Goal: Task Accomplishment & Management: Complete application form

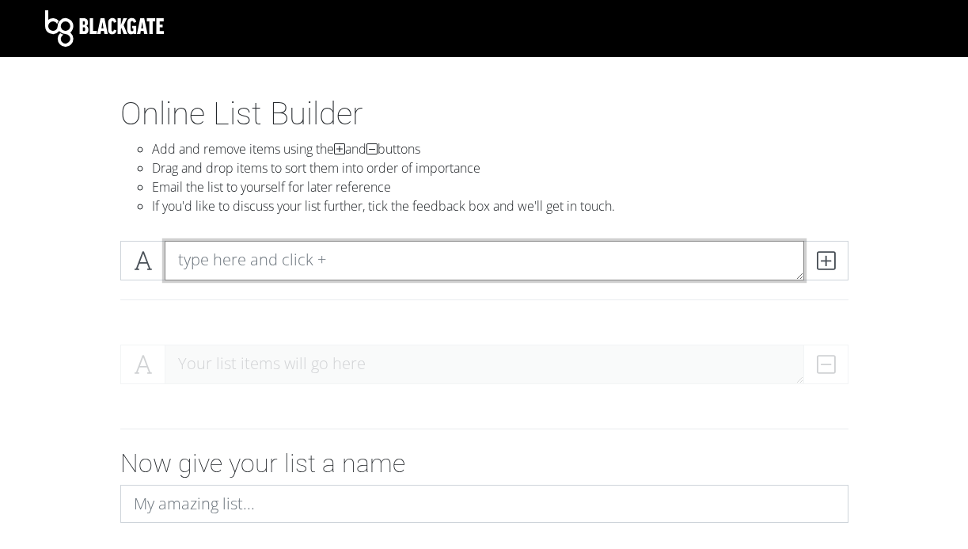
click at [386, 254] on textarea at bounding box center [485, 261] width 640 height 40
type textarea "o"
type textarea "Curiosity"
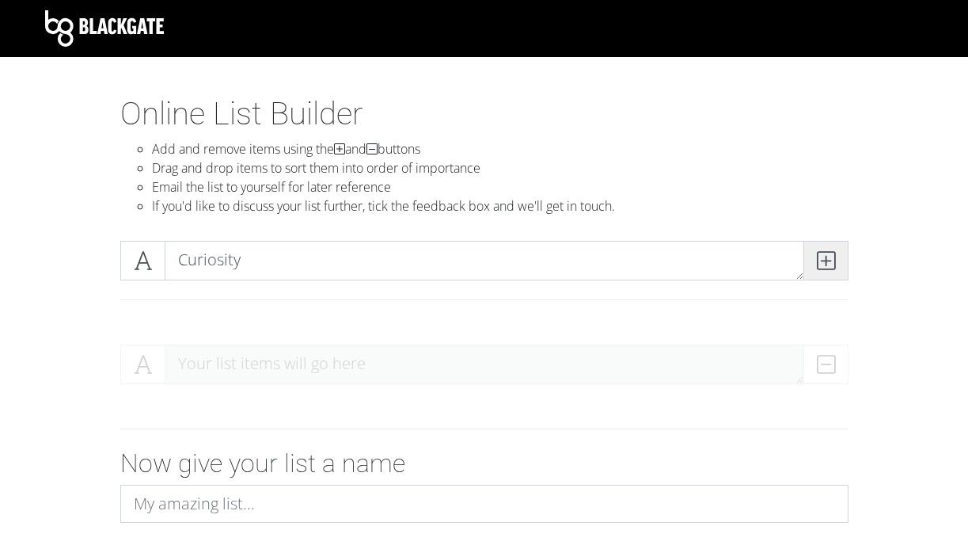
click at [825, 254] on icon at bounding box center [826, 261] width 18 height 16
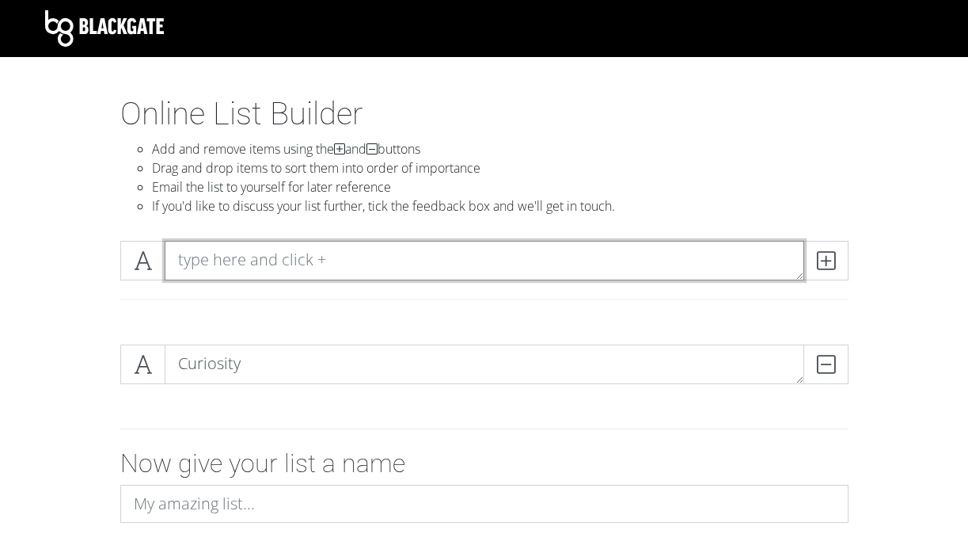
scroll to position [49, 0]
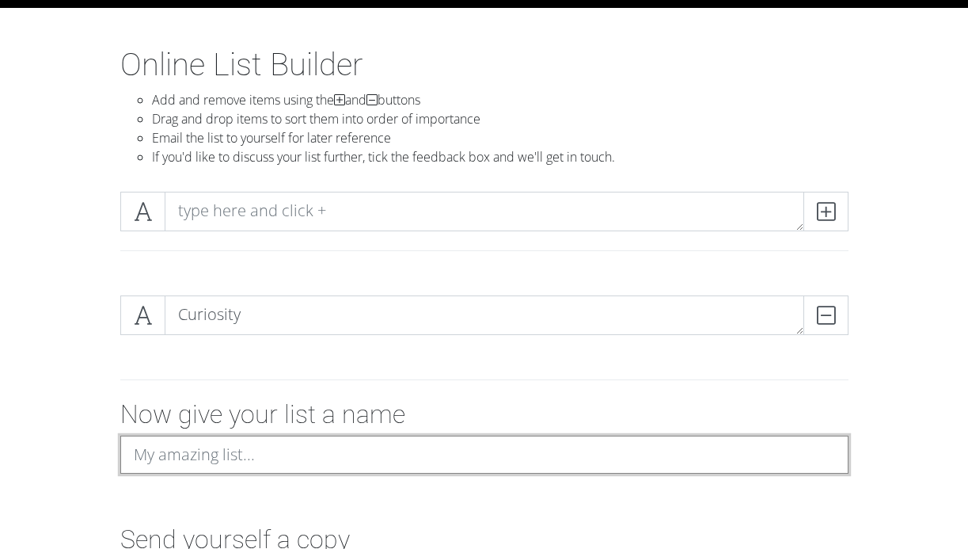
click at [416, 458] on input at bounding box center [484, 454] width 728 height 38
type input "My top 10 values in a romantic relationship"
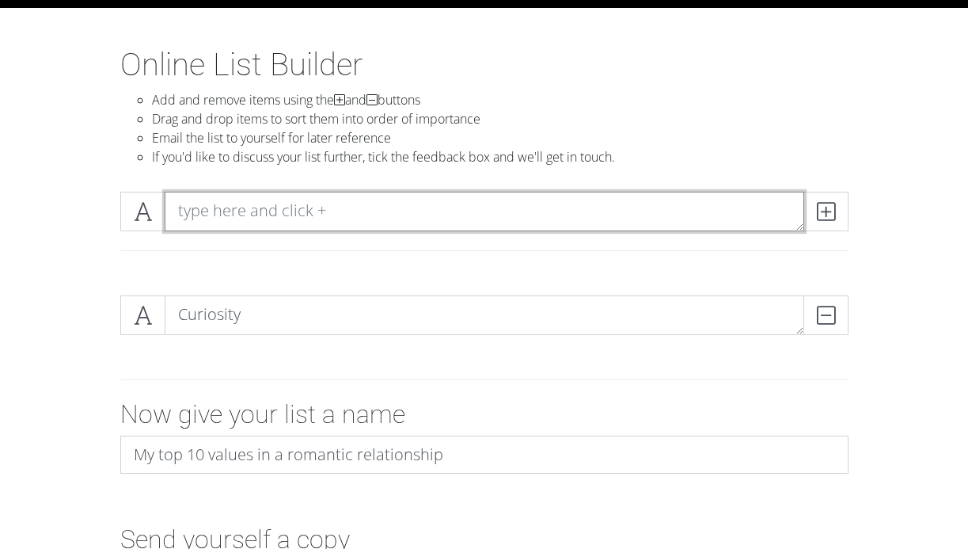
click at [361, 211] on textarea at bounding box center [485, 212] width 640 height 40
type textarea "T"
type textarea "Safety (trust)"
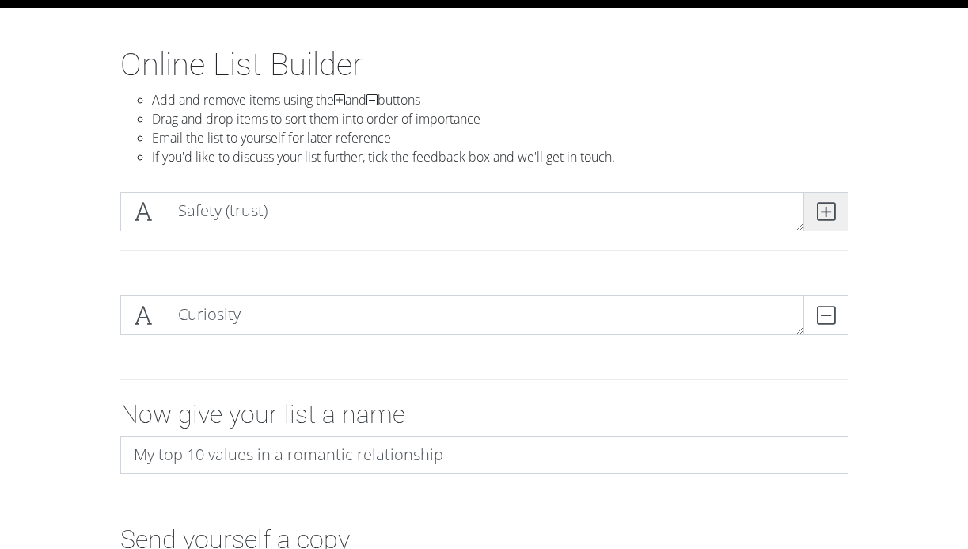
click at [826, 206] on icon at bounding box center [826, 211] width 18 height 16
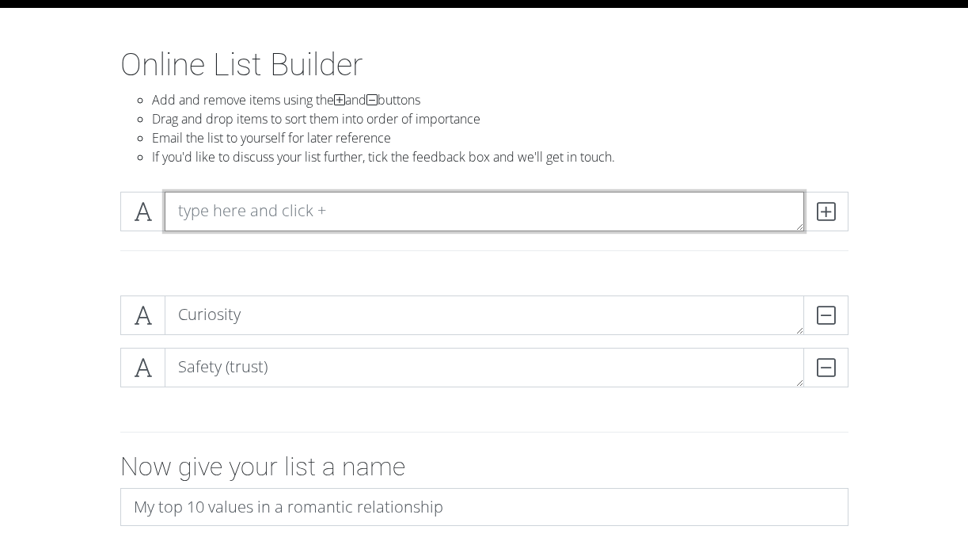
type textarea "W"
type textarea "Desire for growth (self + relationship, work ethic)"
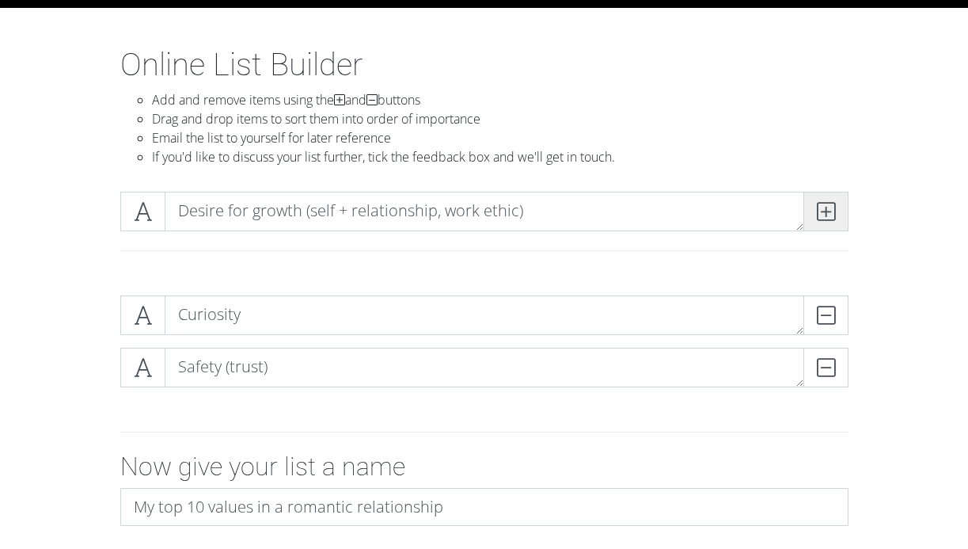
click at [836, 203] on span at bounding box center [825, 212] width 45 height 40
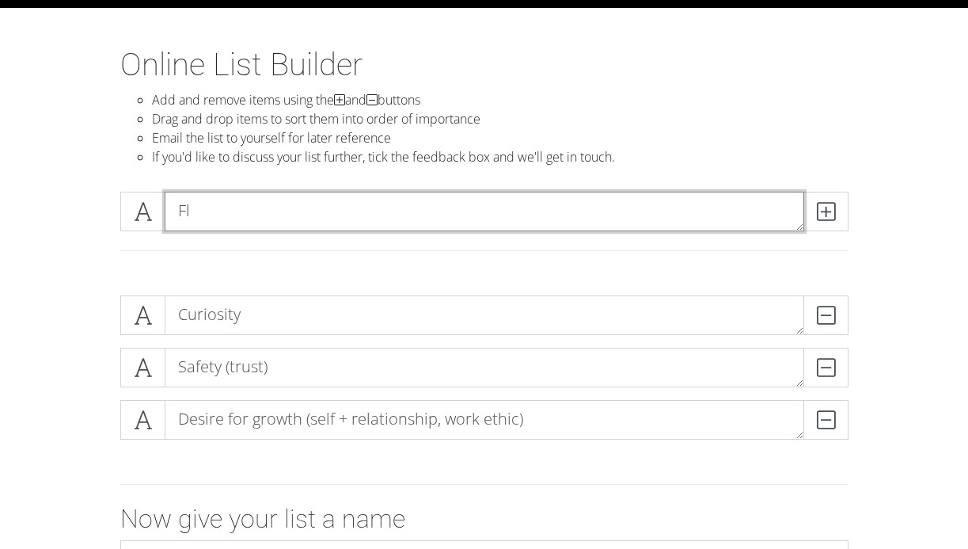
type textarea "F"
click at [347, 212] on textarea "Resilience (adaptability, tolerance" at bounding box center [485, 212] width 640 height 40
click at [505, 215] on textarea "Resilience (adaptability, high tolerance" at bounding box center [485, 212] width 640 height 40
type textarea "Resilience (adaptability, high tolerance)"
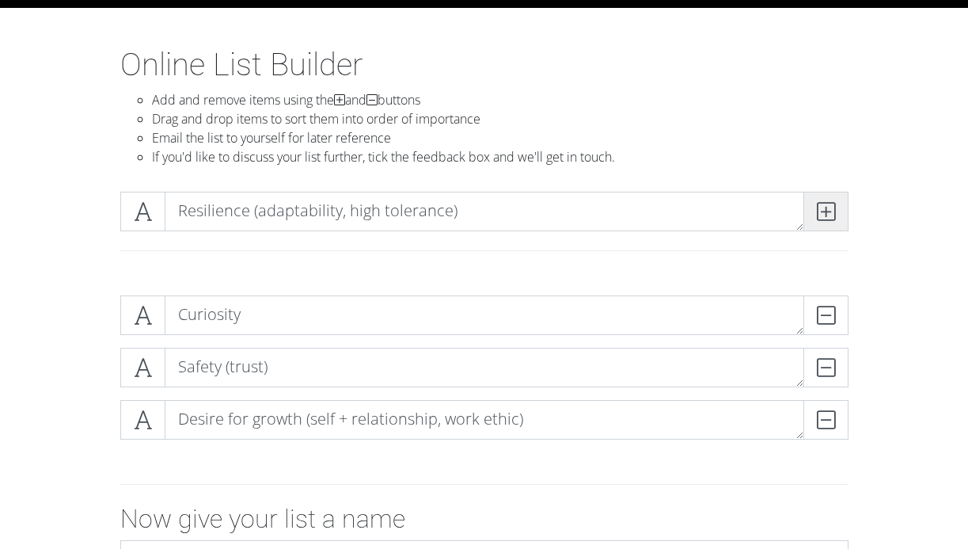
click at [841, 208] on span at bounding box center [825, 212] width 45 height 40
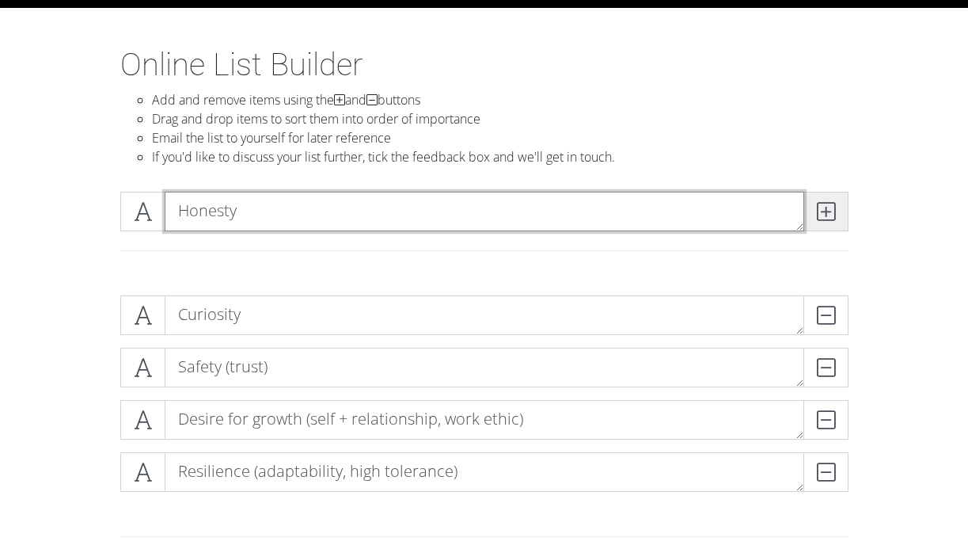
type textarea "Honesty"
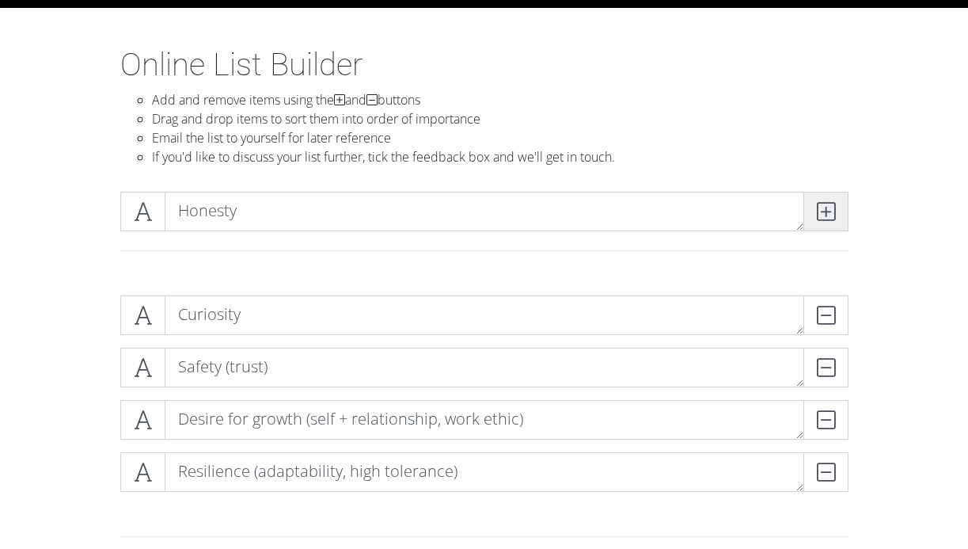
click at [843, 205] on span at bounding box center [825, 212] width 45 height 40
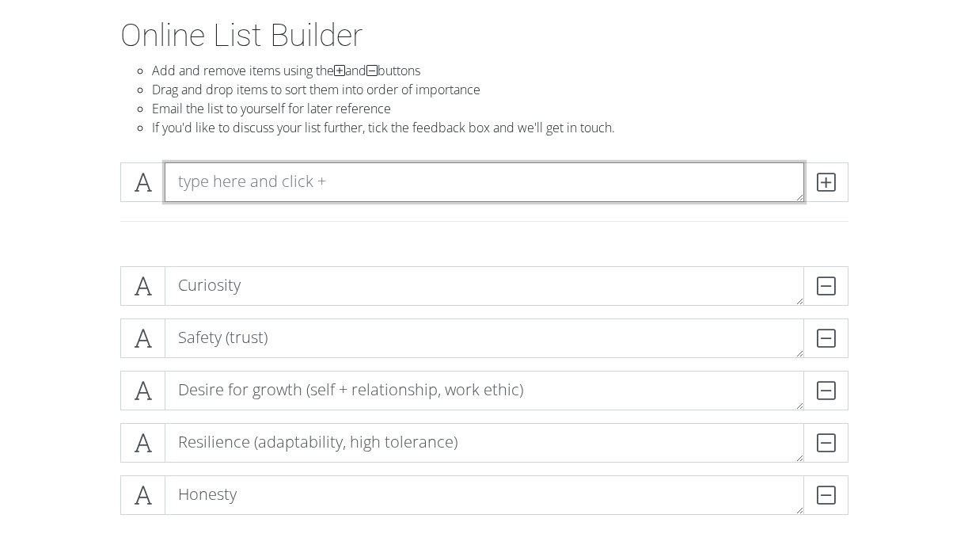
scroll to position [97, 0]
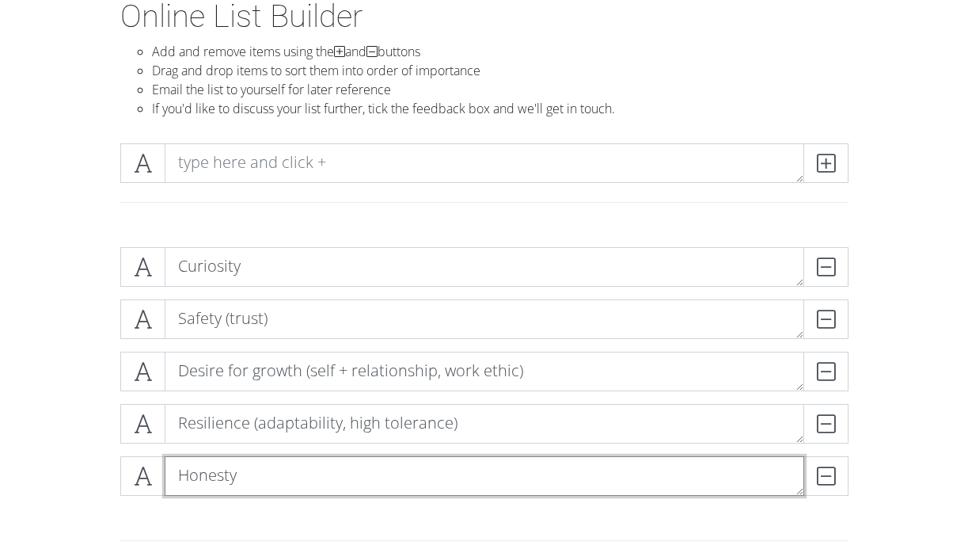
click at [603, 474] on textarea "Honesty" at bounding box center [485, 476] width 640 height 40
type textarea "Honesty + transparency"
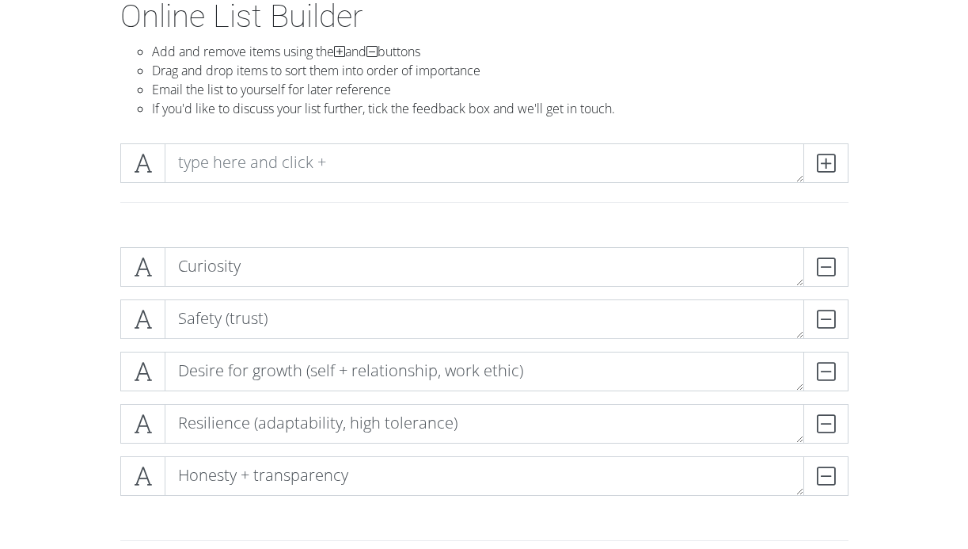
click at [909, 365] on div "Curiosity DELETE Safety (trust) DELETE Desire for growth (self + relationship, …" at bounding box center [484, 377] width 902 height 287
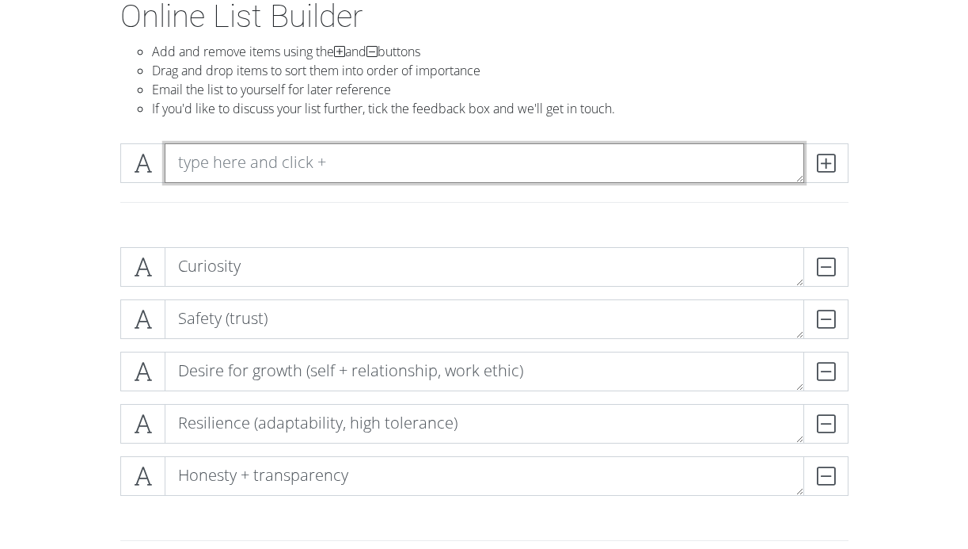
click at [719, 158] on textarea at bounding box center [485, 163] width 640 height 40
click at [181, 161] on textarea "Capability/ technical skills" at bounding box center [485, 163] width 640 height 40
click at [436, 165] on textarea "Respect (Capability/ technical skills" at bounding box center [485, 163] width 640 height 40
type textarea "Respect (Capability/ technical skills)"
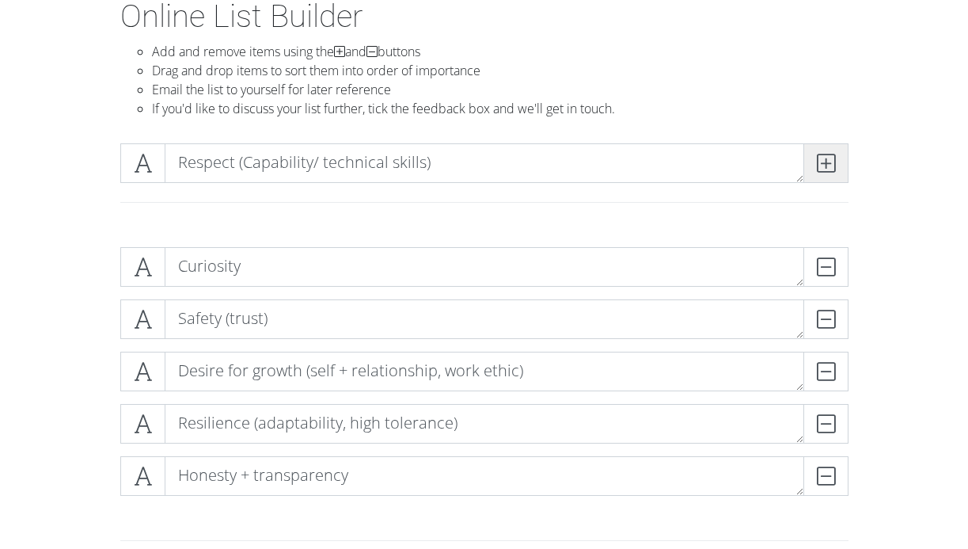
click at [830, 160] on icon at bounding box center [826, 163] width 18 height 16
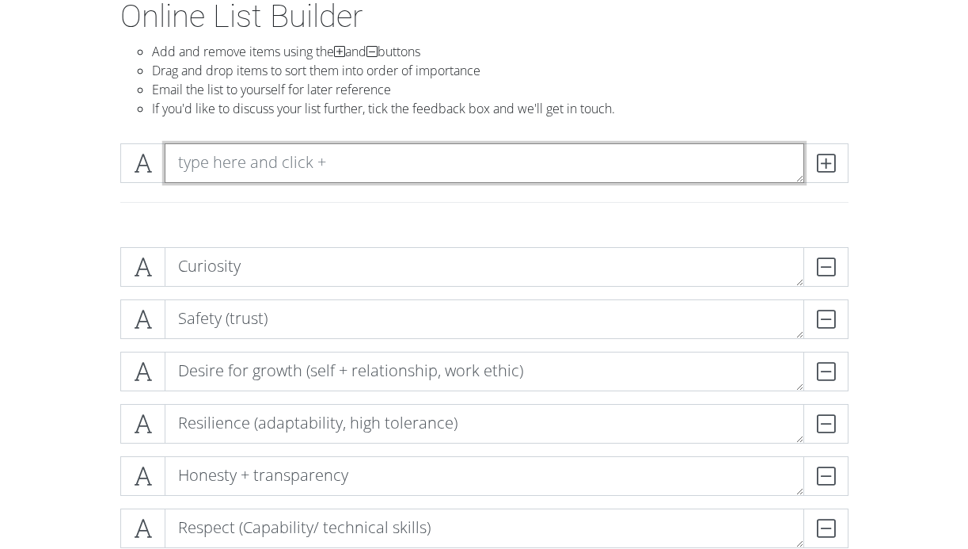
click at [727, 164] on textarea at bounding box center [485, 163] width 640 height 40
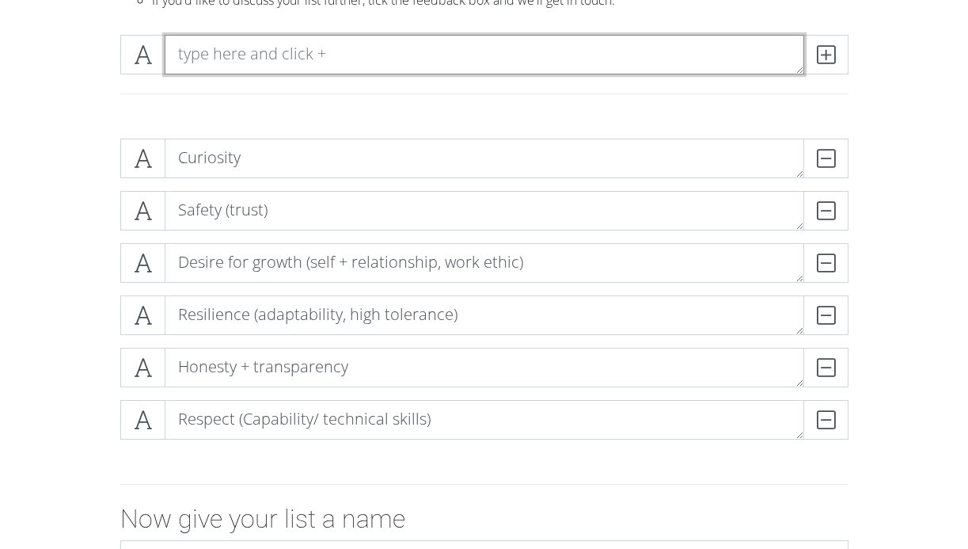
scroll to position [233, 0]
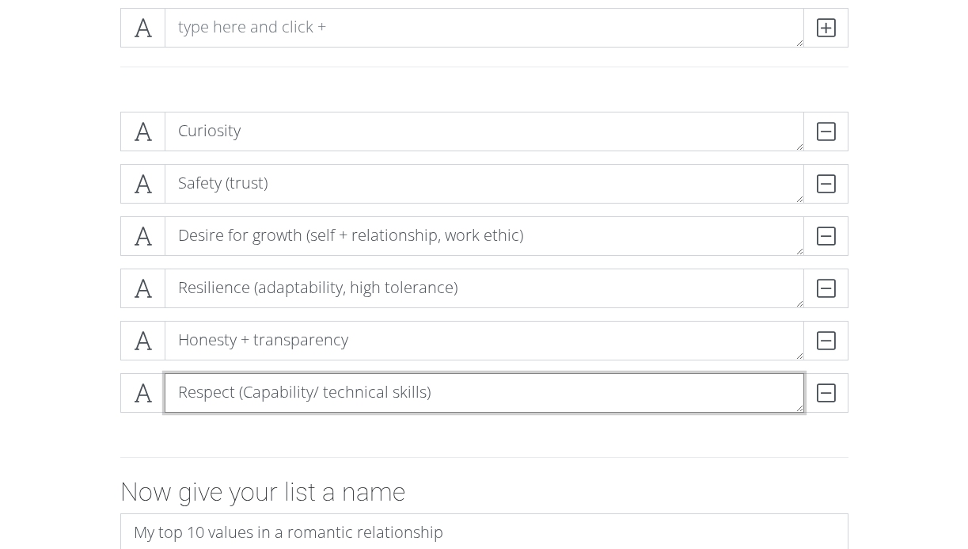
click at [234, 390] on textarea "Respect (Capability/ technical skills)" at bounding box center [485, 393] width 640 height 40
click at [237, 391] on textarea "Respect (Capability/ technical skills)" at bounding box center [485, 393] width 640 height 40
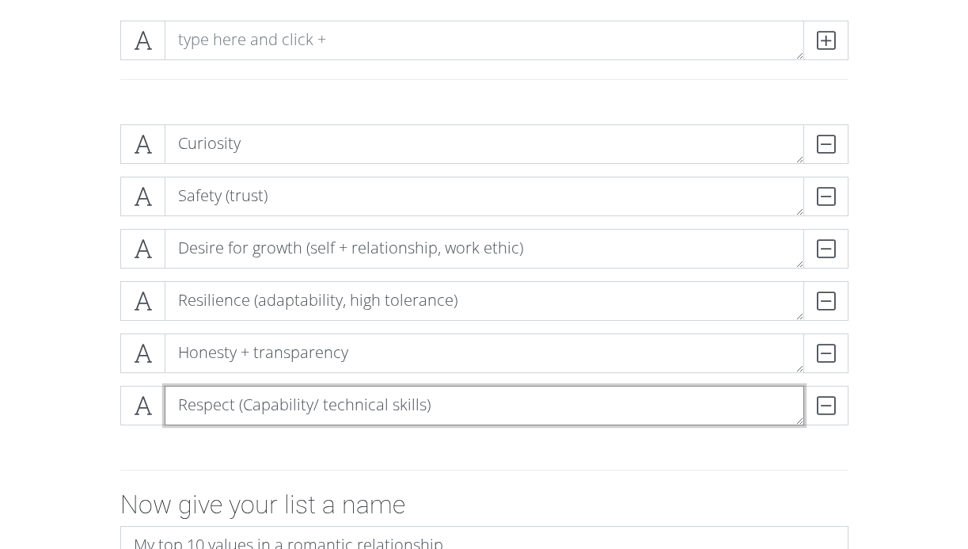
drag, startPoint x: 236, startPoint y: 407, endPoint x: 173, endPoint y: 408, distance: 62.6
click at [173, 408] on textarea "Respect (Capability/ technical skills)" at bounding box center [485, 405] width 640 height 40
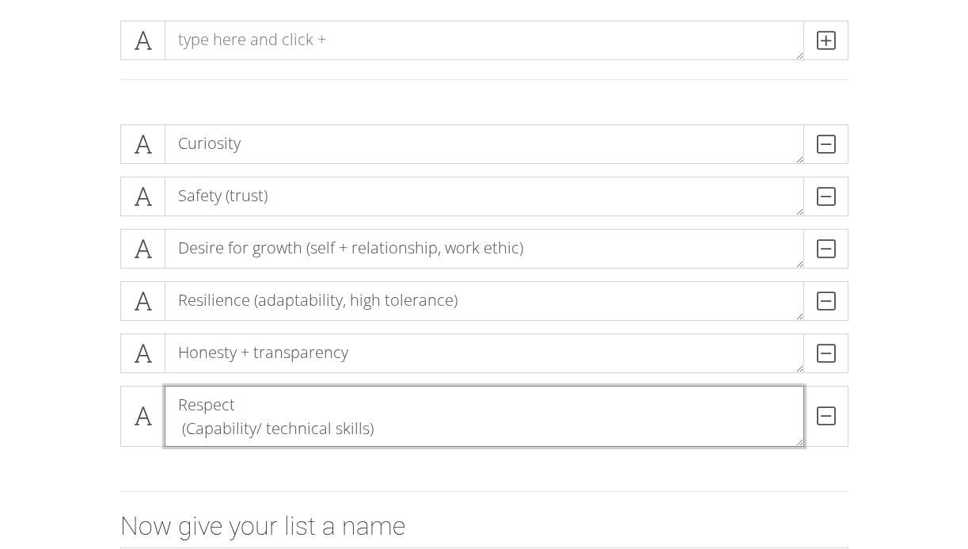
scroll to position [1, 0]
type textarea "Respect (Capability/ technical skills)"
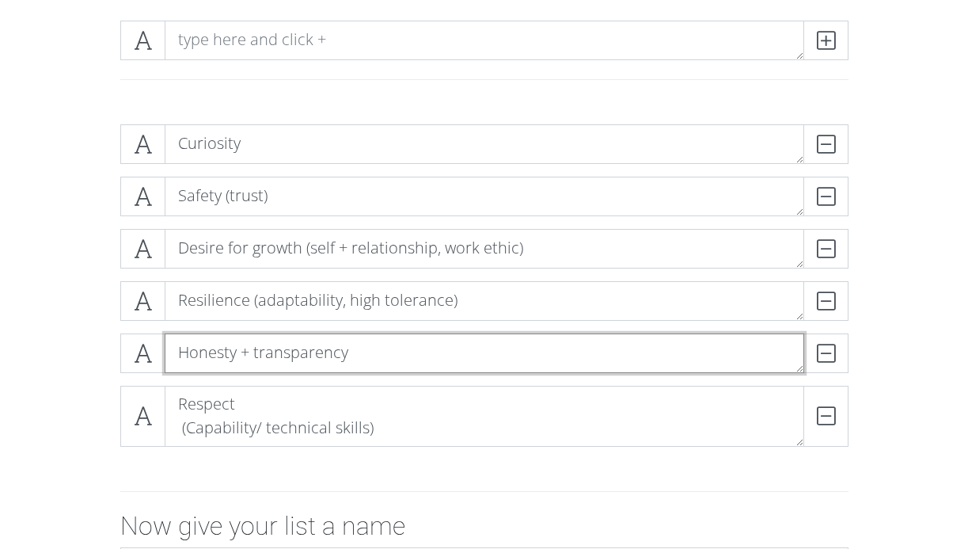
click at [283, 344] on textarea "Honesty + transparency" at bounding box center [485, 353] width 640 height 40
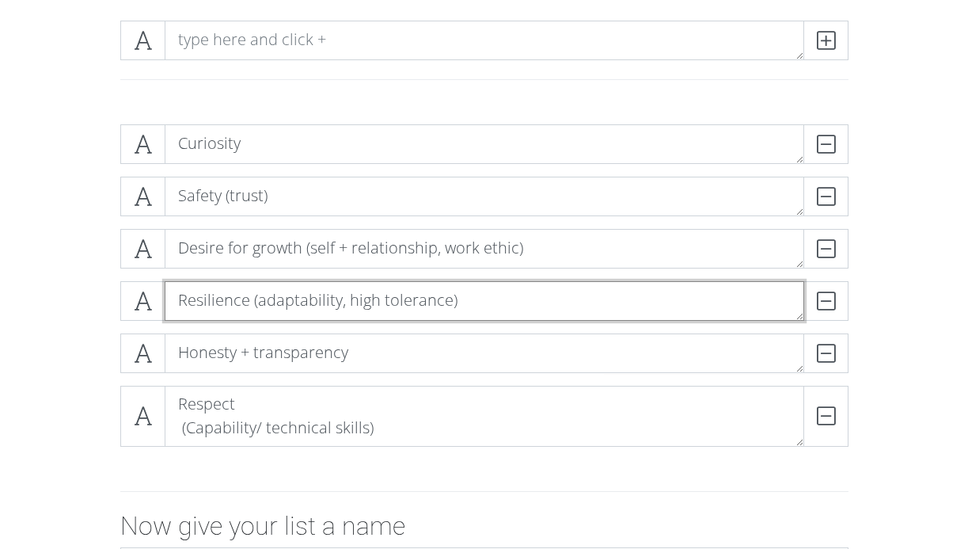
click at [253, 294] on textarea "Resilience (adaptability, high tolerance)" at bounding box center [485, 301] width 640 height 40
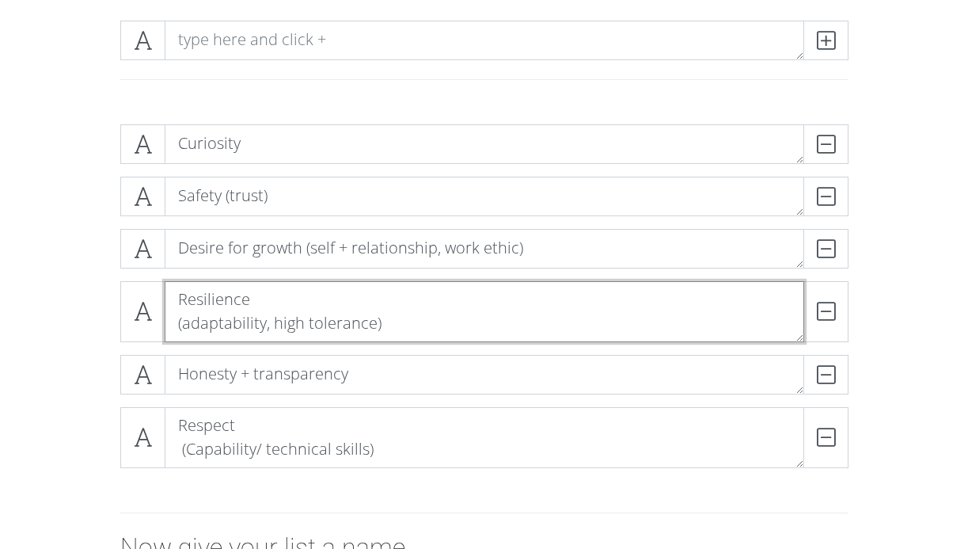
type textarea "Resilience (adaptability, high tolerance)"
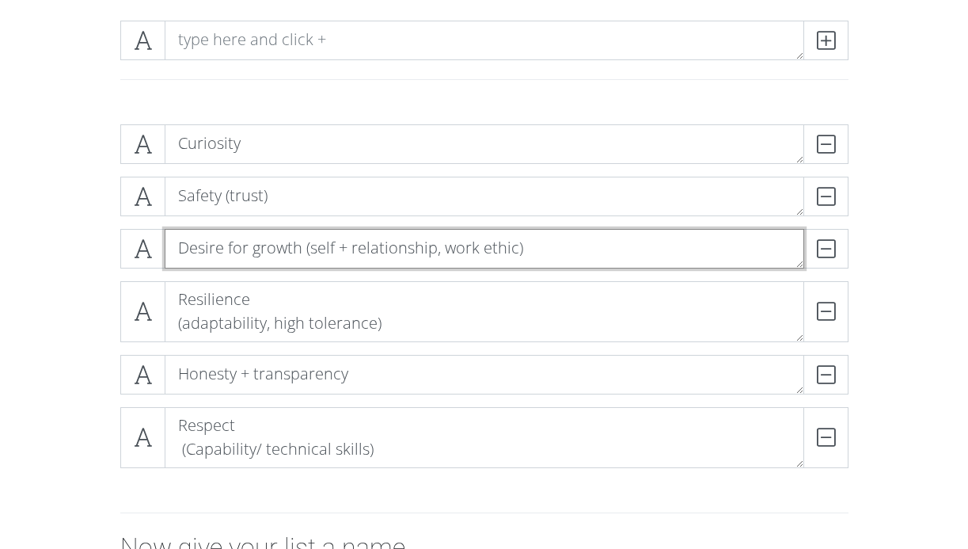
click at [303, 243] on textarea "Desire for growth (self + relationship, work ethic)" at bounding box center [485, 249] width 640 height 40
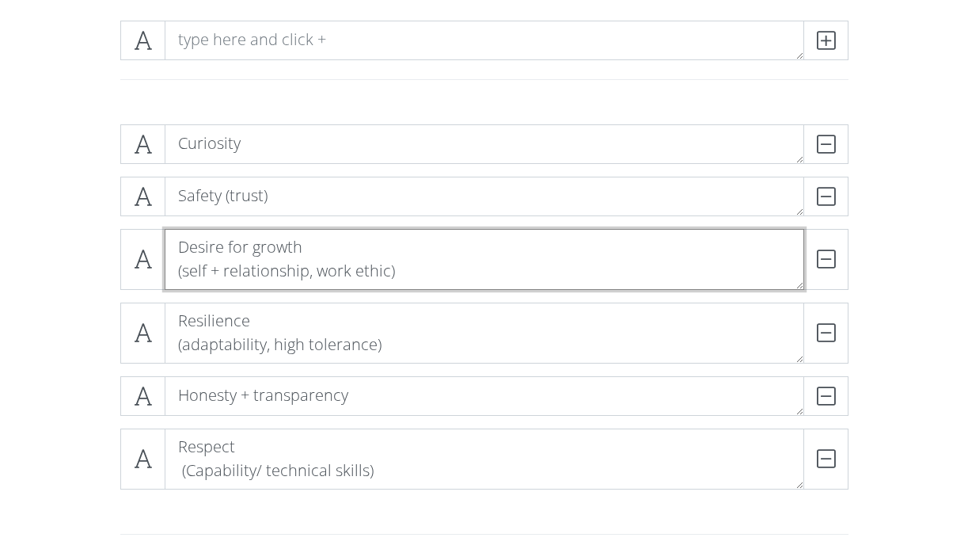
type textarea "Desire for growth (self + relationship, work ethic)"
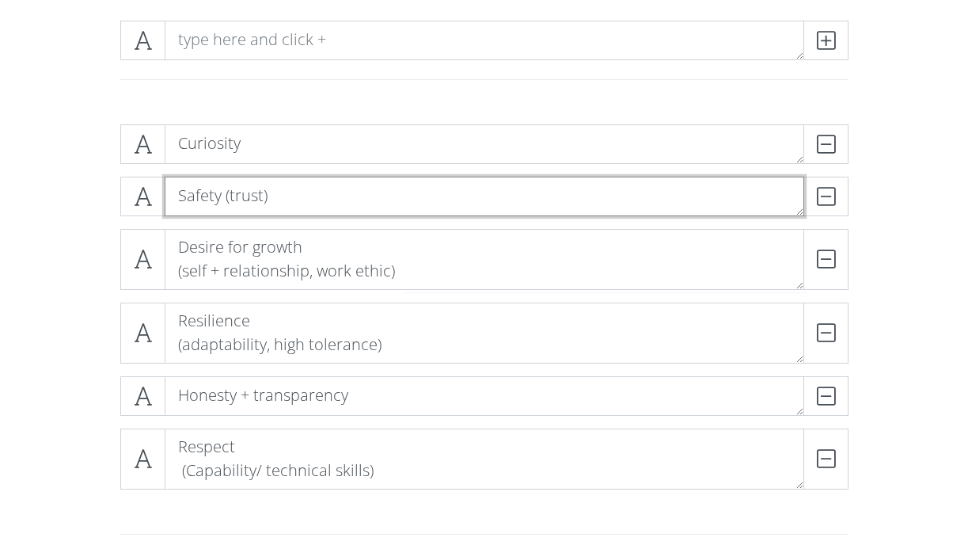
click at [224, 193] on textarea "Safety (trust)" at bounding box center [485, 197] width 640 height 40
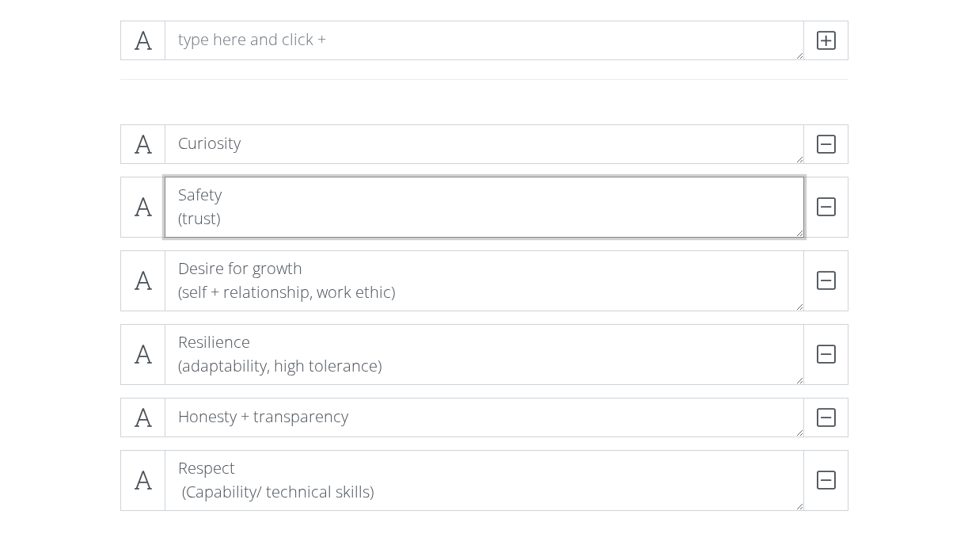
click at [221, 215] on textarea "Safety (trust)" at bounding box center [485, 207] width 640 height 61
type textarea "Safety (I can be myself, my voice matters)"
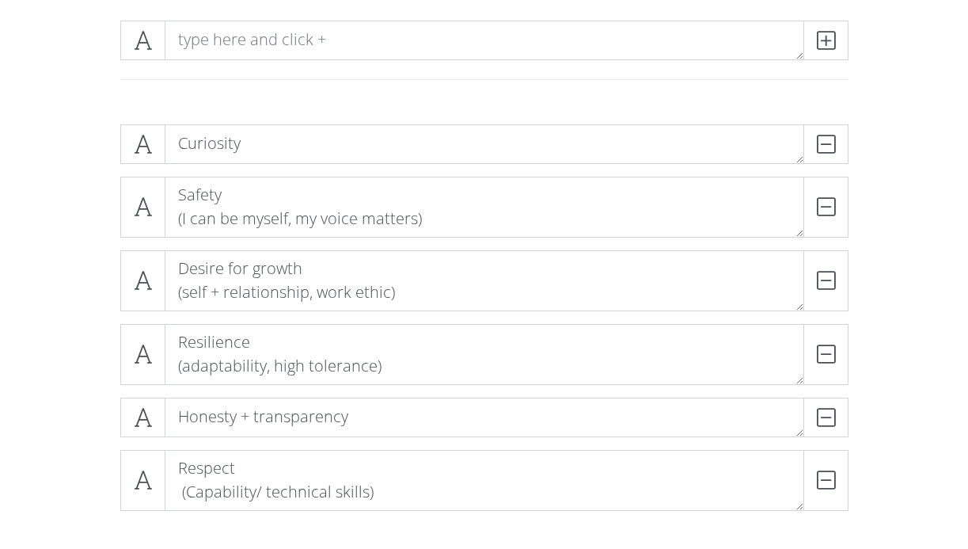
click at [306, 103] on div at bounding box center [484, 60] width 902 height 104
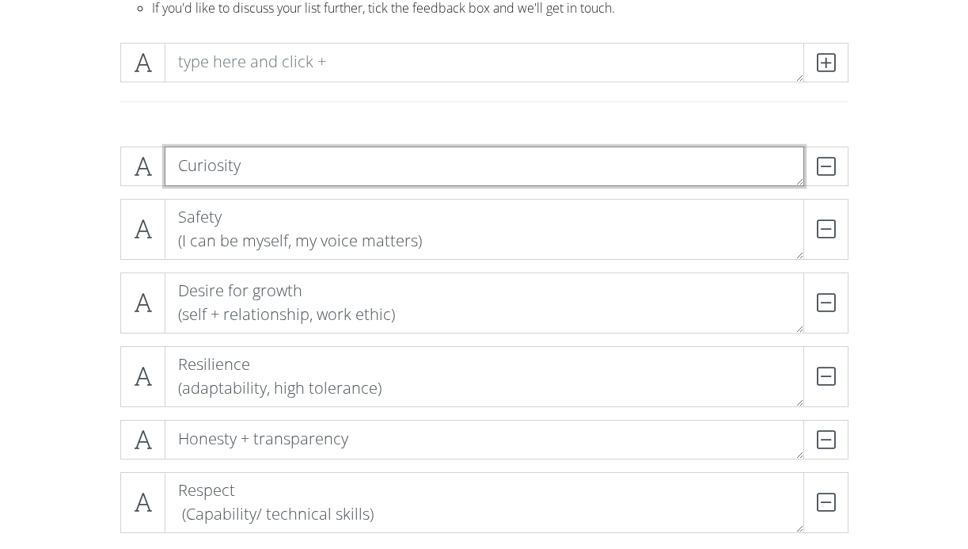
click at [276, 163] on textarea "Curiosity" at bounding box center [485, 166] width 640 height 40
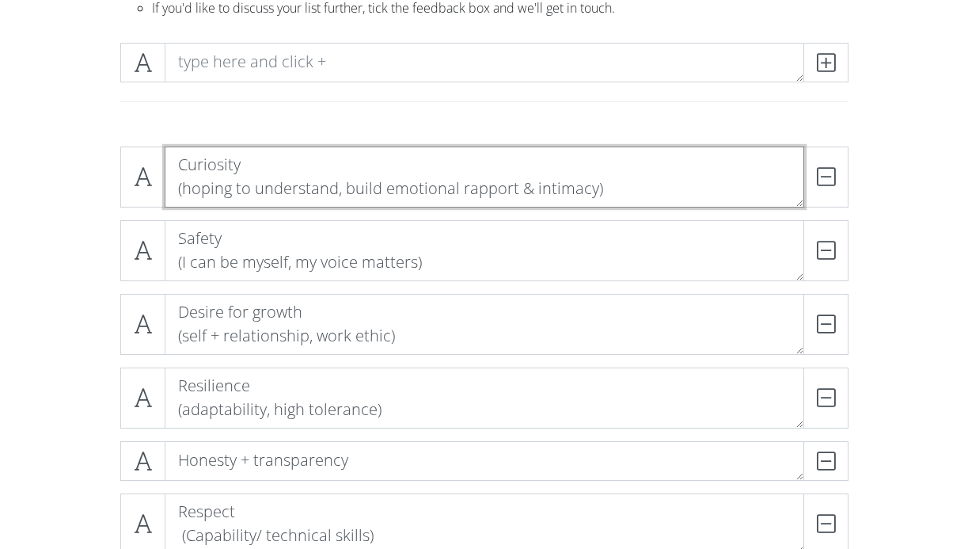
type textarea "Curiosity (hoping to understand, build emotional rapport & intimacy)"
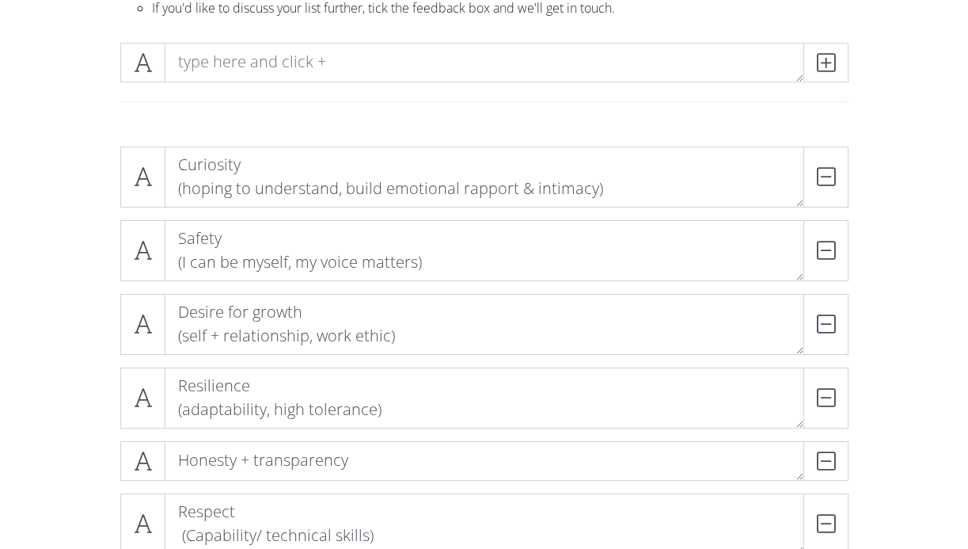
click at [353, 101] on div at bounding box center [484, 101] width 728 height 1
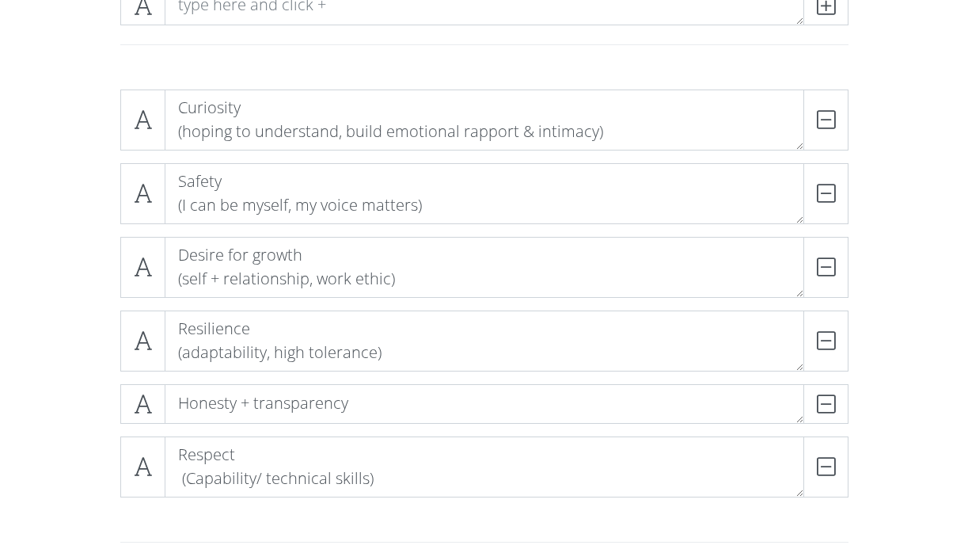
scroll to position [256, 0]
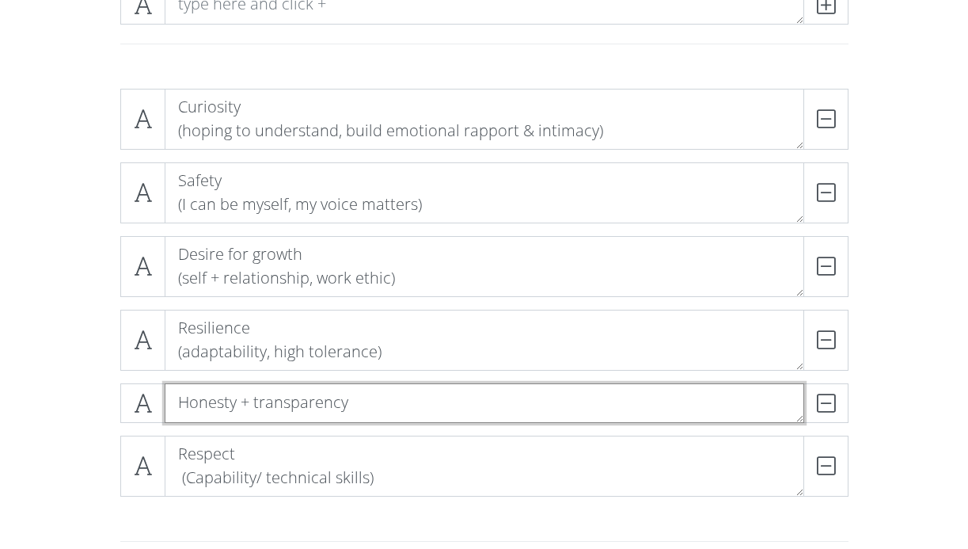
click at [370, 394] on textarea "Honesty + transparency" at bounding box center [485, 403] width 640 height 40
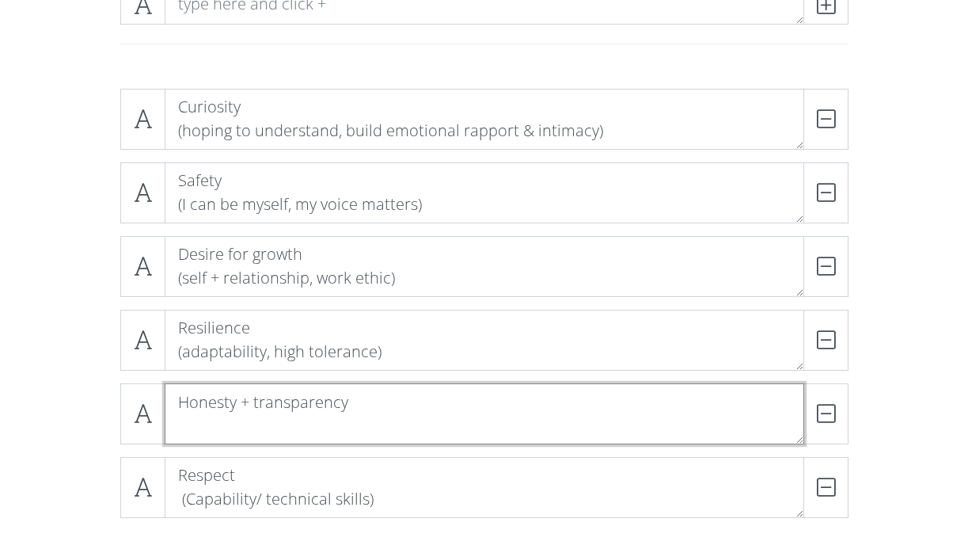
scroll to position [1, 0]
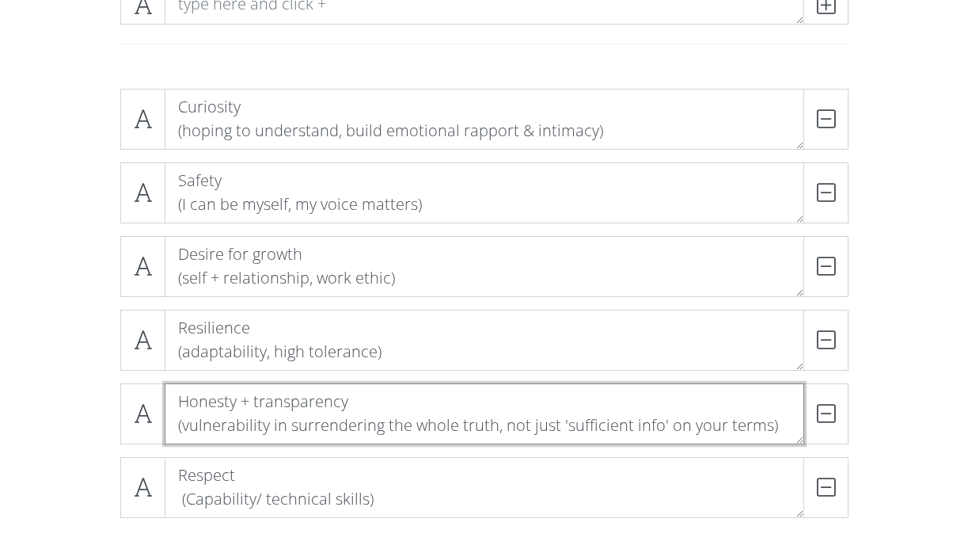
type textarea "Honesty + transparency (vulnerability in surrendering the whole truth, not just…"
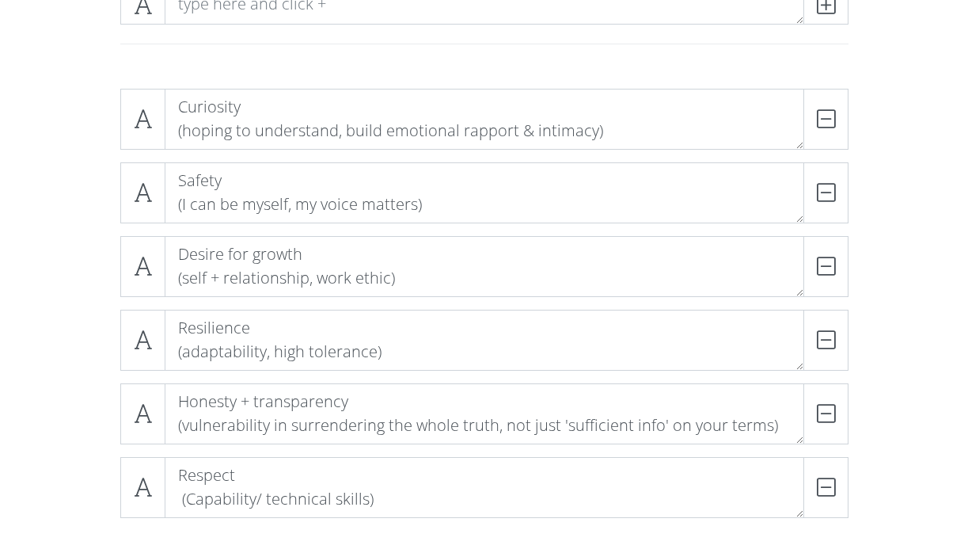
click at [853, 287] on div "Curiosity (hoping to understand, build emotional rapport & intimacy) DELETE Saf…" at bounding box center [484, 310] width 752 height 442
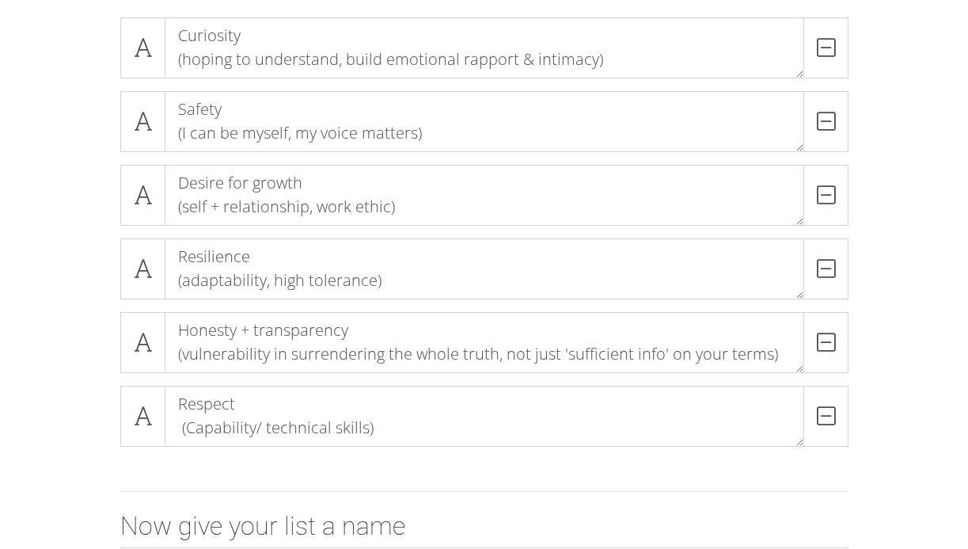
scroll to position [152, 0]
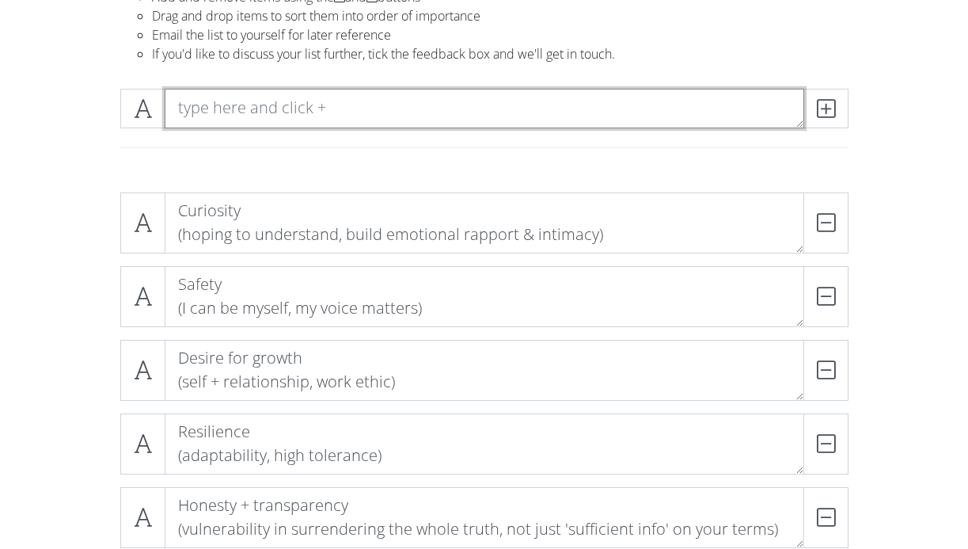
click at [651, 109] on textarea at bounding box center [485, 109] width 640 height 40
type textarea "Grace (empathy + patience + compassion)"
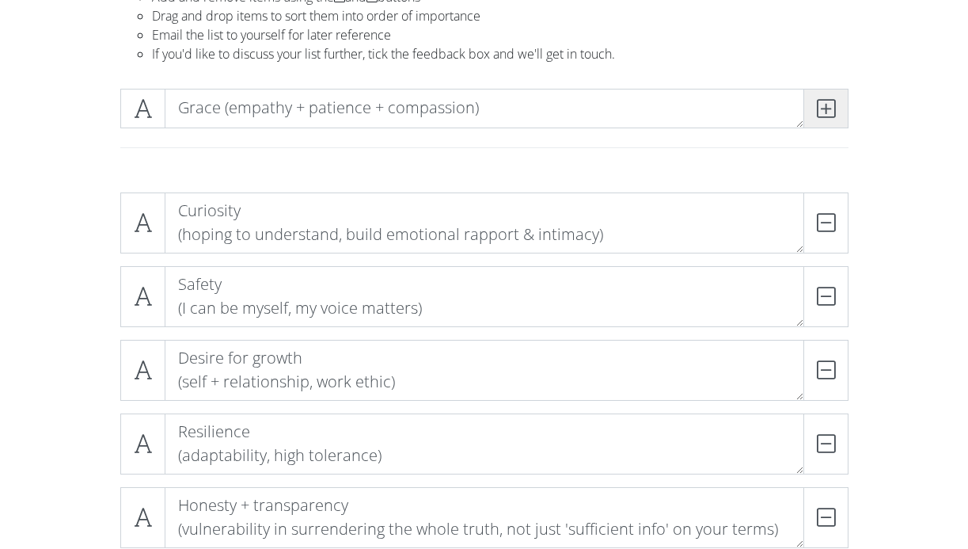
click at [830, 104] on icon at bounding box center [826, 109] width 18 height 16
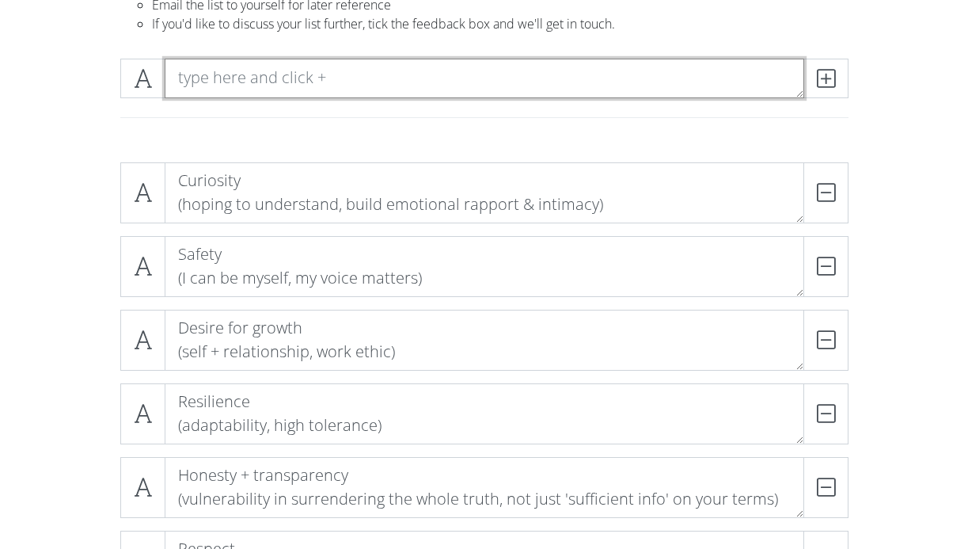
scroll to position [186, 0]
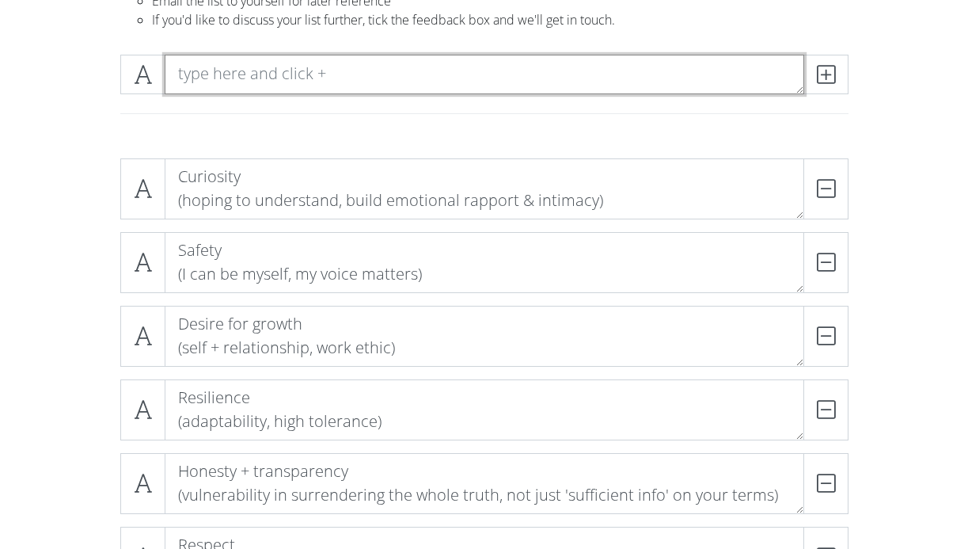
click at [579, 76] on textarea at bounding box center [485, 75] width 640 height 40
type textarea "W"
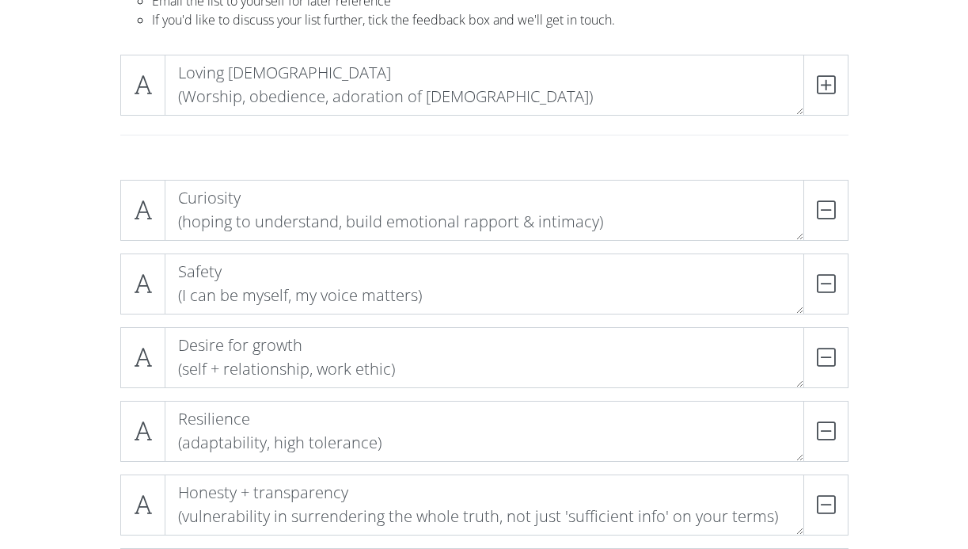
click at [877, 90] on div "Loving [DEMOGRAPHIC_DATA] (Worship, obedience, adoration of [DEMOGRAPHIC_DATA])" at bounding box center [484, 104] width 902 height 125
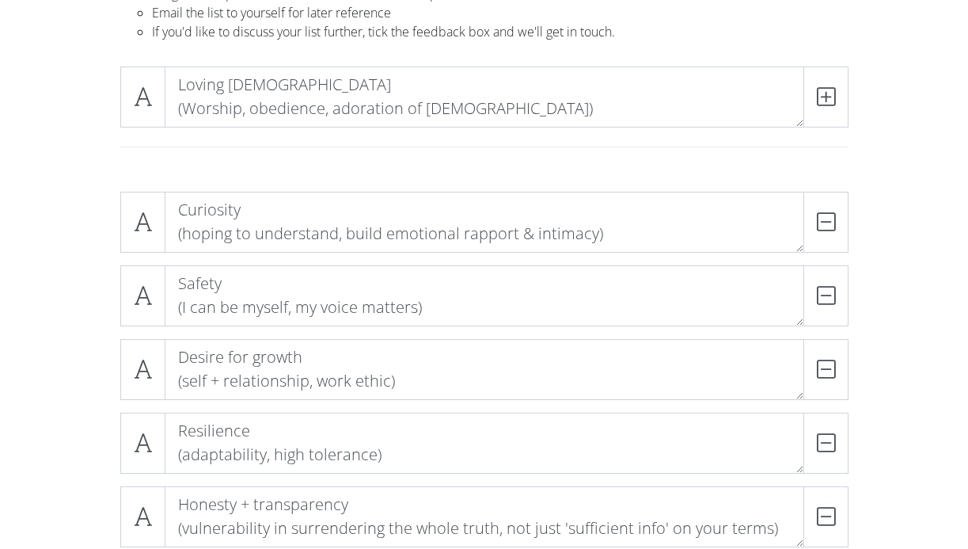
scroll to position [171, 0]
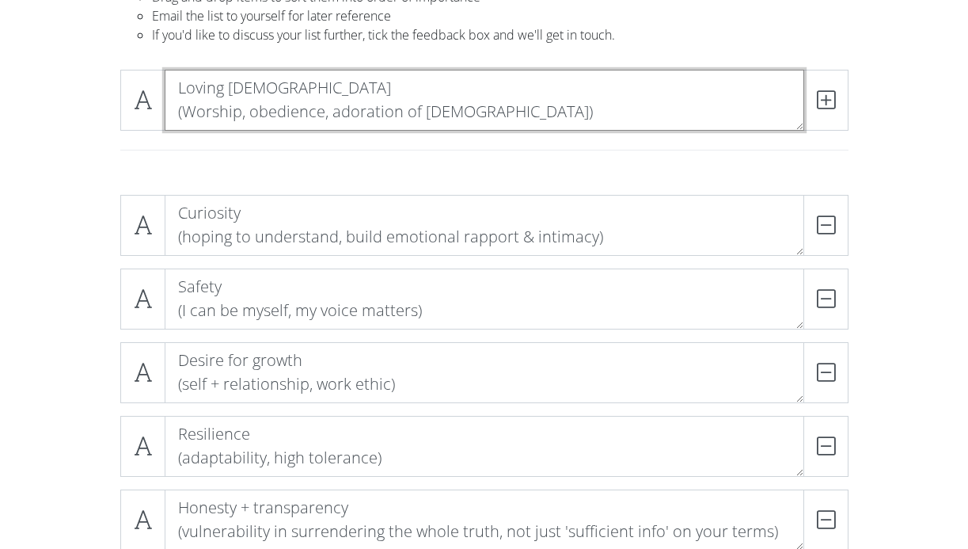
click at [251, 112] on textarea "Loving [DEMOGRAPHIC_DATA] (Worship, obedience, adoration of [DEMOGRAPHIC_DATA])" at bounding box center [485, 100] width 640 height 61
click at [481, 108] on textarea "Loving [DEMOGRAPHIC_DATA] (Worship, reverence, obedience, adoration of [DEMOGRA…" at bounding box center [485, 100] width 640 height 61
type textarea "Loving [DEMOGRAPHIC_DATA] (Worship, reverence, obedience, adoration of [DEMOGRA…"
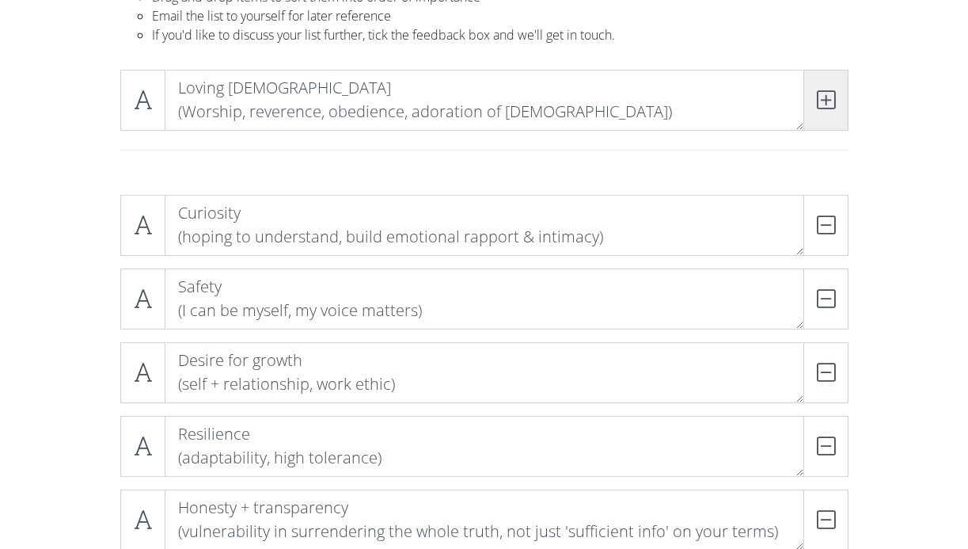
click at [841, 111] on span at bounding box center [825, 100] width 45 height 61
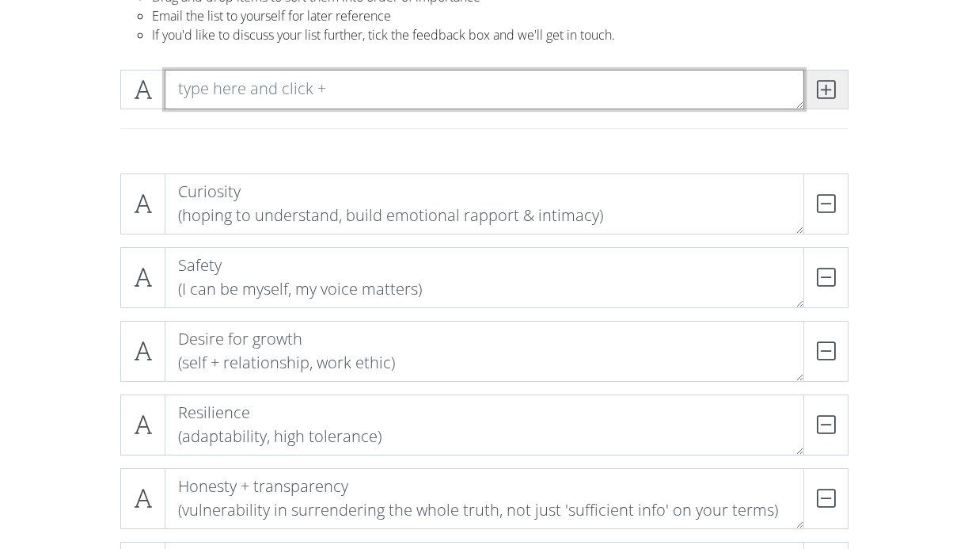
scroll to position [0, 0]
click at [644, 93] on textarea at bounding box center [485, 90] width 640 height 40
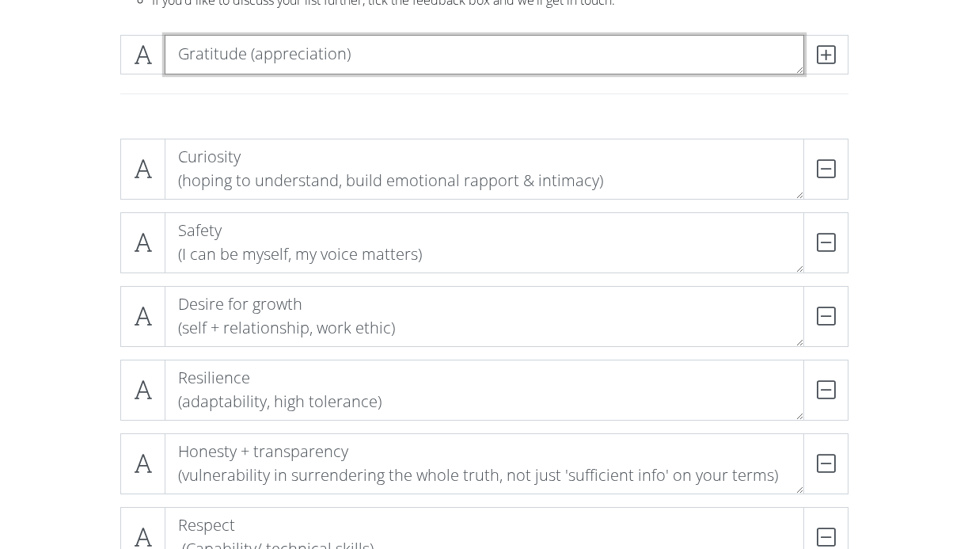
scroll to position [205, 0]
type textarea "Gratitude (appreciation)"
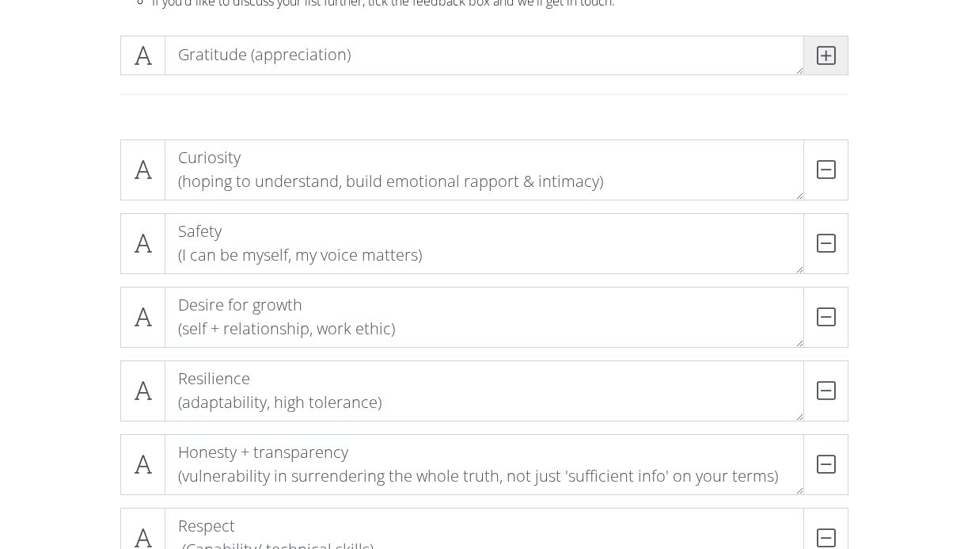
click at [832, 50] on icon at bounding box center [826, 55] width 18 height 16
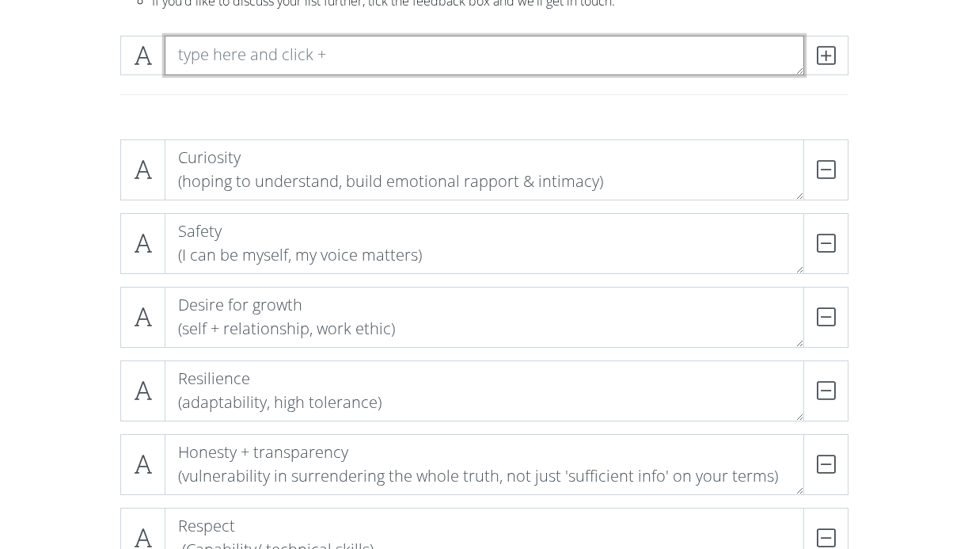
click at [534, 50] on textarea at bounding box center [485, 56] width 640 height 40
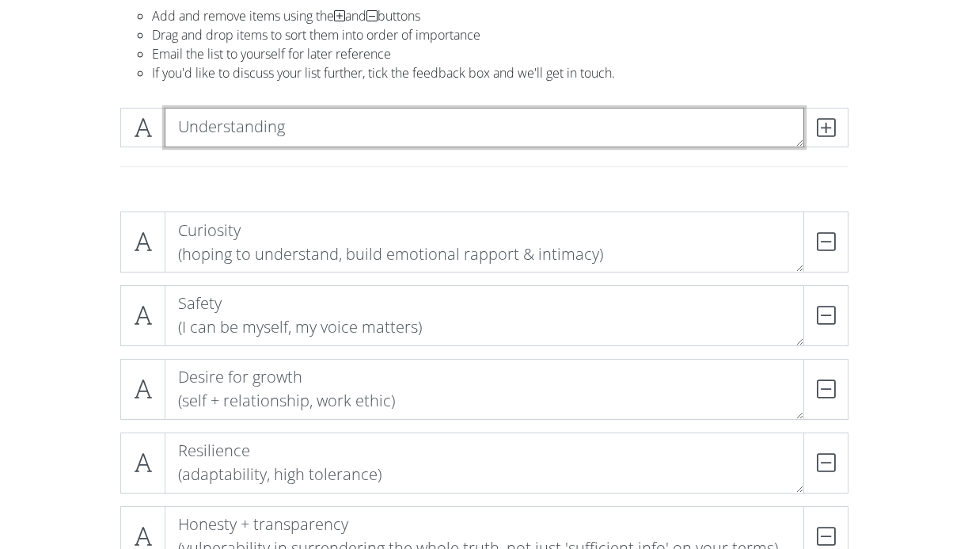
scroll to position [1, 0]
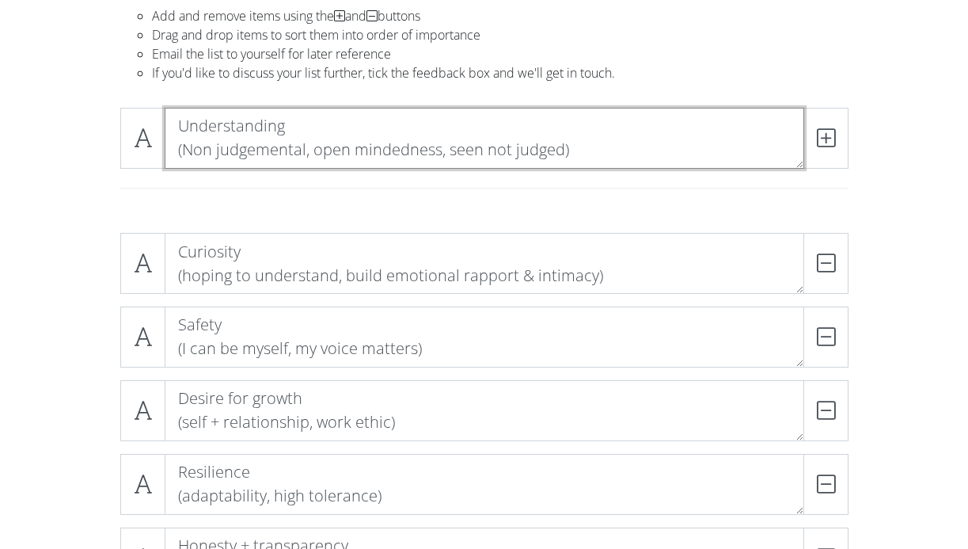
drag, startPoint x: 440, startPoint y: 153, endPoint x: 312, endPoint y: 150, distance: 128.3
click at [312, 150] on textarea "Understanding (Non judgemental, open mindedness, seen not judged)" at bounding box center [485, 138] width 640 height 61
click at [301, 124] on textarea "Understanding (Non judgemental, , seen not judged)" at bounding box center [485, 138] width 640 height 61
paste textarea "open mindedness"
drag, startPoint x: 291, startPoint y: 125, endPoint x: 172, endPoint y: 124, distance: 118.7
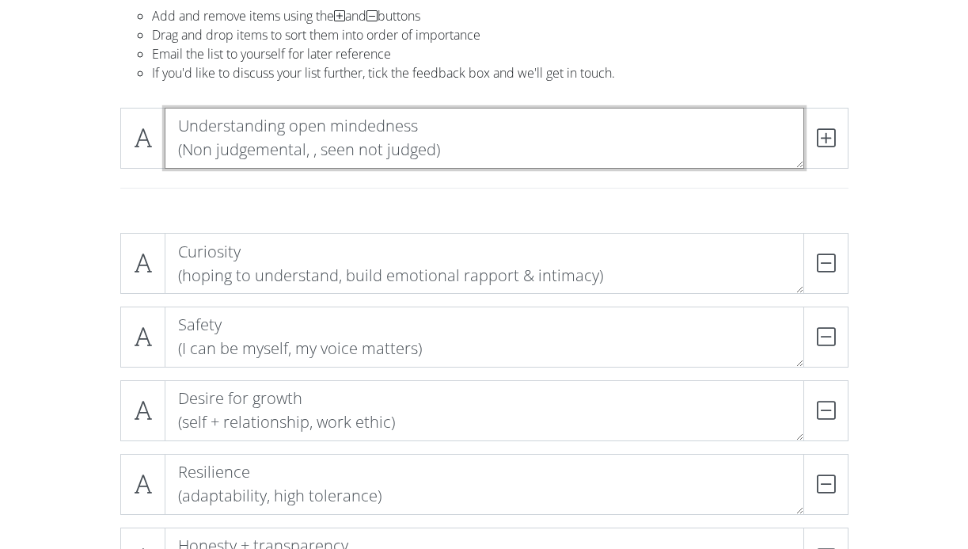
click at [172, 124] on textarea "Understanding open mindedness (Non judgemental, , seen not judged)" at bounding box center [485, 138] width 640 height 61
click at [313, 151] on textarea "open mindedness (Non judgemental, , seen not judged)" at bounding box center [485, 138] width 640 height 61
paste textarea "Understanding"
click at [322, 147] on textarea "open mindedness (Non judgemental, Understanding, seen not judged)" at bounding box center [485, 138] width 640 height 61
click at [556, 150] on textarea "open mindedness (Non judgemental, understanding, seen not judged)" at bounding box center [485, 138] width 640 height 61
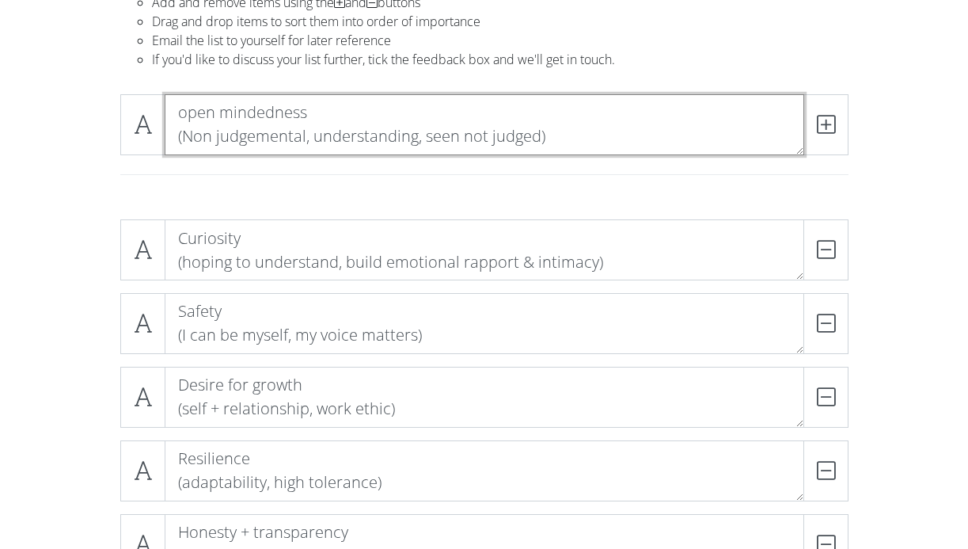
scroll to position [148, 0]
click at [190, 113] on textarea "open mindedness (Non judgemental, understanding, seen not judged)" at bounding box center [485, 123] width 640 height 61
type textarea "Open mindedness (Non judgemental, understanding, seen not judged)"
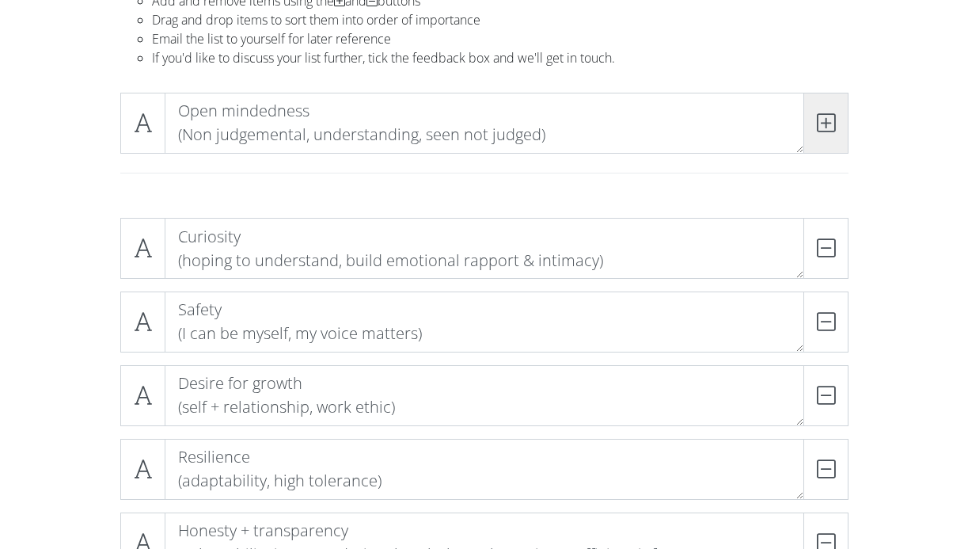
click at [840, 108] on span at bounding box center [825, 123] width 45 height 61
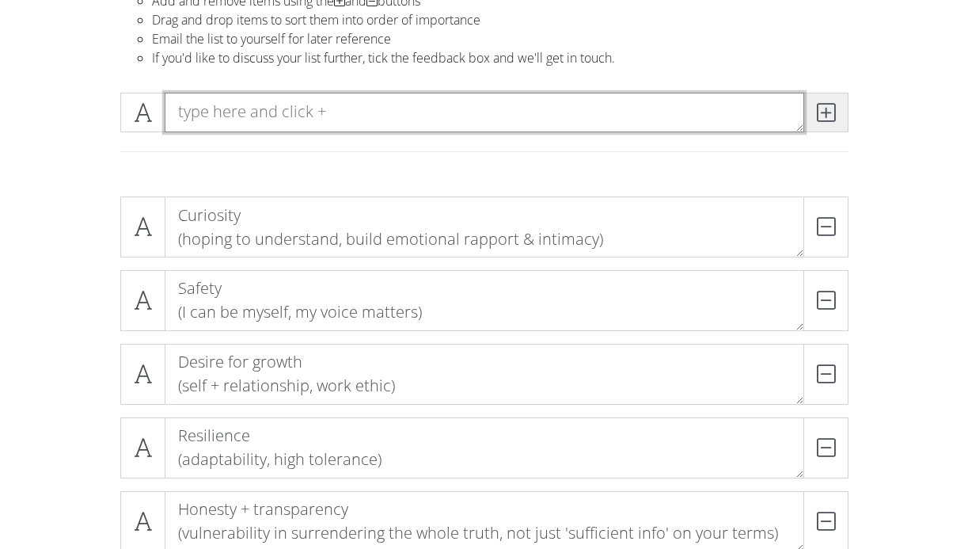
scroll to position [0, 0]
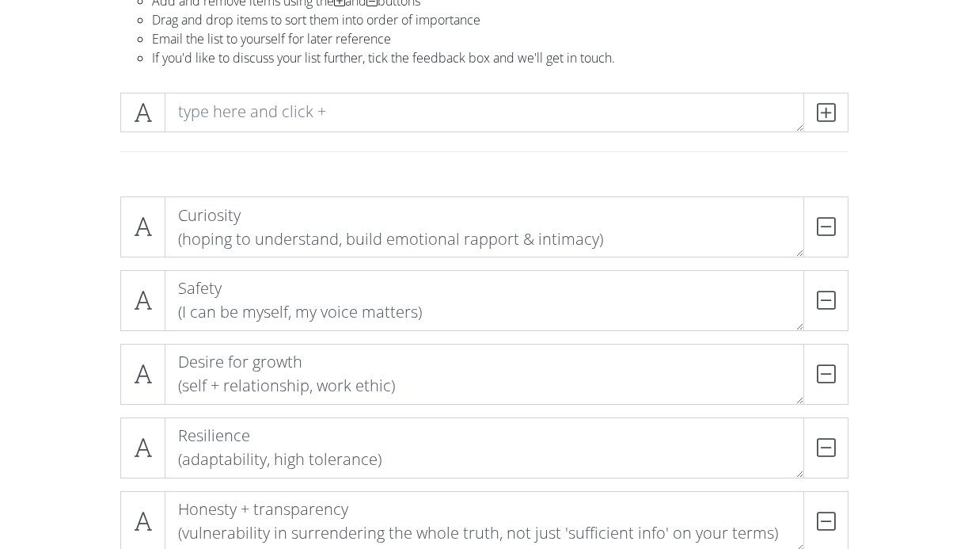
click at [860, 49] on div "Online List Builder Add and remove items using the and buttons Drag and drop it…" at bounding box center [484, 13] width 752 height 133
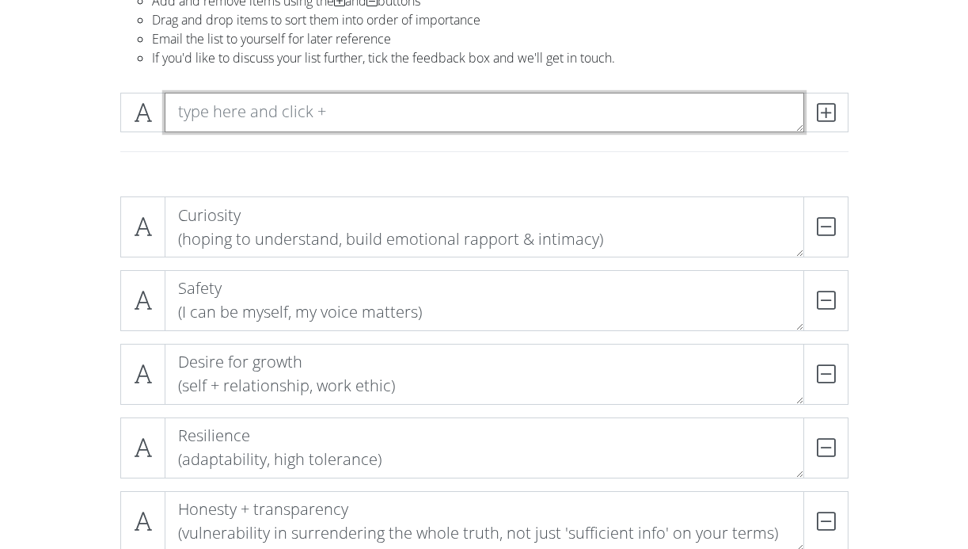
click at [372, 112] on textarea at bounding box center [485, 113] width 640 height 40
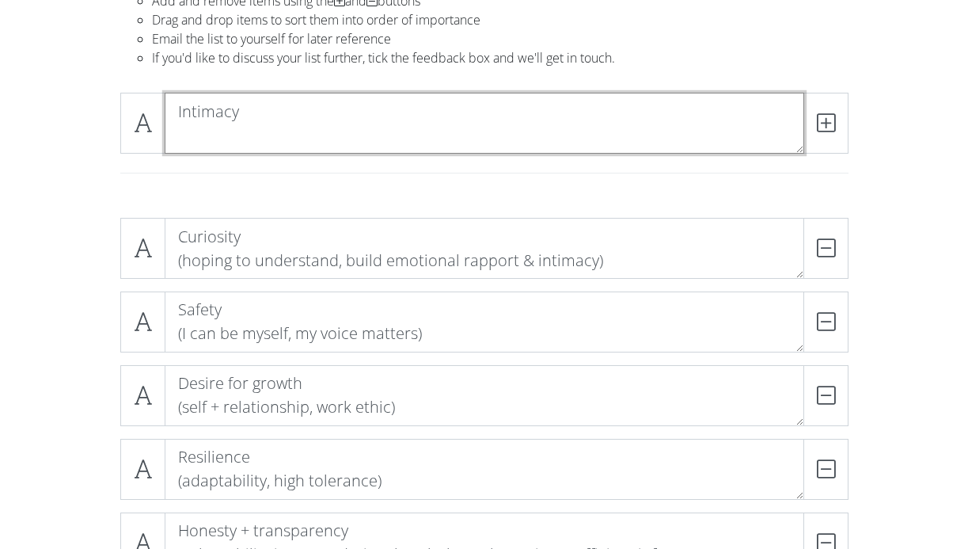
scroll to position [1, 0]
type textarea "Intimacy (Being known, vulnerable, connection)"
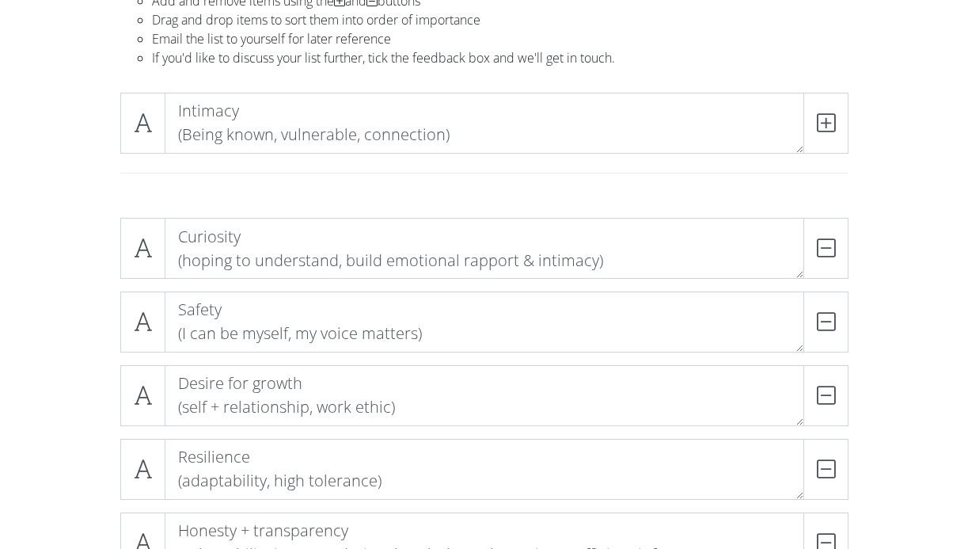
click at [808, 59] on li "If you'd like to discuss your list further, tick the feedback box and we'll get…" at bounding box center [500, 57] width 697 height 19
click at [822, 115] on icon at bounding box center [826, 123] width 18 height 16
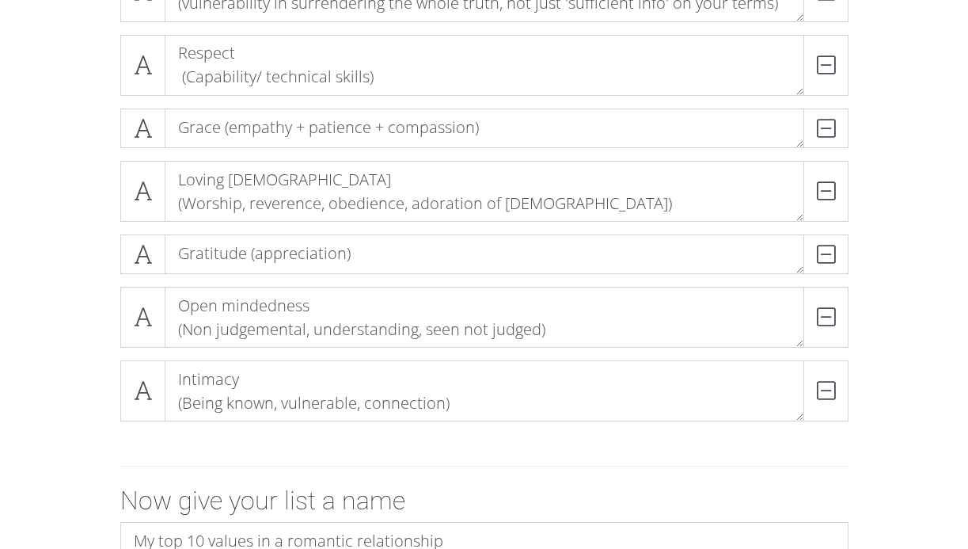
scroll to position [680, 0]
click at [940, 166] on form "Curiosity (hoping to understand, build emotional rapport & intimacy) DELETE Saf…" at bounding box center [484, 167] width 968 height 1030
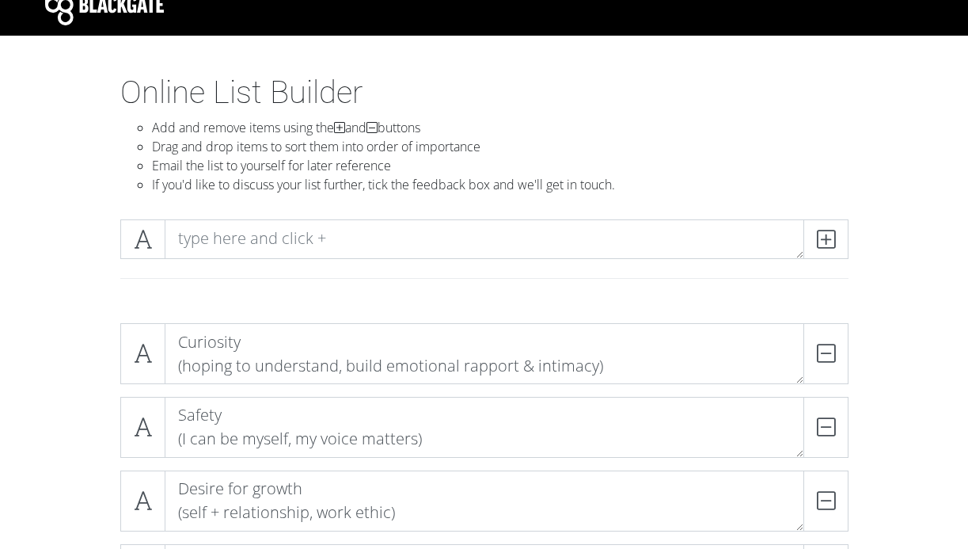
scroll to position [5, 0]
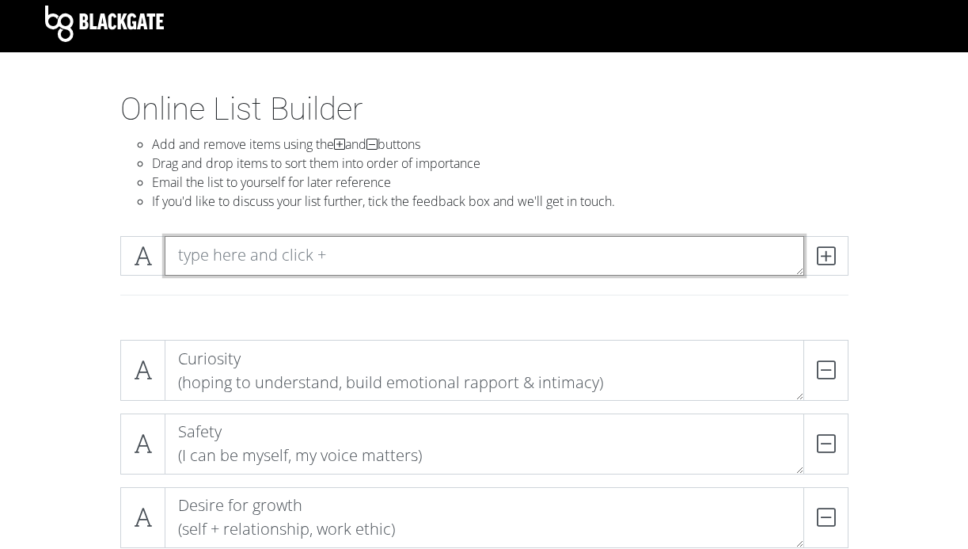
click at [714, 253] on textarea at bounding box center [485, 256] width 640 height 40
type textarea "Courage ("
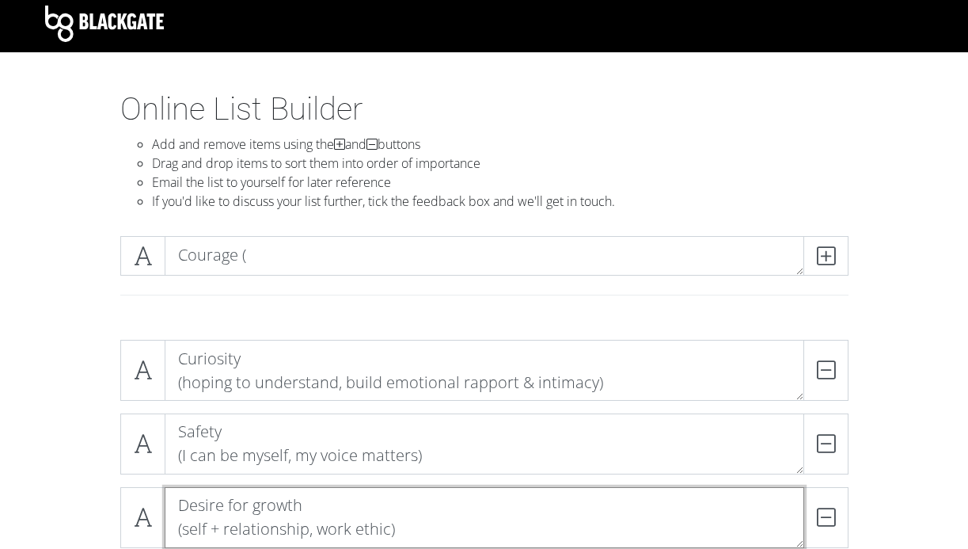
click at [500, 488] on textarea "Desire for growth (self + relationship, work ethic)" at bounding box center [485, 517] width 640 height 61
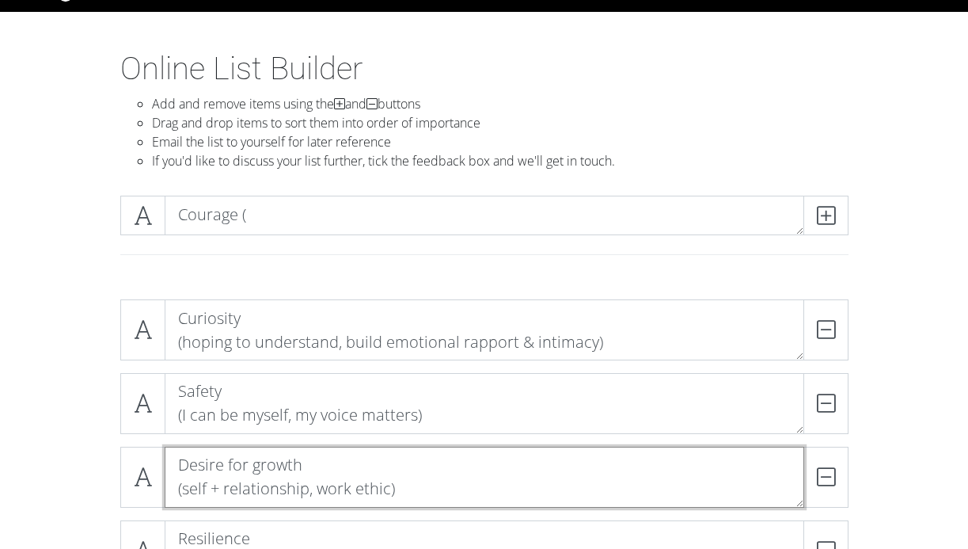
scroll to position [116, 0]
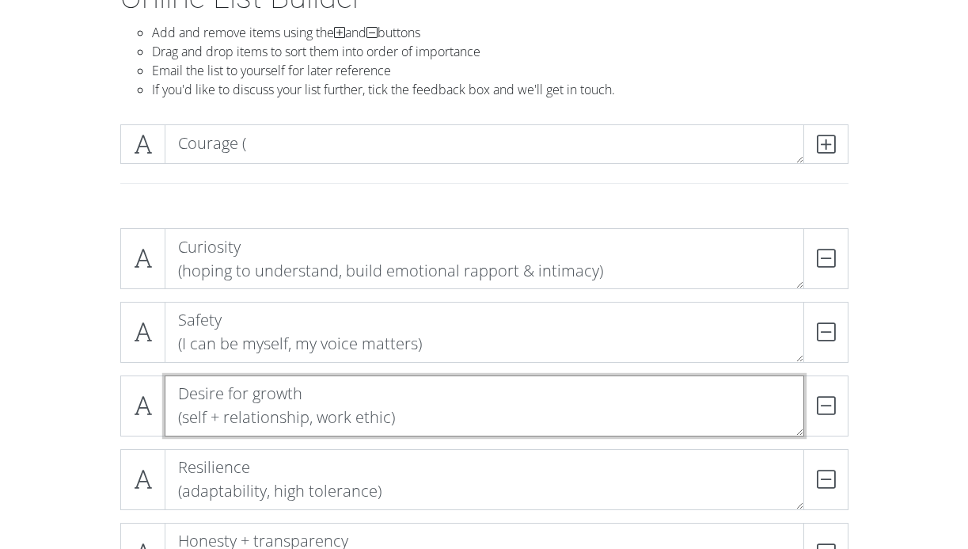
click at [413, 410] on textarea "Desire for growth (self + relationship, work ethic)" at bounding box center [485, 405] width 640 height 61
type textarea "Desire for growth (self + relationship, work ethic, discipline)"
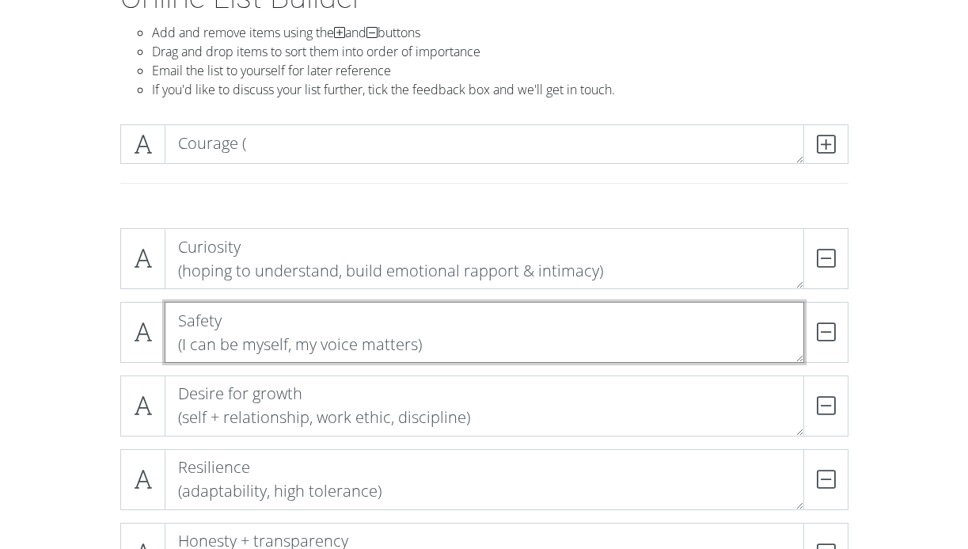
click at [498, 325] on textarea "Safety (I can be myself, my voice matters)" at bounding box center [485, 332] width 640 height 61
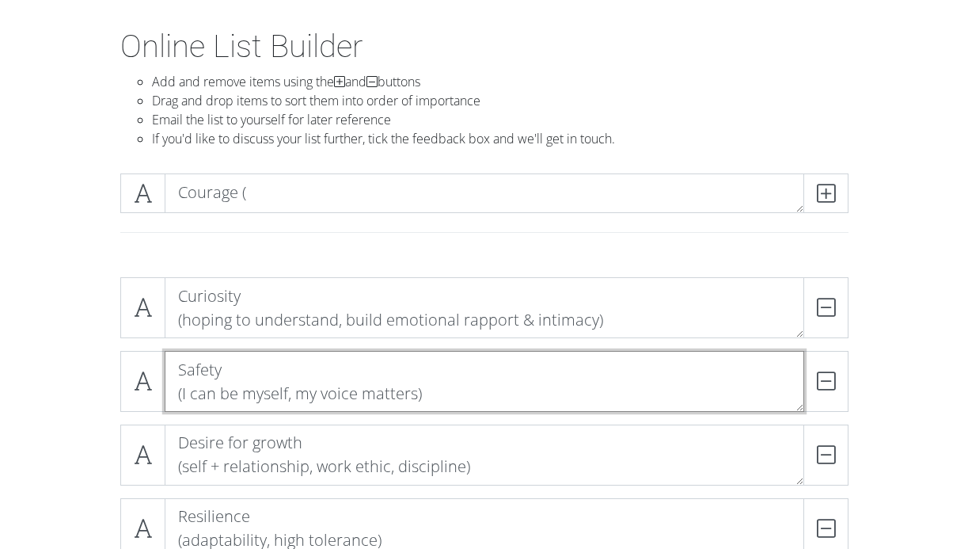
scroll to position [63, 0]
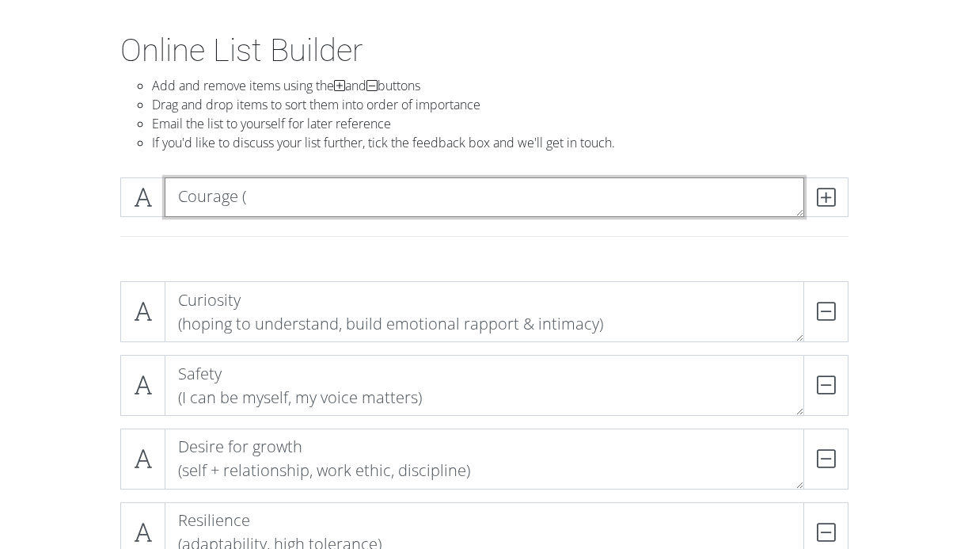
click at [431, 194] on textarea "Courage (" at bounding box center [485, 197] width 640 height 40
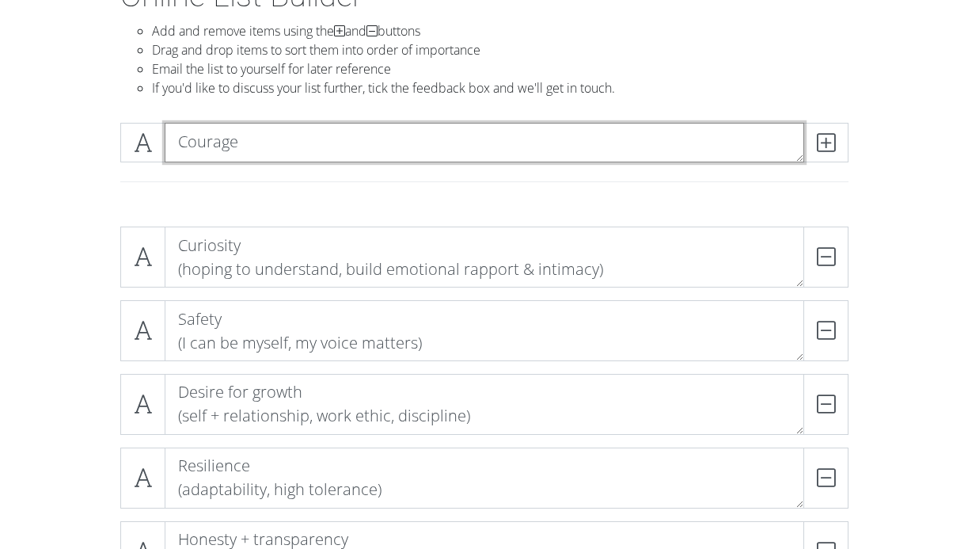
scroll to position [1, 0]
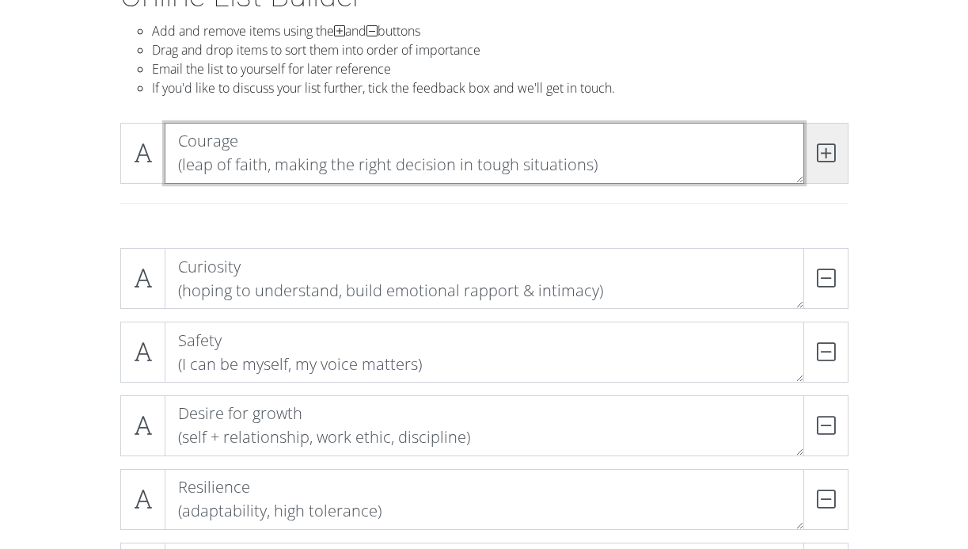
type textarea "Courage (leap of faith, making the right decision in tough situations)"
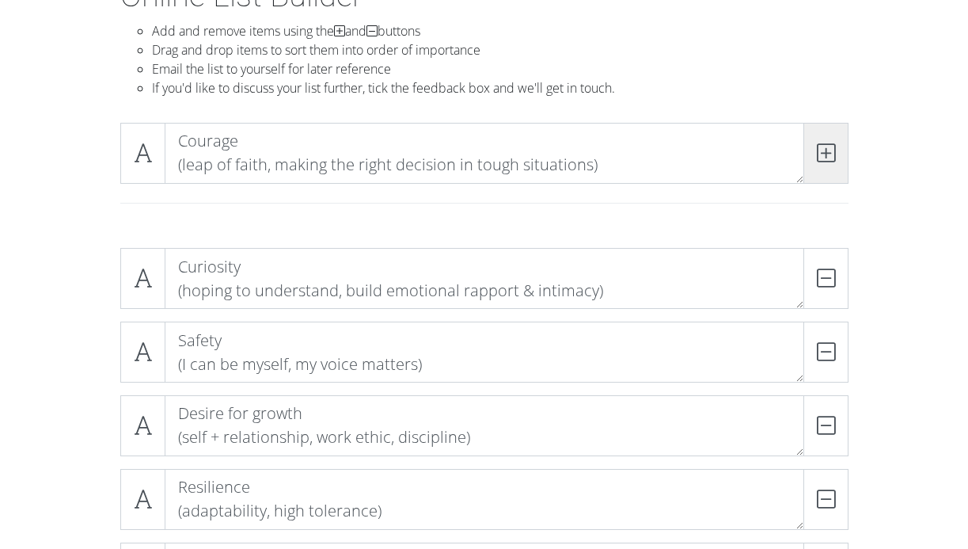
click at [822, 148] on icon at bounding box center [826, 153] width 18 height 16
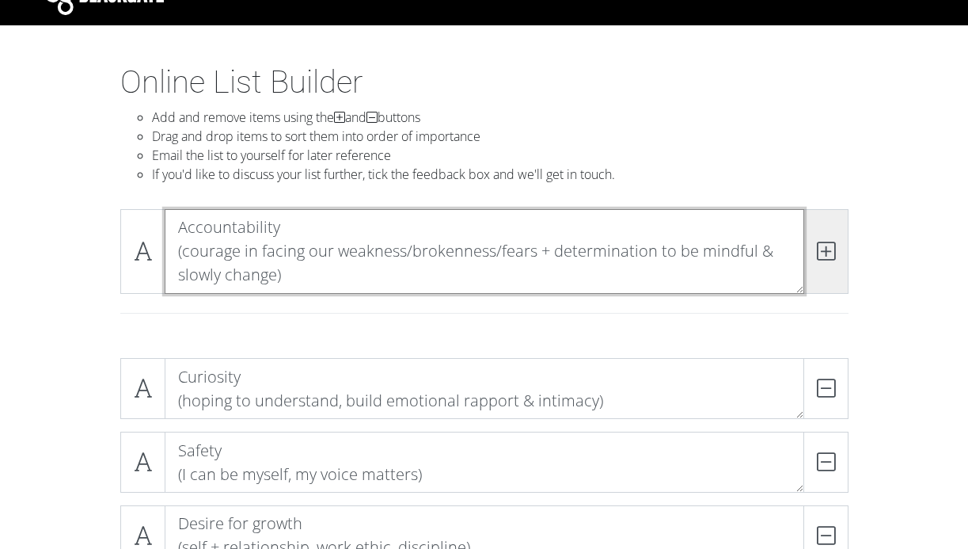
type textarea "Accountability (courage in facing our weakness/brokenness/fears + determination…"
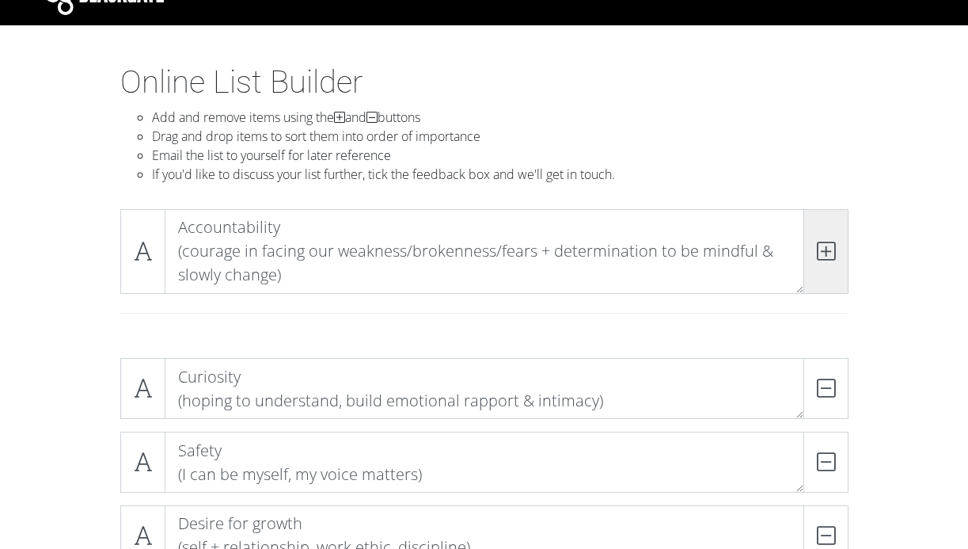
click at [828, 249] on icon at bounding box center [826, 251] width 18 height 16
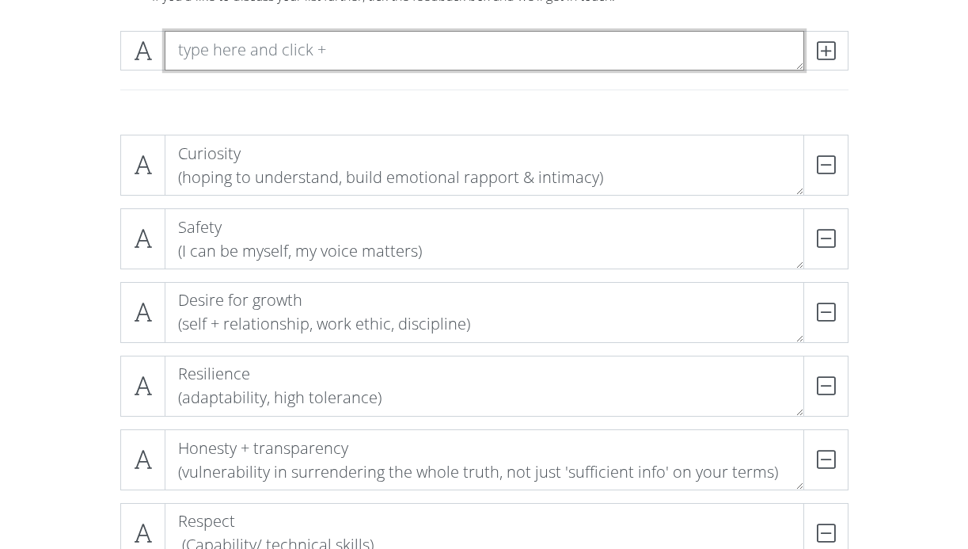
scroll to position [15, 0]
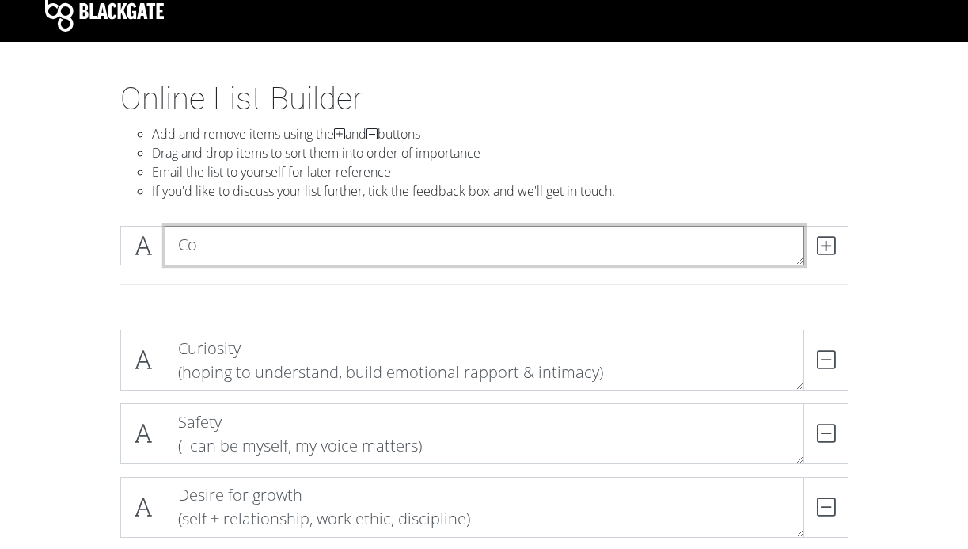
type textarea "C"
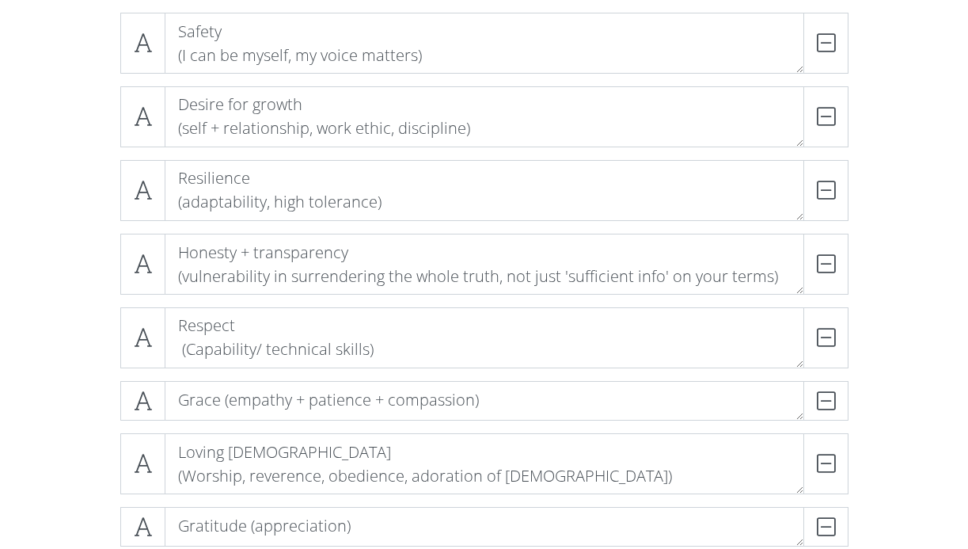
scroll to position [408, 0]
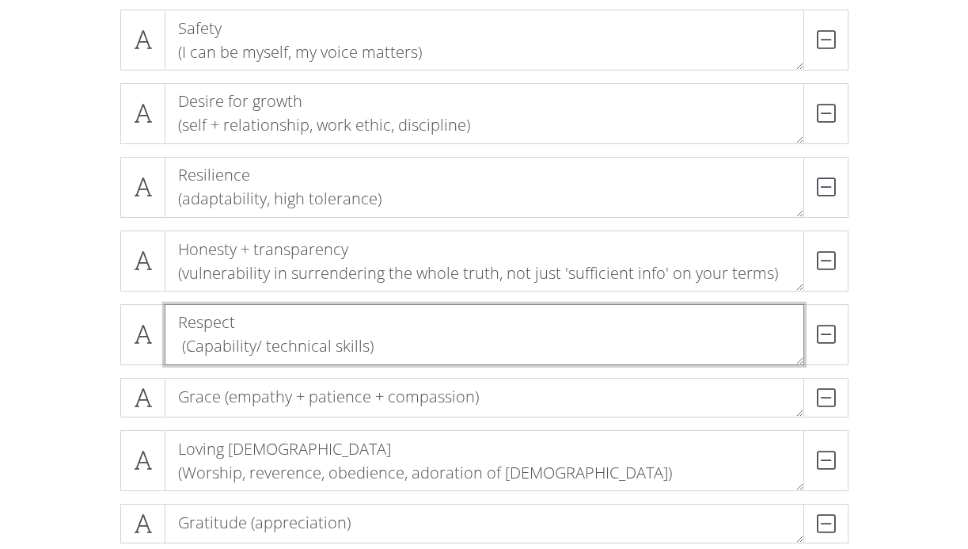
click at [393, 323] on textarea "Respect (Capability/ technical skills)" at bounding box center [485, 334] width 640 height 61
click at [397, 346] on textarea "Respect (Capability/ technical skills)" at bounding box center [485, 334] width 640 height 61
click at [393, 344] on textarea "Respect (Capability/ technical skills incl articulate communication)" at bounding box center [485, 334] width 640 height 61
type textarea "Respect (Capability/ technical skills including articulate communication)"
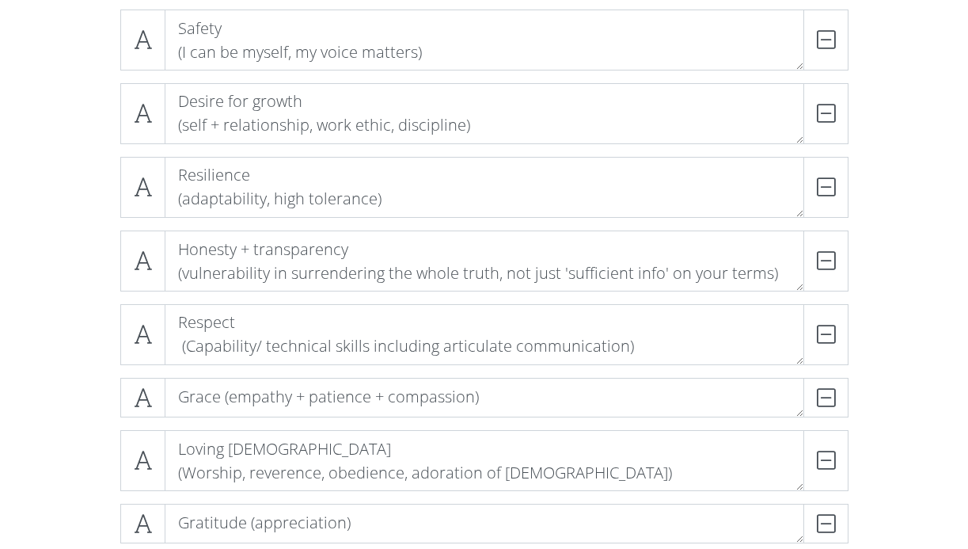
click at [897, 260] on div "Curiosity (hoping to understand, build emotional rapport & intimacy) DELETE Saf…" at bounding box center [484, 404] width 902 height 963
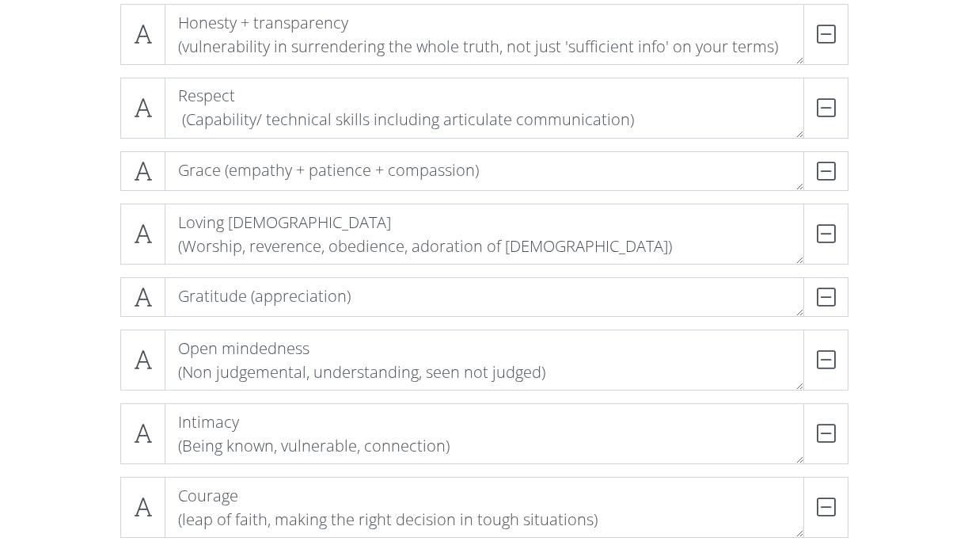
scroll to position [1, 0]
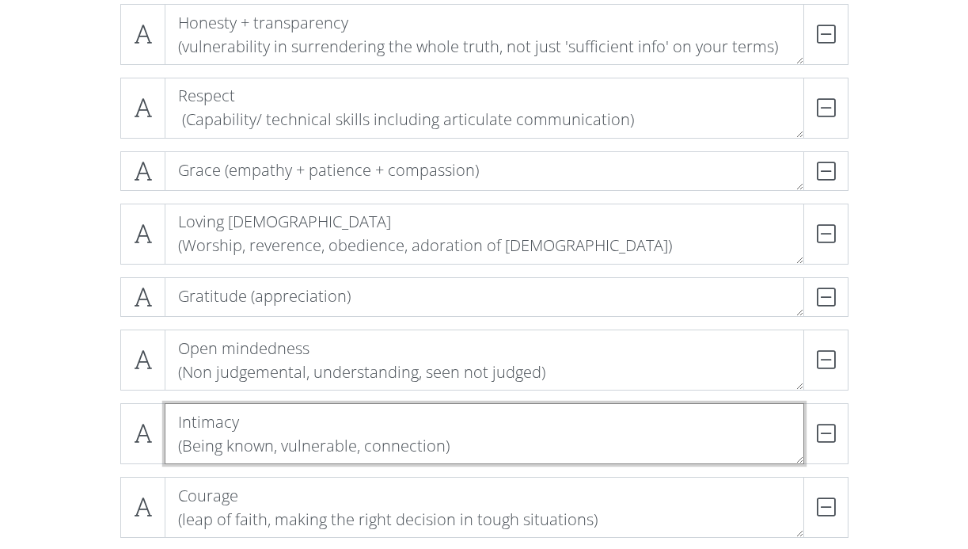
click at [470, 445] on textarea "Intimacy (Being known, vulnerable, connection)" at bounding box center [485, 433] width 640 height 61
type textarea "Intimacy (Being known, vulnerable, connection, emotional support)"
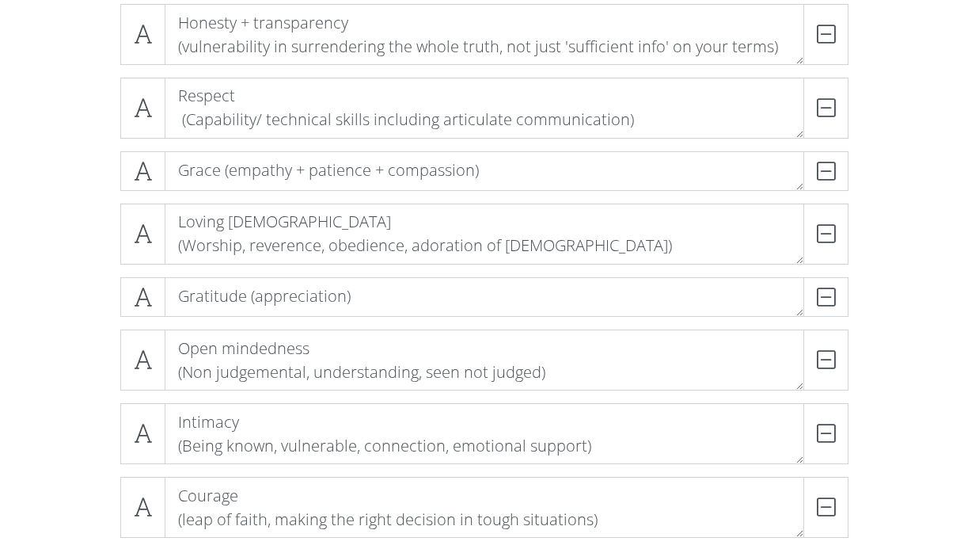
click at [938, 268] on form "Curiosity (hoping to understand, build emotional rapport & intimacy) DELETE Saf…" at bounding box center [484, 297] width 968 height 1201
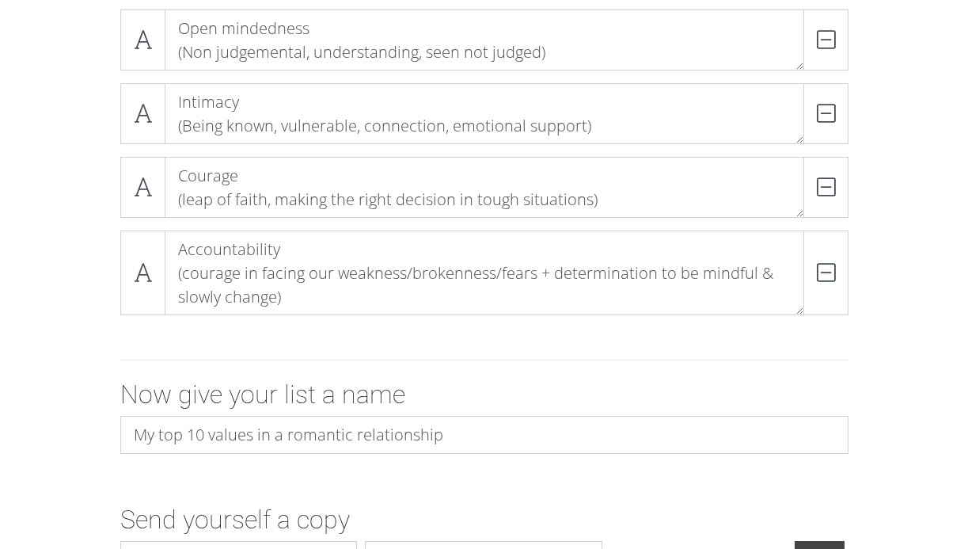
scroll to position [936, 0]
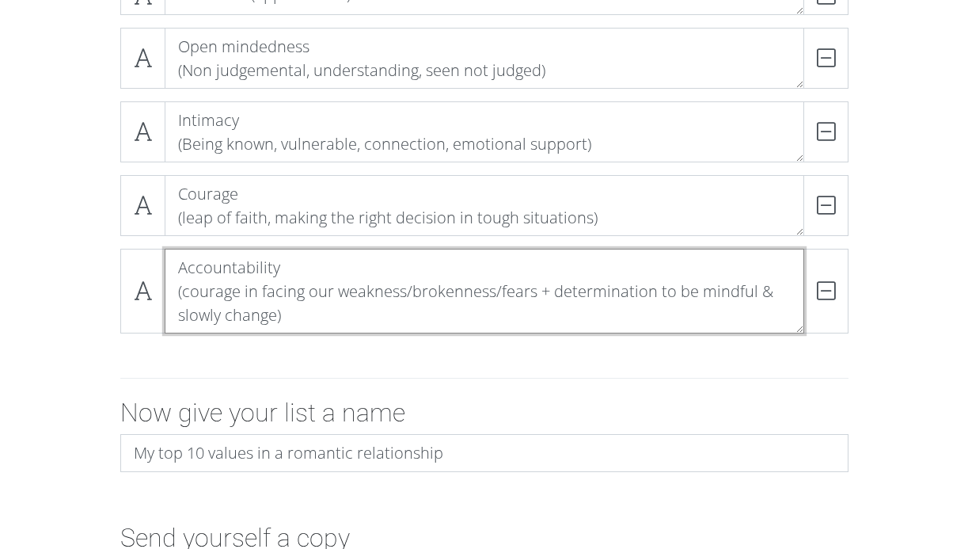
click at [636, 278] on textarea "Accountability (courage in facing our weakness/brokenness/fears + determination…" at bounding box center [485, 291] width 640 height 85
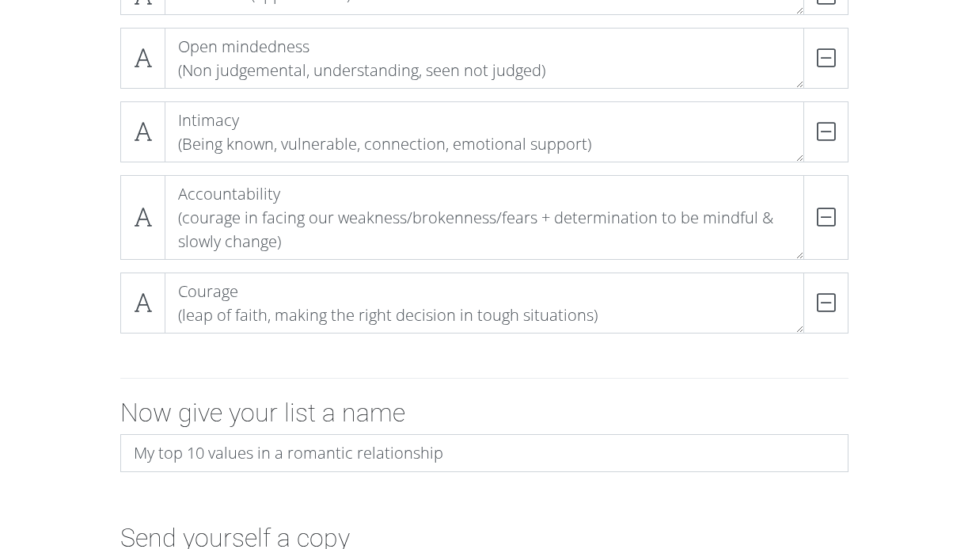
scroll to position [1, 0]
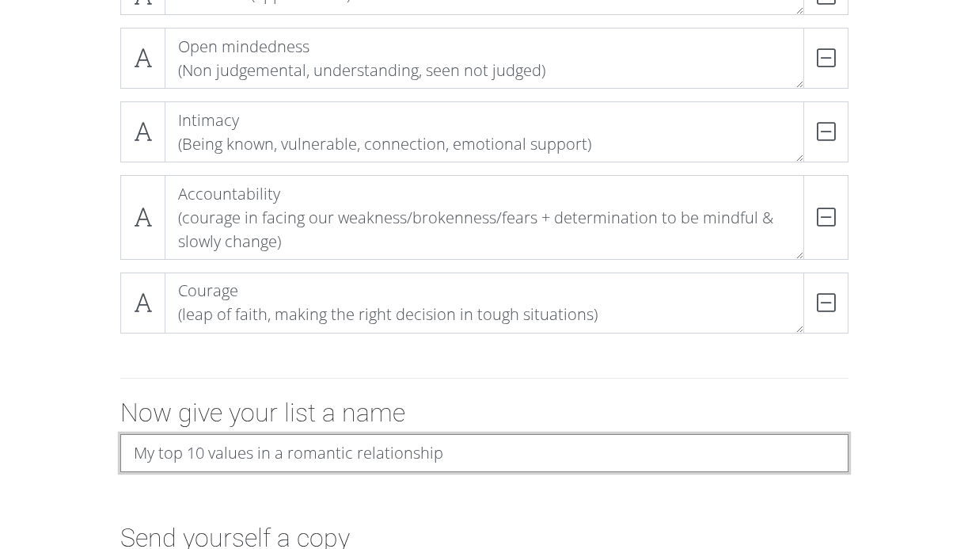
click at [207, 452] on input "My top 10 values in a romantic relationship" at bounding box center [484, 453] width 728 height 38
type input "My top values in a romantic relationship"
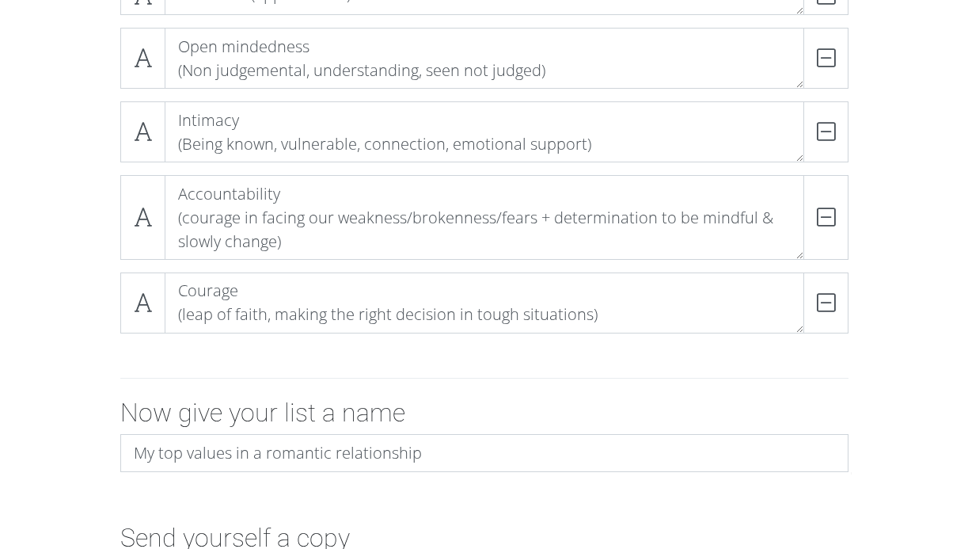
click at [863, 381] on div at bounding box center [484, 378] width 902 height 39
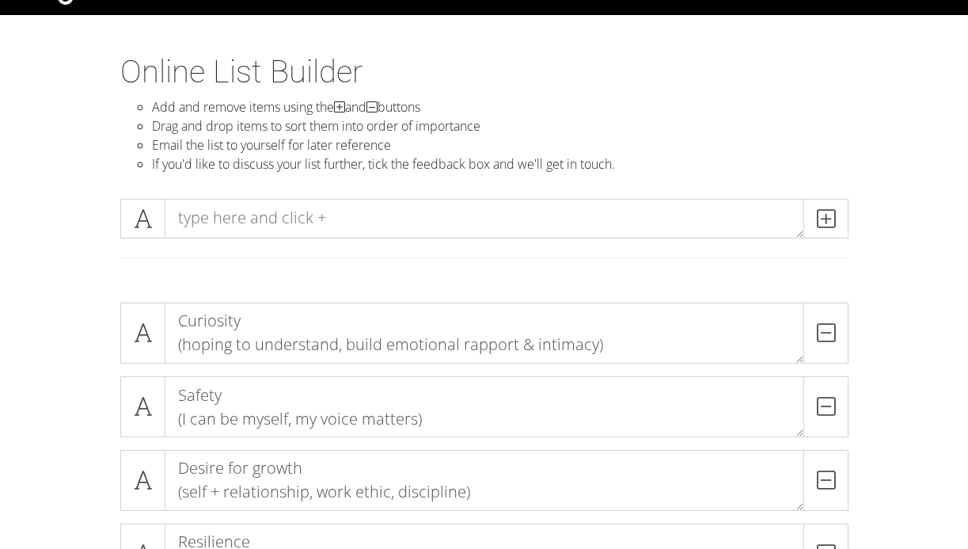
scroll to position [0, 0]
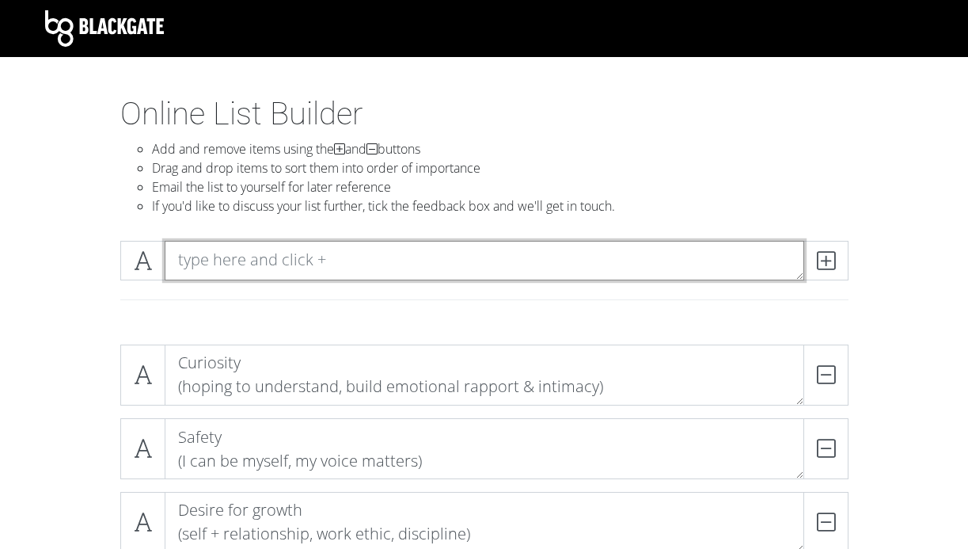
click at [479, 248] on textarea at bounding box center [485, 261] width 640 height 40
type textarea "Frugality/ finances"
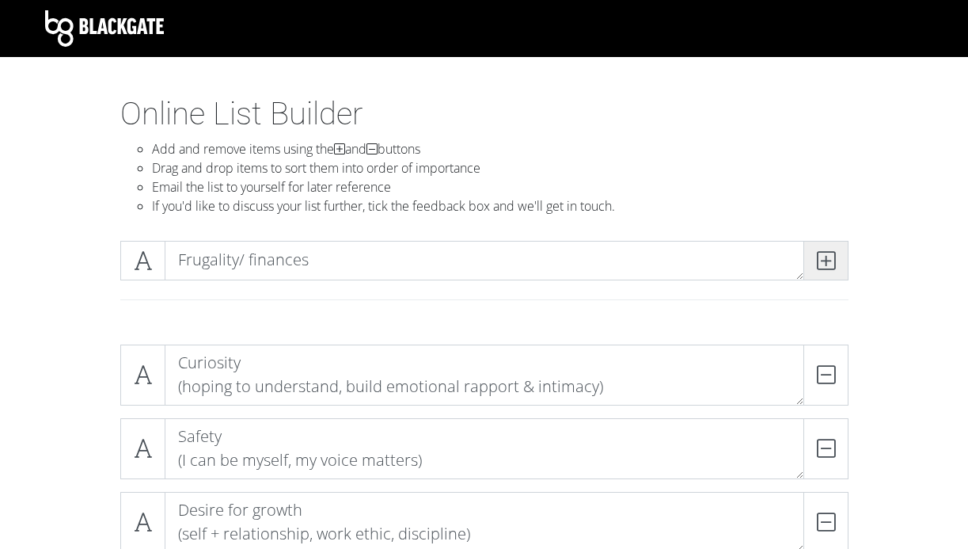
click at [819, 253] on icon at bounding box center [826, 261] width 18 height 16
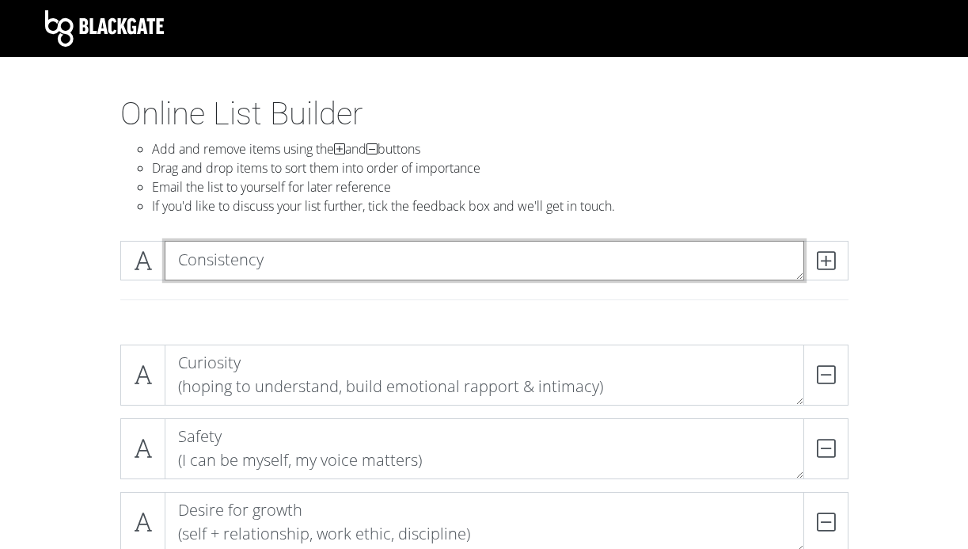
scroll to position [1, 0]
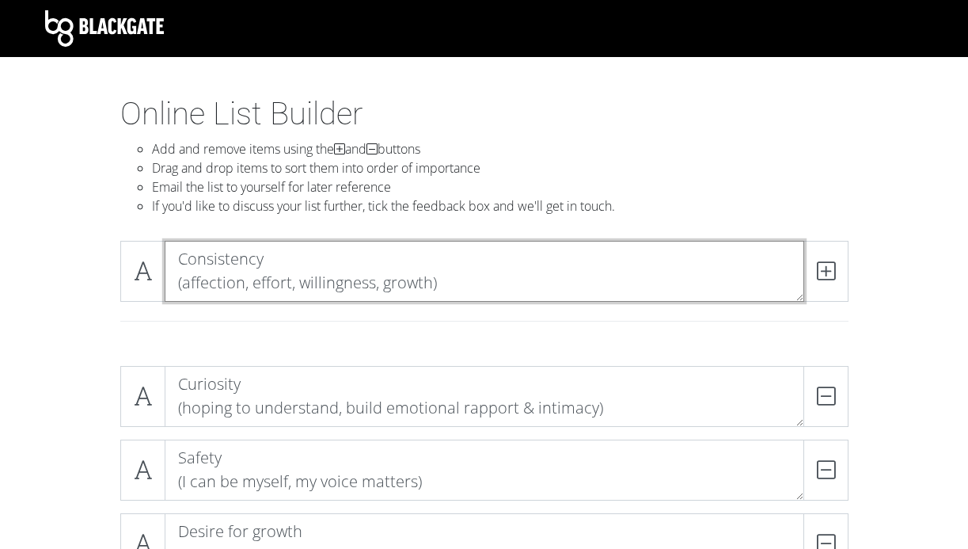
type textarea "Consistency (affection, effort, willingness, growth)"
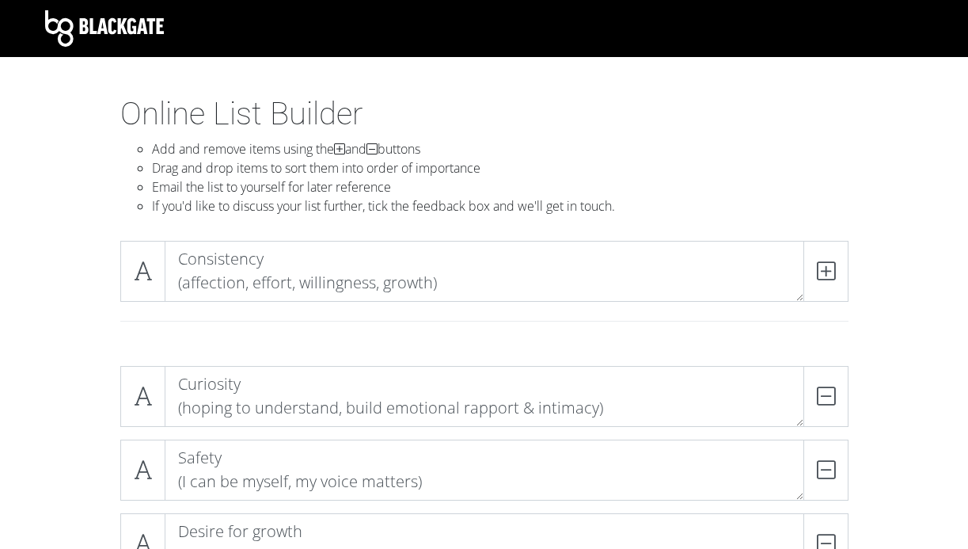
click at [864, 230] on div "Consistency (affection, effort, willingness, growth)" at bounding box center [484, 290] width 902 height 125
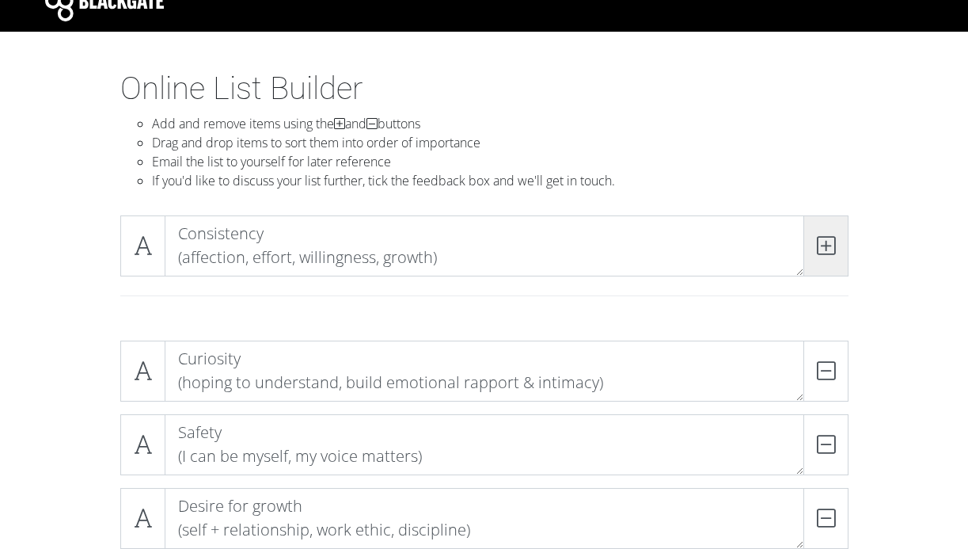
scroll to position [28, 0]
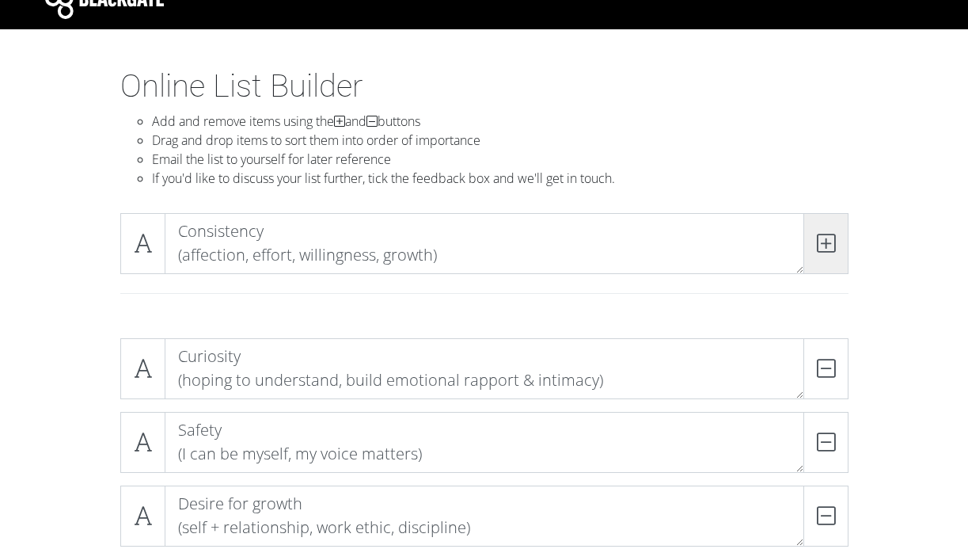
click at [834, 262] on span at bounding box center [825, 243] width 45 height 61
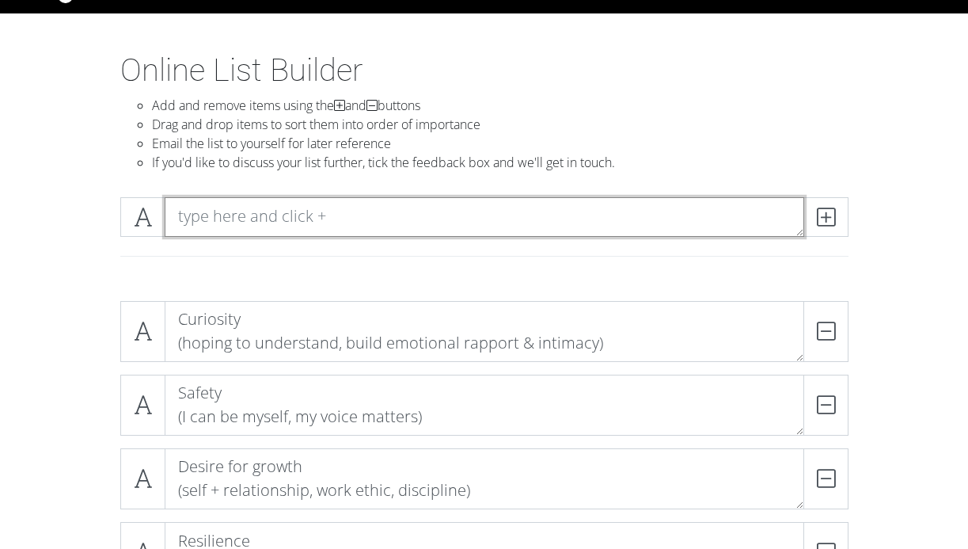
scroll to position [46, 0]
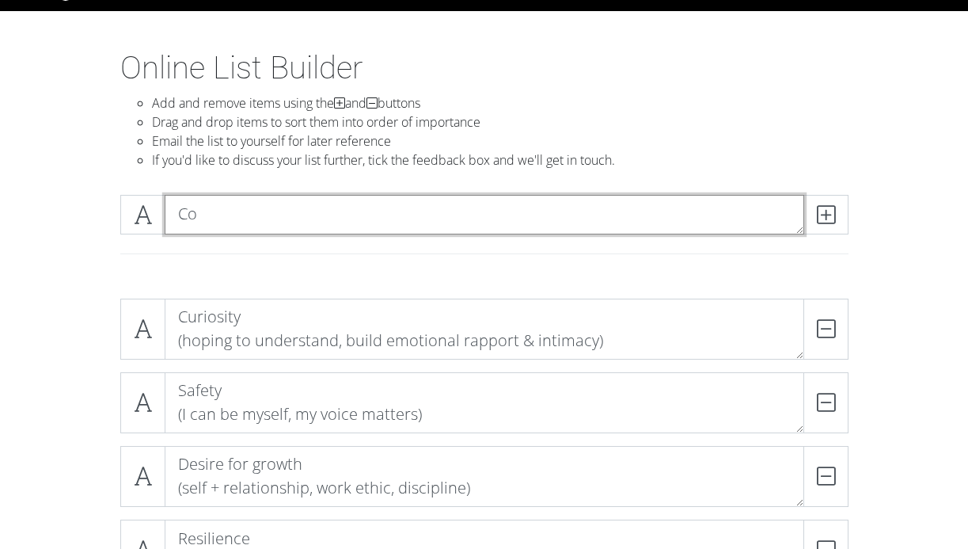
type textarea "C"
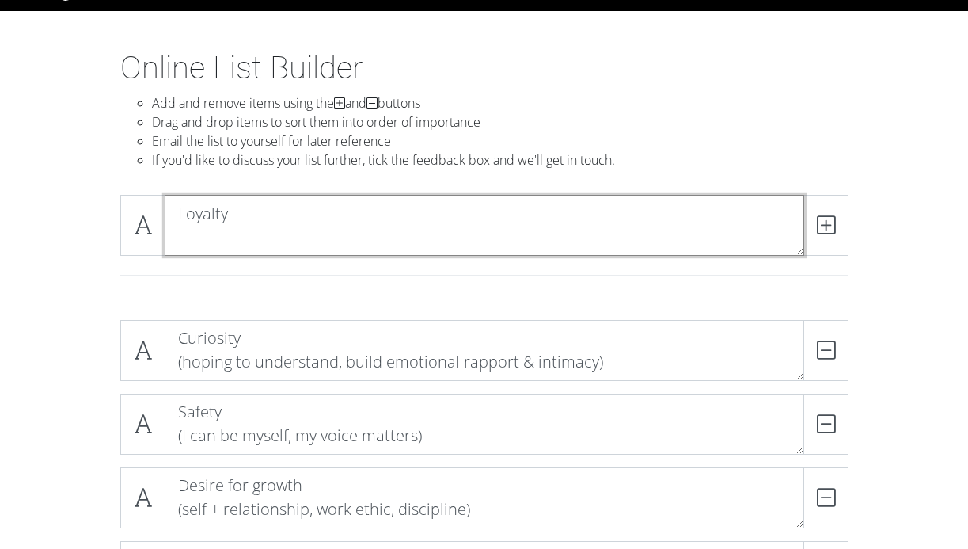
scroll to position [1, 0]
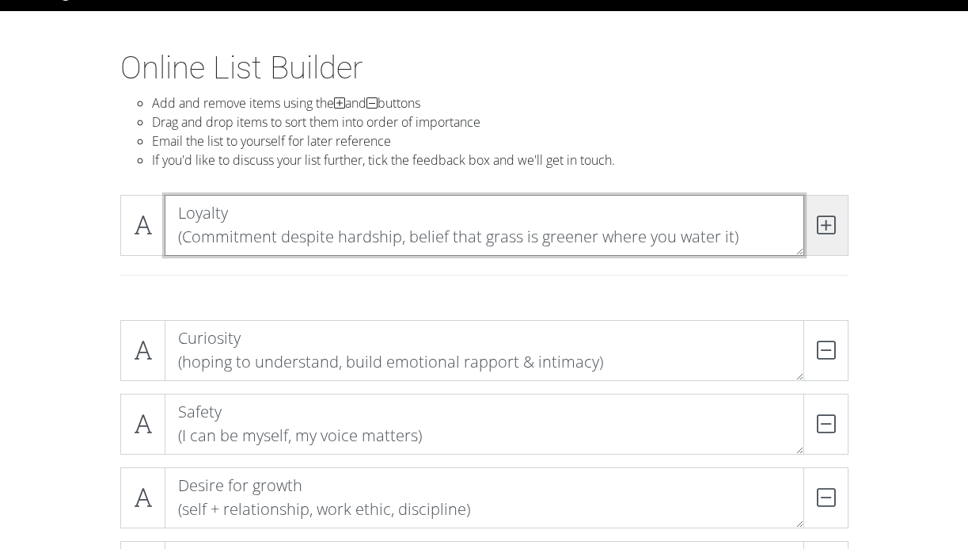
type textarea "Loyalty (Commitment despite hardship, belief that grass is greener where you wa…"
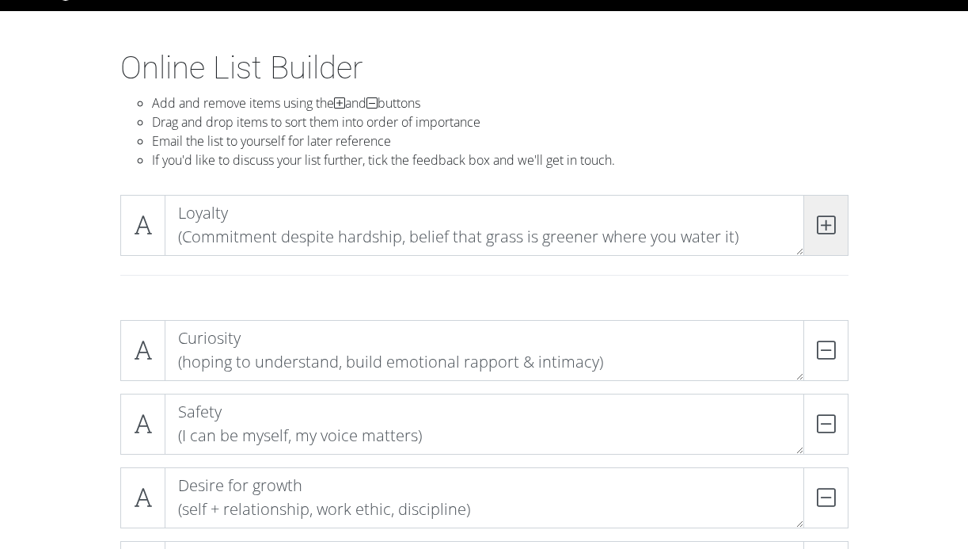
click at [836, 237] on span at bounding box center [825, 225] width 45 height 61
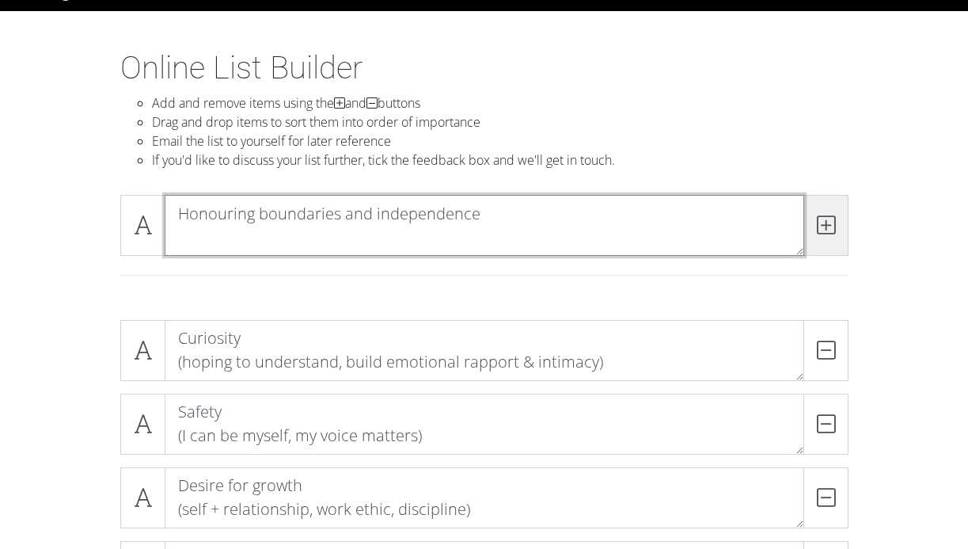
type textarea "Honouring boundaries and independence"
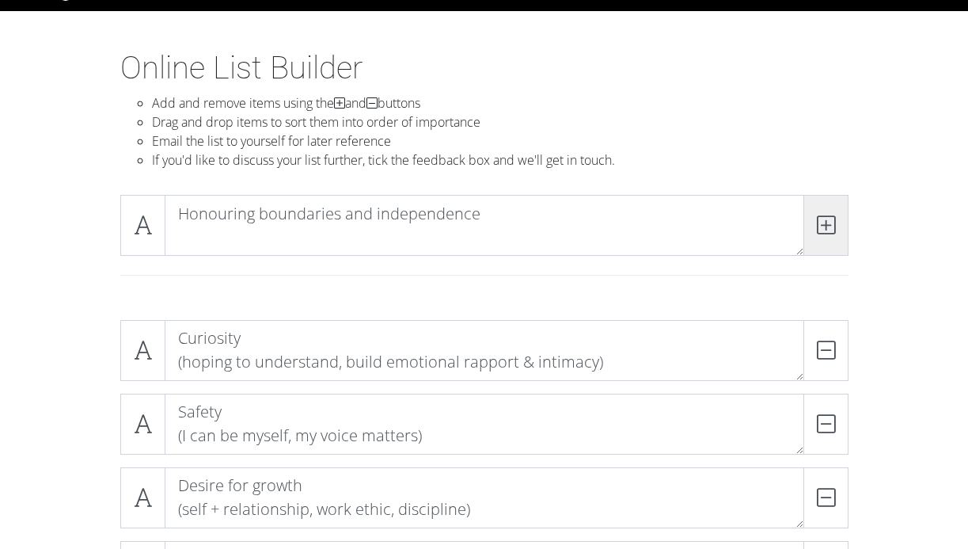
click at [833, 235] on span at bounding box center [825, 225] width 45 height 61
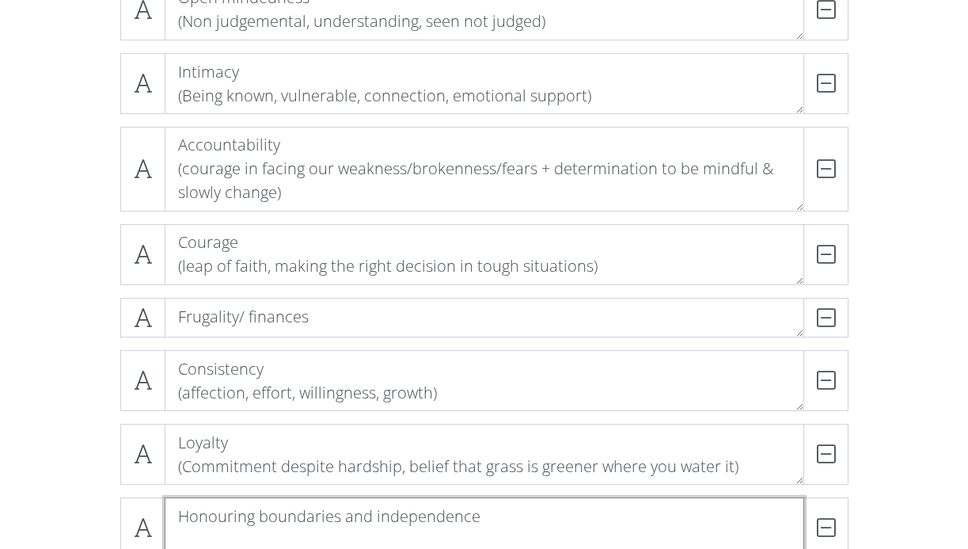
click at [496, 534] on textarea "Honouring boundaries and independence" at bounding box center [485, 527] width 640 height 61
click at [503, 517] on textarea "Honouring boundaries and independence" at bounding box center [485, 527] width 640 height 61
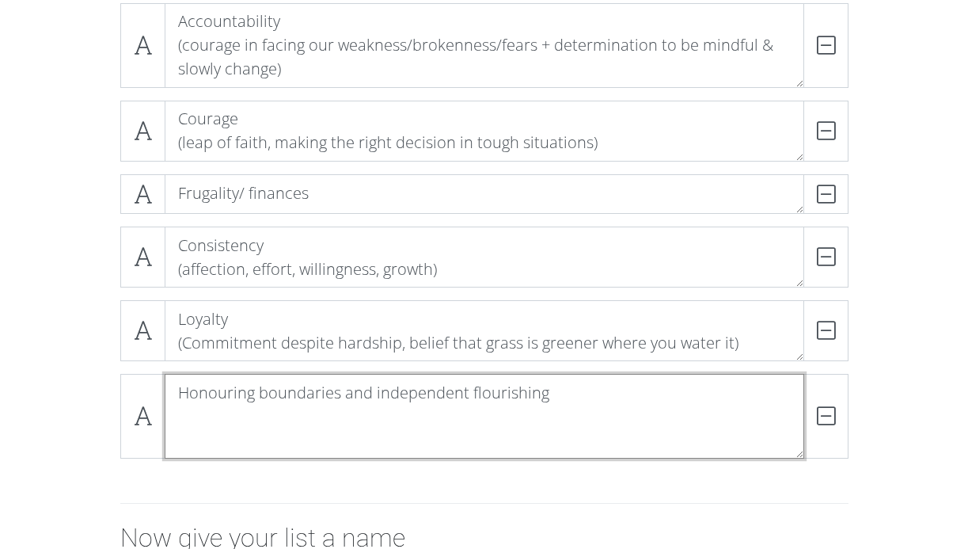
scroll to position [1124, 0]
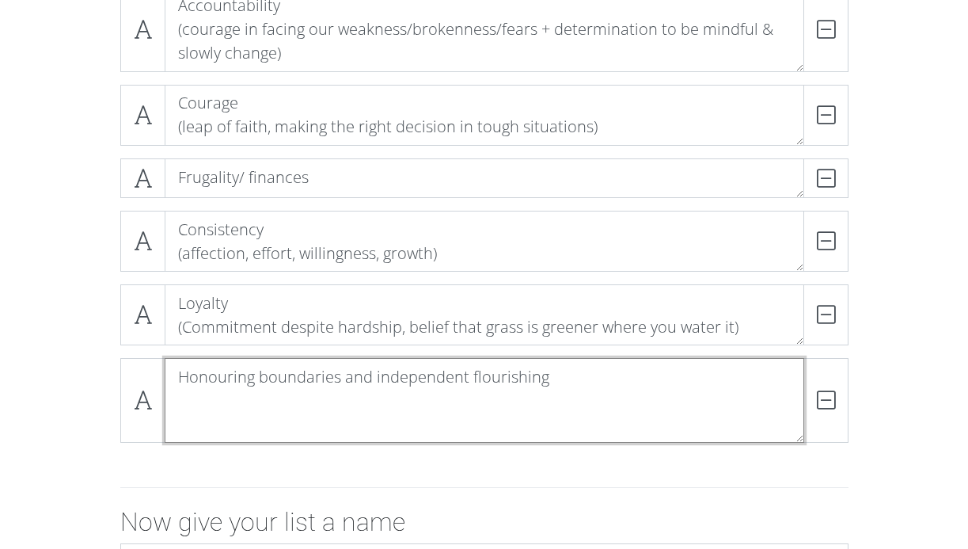
click at [256, 382] on textarea "Honouring boundaries and independent flourishing" at bounding box center [485, 400] width 640 height 85
drag, startPoint x: 256, startPoint y: 379, endPoint x: 128, endPoint y: 377, distance: 128.3
click at [128, 377] on div "Honouring boundaries and independent flourishing DELETE" at bounding box center [484, 400] width 728 height 85
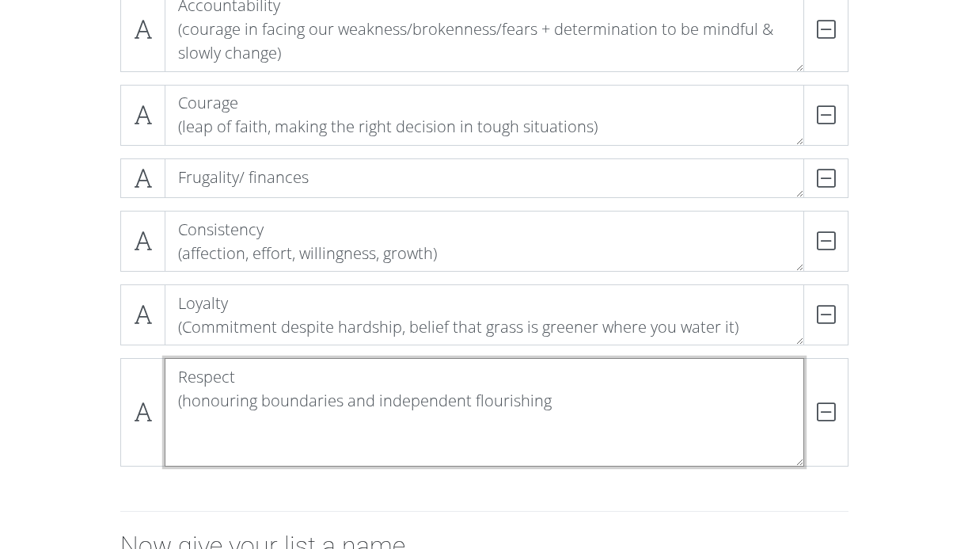
click at [576, 405] on textarea "Respect (honouring boundaries and independent flourishing" at bounding box center [485, 412] width 640 height 108
click at [496, 439] on textarea "Respect (honouring boundaries and independent flourishing)" at bounding box center [485, 412] width 640 height 108
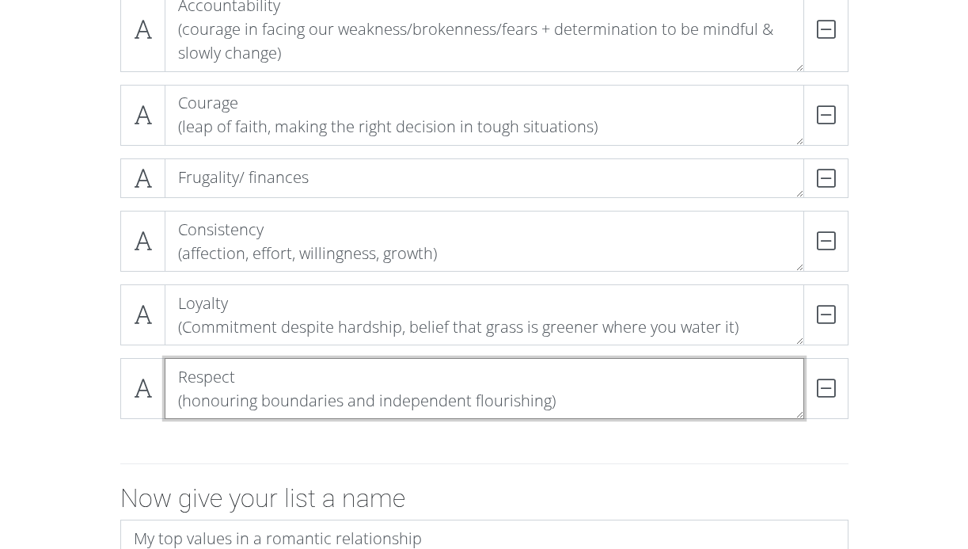
type textarea "Respect (honouring boundaries and independent flourishing)"
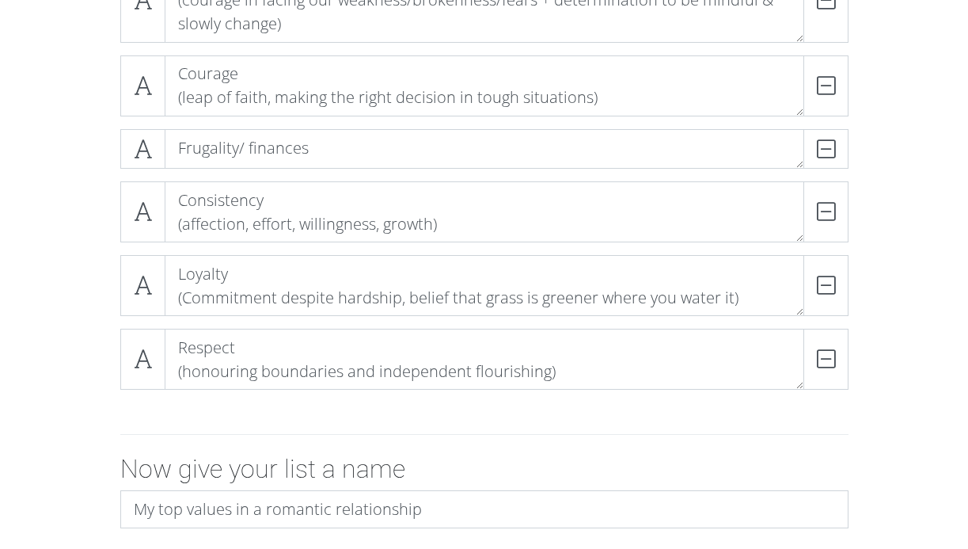
scroll to position [1153, 0]
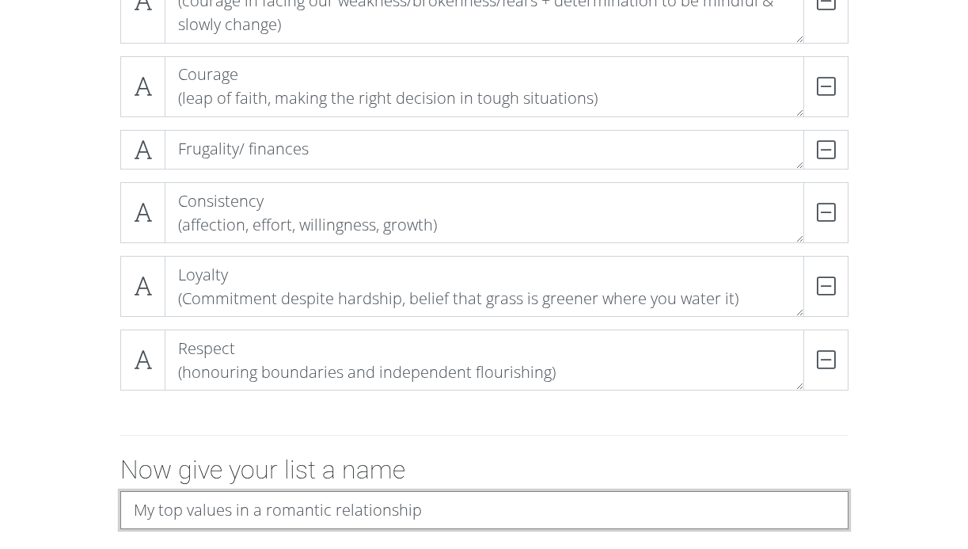
drag, startPoint x: 331, startPoint y: 504, endPoint x: 264, endPoint y: 499, distance: 66.7
click at [264, 499] on input "My top values in a romantic relationship" at bounding box center [484, 510] width 728 height 38
type input "My top values in a lifelong relationship"
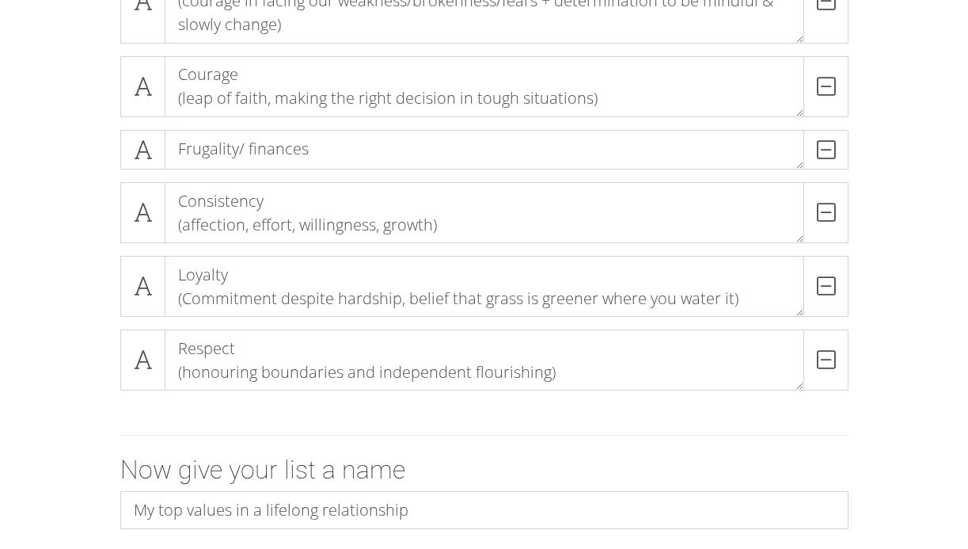
click at [581, 448] on div at bounding box center [484, 435] width 902 height 39
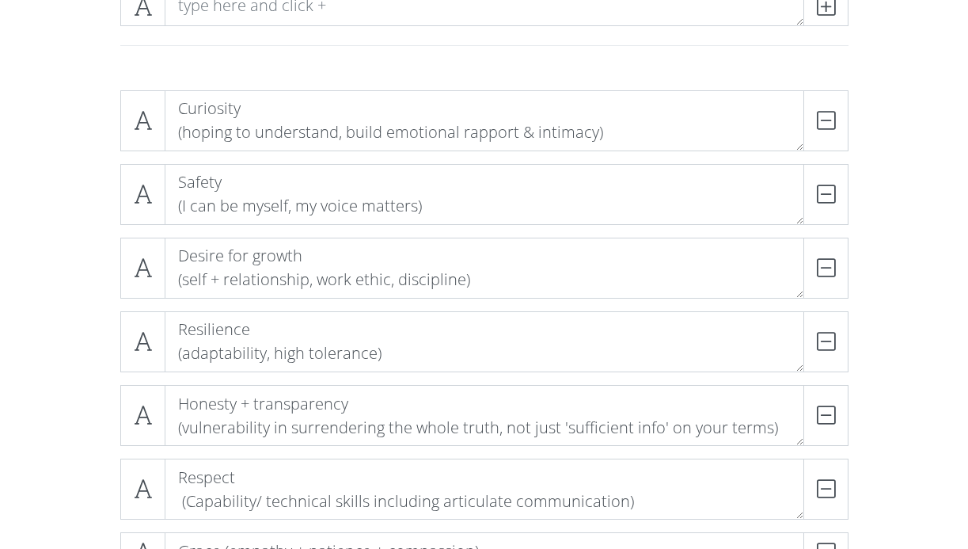
scroll to position [0, 0]
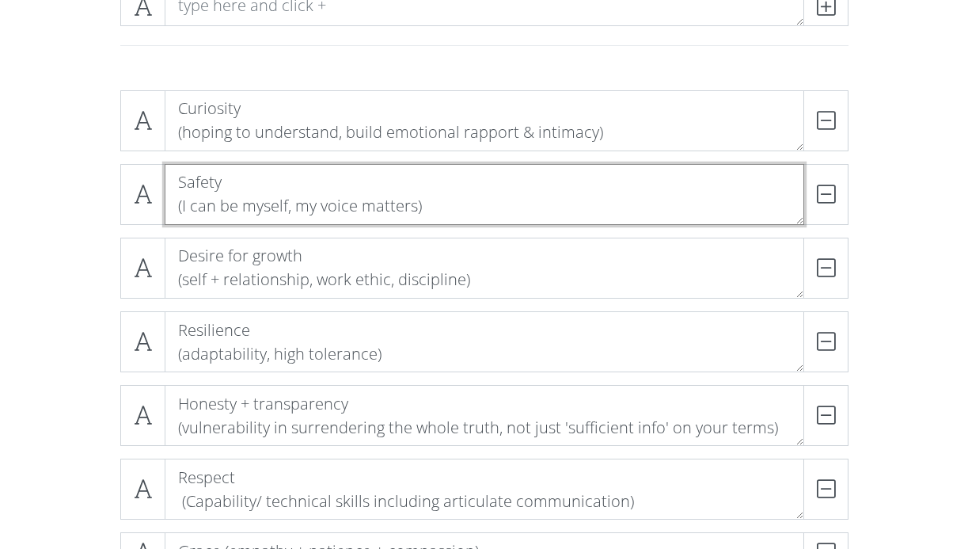
click at [293, 203] on textarea "Safety (I can be myself, my voice matters)" at bounding box center [485, 194] width 640 height 61
click at [534, 211] on textarea "Safety (I can be myself, authenticity, my voice matters)" at bounding box center [485, 194] width 640 height 61
click at [301, 206] on textarea "Safety (I can be myself, authenticity, my voice matters)" at bounding box center [485, 194] width 640 height 61
click at [467, 210] on textarea "Safety (I can be myself, space to be authenticity, my voice matters)" at bounding box center [485, 194] width 640 height 61
click at [655, 193] on textarea "Safety (I can be myself, space to be authentic, my voice matters)" at bounding box center [485, 194] width 640 height 61
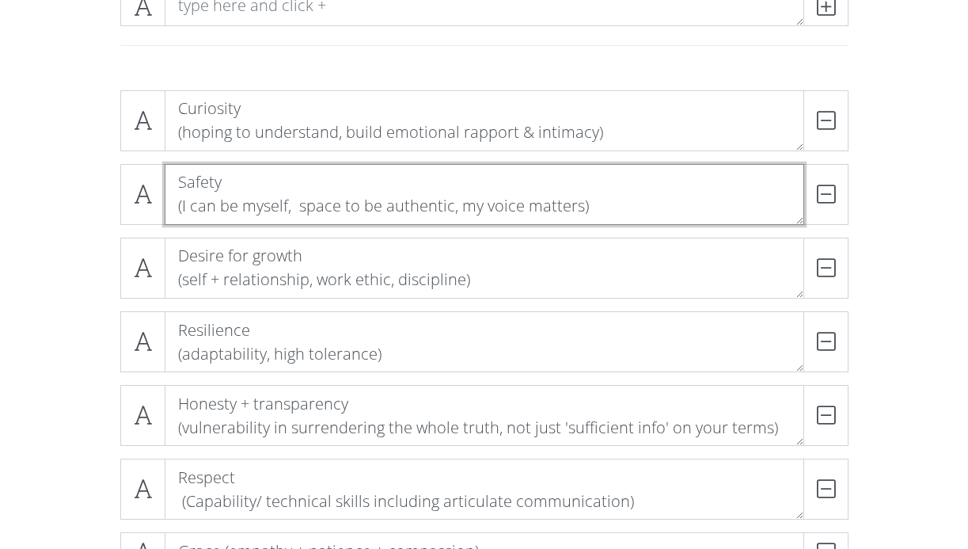
click at [474, 207] on textarea "Safety (I can be myself, space to be authentic, my voice matters)" at bounding box center [485, 194] width 640 height 61
click at [630, 198] on textarea "Safety (I can be myself, space to be authentic, my voice matters)" at bounding box center [485, 194] width 640 height 61
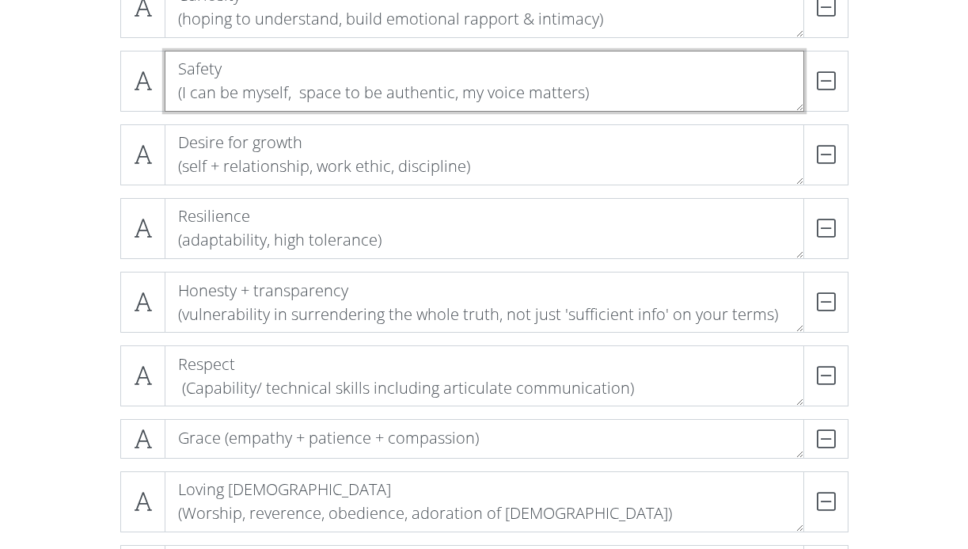
scroll to position [370, 0]
type textarea "Safety (I can be myself, space to be authentic, my voice matters)"
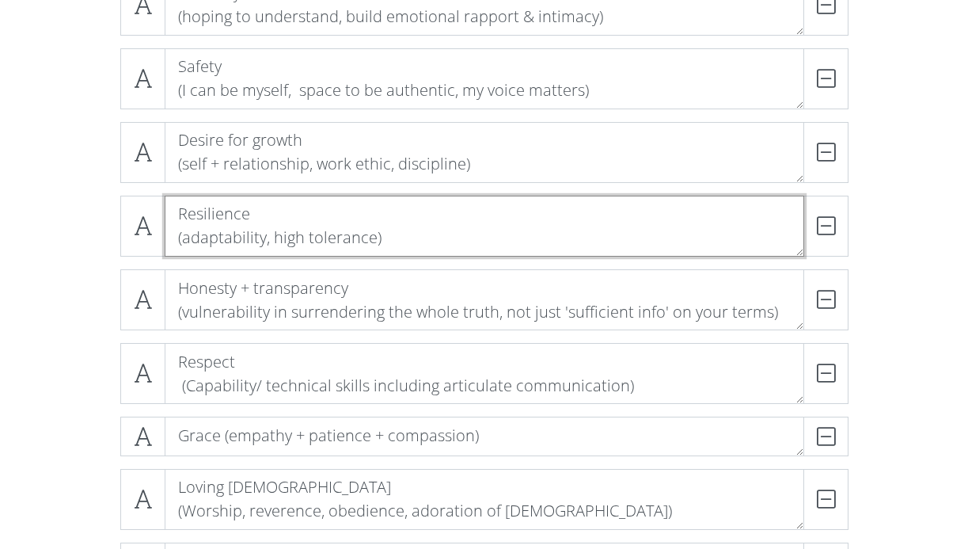
click at [375, 237] on textarea "Resilience (adaptability, high tolerance)" at bounding box center [485, 226] width 640 height 61
type textarea "Resilience (adaptability, high tolerance)"
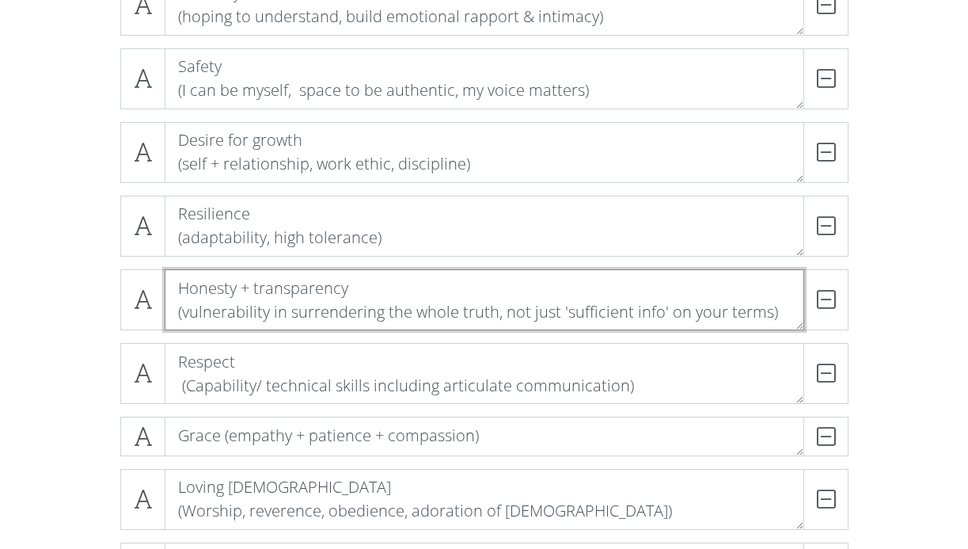
click at [441, 297] on textarea "Honesty + transparency (vulnerability in surrendering the whole truth, not just…" at bounding box center [485, 299] width 640 height 61
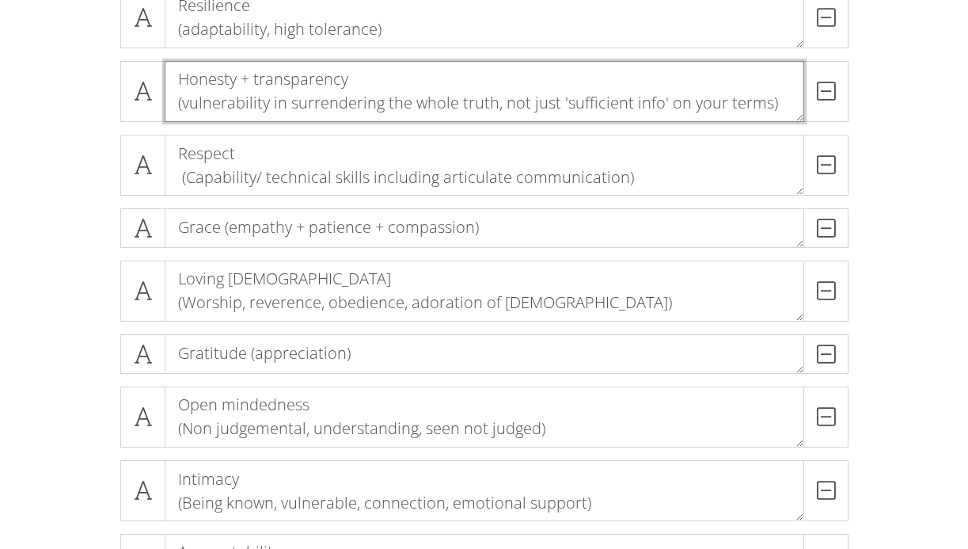
scroll to position [689, 0]
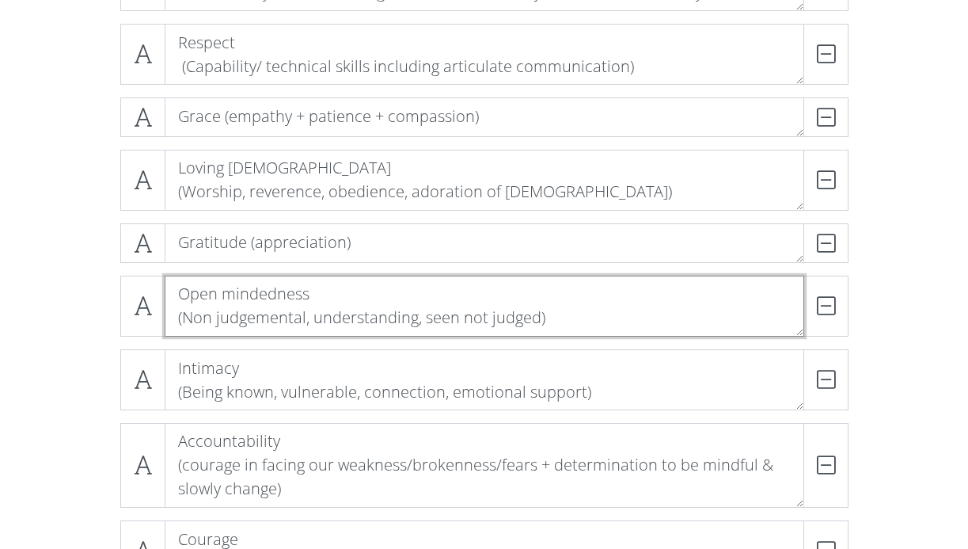
click at [423, 317] on textarea "Open mindedness (Non judgemental, understanding, seen not judged)" at bounding box center [485, 305] width 640 height 61
click at [416, 317] on textarea "Open mindedness (Non judgemental, understanding, seen not judged)" at bounding box center [485, 305] width 640 height 61
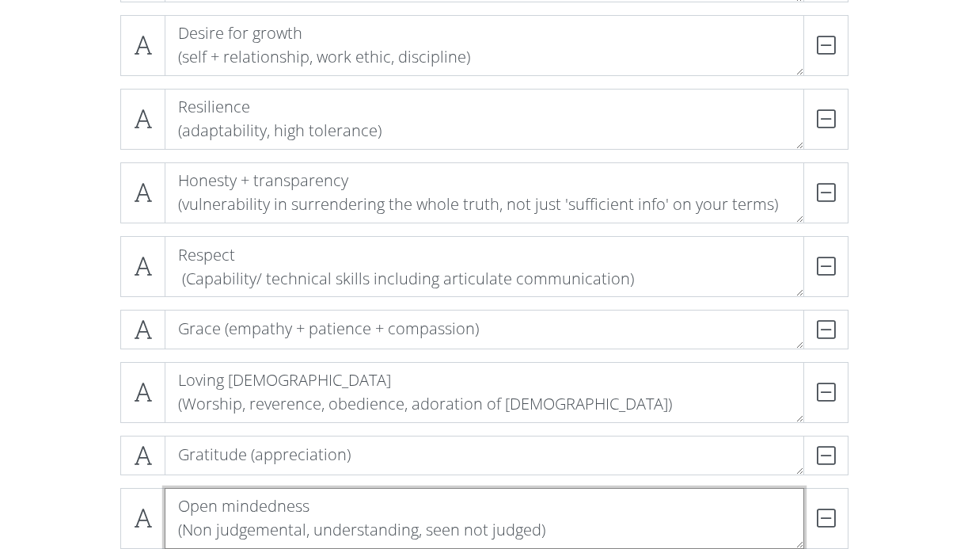
scroll to position [489, 0]
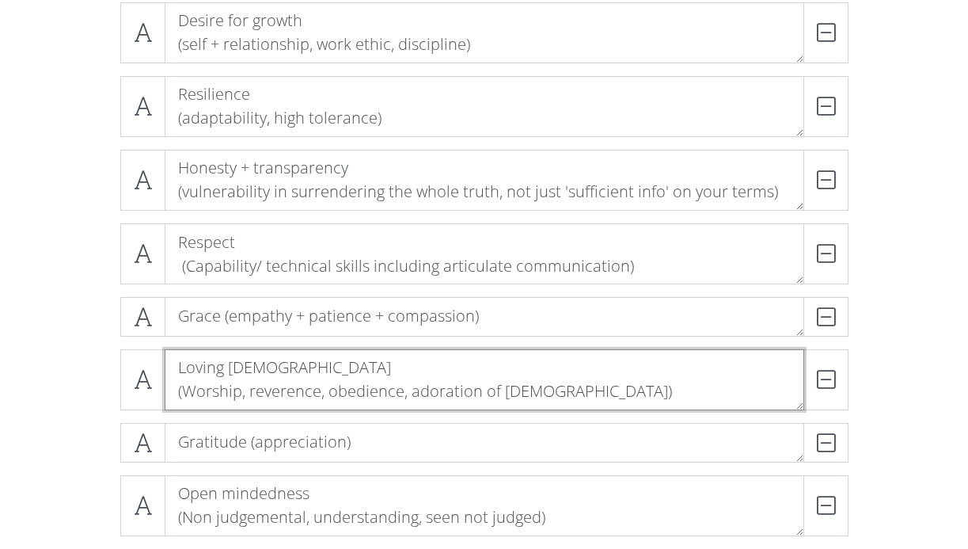
click at [409, 366] on textarea "Loving [DEMOGRAPHIC_DATA] (Worship, reverence, obedience, adoration of [DEMOGRA…" at bounding box center [485, 379] width 640 height 61
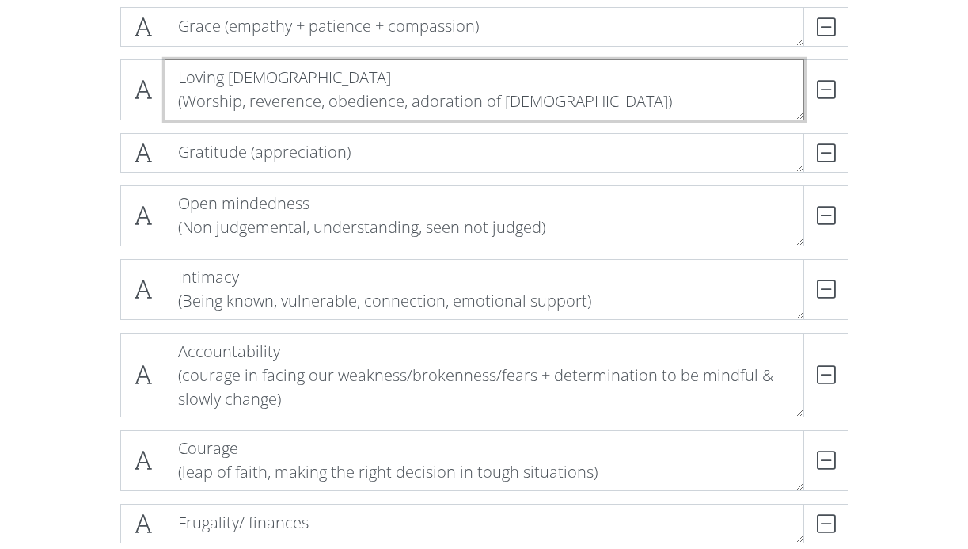
scroll to position [780, 0]
type textarea "Loving [DEMOGRAPHIC_DATA] (Worship, reverence, obedience, adoration of [DEMOGRA…"
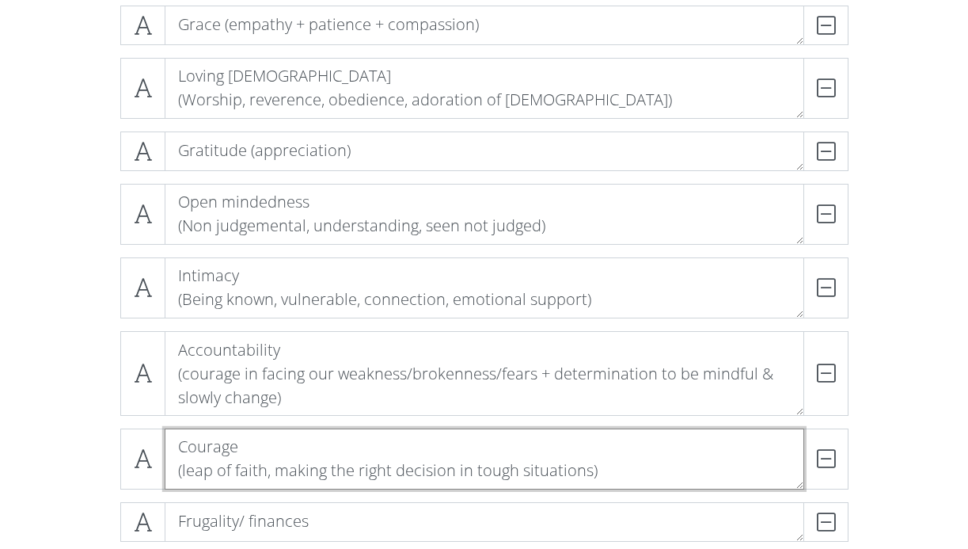
click at [316, 475] on textarea "Courage (leap of faith, making the right decision in tough situations)" at bounding box center [485, 458] width 640 height 61
drag, startPoint x: 476, startPoint y: 472, endPoint x: 668, endPoint y: 469, distance: 192.4
click at [668, 469] on textarea "Courage (leap of faith, choosing to do the the right decision in tough situatio…" at bounding box center [485, 458] width 640 height 61
click at [697, 468] on textarea "Courage (leap of faith, choosing to do the the right thing)" at bounding box center [485, 458] width 640 height 61
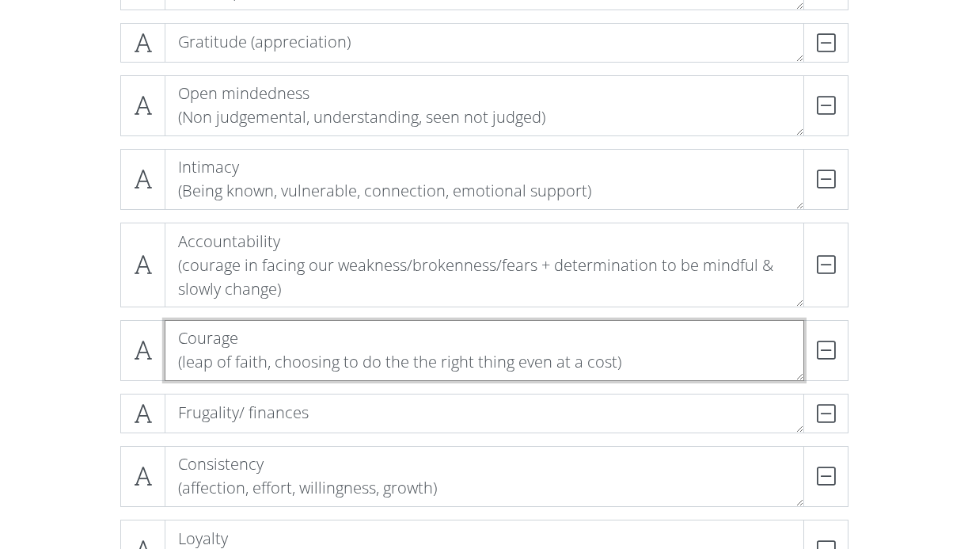
scroll to position [913, 0]
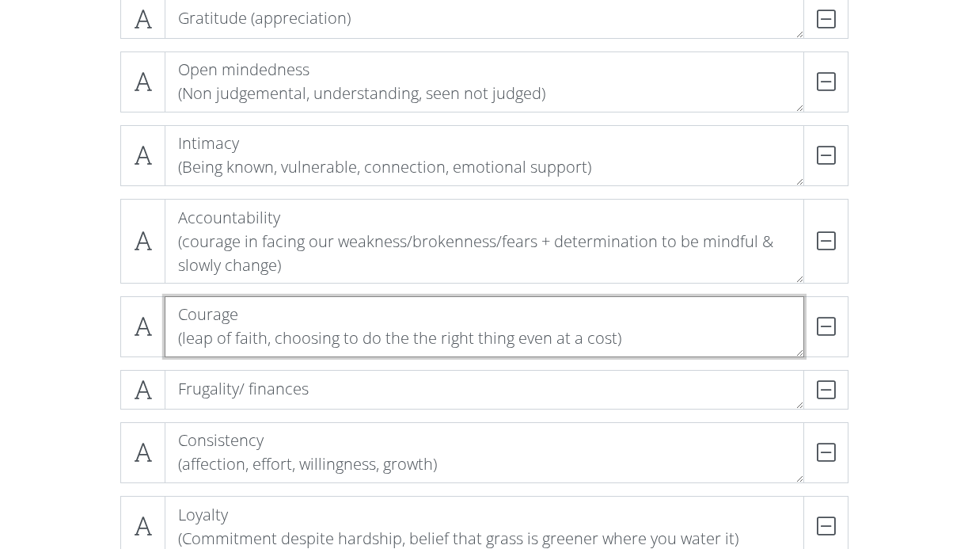
type textarea "Courage (leap of faith, choosing to do the the right thing even at a cost)"
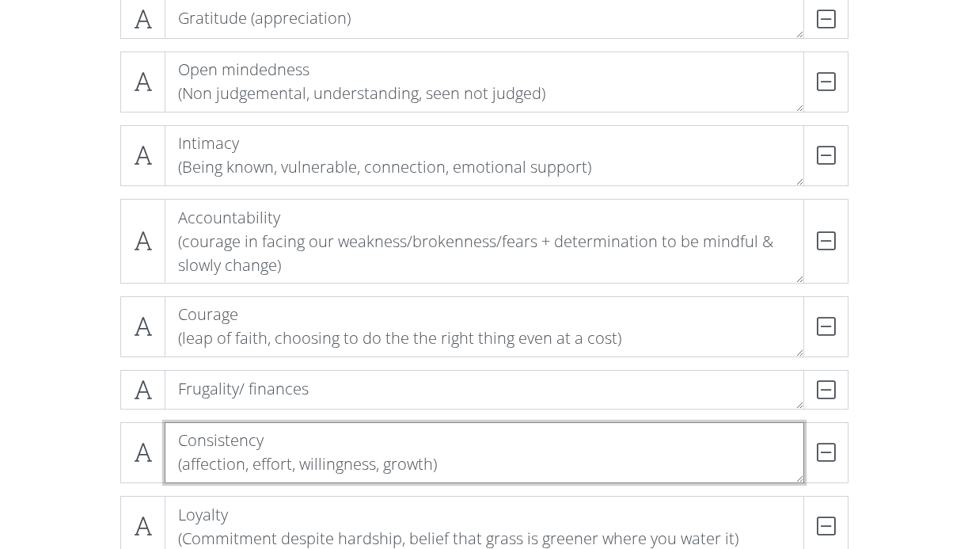
click at [431, 466] on textarea "Consistency (affection, effort, willingness, growth)" at bounding box center [485, 452] width 640 height 61
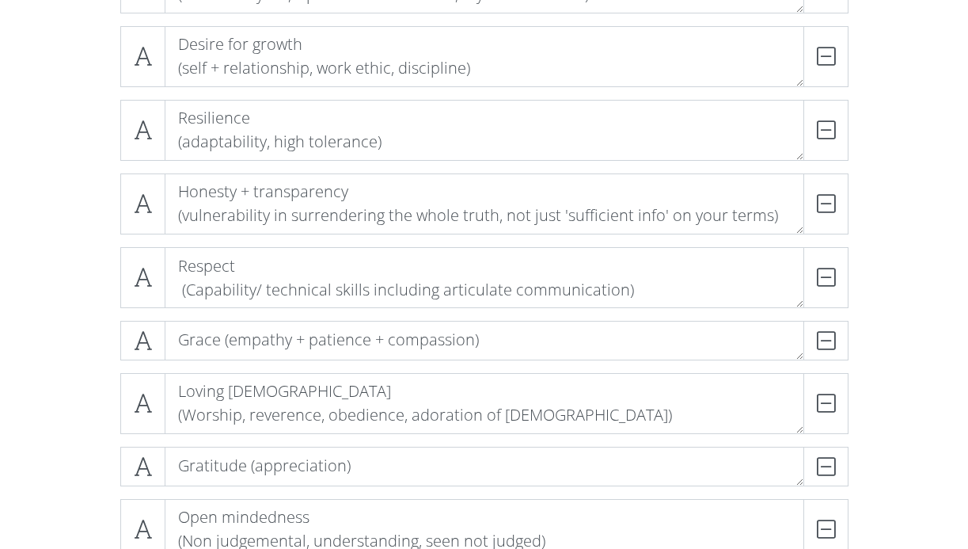
scroll to position [396, 0]
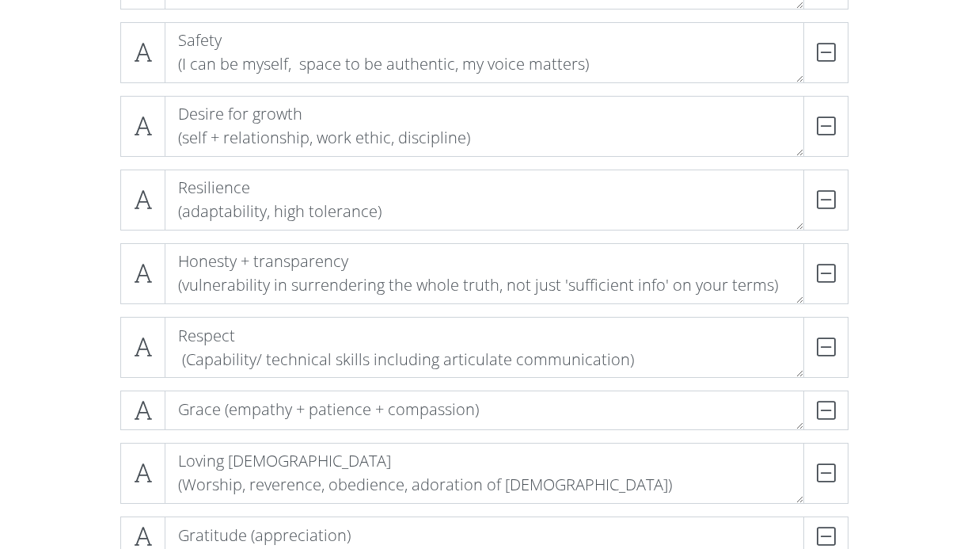
type textarea "Consistency (affection, effort, willingness, growth, discipline)"
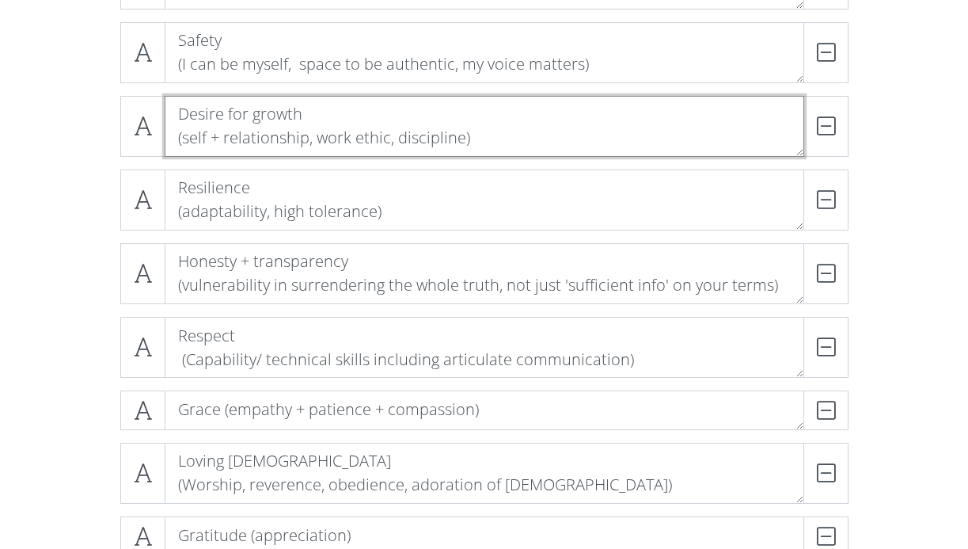
click at [450, 135] on textarea "Desire for growth (self + relationship, work ethic, discipline)" at bounding box center [485, 126] width 640 height 61
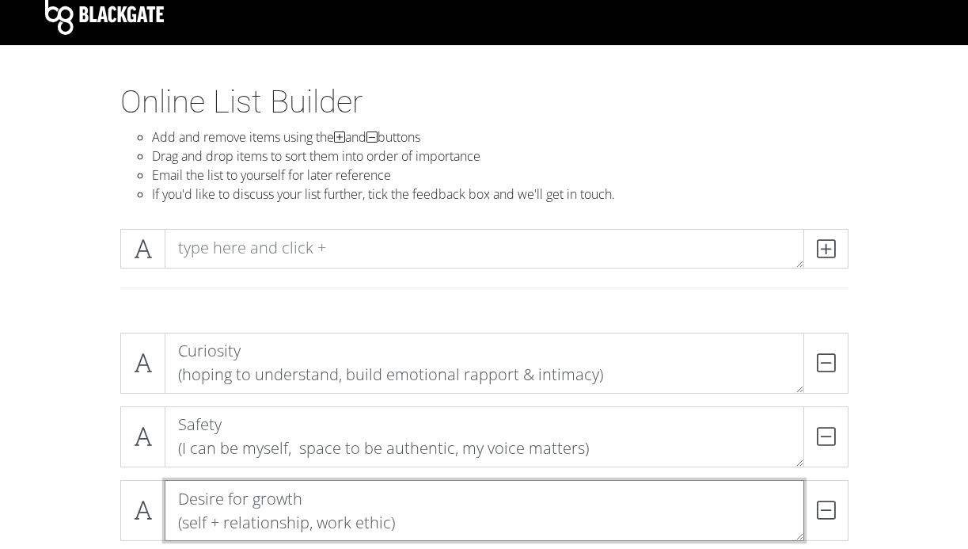
scroll to position [0, 0]
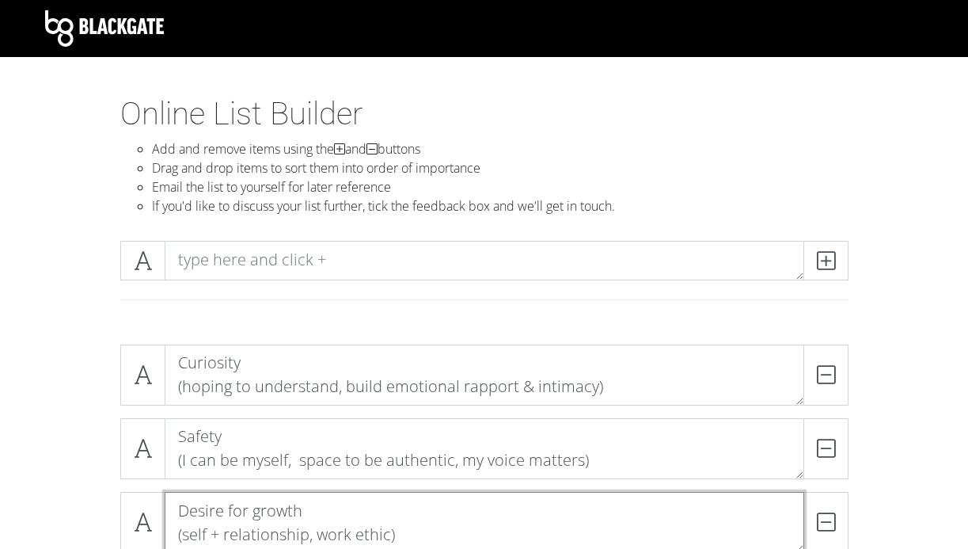
type textarea "Desire for growth (self + relationship, work ethic)"
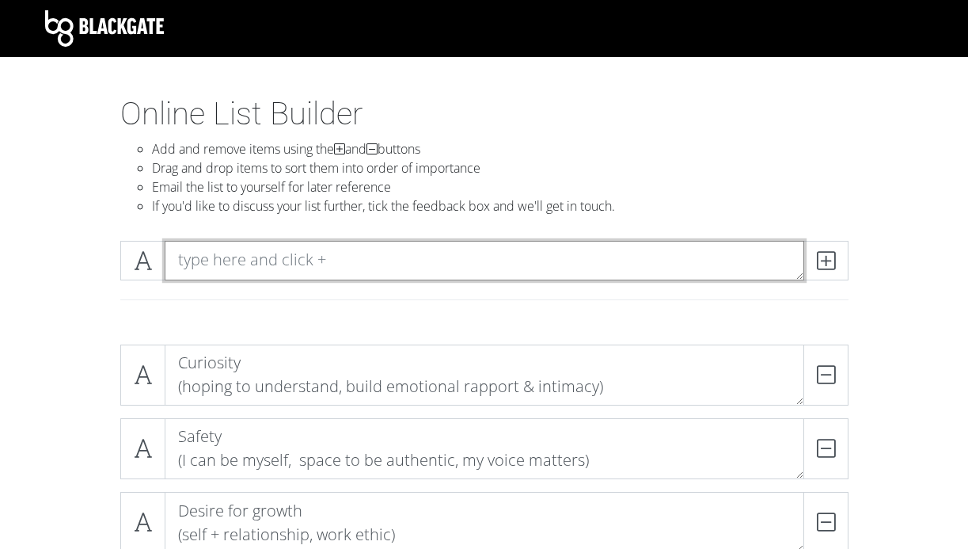
click at [306, 266] on textarea at bounding box center [485, 261] width 640 height 40
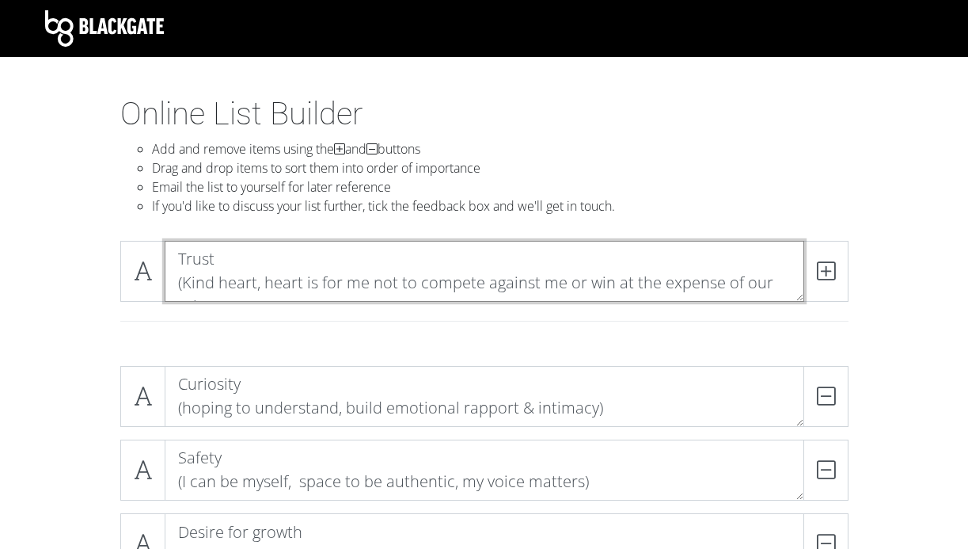
scroll to position [1, 0]
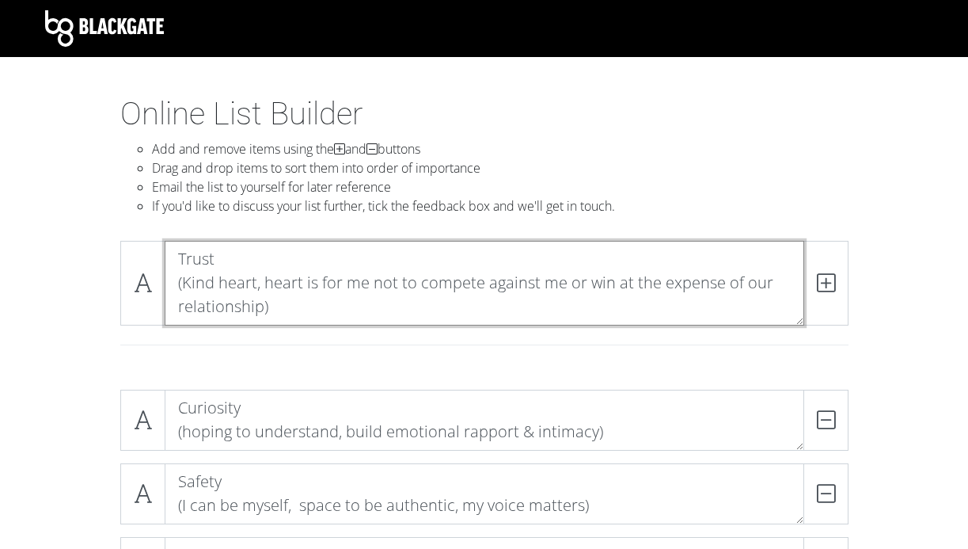
click at [595, 284] on textarea "Trust (Kind heart, heart is for me not to compete against me or win at the expe…" at bounding box center [485, 283] width 640 height 85
click at [566, 311] on textarea "Trust (Kind heart, heart is for me not to compete against me or be right at the…" at bounding box center [485, 283] width 640 height 85
click at [640, 284] on textarea "Trust (Kind heart, heart is for me not to compete against me or be right at the…" at bounding box center [485, 283] width 640 height 85
click at [606, 303] on textarea "Trust (Kind heart, heart is for me not to compete against me or be right at the…" at bounding box center [485, 283] width 640 height 85
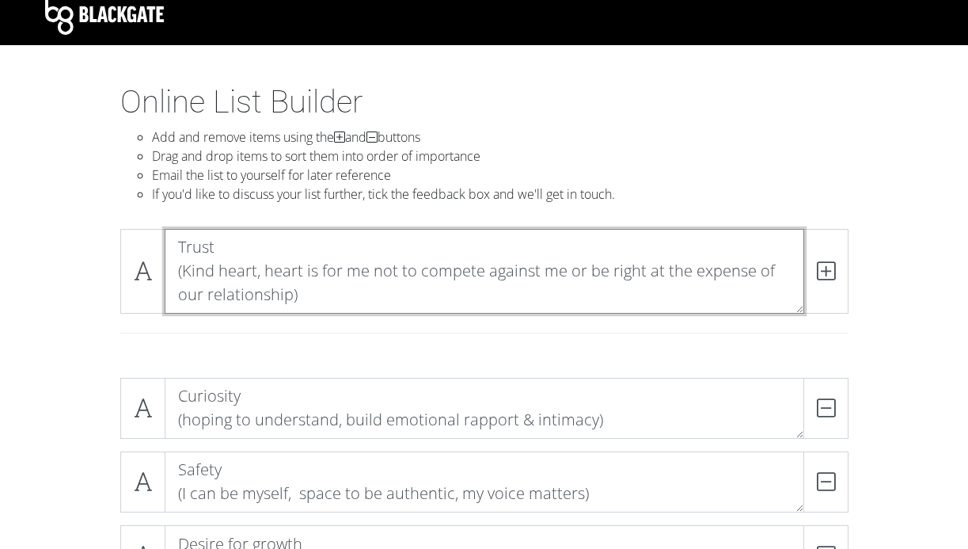
scroll to position [17, 0]
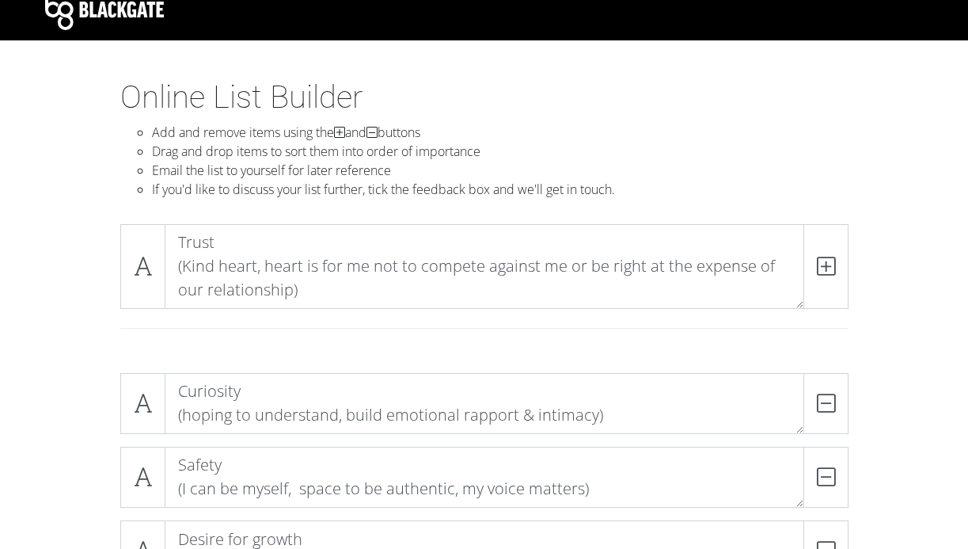
click at [714, 173] on li "Email the list to yourself for later reference" at bounding box center [500, 170] width 697 height 19
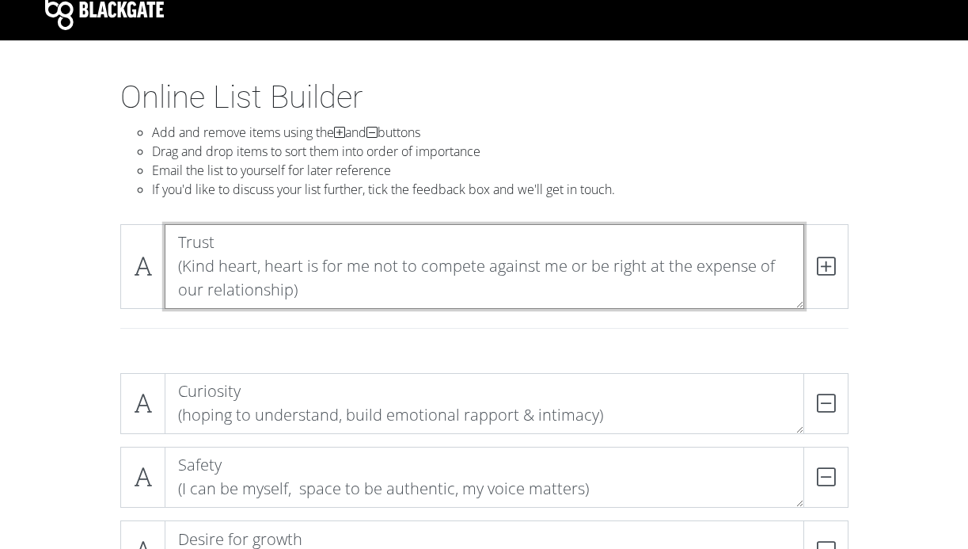
click at [366, 271] on textarea "Trust (Kind heart, heart is for me not to compete against me or be right at the…" at bounding box center [485, 266] width 640 height 85
click at [472, 293] on textarea "Trust (Kind heart, heart is for me, not to compete against me or be right at th…" at bounding box center [485, 266] width 640 height 85
type textarea "Trust (Kind heart, heart is for me, not to compete against me or be right at th…"
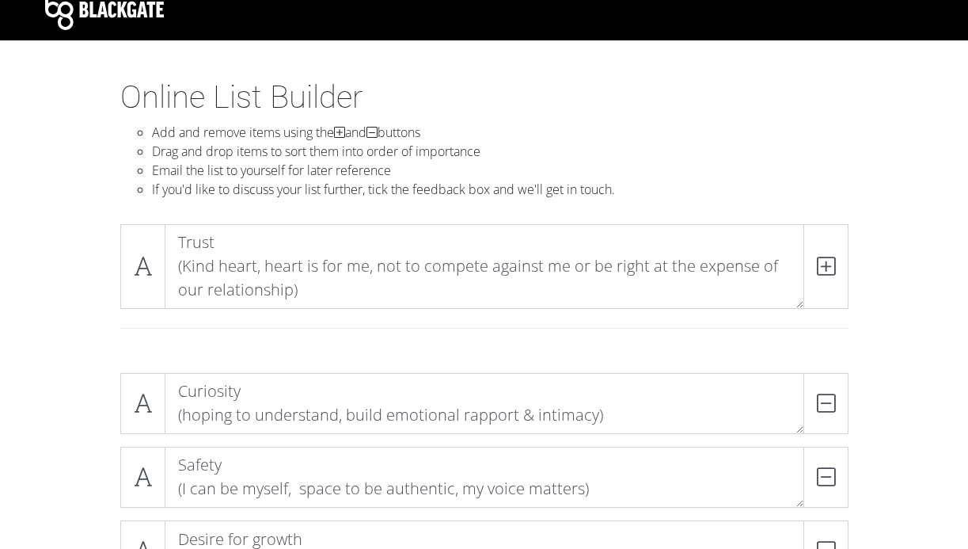
click at [615, 150] on li "Drag and drop items to sort them into order of importance" at bounding box center [500, 151] width 697 height 19
click at [815, 287] on span at bounding box center [825, 266] width 45 height 85
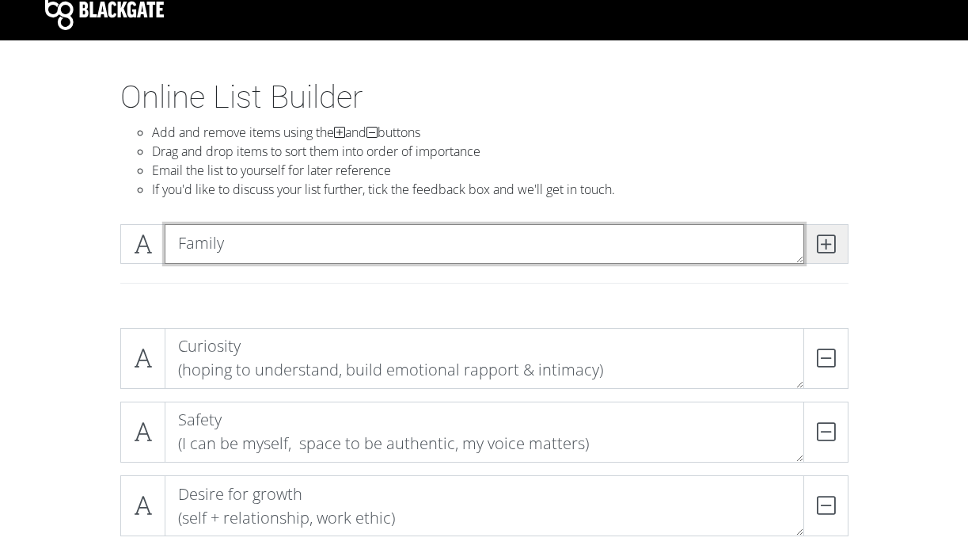
scroll to position [1, 0]
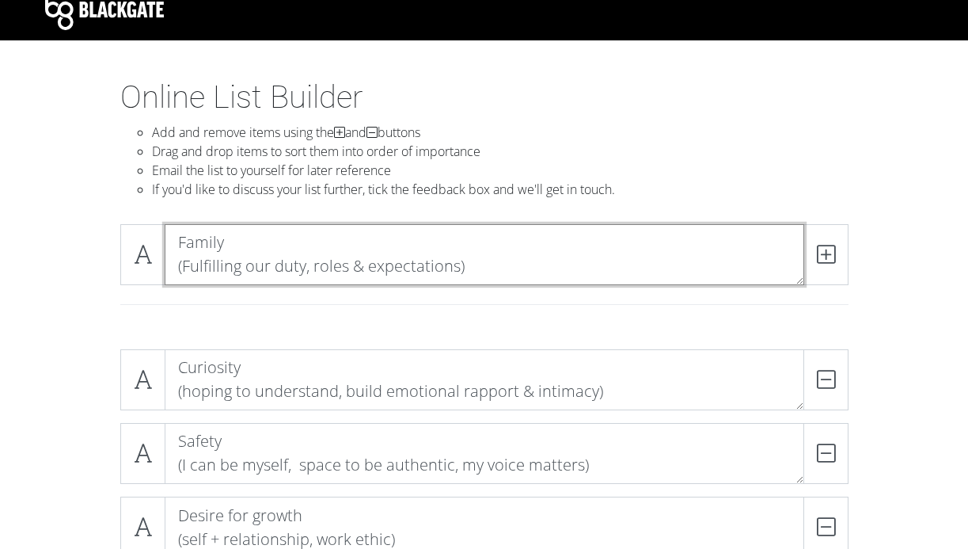
click at [184, 270] on textarea "Family (Fulfilling our duty, roles & expectations)" at bounding box center [485, 254] width 640 height 61
type textarea "Family (Desire to fulfill our duty, roles & expectations)"
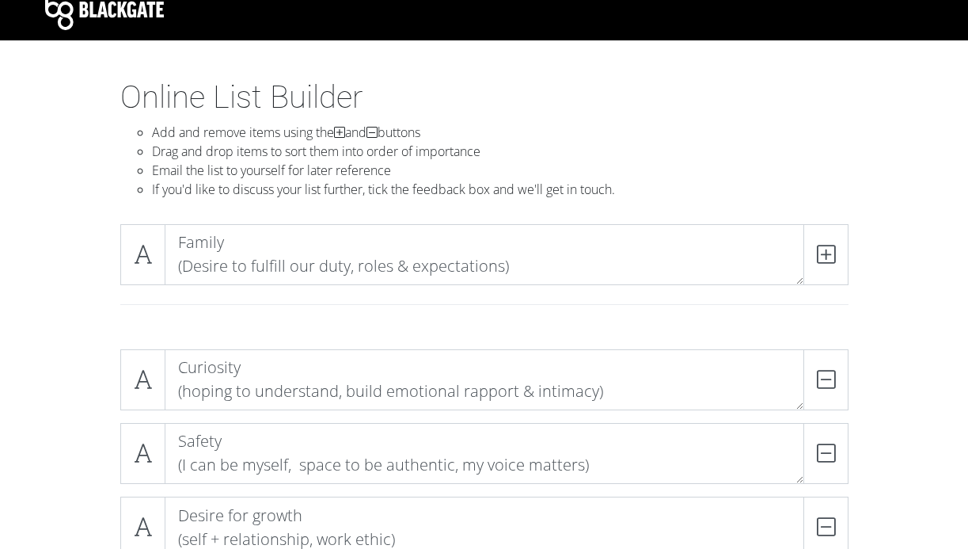
click at [547, 145] on li "Drag and drop items to sort them into order of importance" at bounding box center [500, 151] width 697 height 19
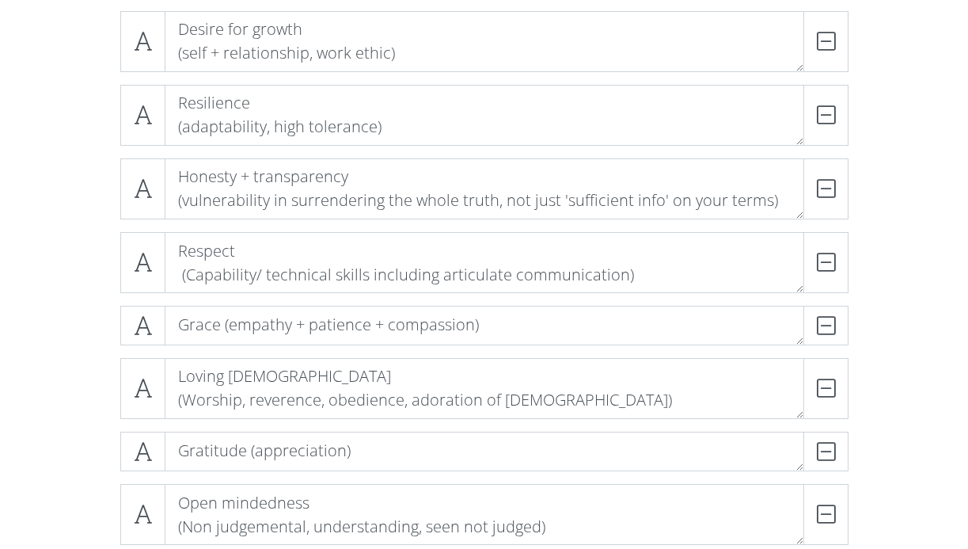
scroll to position [503, 0]
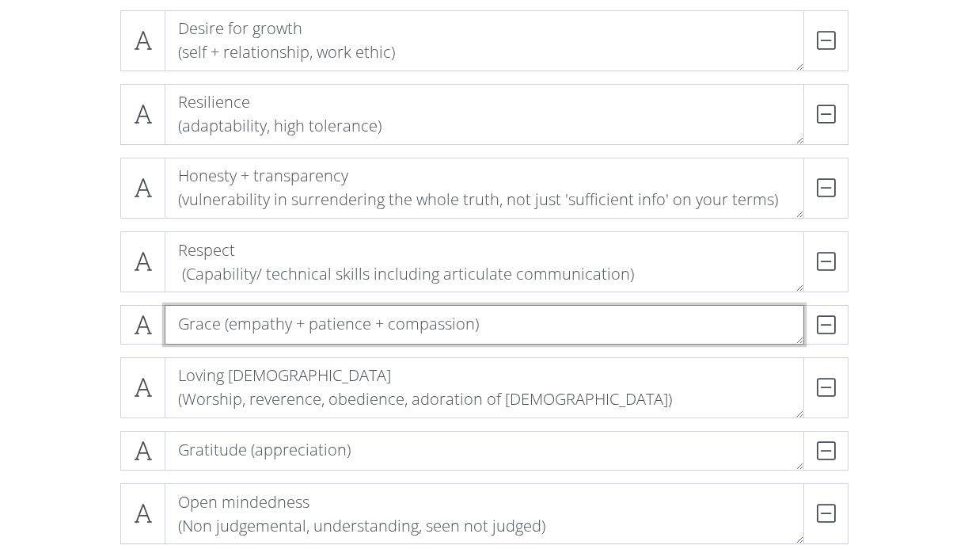
click at [474, 325] on textarea "Grace (empathy + patience + compassion)" at bounding box center [485, 325] width 640 height 40
click at [471, 325] on textarea "Grace (empathy + patience + compassion)" at bounding box center [485, 325] width 640 height 40
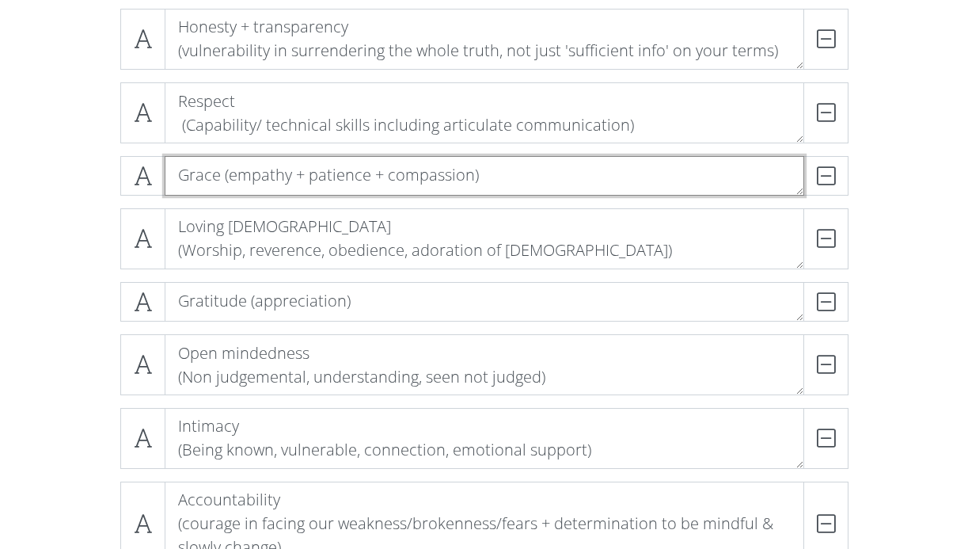
scroll to position [652, 0]
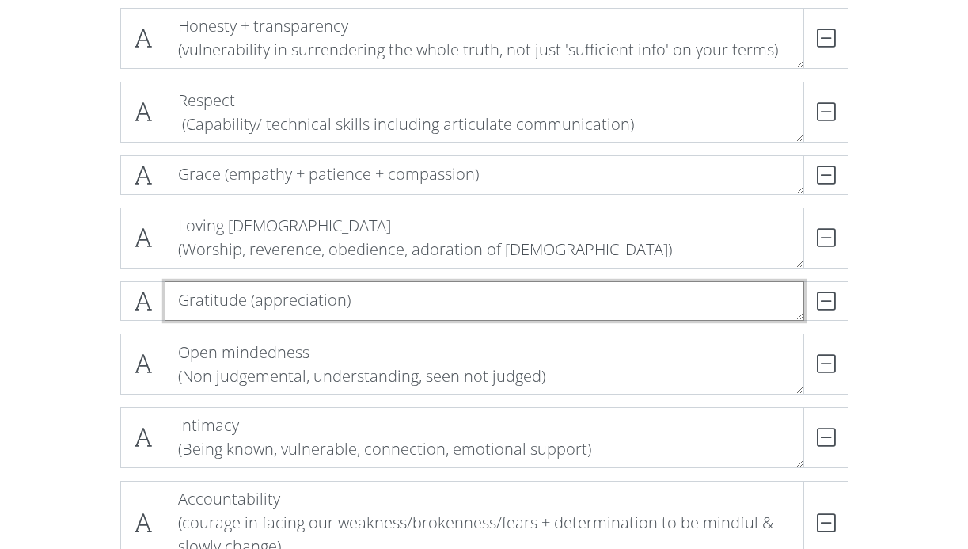
click at [344, 302] on textarea "Gratitude (appreciation)" at bounding box center [485, 301] width 640 height 40
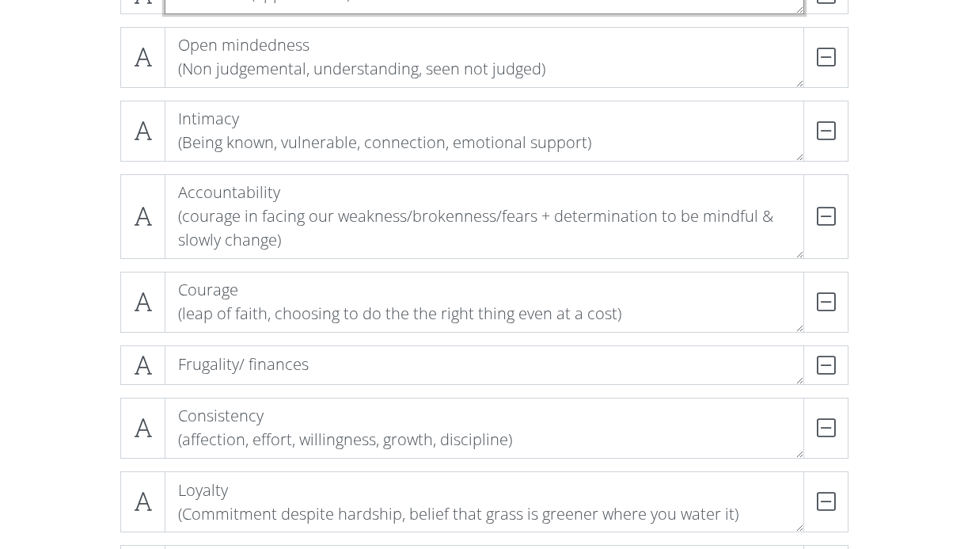
scroll to position [959, 0]
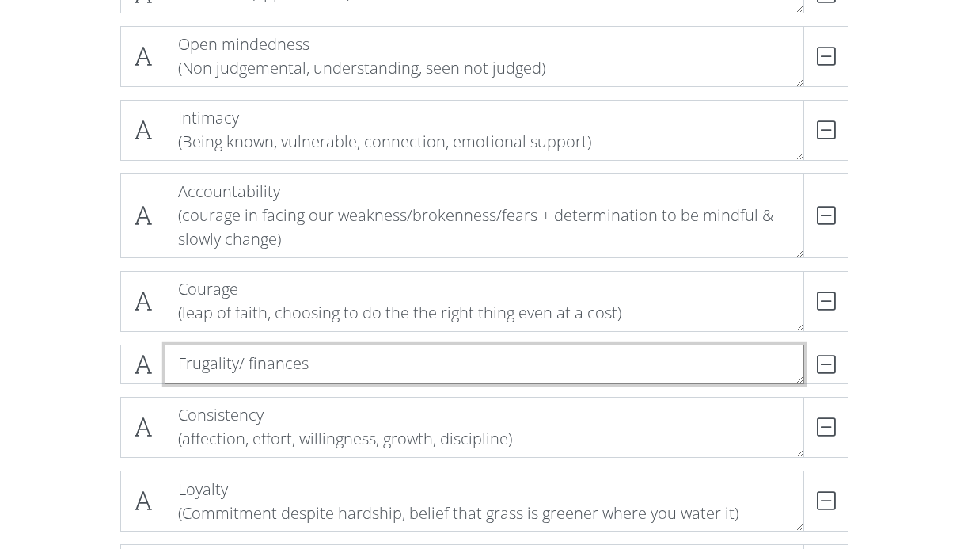
click at [359, 363] on textarea "Frugality/ finances" at bounding box center [485, 364] width 640 height 40
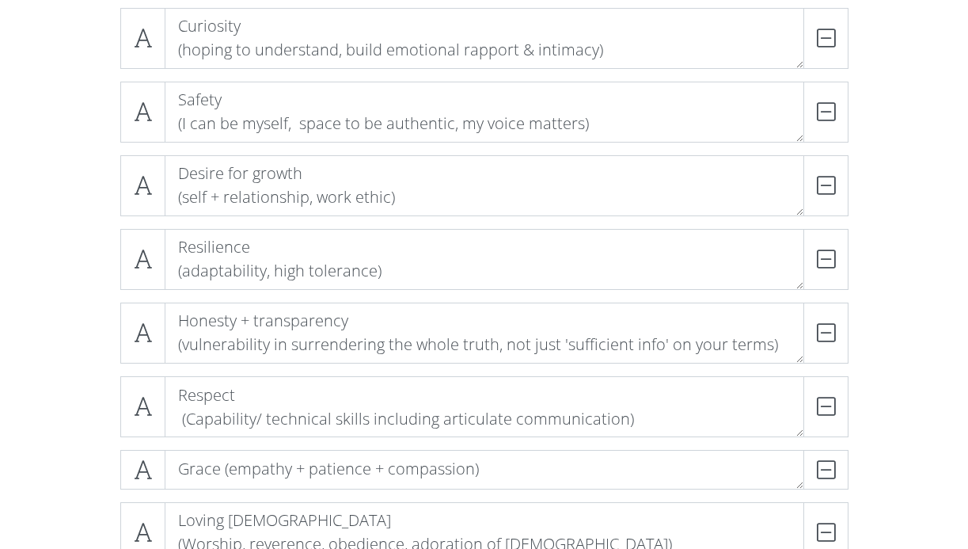
scroll to position [359, 0]
type textarea "Frugality/ finances (Using wealth well to serve, worship, sustain)"
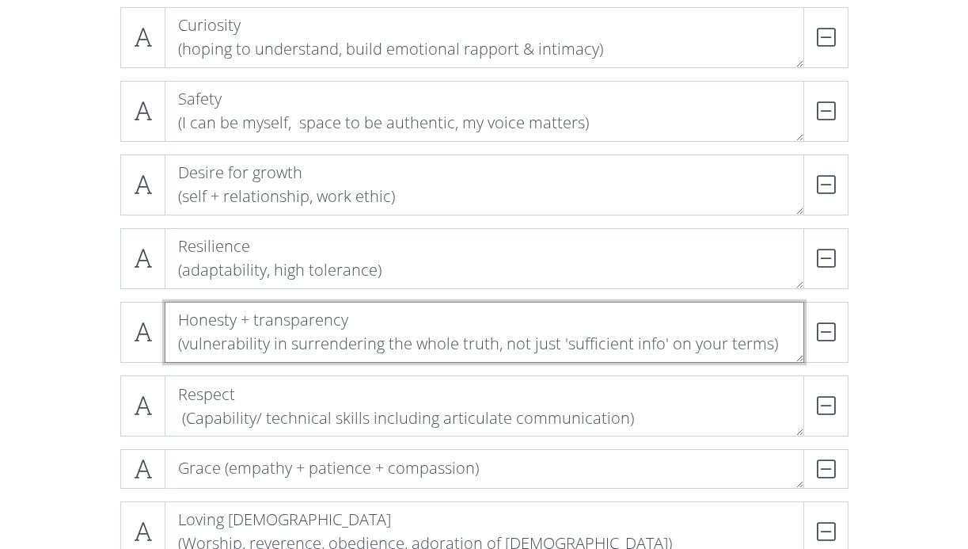
click at [664, 338] on textarea "Honesty + transparency (vulnerability in surrendering the whole truth, not just…" at bounding box center [485, 332] width 640 height 61
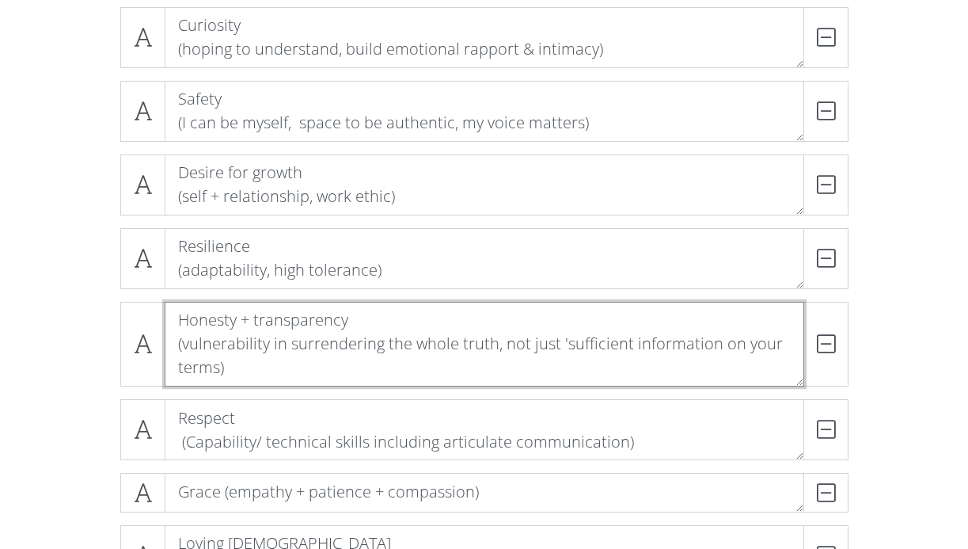
click at [563, 341] on textarea "Honesty + transparency (vulnerability in surrendering the whole truth, not just…" at bounding box center [485, 344] width 640 height 85
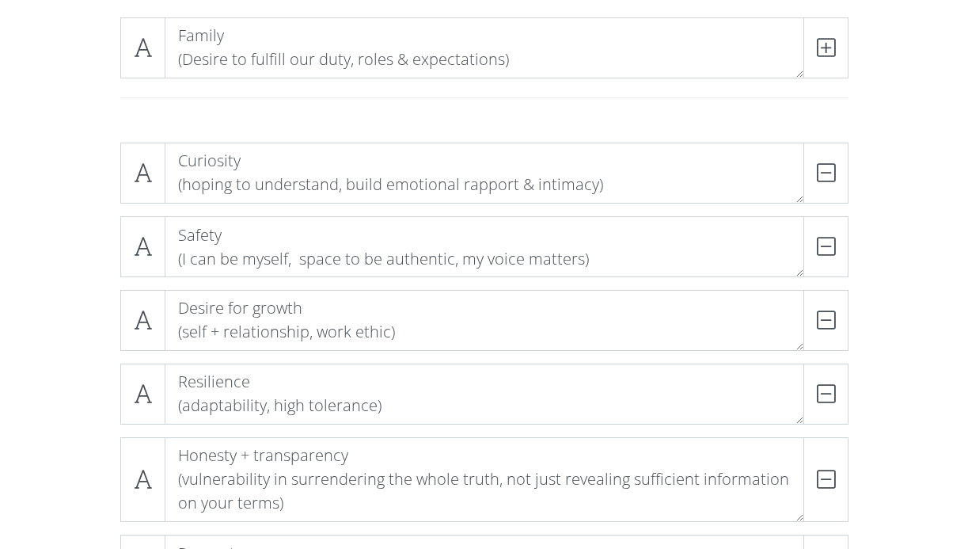
scroll to position [224, 0]
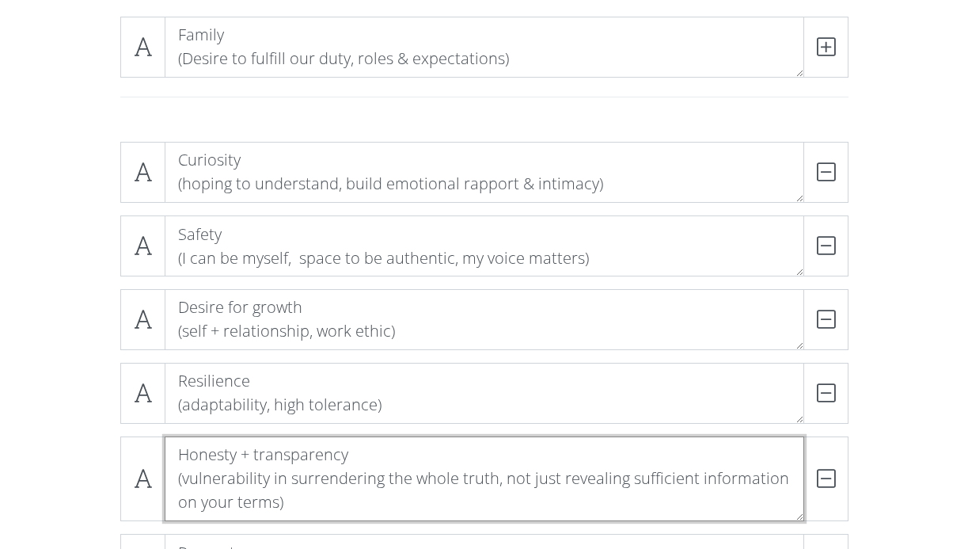
click at [221, 505] on textarea "Honesty + transparency (vulnerability in surrendering the whole truth, not just…" at bounding box center [485, 478] width 640 height 85
type textarea "Honesty + transparency (vulnerability in surrendering the whole truth, not just…"
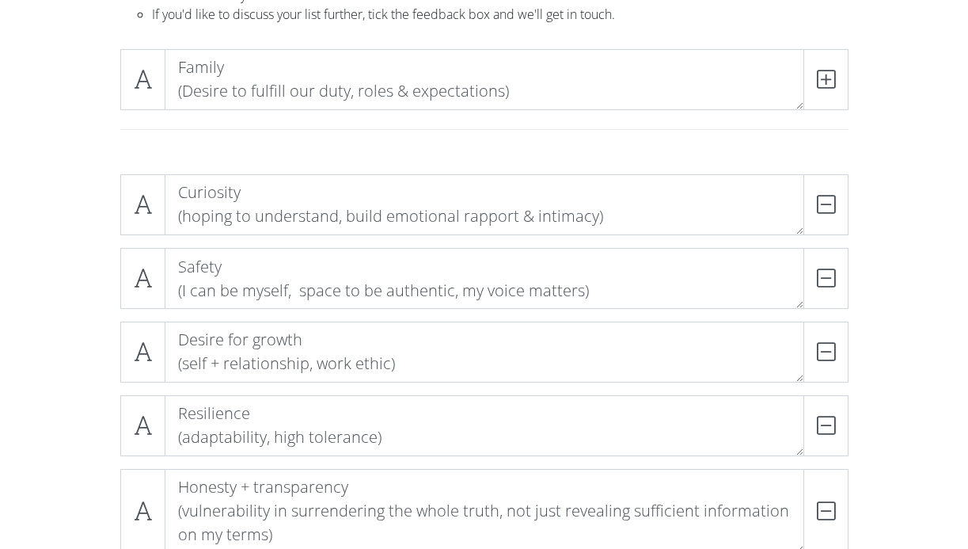
scroll to position [190, 0]
click at [829, 104] on span at bounding box center [825, 81] width 45 height 61
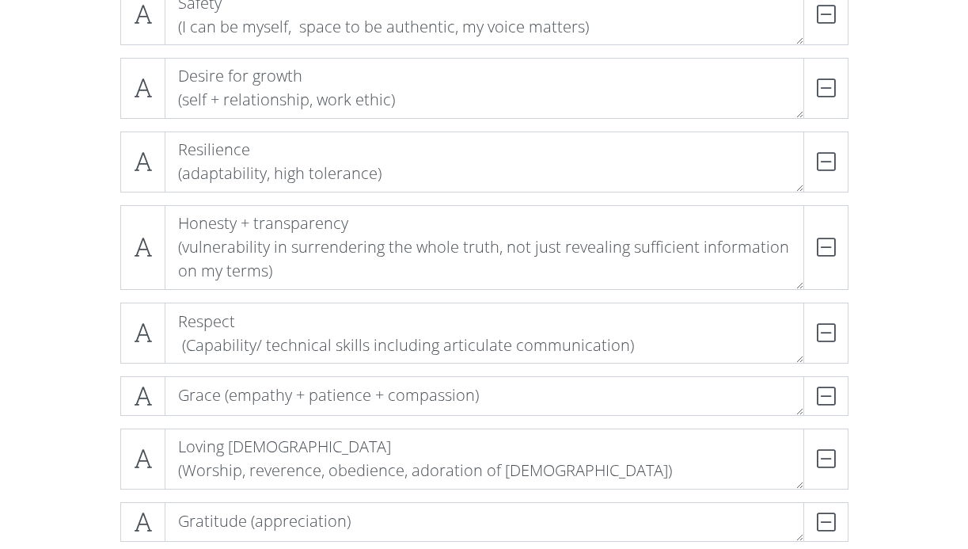
scroll to position [435, 0]
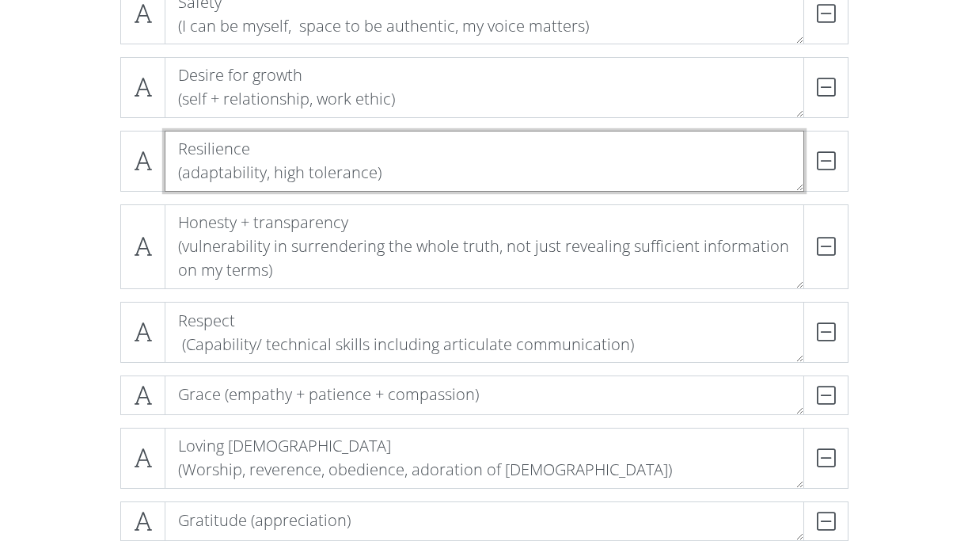
click at [372, 169] on textarea "Resilience (adaptability, high tolerance)" at bounding box center [485, 161] width 640 height 61
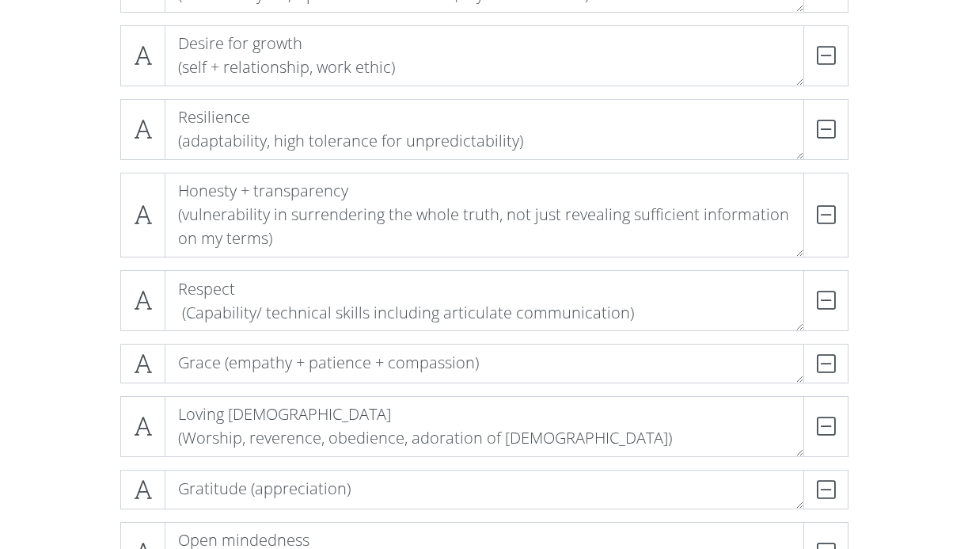
scroll to position [465, 0]
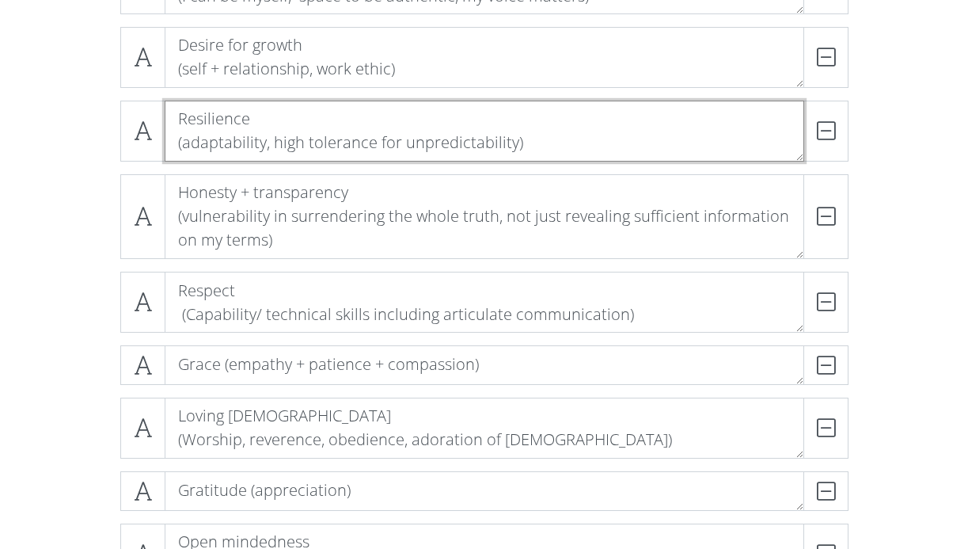
click at [513, 145] on textarea "Resilience (adaptability, high tolerance for unpredictability)" at bounding box center [485, 131] width 640 height 61
click at [636, 138] on textarea "Resilience (adaptability, high tolerance for unpredictability, confidence in ef…" at bounding box center [485, 131] width 640 height 61
type textarea "Resilience (adaptability, high tolerance for unpredictability, confidence in ef…"
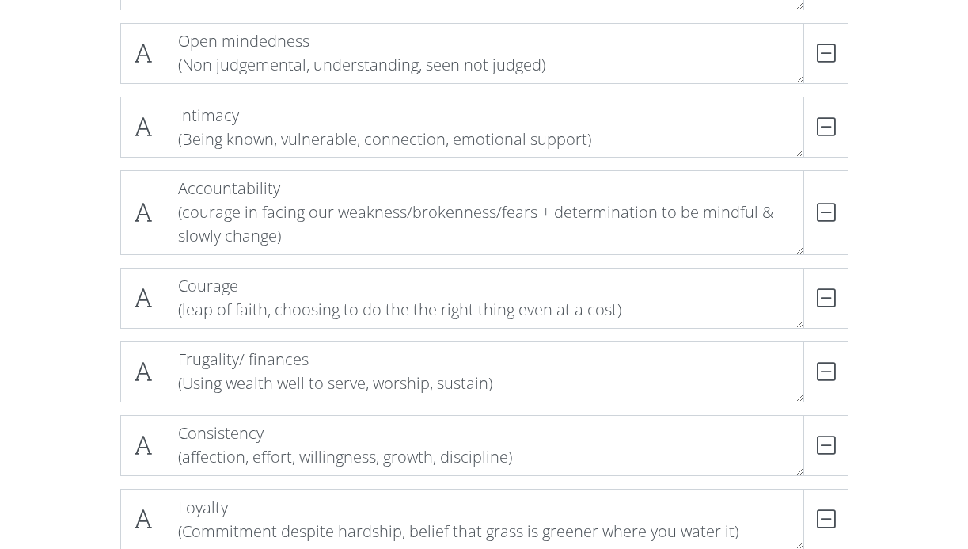
scroll to position [966, 0]
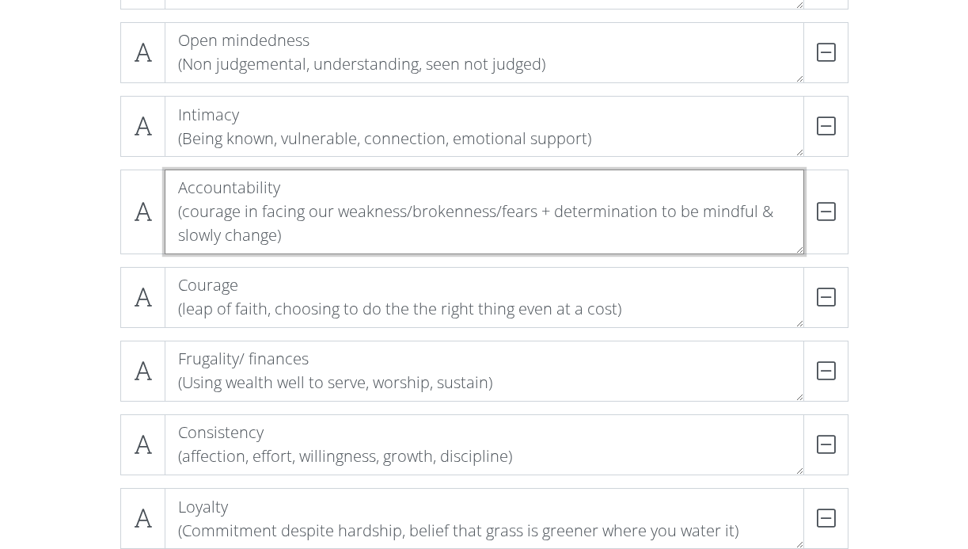
click at [381, 237] on textarea "Accountability (courage in facing our weakness/brokenness/fears + determination…" at bounding box center [485, 211] width 640 height 85
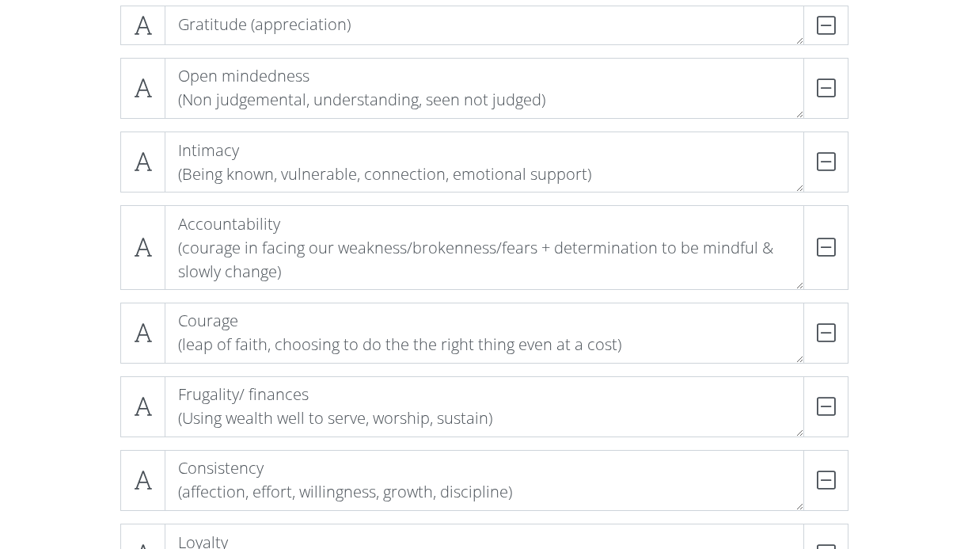
scroll to position [554, 0]
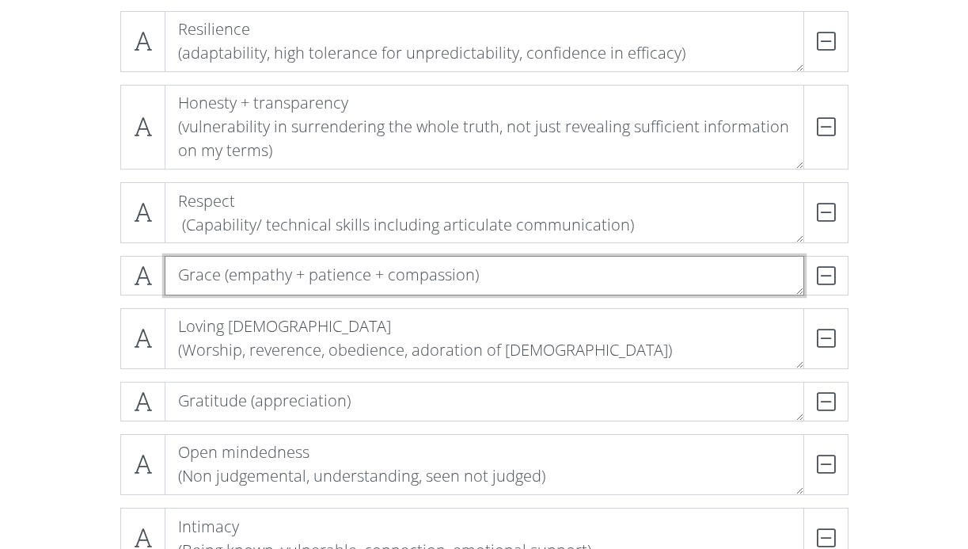
click at [469, 274] on textarea "Grace (empathy + patience + compassion)" at bounding box center [485, 276] width 640 height 40
type textarea "Grace (empathy + patience + compassion + forgiveness)"
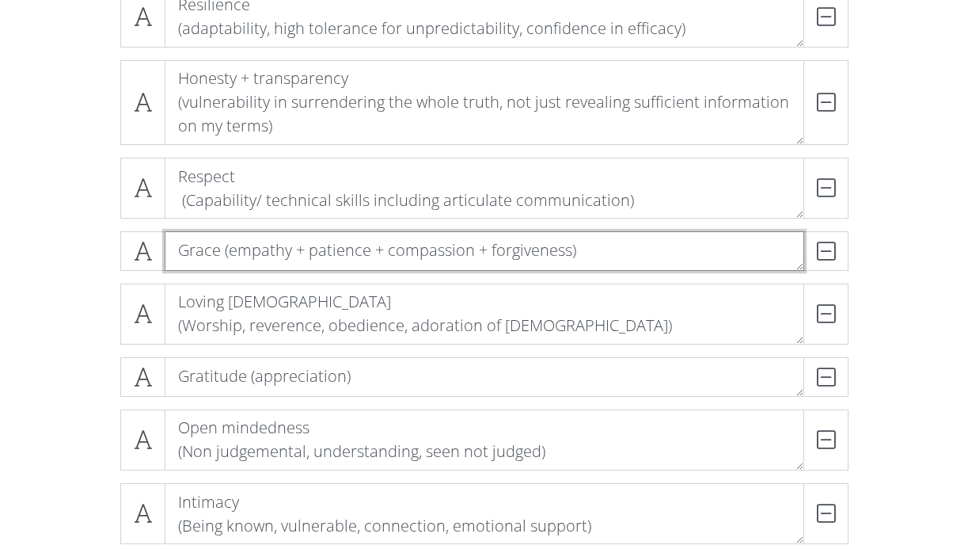
scroll to position [580, 0]
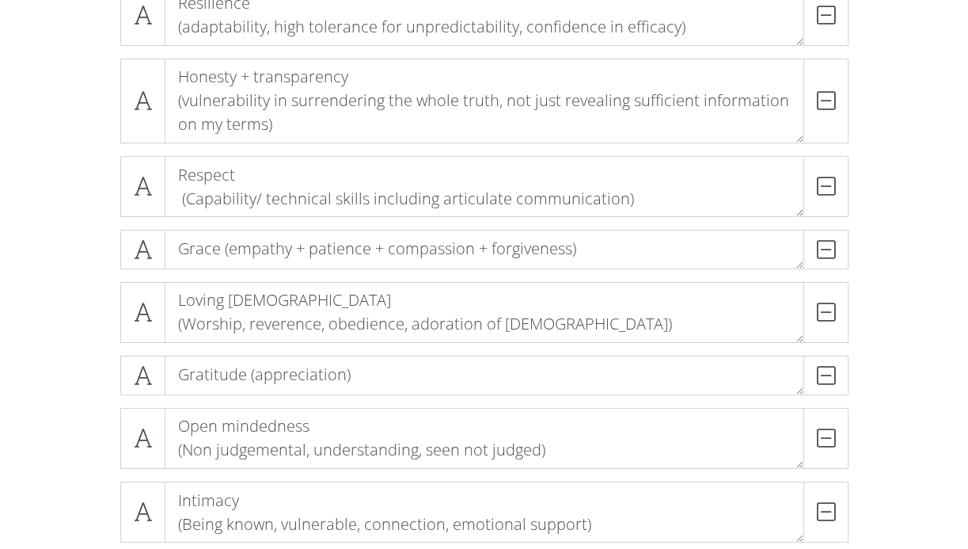
click at [905, 199] on div "Curiosity (hoping to understand, build emotional rapport & intimacy) DELETE Saf…" at bounding box center [484, 477] width 902 height 1453
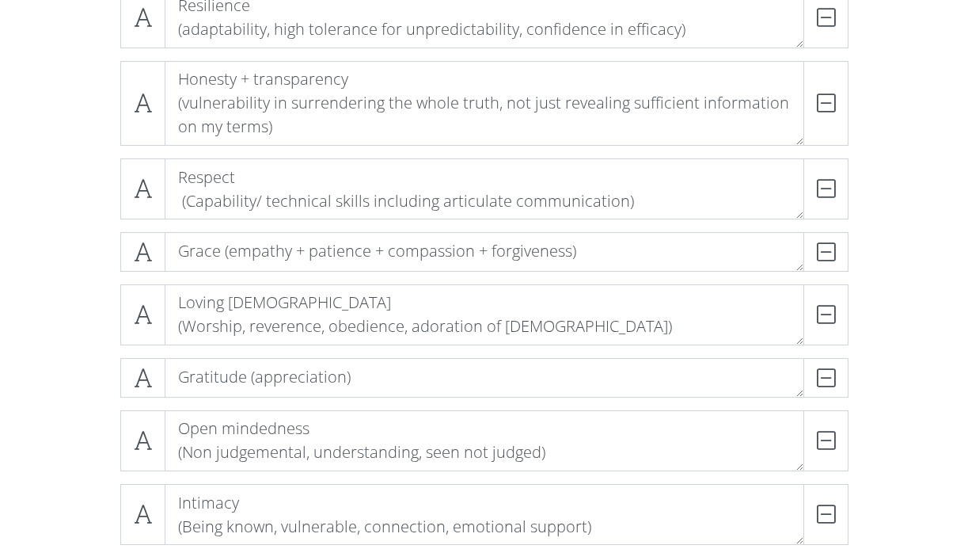
scroll to position [577, 0]
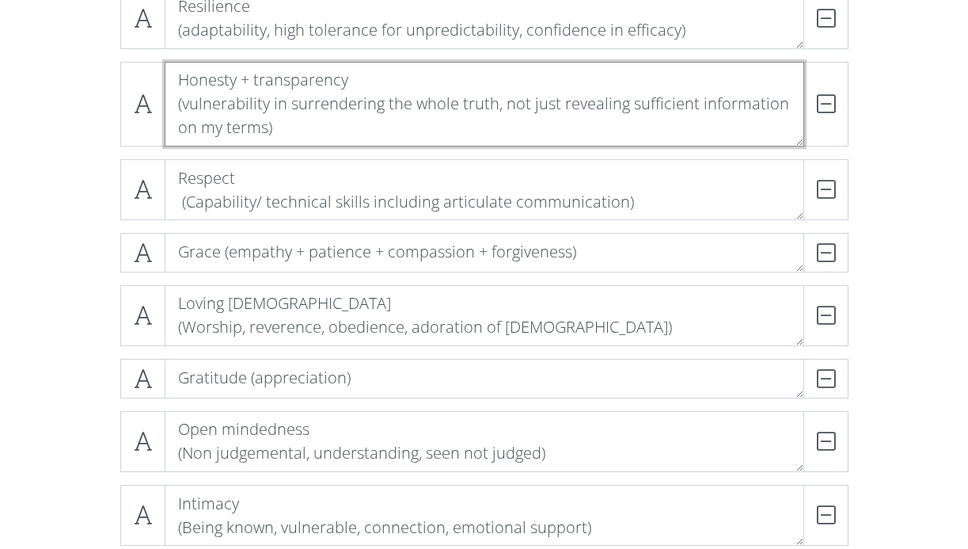
click at [266, 131] on textarea "Honesty + transparency (vulnerability in surrendering the whole truth, not just…" at bounding box center [485, 104] width 640 height 85
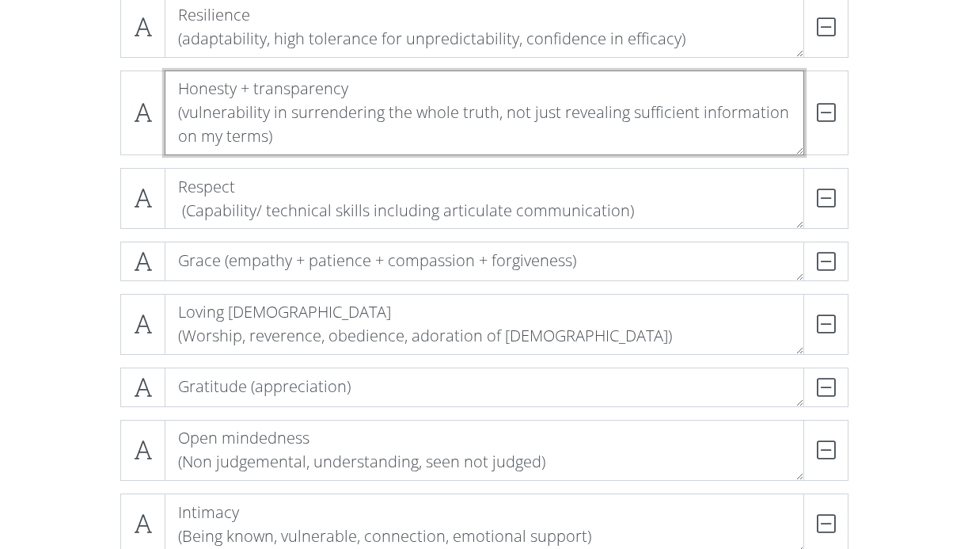
scroll to position [565, 0]
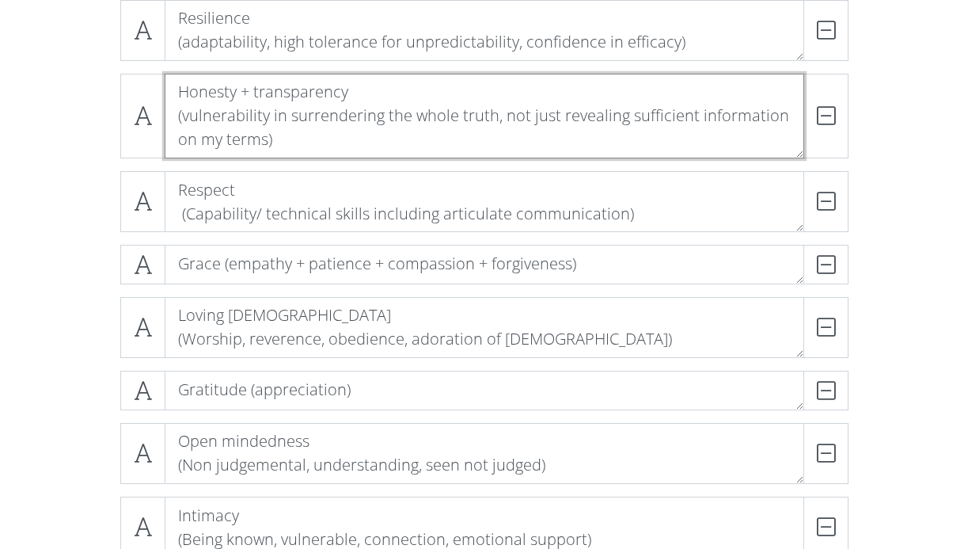
click at [184, 120] on textarea "Honesty + transparency (vulnerability in surrendering the whole truth, not just…" at bounding box center [485, 116] width 640 height 85
type textarea "Honesty + transparency (humble vulnerability in surrendering the whole truth, n…"
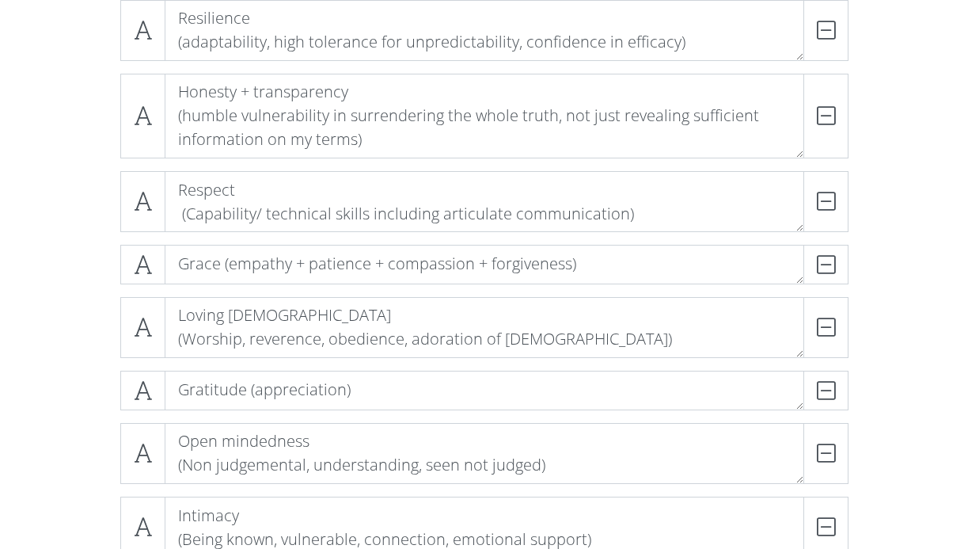
click at [930, 178] on div "Curiosity (hoping to understand, build emotional rapport & intimacy) DELETE Saf…" at bounding box center [484, 492] width 902 height 1453
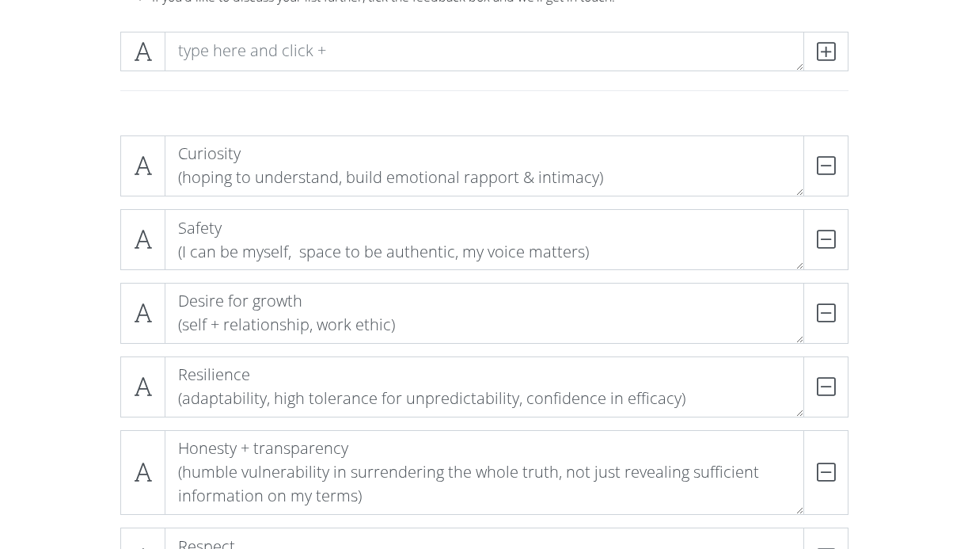
scroll to position [210, 0]
click at [156, 164] on span at bounding box center [142, 165] width 45 height 61
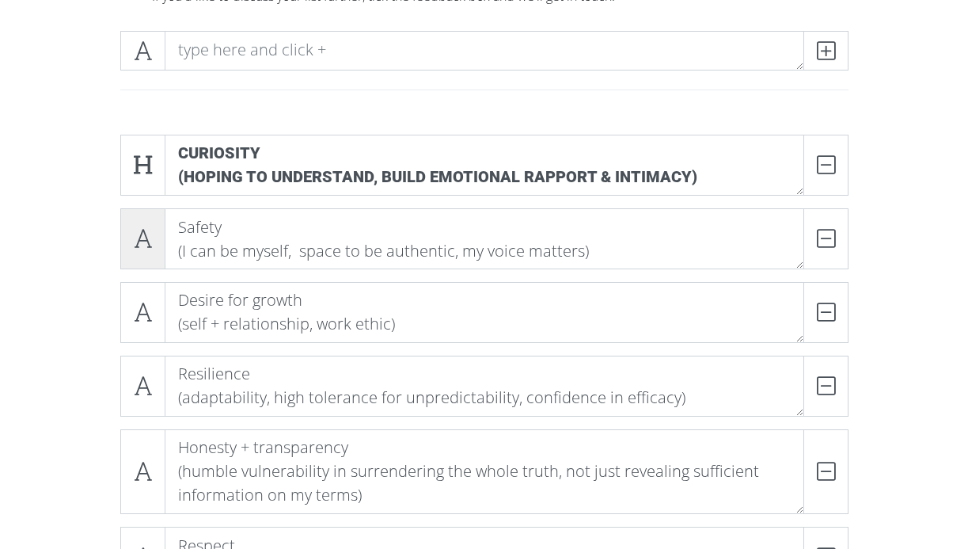
click at [150, 234] on icon at bounding box center [143, 238] width 18 height 16
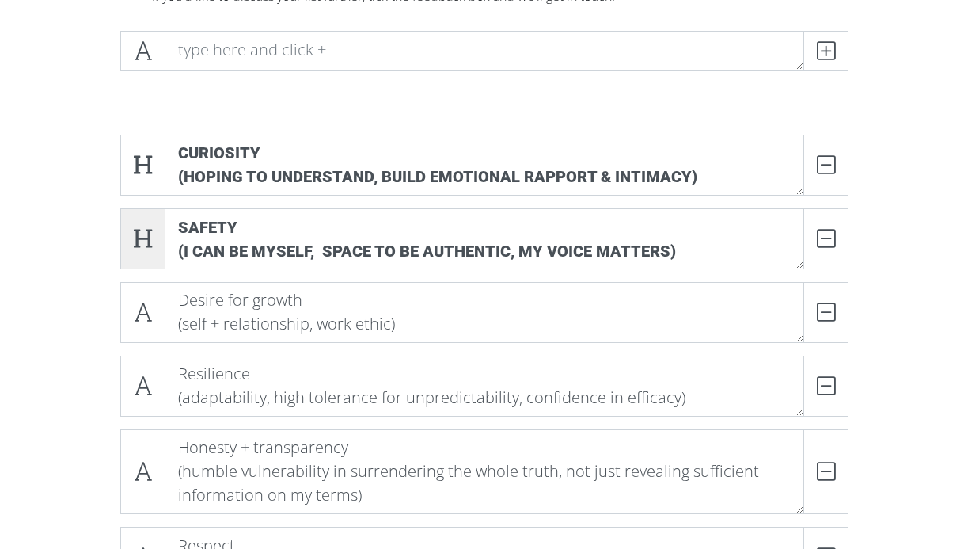
click at [150, 234] on icon at bounding box center [143, 238] width 18 height 16
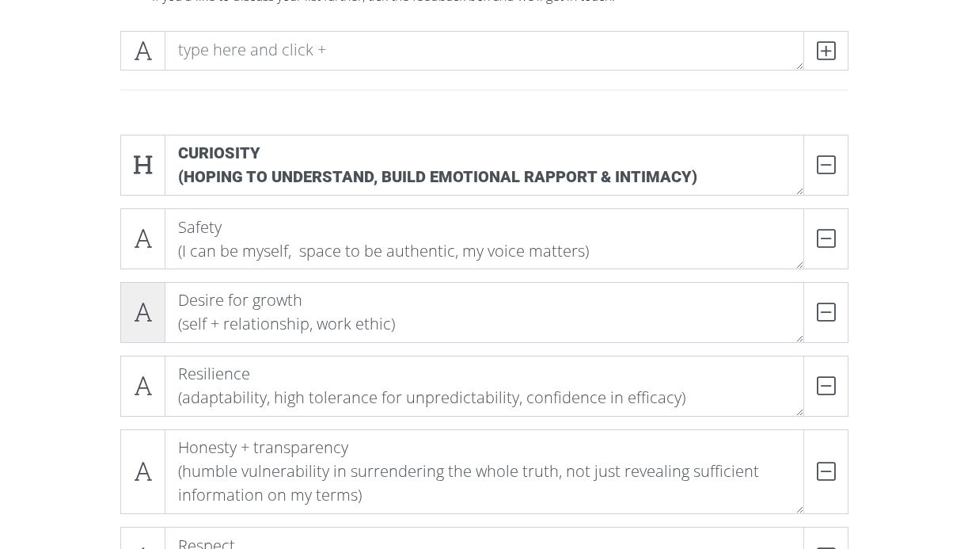
click at [150, 297] on span at bounding box center [142, 312] width 45 height 61
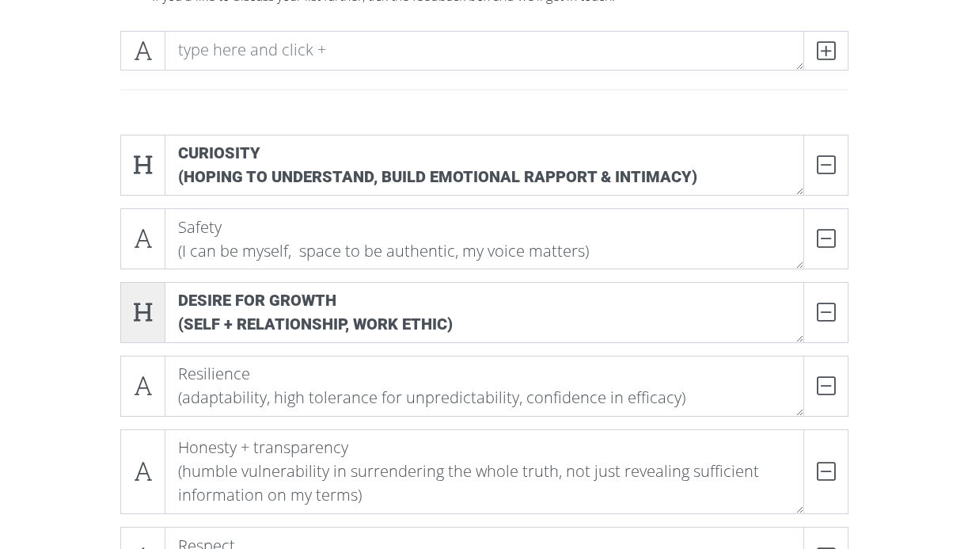
click at [150, 297] on span at bounding box center [142, 312] width 45 height 61
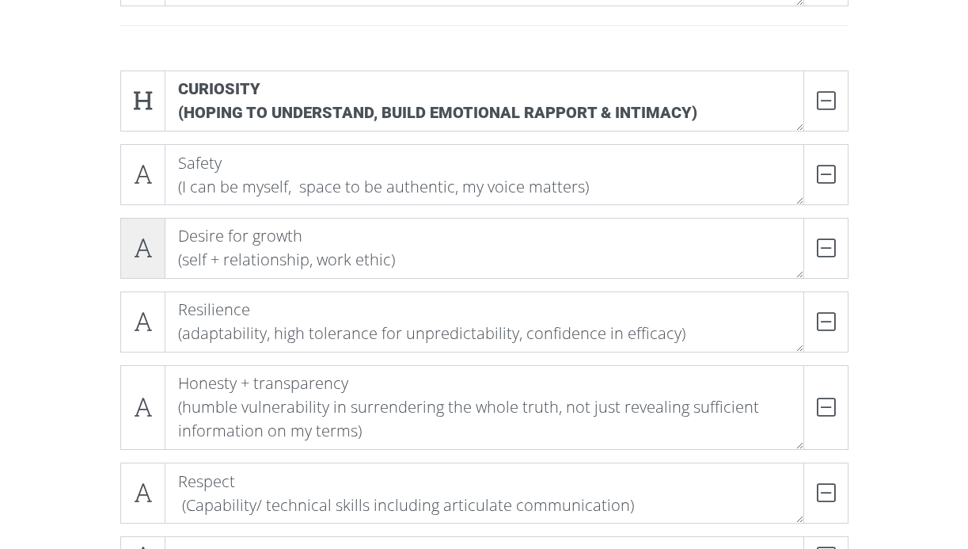
scroll to position [276, 0]
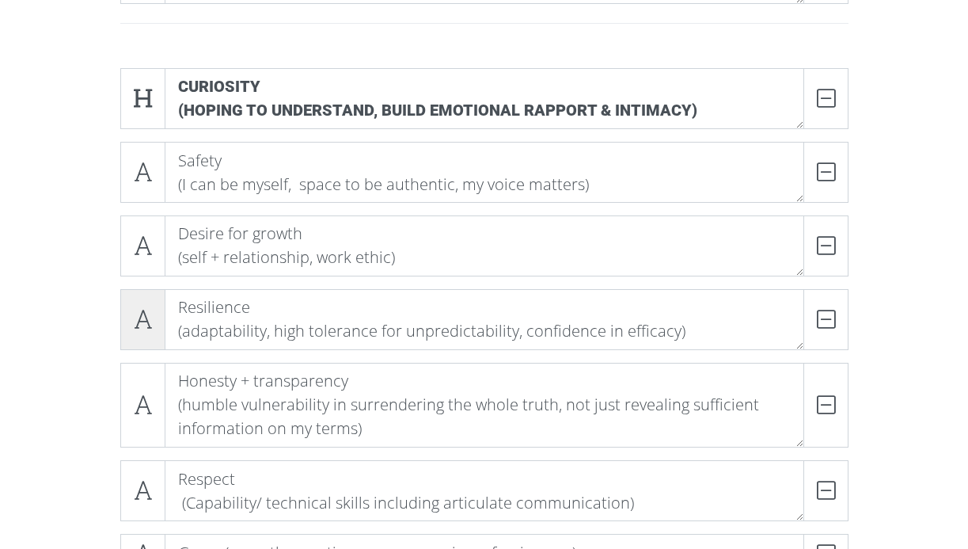
click at [147, 311] on icon at bounding box center [143, 319] width 18 height 16
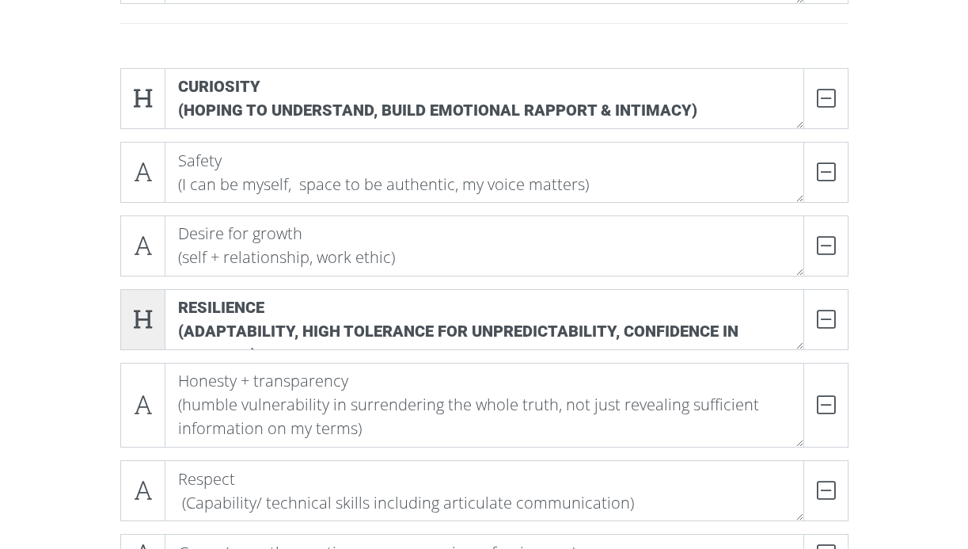
click at [147, 311] on icon at bounding box center [143, 319] width 18 height 16
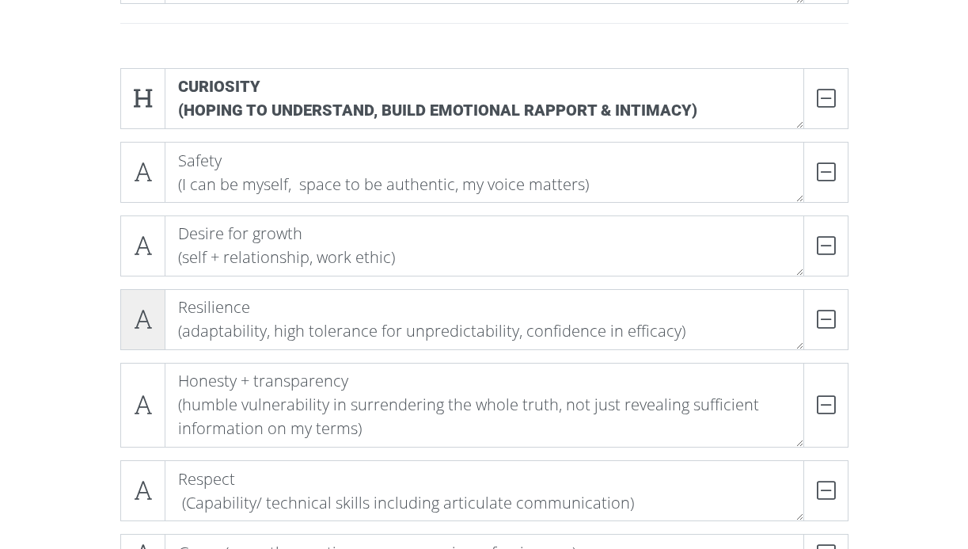
click at [147, 311] on icon at bounding box center [143, 319] width 18 height 16
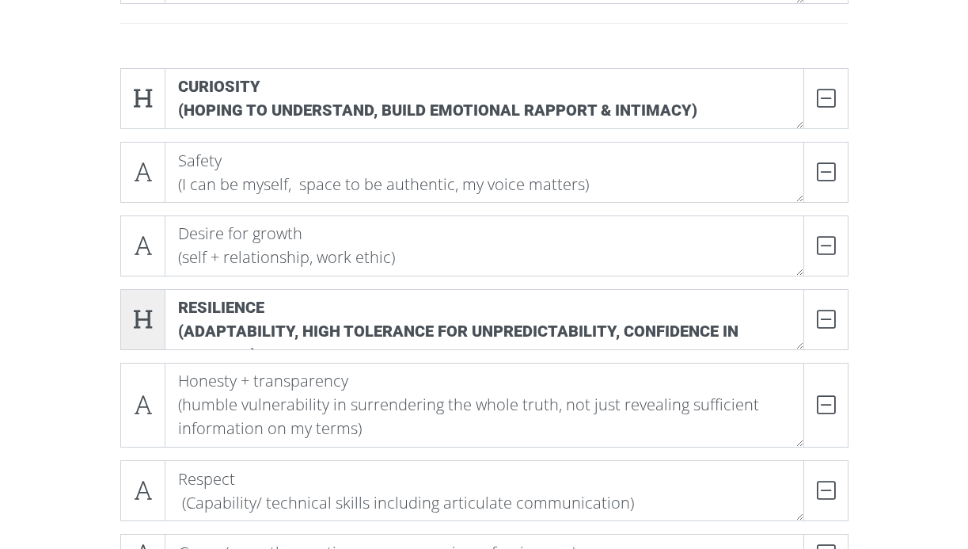
click at [147, 311] on icon at bounding box center [143, 319] width 18 height 16
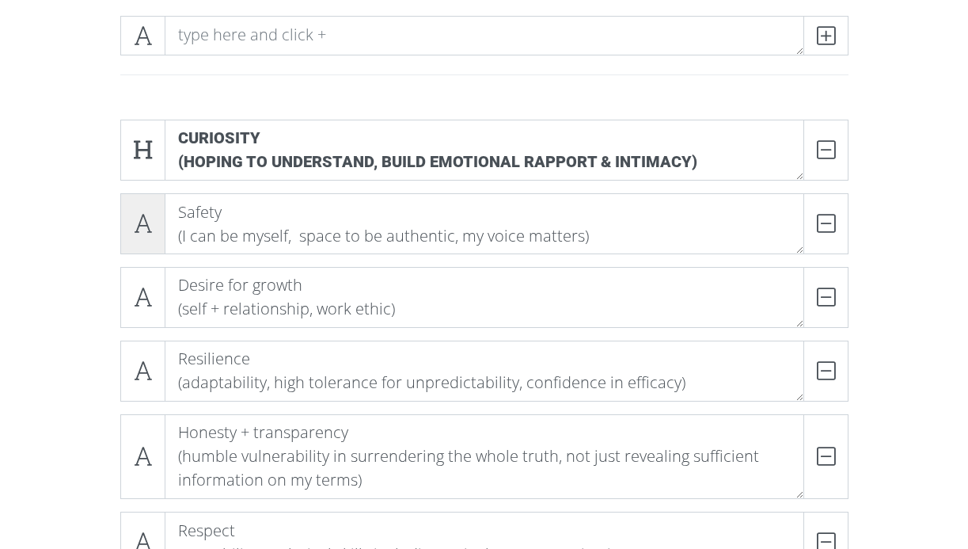
scroll to position [216, 0]
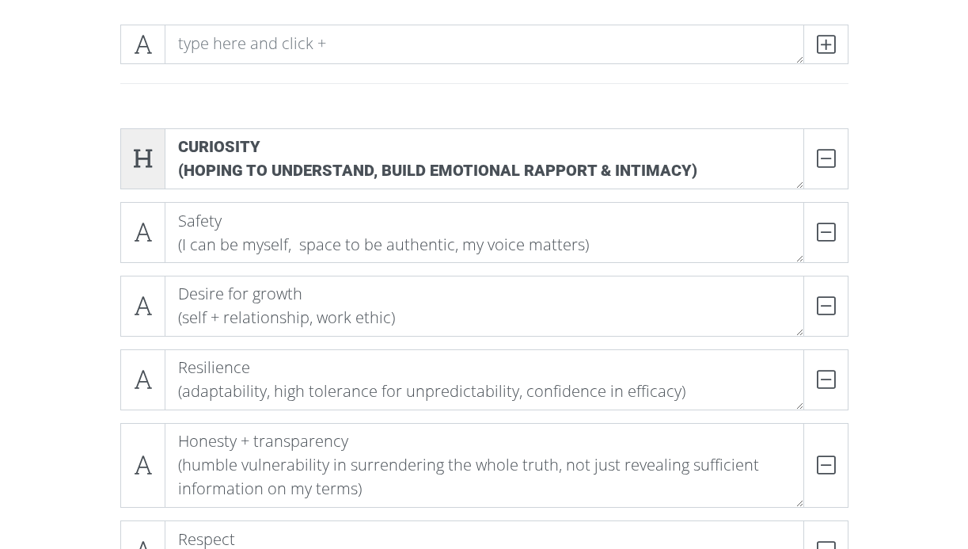
click at [144, 150] on icon at bounding box center [143, 158] width 18 height 16
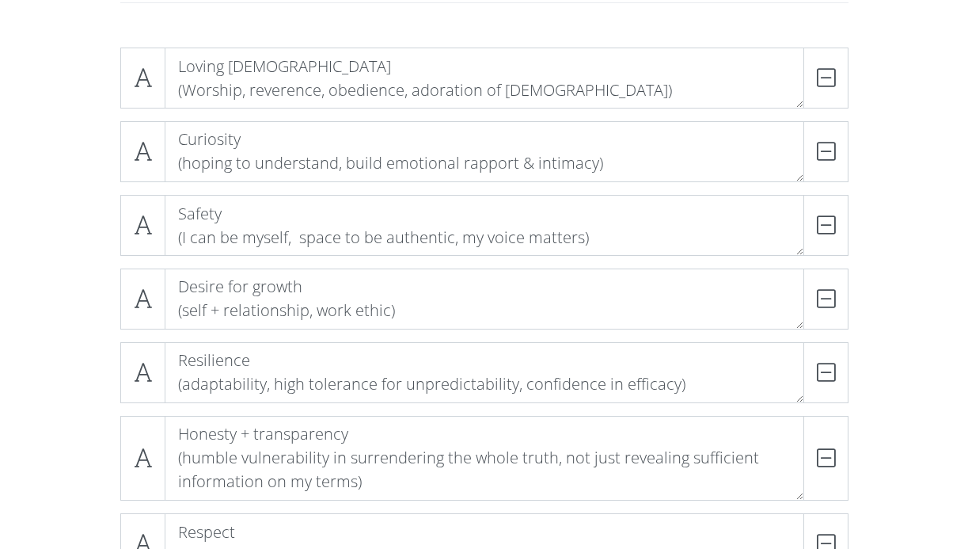
scroll to position [305, 0]
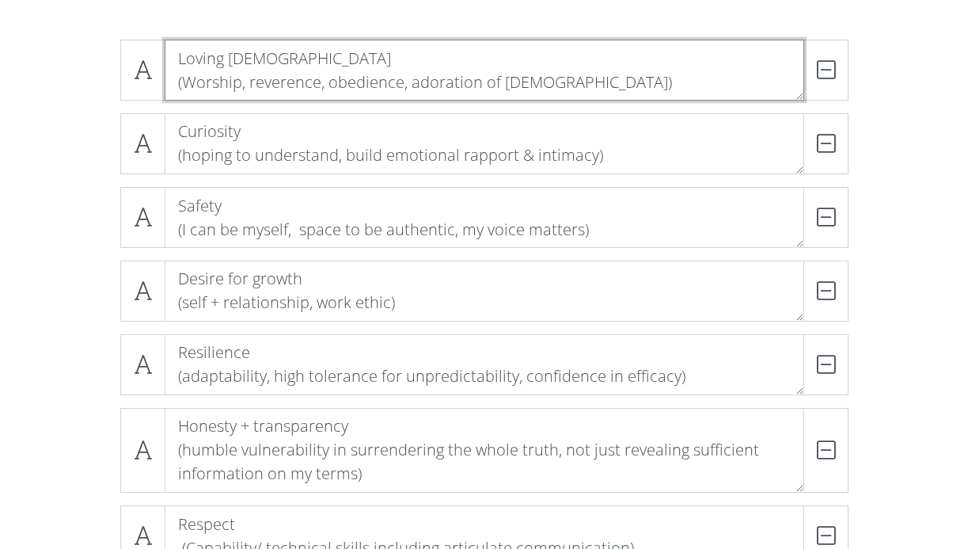
click at [410, 84] on textarea "Loving [DEMOGRAPHIC_DATA] (Worship, reverence, obedience, adoration of [DEMOGRA…" at bounding box center [485, 70] width 640 height 61
type textarea "Loving [DEMOGRAPHIC_DATA] (Worship, reverence, obedience + adoration of [DEMOGR…"
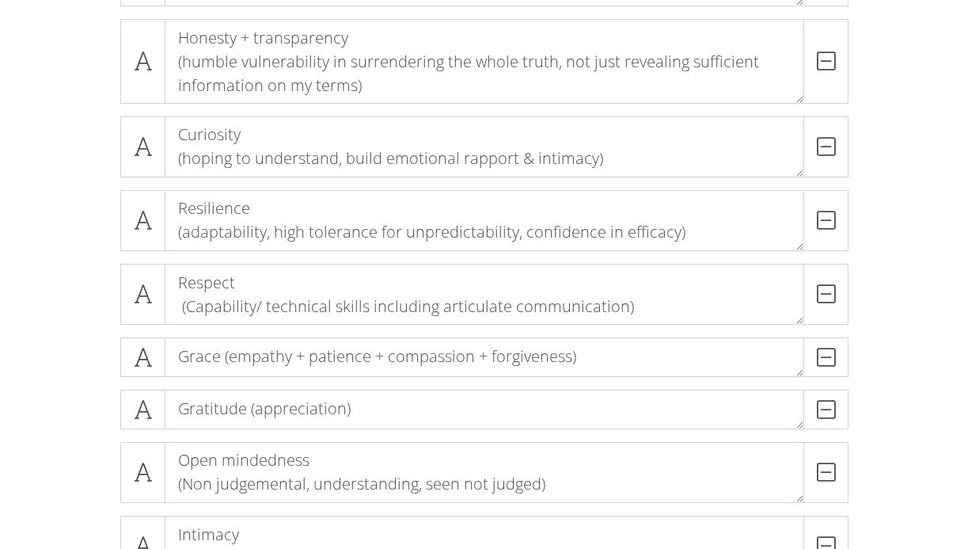
scroll to position [547, 0]
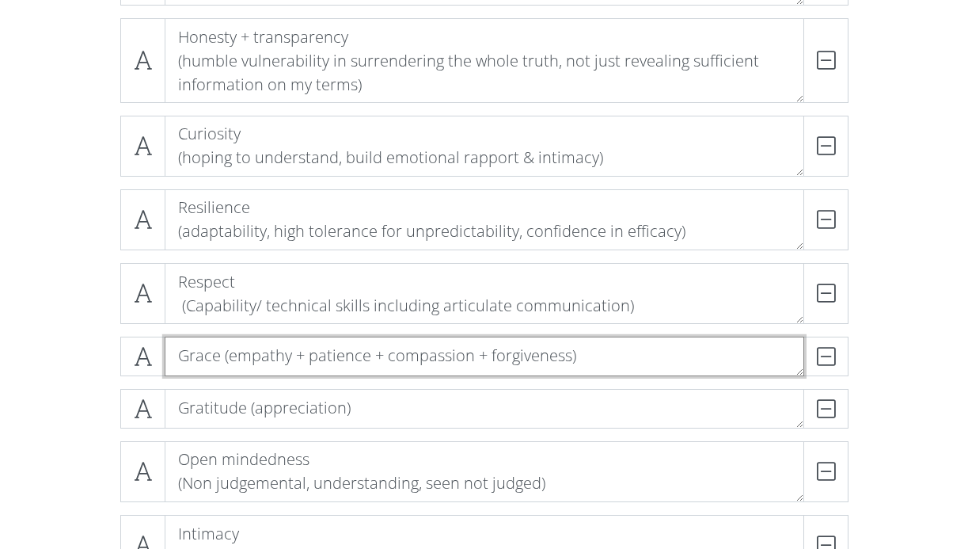
click at [219, 355] on textarea "Grace (empathy + patience + compassion + forgiveness)" at bounding box center [485, 356] width 640 height 40
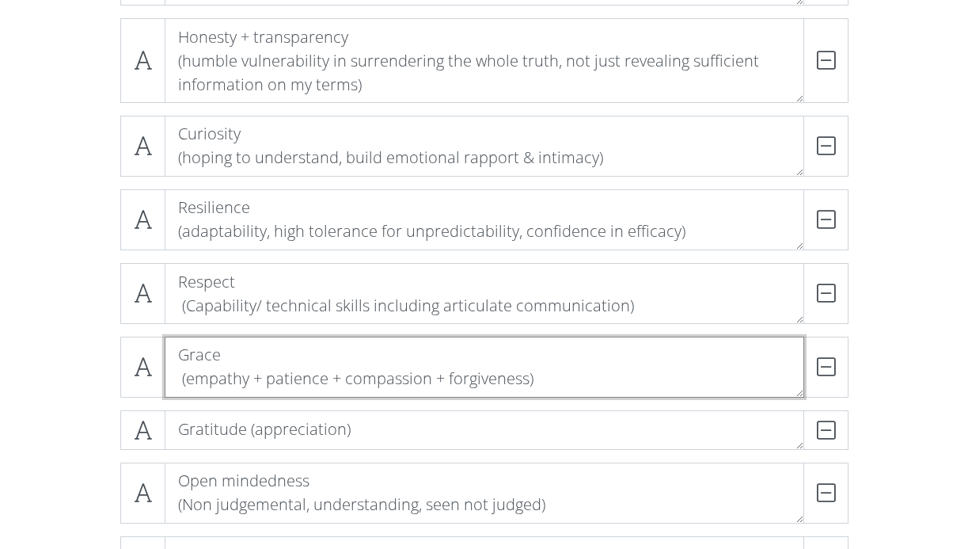
type textarea "Grace (empathy + patience + compassion + forgiveness)"
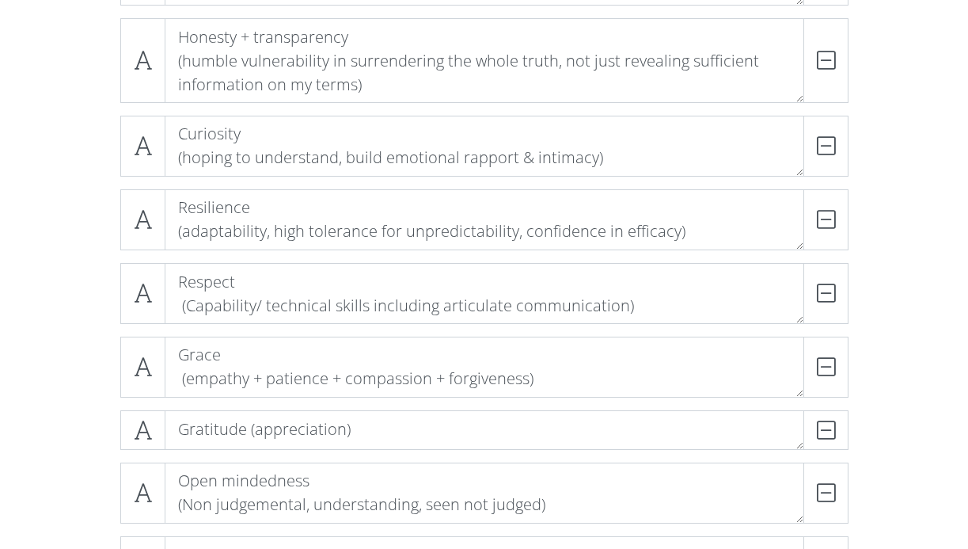
click at [83, 372] on div "Loving [DEMOGRAPHIC_DATA] (Worship, reverence, obedience + adoration of [DEMOGR…" at bounding box center [484, 522] width 902 height 1474
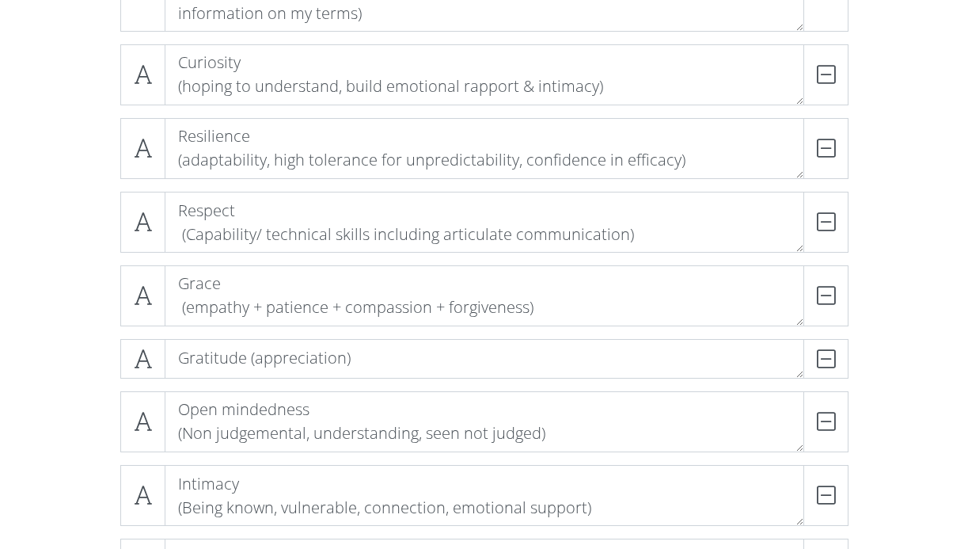
scroll to position [620, 0]
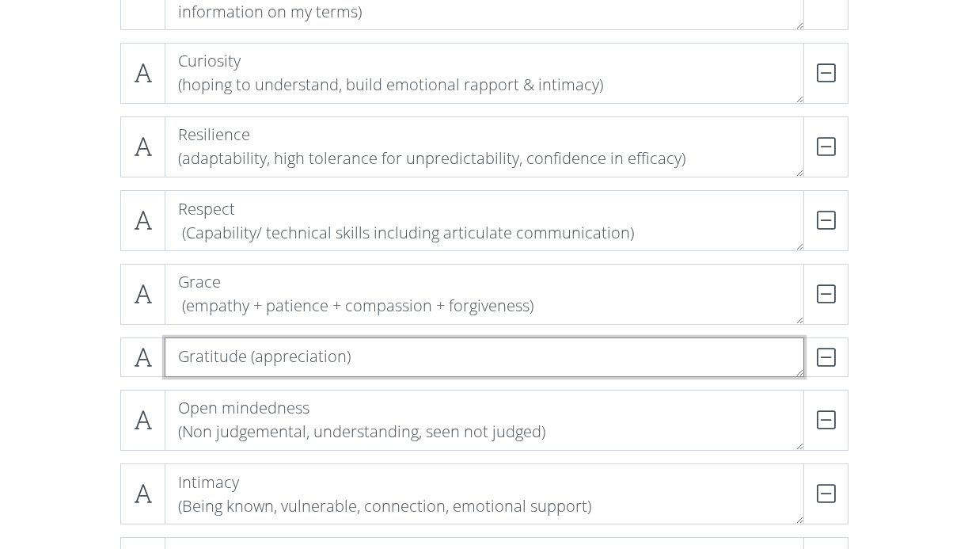
click at [246, 354] on textarea "Gratitude (appreciation)" at bounding box center [485, 357] width 640 height 40
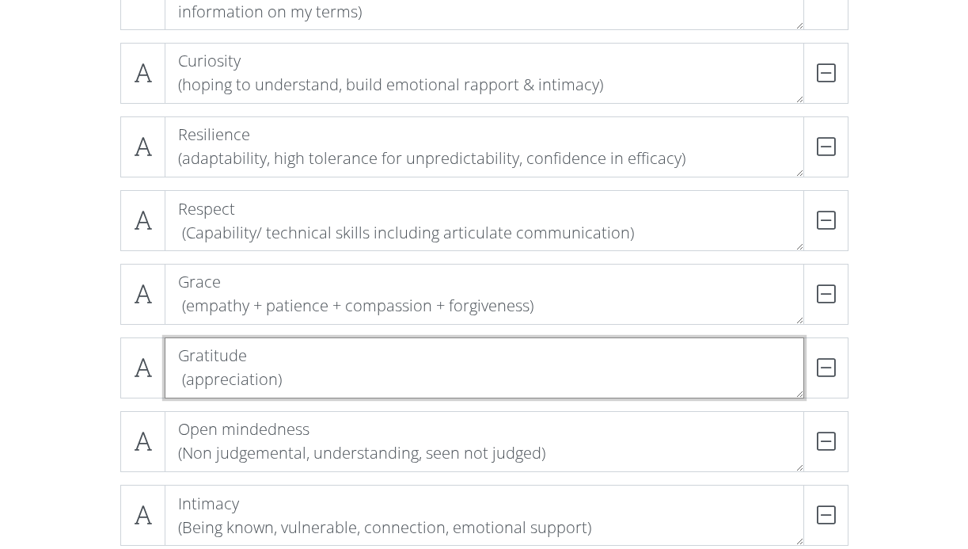
click at [188, 382] on textarea "Gratitude (appreciation)" at bounding box center [485, 367] width 640 height 61
type textarea "Gratitude (Frequent and sincere appreciation)"
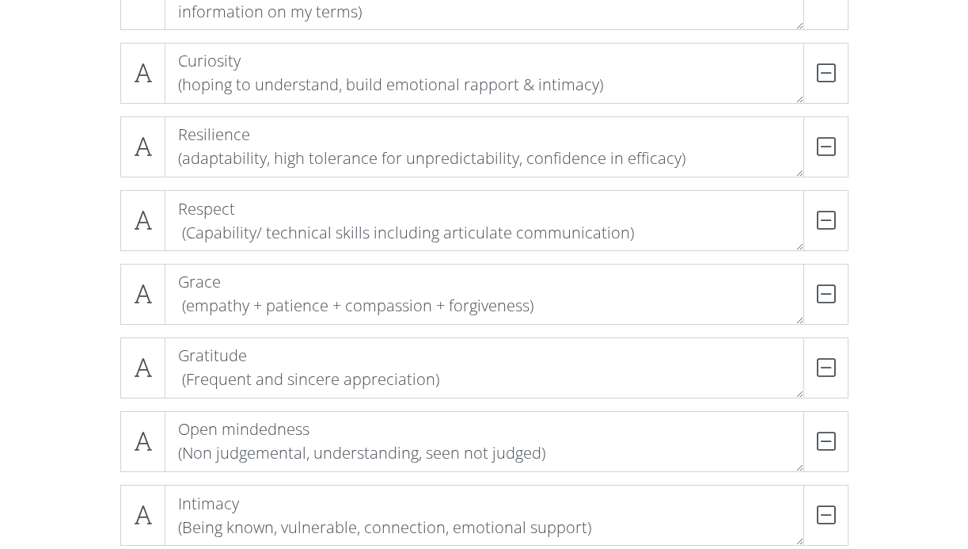
click at [40, 401] on div "Loving [DEMOGRAPHIC_DATA] (Worship, reverence, obedience + adoration of [DEMOGR…" at bounding box center [484, 459] width 902 height 1495
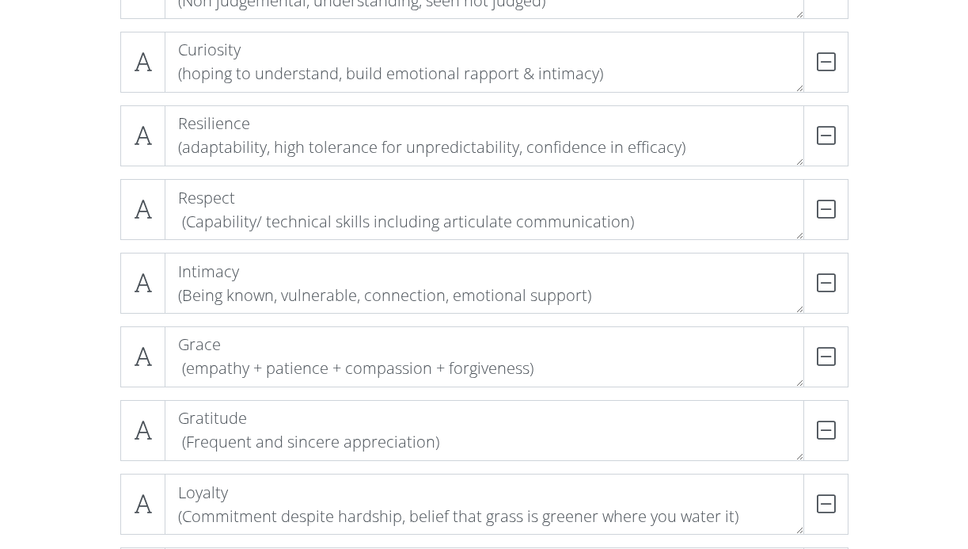
scroll to position [694, 0]
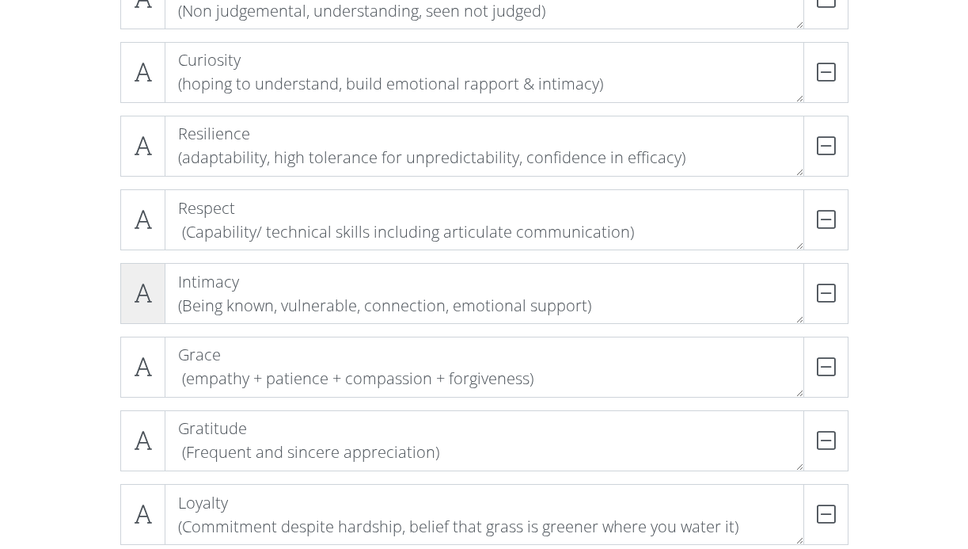
drag, startPoint x: 133, startPoint y: 291, endPoint x: 72, endPoint y: 233, distance: 84.0
click at [72, 233] on div "Loving [DEMOGRAPHIC_DATA] (Worship, reverence, obedience + adoration of [DEMOGR…" at bounding box center [484, 384] width 902 height 1495
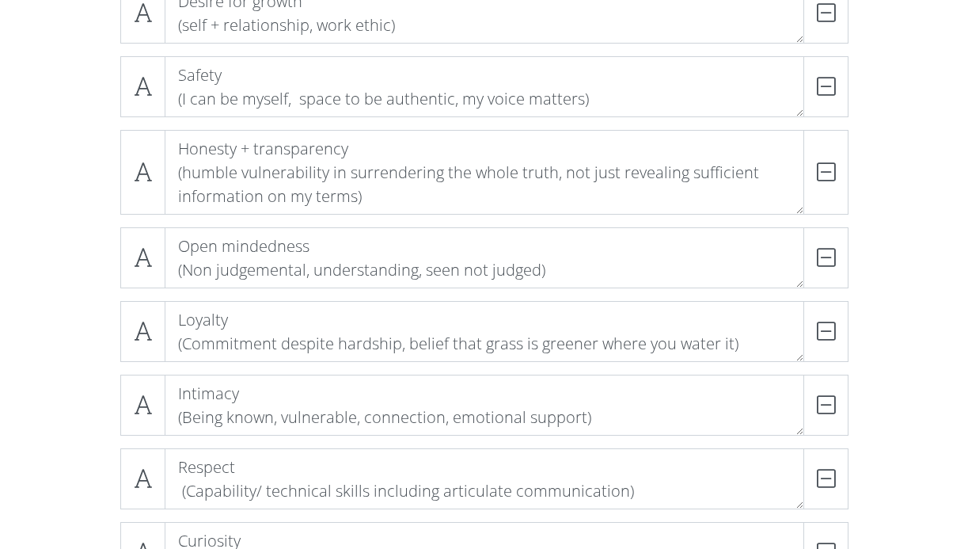
scroll to position [433, 0]
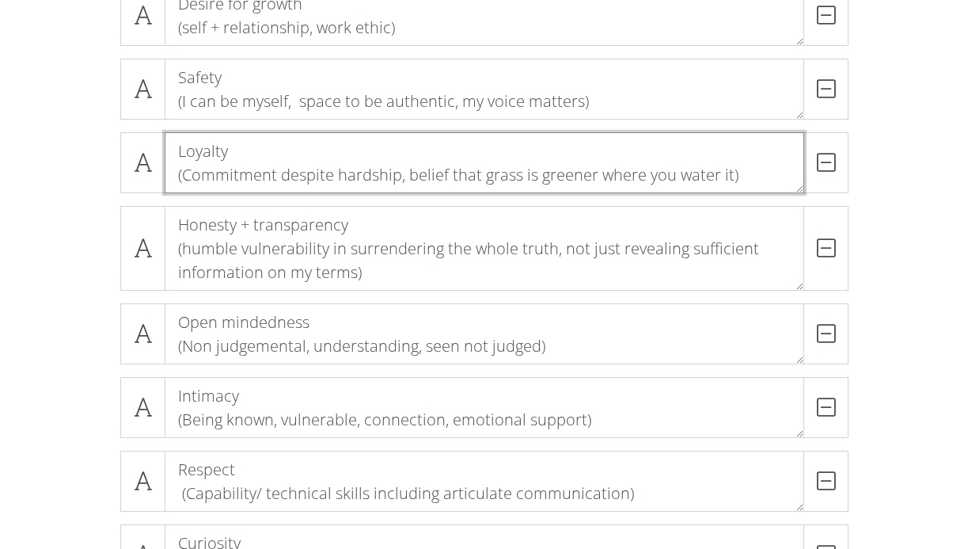
click at [313, 175] on textarea "Loyalty (Commitment despite hardship, belief that grass is greener where you wa…" at bounding box center [485, 162] width 640 height 61
drag, startPoint x: 397, startPoint y: 175, endPoint x: 184, endPoint y: 179, distance: 213.8
click at [184, 179] on textarea "Loyalty (Commitment despite hardship, belief that grass is greener where you wa…" at bounding box center [485, 162] width 640 height 61
type textarea "Loyalty (Love as a choice, ride or die, belief that grass is greener where you …"
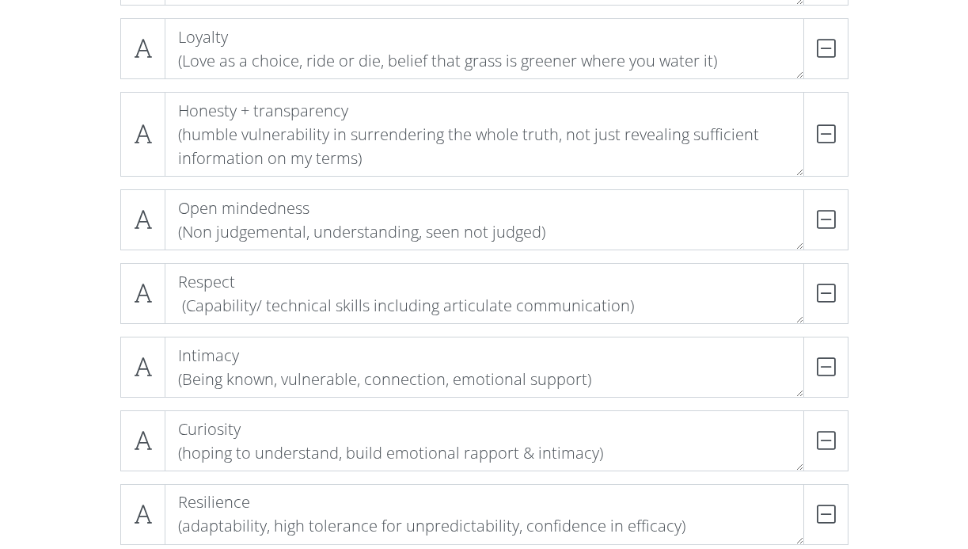
scroll to position [540, 0]
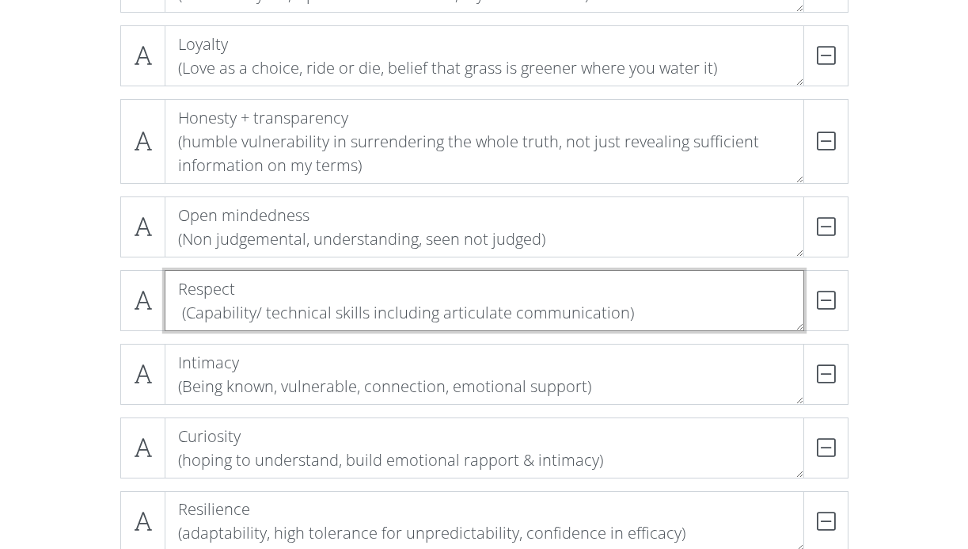
click at [363, 317] on textarea "Respect (Capability/ technical skills including articulate communication)" at bounding box center [485, 300] width 640 height 61
type textarea "Respect (Capability/ technical skills, including articulate communication)"
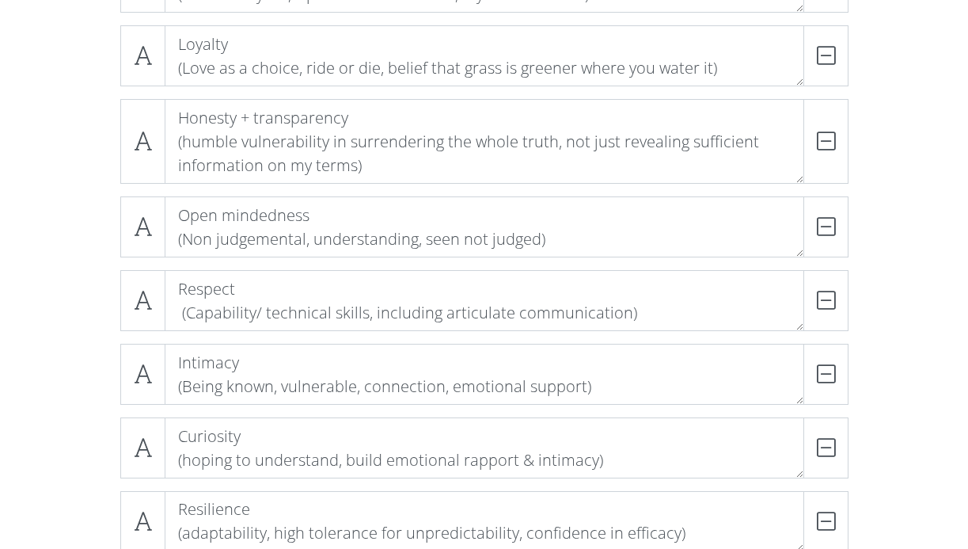
click at [97, 326] on div "Loving [DEMOGRAPHIC_DATA] (Worship, reverence, obedience + adoration of [DEMOGR…" at bounding box center [484, 539] width 902 height 1495
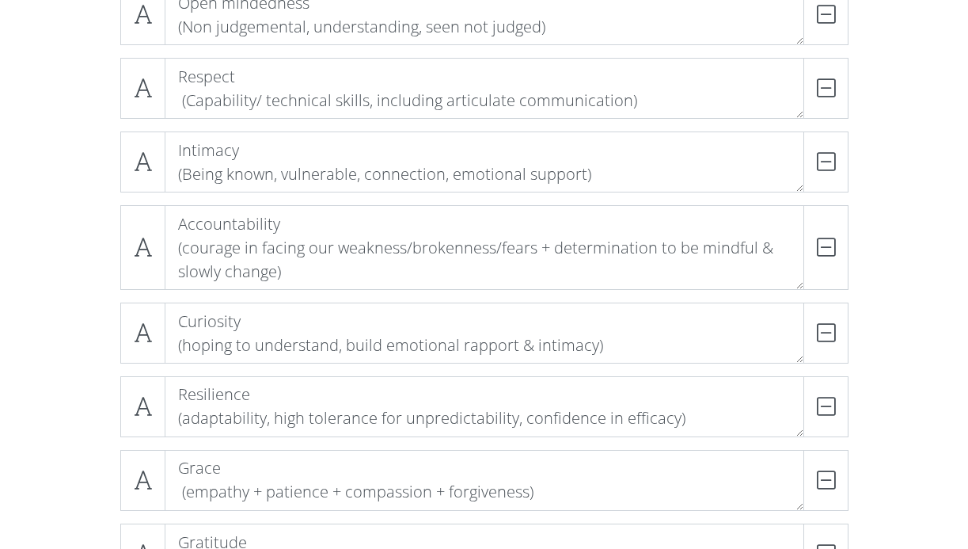
scroll to position [753, 0]
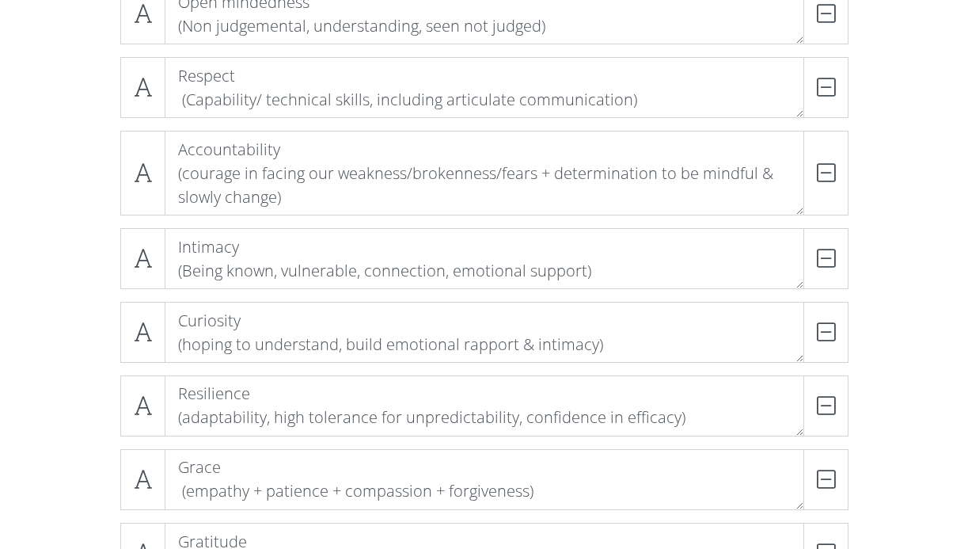
drag, startPoint x: 139, startPoint y: 249, endPoint x: 135, endPoint y: 166, distance: 82.4
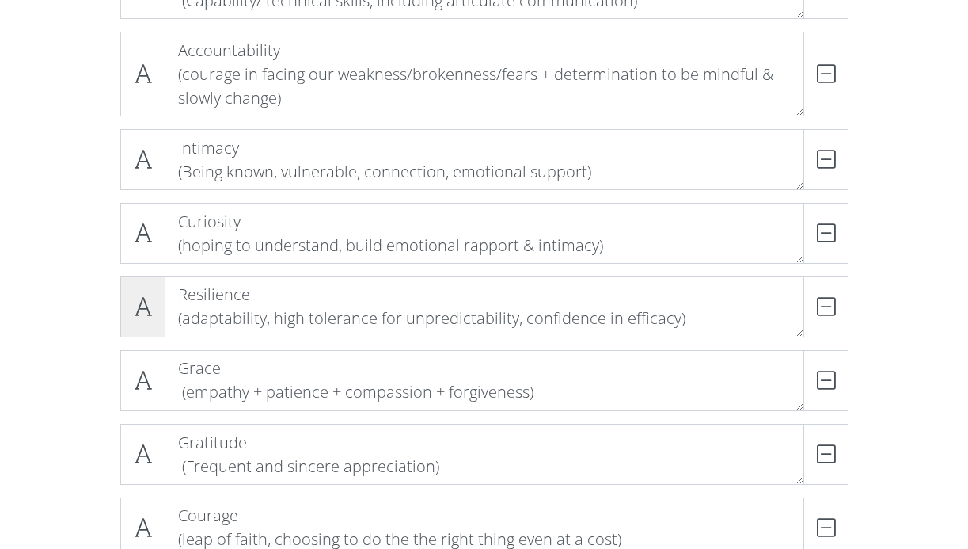
scroll to position [859, 0]
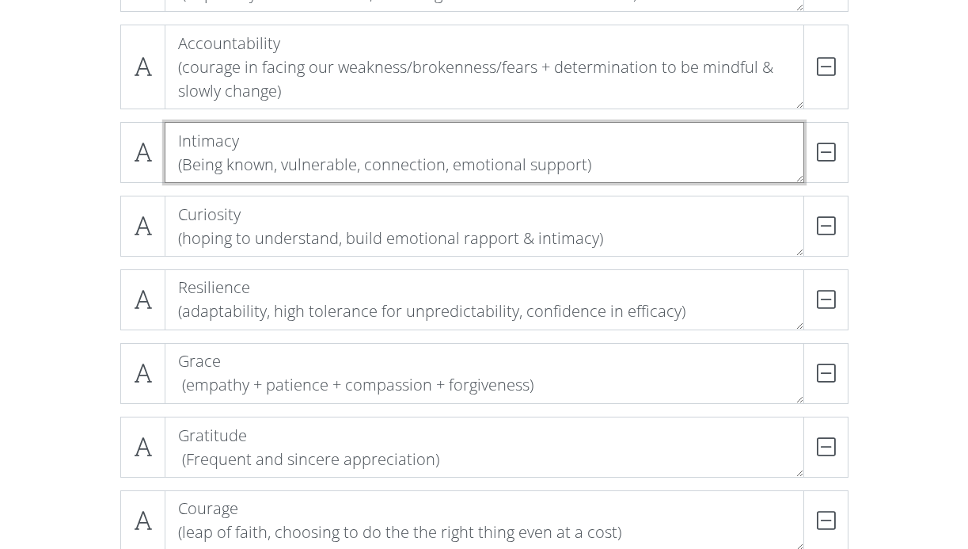
click at [363, 165] on textarea "Intimacy (Being known, vulnerable, connection, emotional support)" at bounding box center [485, 152] width 640 height 61
click at [644, 171] on textarea "Intimacy (Being known, vulnerable, desiring emotional connection, emotional sup…" at bounding box center [485, 152] width 640 height 61
type textarea "Intimacy (Being known, vulnerable, desiring emotional connection, emotional sup…"
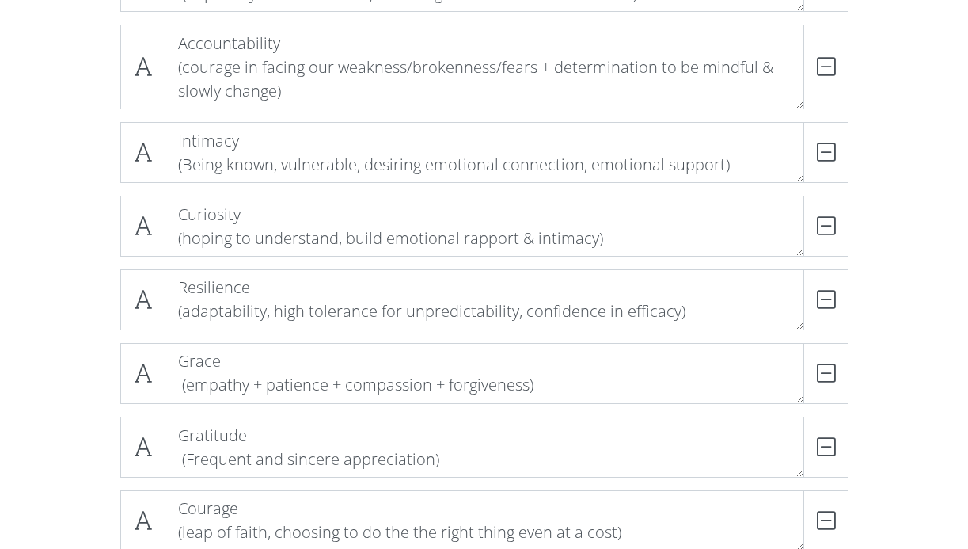
click at [76, 206] on div "Loving [DEMOGRAPHIC_DATA] (Worship, reverence, obedience + adoration of [DEMOGR…" at bounding box center [484, 220] width 902 height 1495
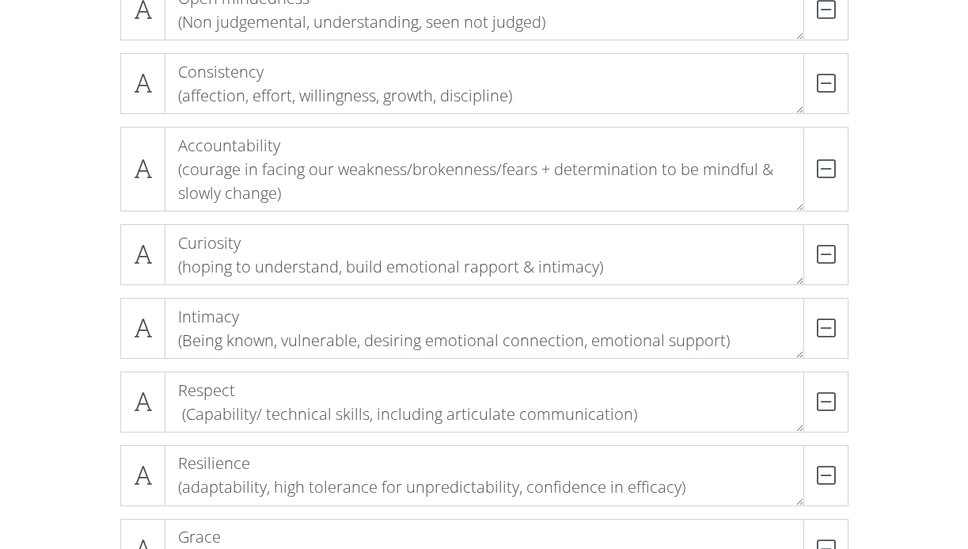
scroll to position [755, 0]
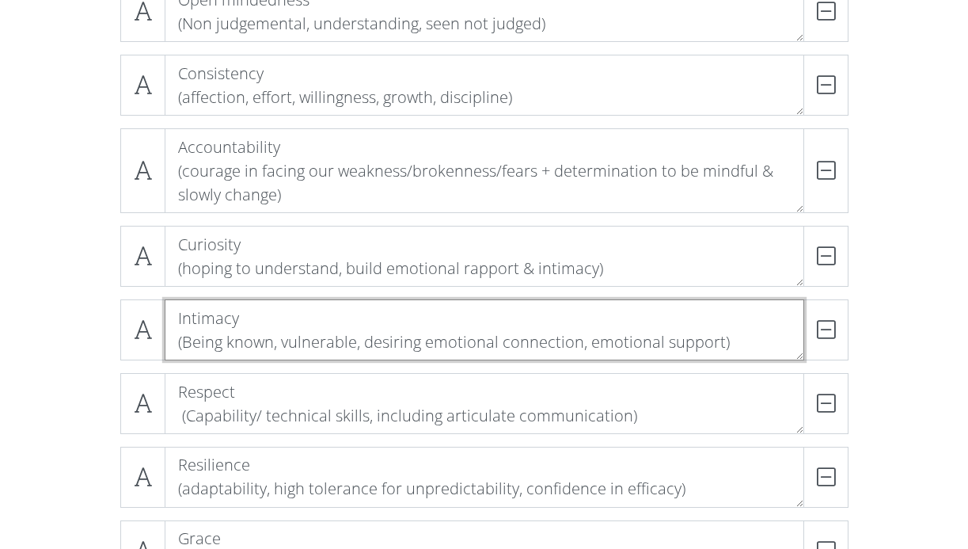
click at [586, 340] on textarea "Intimacy (Being known, vulnerable, desiring emotional connection, emotional sup…" at bounding box center [485, 329] width 640 height 61
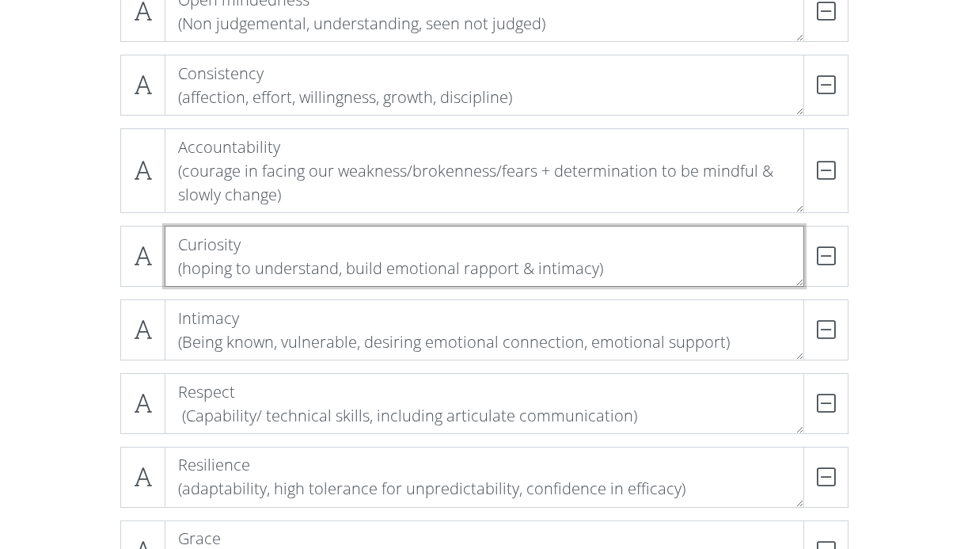
click at [279, 244] on textarea "Curiosity (hoping to understand, build emotional rapport & intimacy)" at bounding box center [485, 256] width 640 height 61
type textarea "Curiosity in conflict (hoping to understand, build emotional rapport & intimacy)"
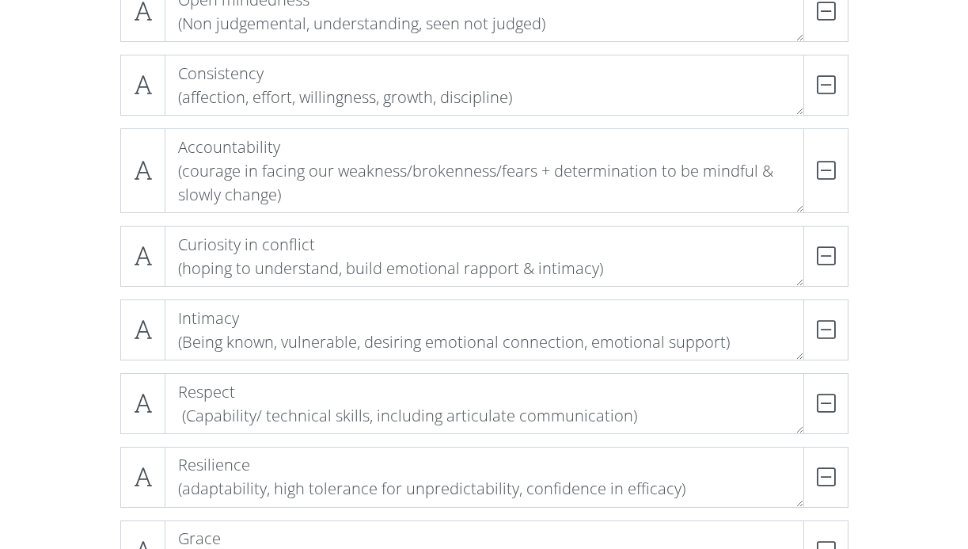
click at [43, 224] on div "Loving [DEMOGRAPHIC_DATA] (Worship, reverence, obedience + adoration of [DEMOGR…" at bounding box center [484, 324] width 902 height 1495
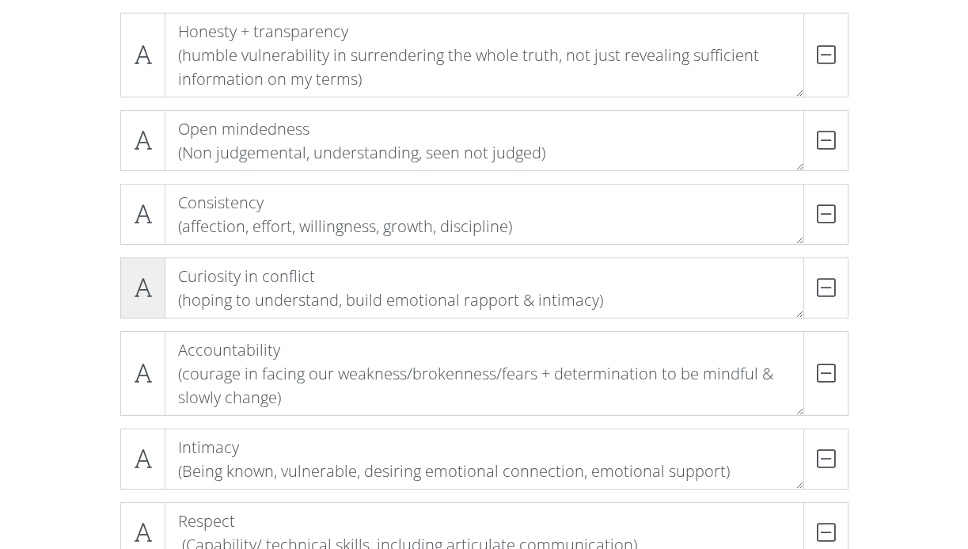
scroll to position [631, 0]
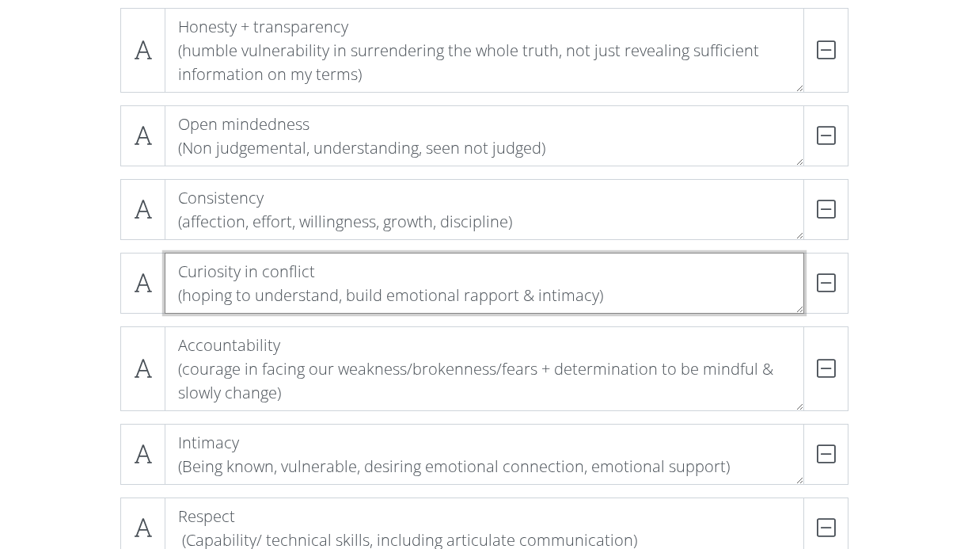
click at [337, 267] on textarea "Curiosity in conflict (hoping to understand, build emotional rapport & intimacy)" at bounding box center [485, 283] width 640 height 61
click at [254, 272] on textarea "Curiosity in differences (hoping to understand, build emotional rapport & intim…" at bounding box center [485, 283] width 640 height 61
type textarea "Curiosity about differences (hoping to understand, build emotional rapport & in…"
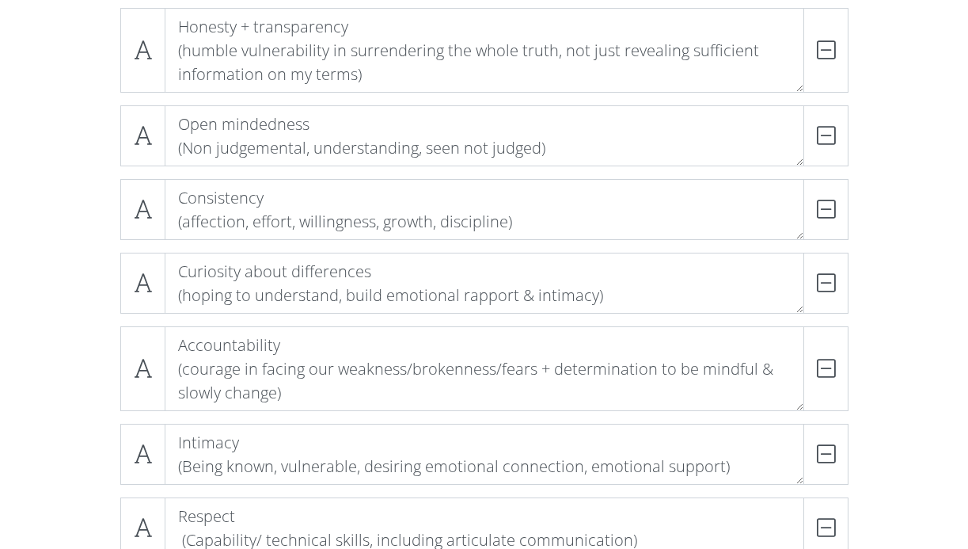
click at [75, 268] on div "Loving [DEMOGRAPHIC_DATA] (Worship, reverence, obedience + adoration of [DEMOGR…" at bounding box center [484, 448] width 902 height 1495
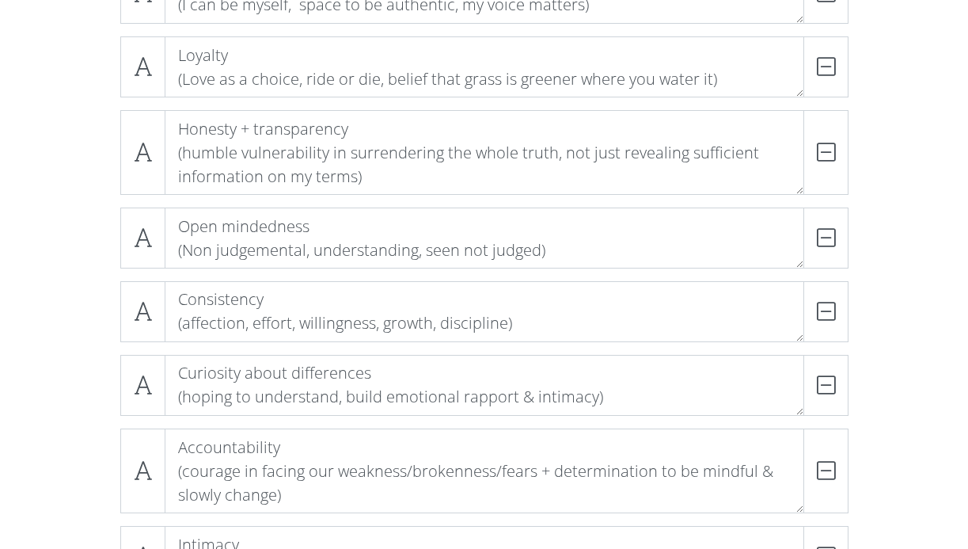
scroll to position [531, 0]
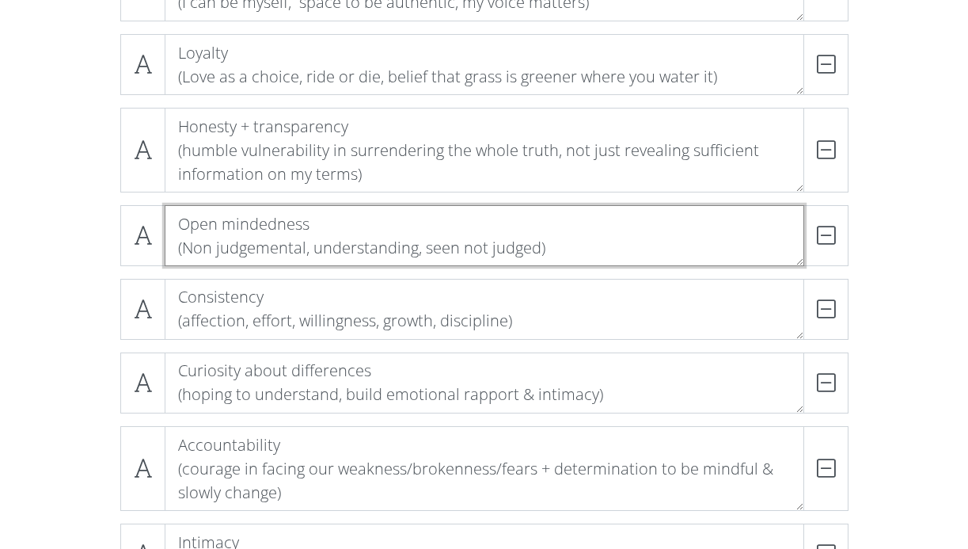
click at [311, 249] on textarea "Open mindedness (Non judgemental, understanding, seen not judged)" at bounding box center [485, 235] width 640 height 61
click at [421, 244] on textarea "Open mindedness (Non judgemental, validating, understanding, seen not judged)" at bounding box center [485, 235] width 640 height 61
click at [581, 241] on textarea "Open mindedness (Non judgemental, validating, seen not judged)" at bounding box center [485, 235] width 640 height 61
click at [378, 247] on textarea "Open mindedness (Non judgemental, validating, seen not judged)" at bounding box center [485, 235] width 640 height 61
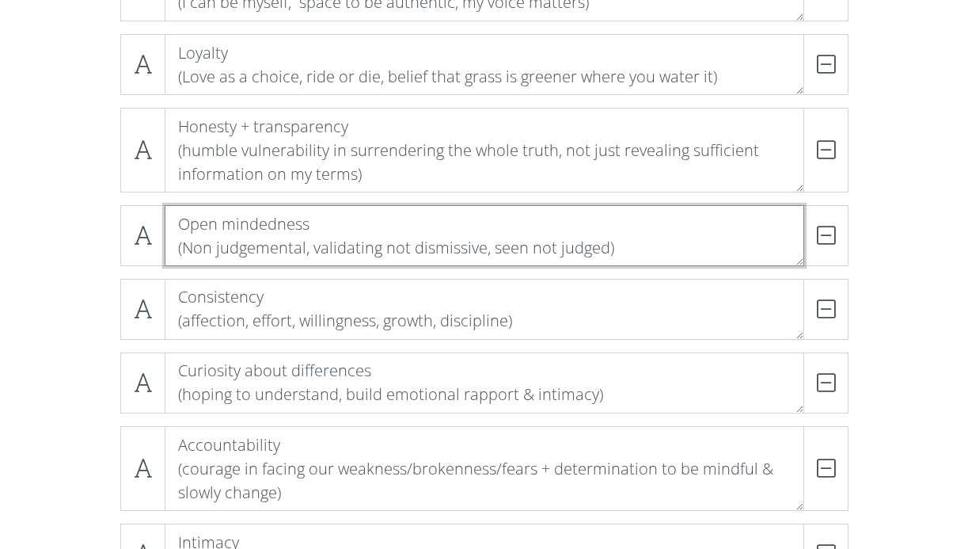
click at [692, 257] on textarea "Open mindedness (Non judgemental, validating not dismissive, seen not judged)" at bounding box center [485, 235] width 640 height 61
click at [587, 251] on textarea "Open mindedness (Non judgemental, validating not dismissive, seen not judged)" at bounding box center [485, 235] width 640 height 61
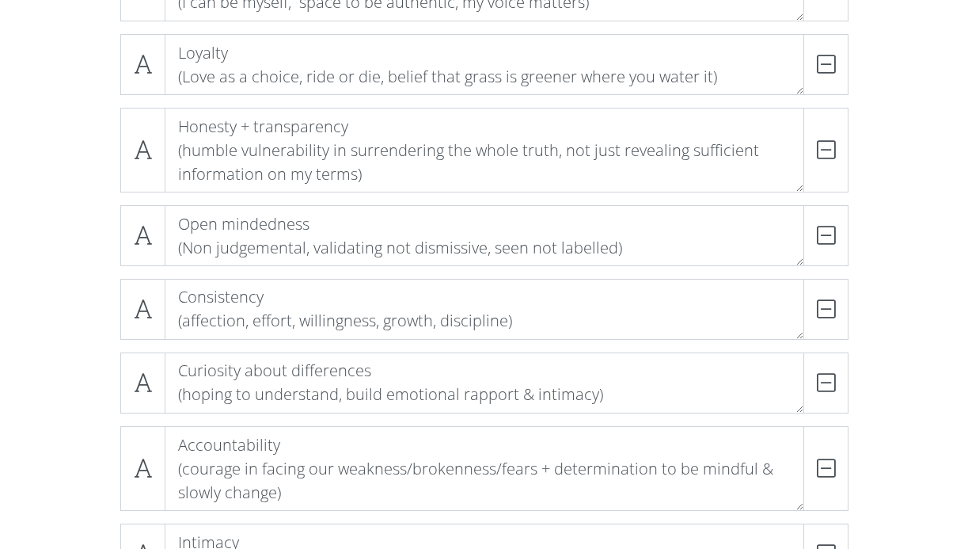
click at [913, 245] on div "Loving [DEMOGRAPHIC_DATA] (Worship, reverence, obedience + adoration of [DEMOGR…" at bounding box center [484, 548] width 902 height 1495
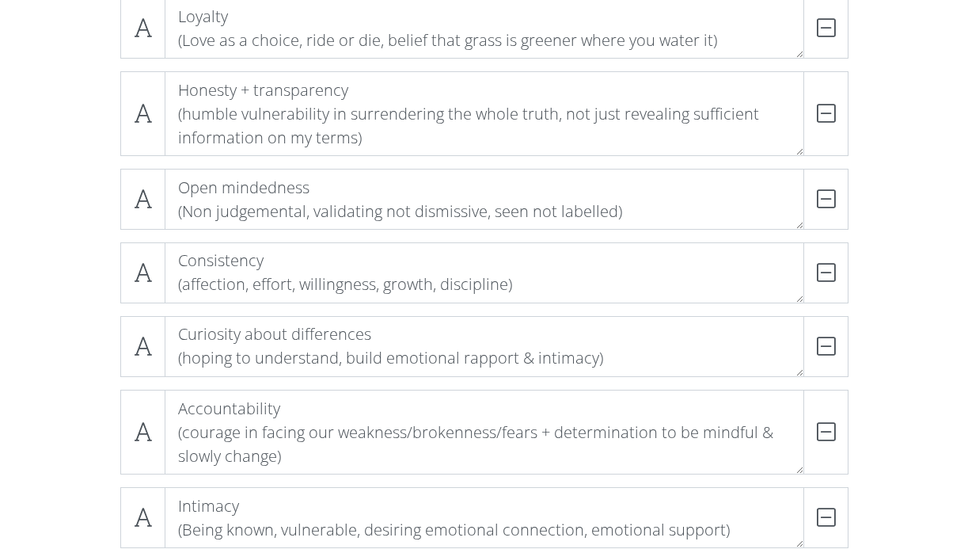
scroll to position [568, 0]
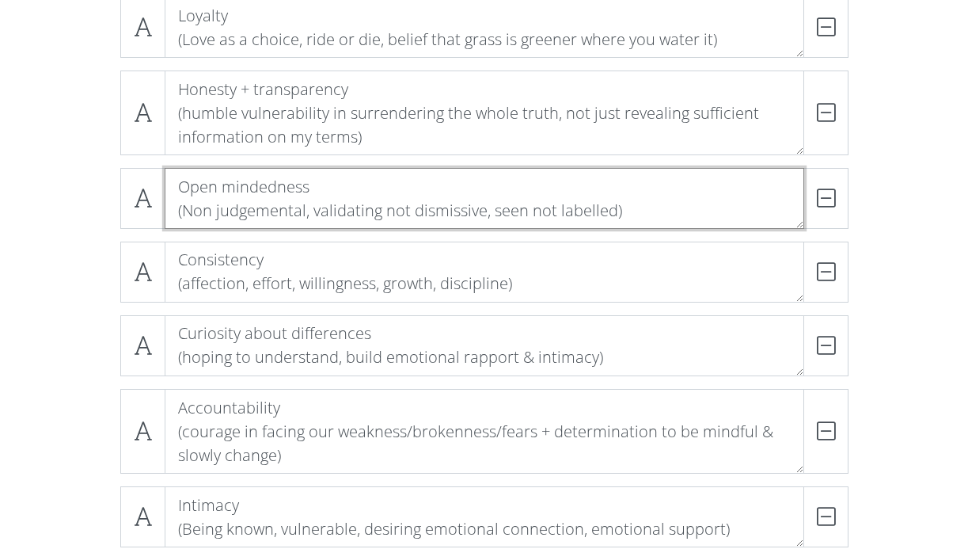
click at [613, 211] on textarea "Open mindedness (Non judgemental, validating not dismissive, seen not labelled)" at bounding box center [485, 198] width 640 height 61
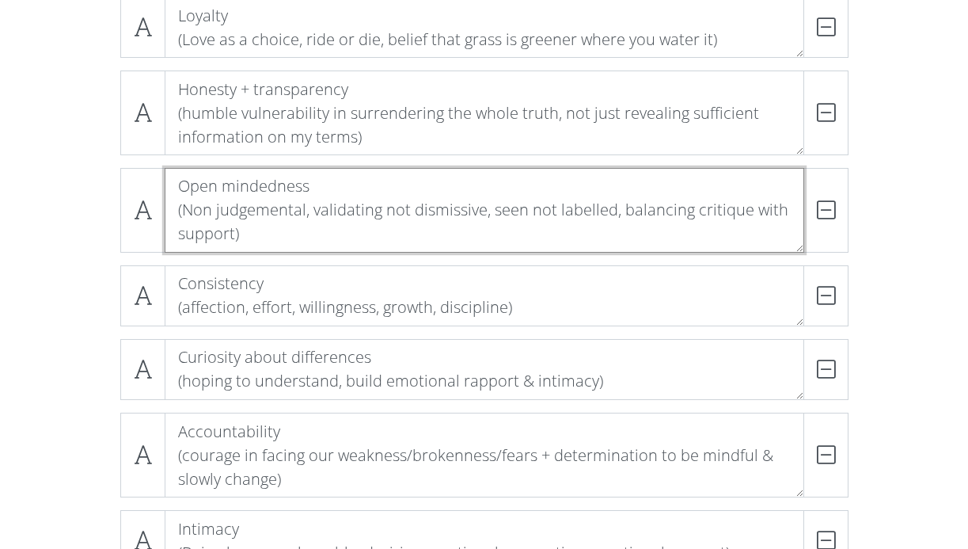
drag, startPoint x: 233, startPoint y: 233, endPoint x: 619, endPoint y: 213, distance: 386.8
click at [619, 213] on textarea "Open mindedness (Non judgemental, validating not dismissive, seen not labelled,…" at bounding box center [485, 210] width 640 height 85
click at [598, 224] on textarea "Open mindedness (Non judgemental, validating not dismissive, seen not labelled,…" at bounding box center [485, 210] width 640 height 85
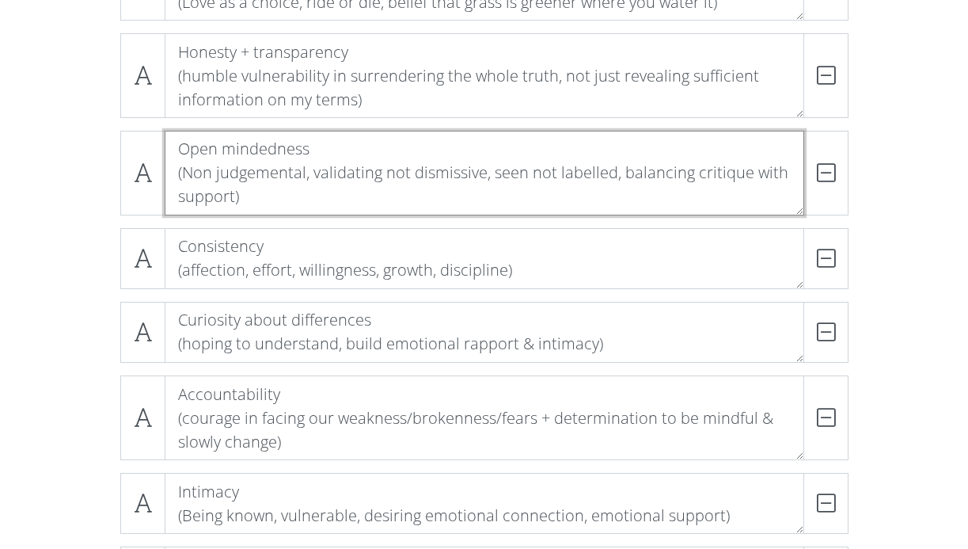
scroll to position [610, 0]
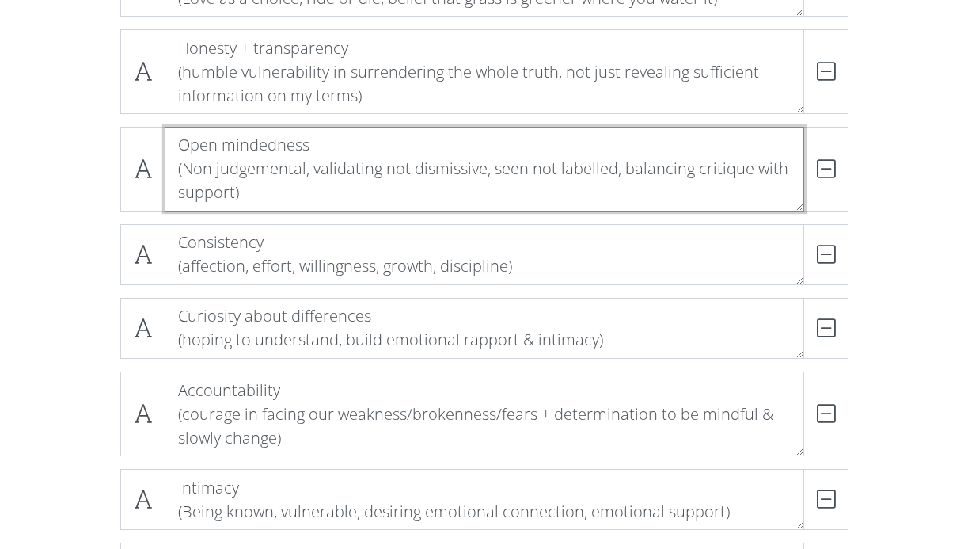
drag, startPoint x: 233, startPoint y: 190, endPoint x: 621, endPoint y: 171, distance: 389.1
click at [621, 171] on textarea "Open mindedness (Non judgemental, validating not dismissive, seen not labelled,…" at bounding box center [485, 169] width 640 height 85
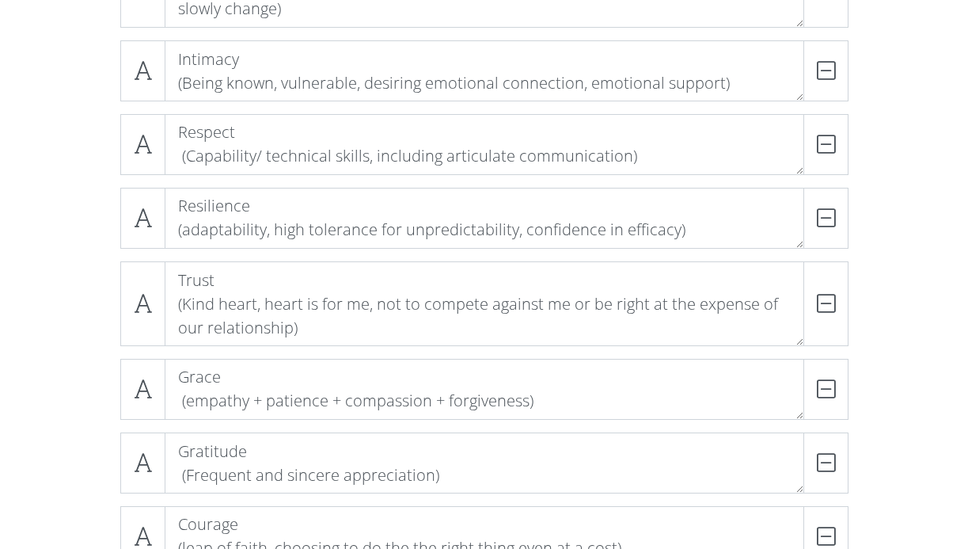
scroll to position [1015, 0]
type textarea "Open mindedness (Non judgemental, validating not dismissive, seen not labelled)"
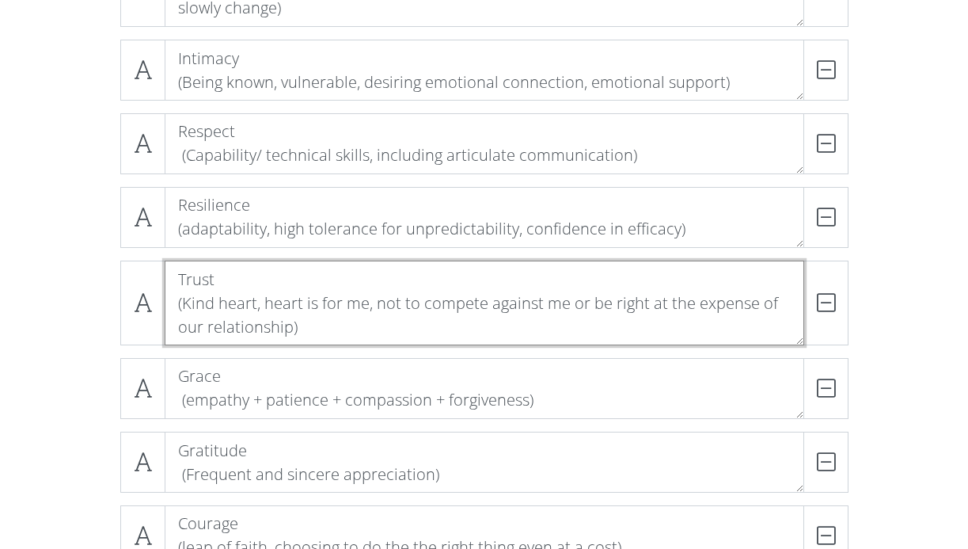
click at [288, 329] on textarea "Trust (Kind heart, heart is for me, not to compete against me or be right at th…" at bounding box center [485, 302] width 640 height 85
click at [541, 326] on textarea "Trust (Kind heart, heart is for me, not to compete against me or be right at th…" at bounding box center [485, 302] width 640 height 85
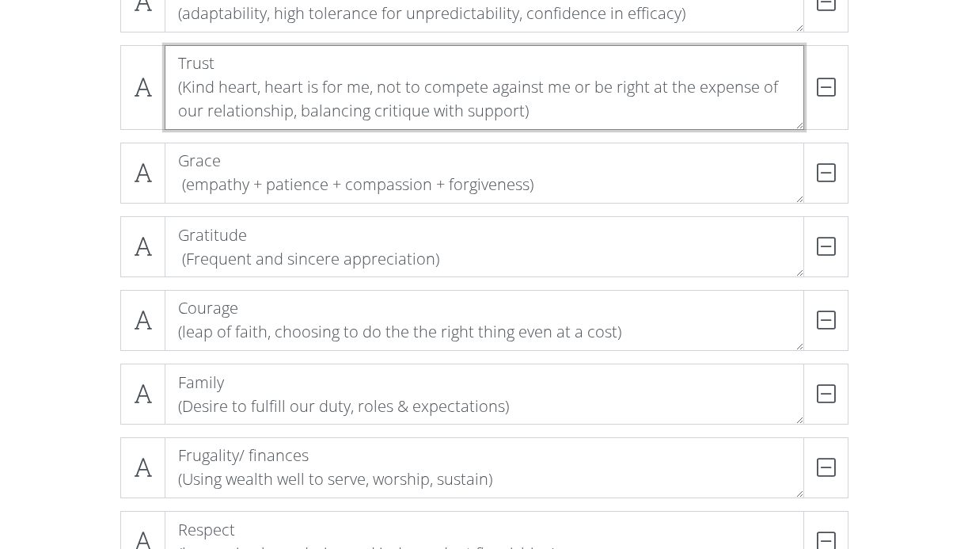
scroll to position [1225, 0]
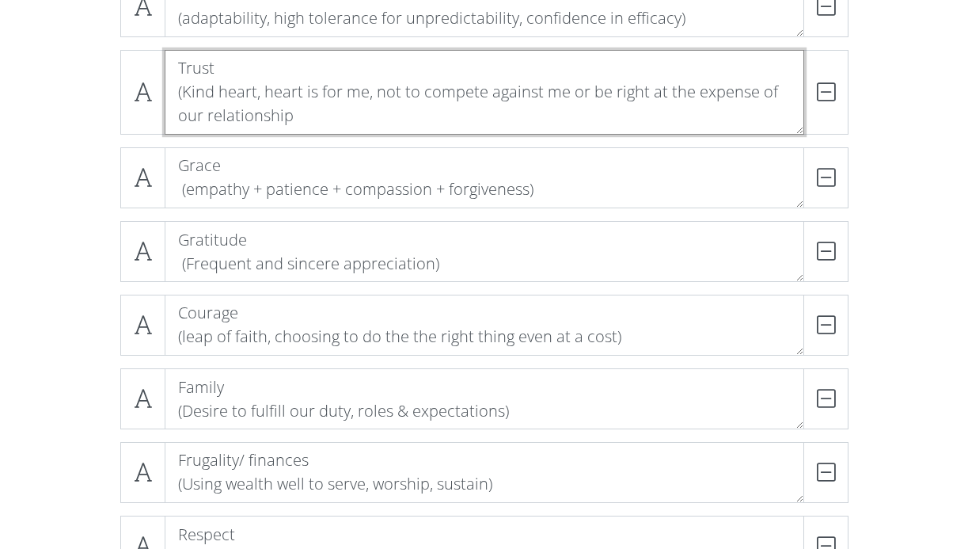
type textarea "Trust (Kind heart, heart is for me, not to compete against me or be right at th…"
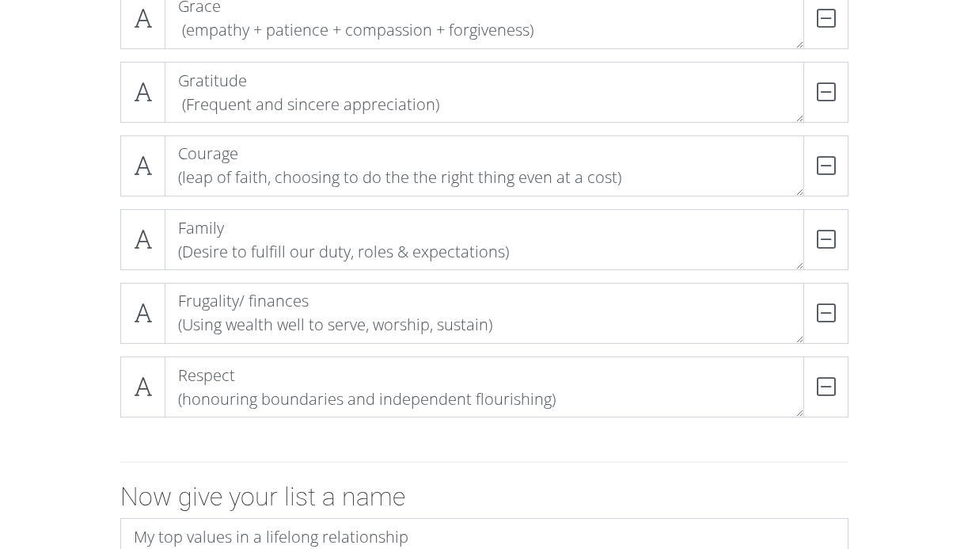
scroll to position [1485, 0]
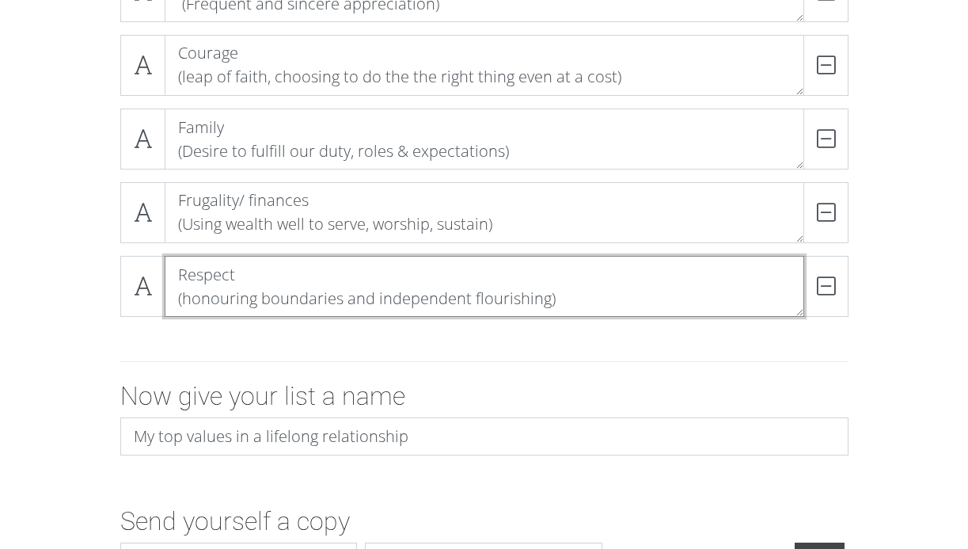
click at [469, 291] on textarea "Respect (honouring boundaries and independent flourishing)" at bounding box center [485, 286] width 640 height 61
click at [545, 296] on textarea "Respect (honouring boundaries and independent flourishing)" at bounding box center [485, 286] width 640 height 61
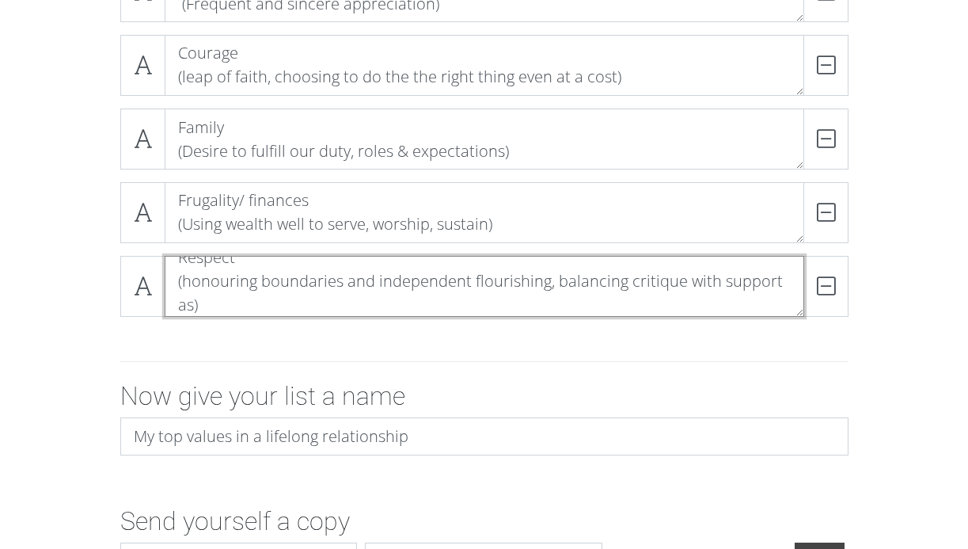
scroll to position [1, 0]
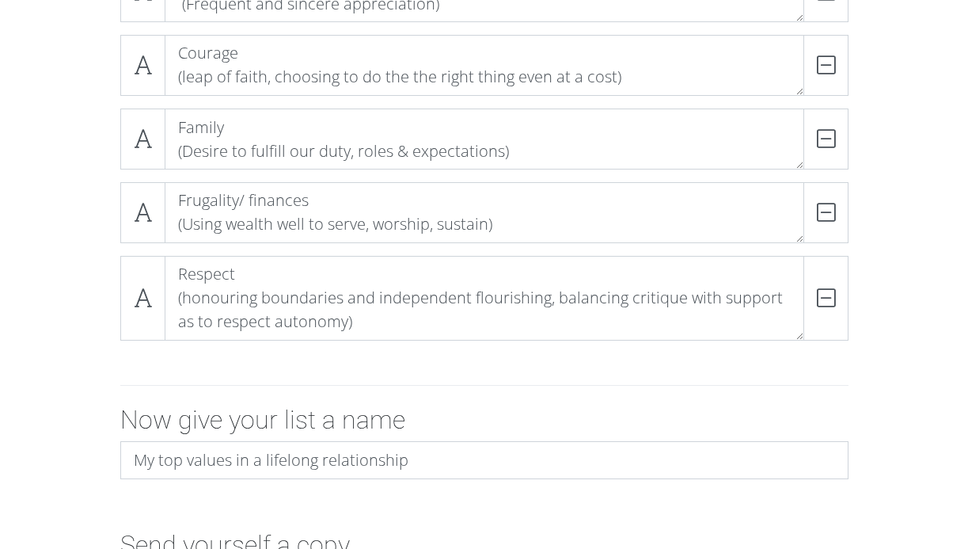
click at [784, 366] on div at bounding box center [484, 385] width 902 height 39
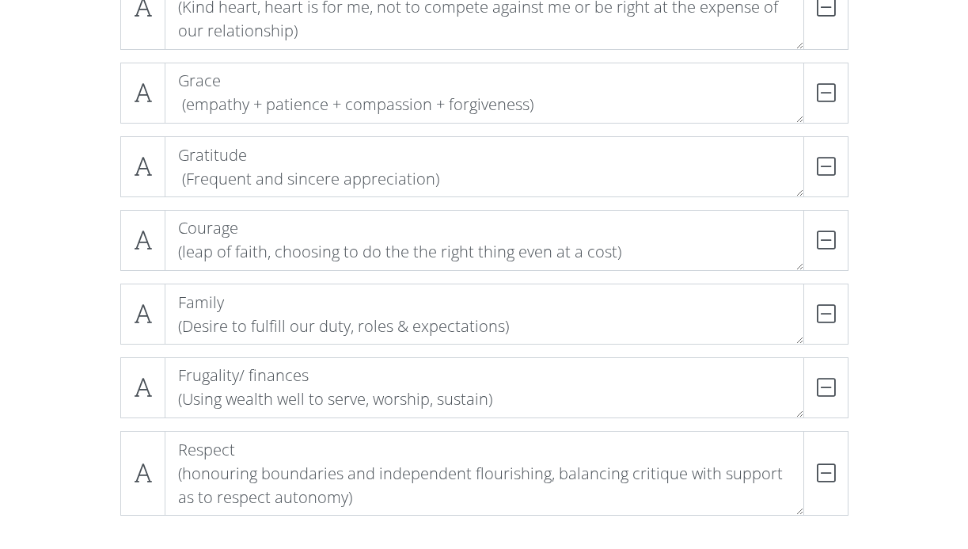
scroll to position [1307, 0]
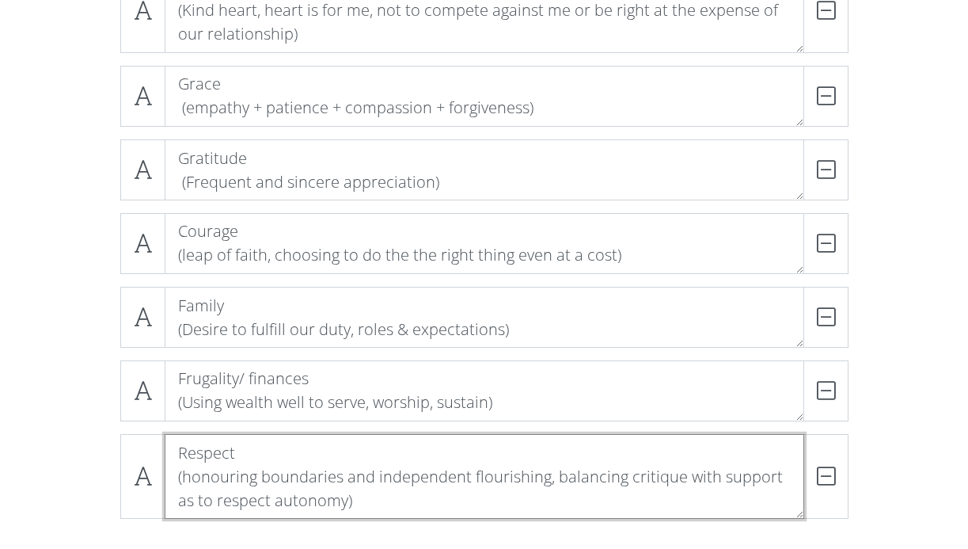
click at [743, 477] on textarea "Respect (honouring boundaries and independent flourishing, balancing critique w…" at bounding box center [485, 476] width 640 height 85
click at [594, 475] on textarea "Respect (honouring boundaries and independent flourishing, balancing giving con…" at bounding box center [485, 476] width 640 height 85
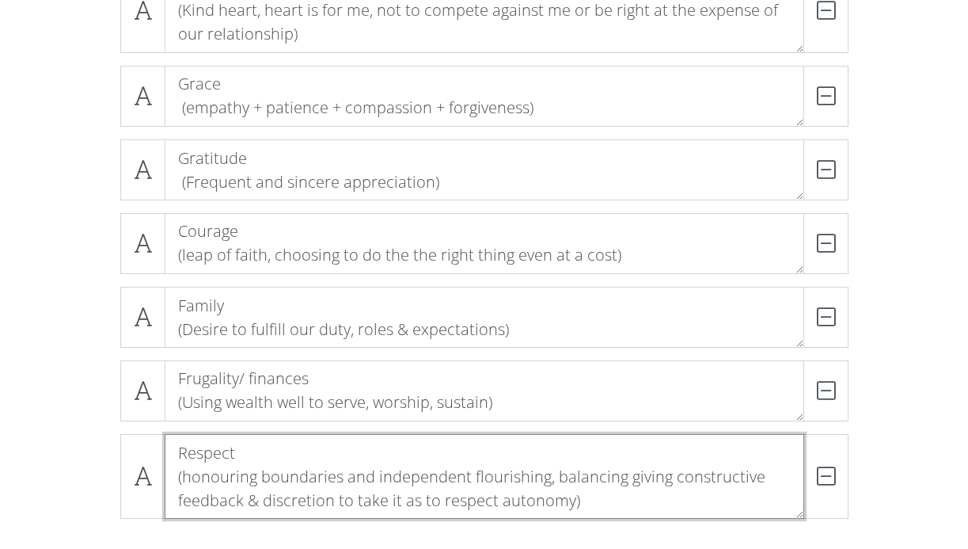
click at [594, 475] on textarea "Respect (honouring boundaries and independent flourishing, balancing giving con…" at bounding box center [485, 476] width 640 height 85
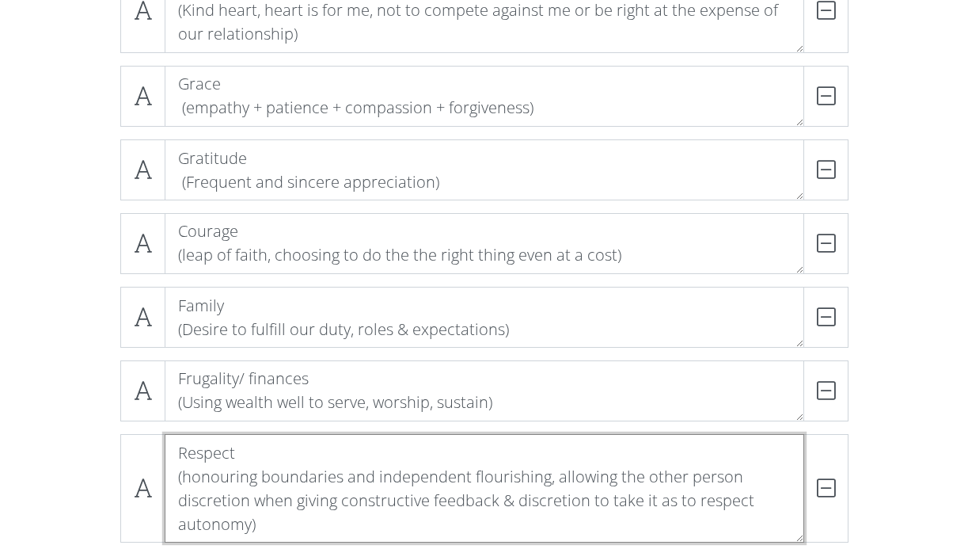
drag, startPoint x: 558, startPoint y: 477, endPoint x: 553, endPoint y: 533, distance: 56.4
click at [553, 533] on textarea "Respect (honouring boundaries and independent flourishing, allowing the other p…" at bounding box center [485, 488] width 640 height 108
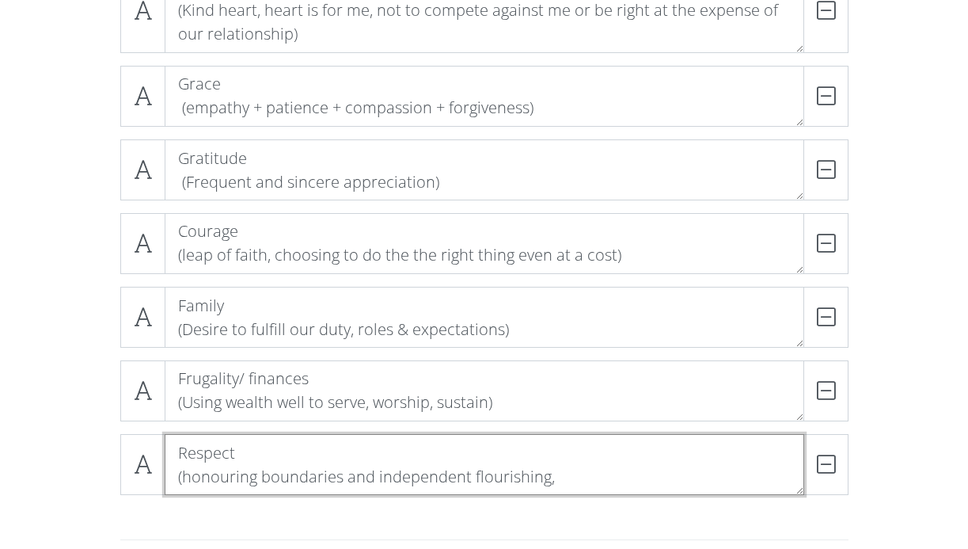
click at [362, 471] on textarea "Respect (honouring boundaries and independent flourishing," at bounding box center [485, 464] width 640 height 61
click at [533, 485] on textarea "Respect (honouring boundaries, independent flourishing," at bounding box center [485, 464] width 640 height 61
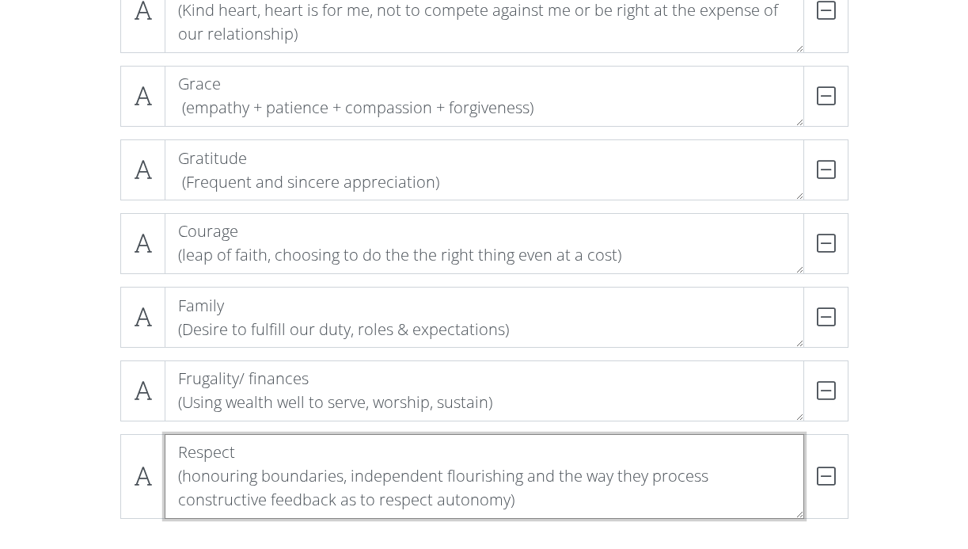
click at [325, 454] on textarea "Respect (honouring boundaries, independent flourishing and the way they process…" at bounding box center [485, 476] width 640 height 85
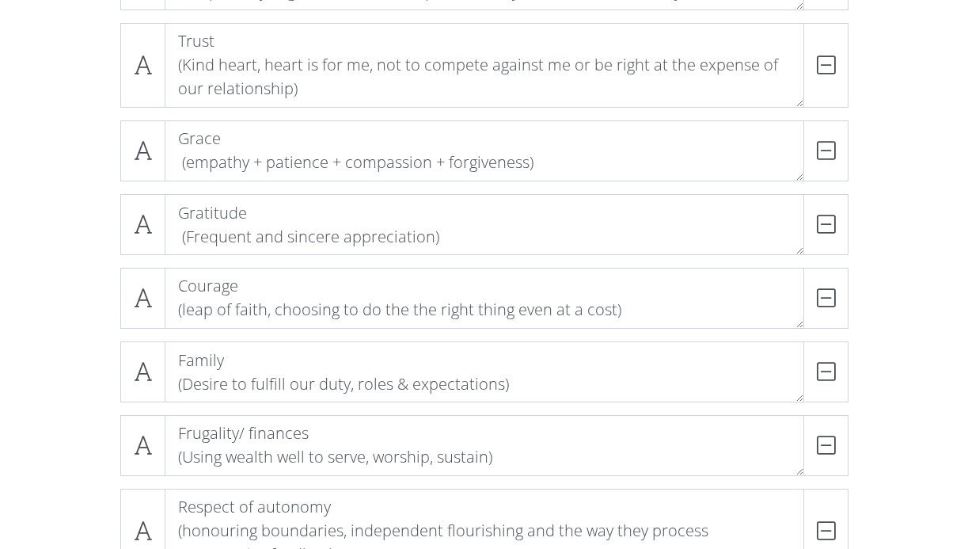
scroll to position [1259, 0]
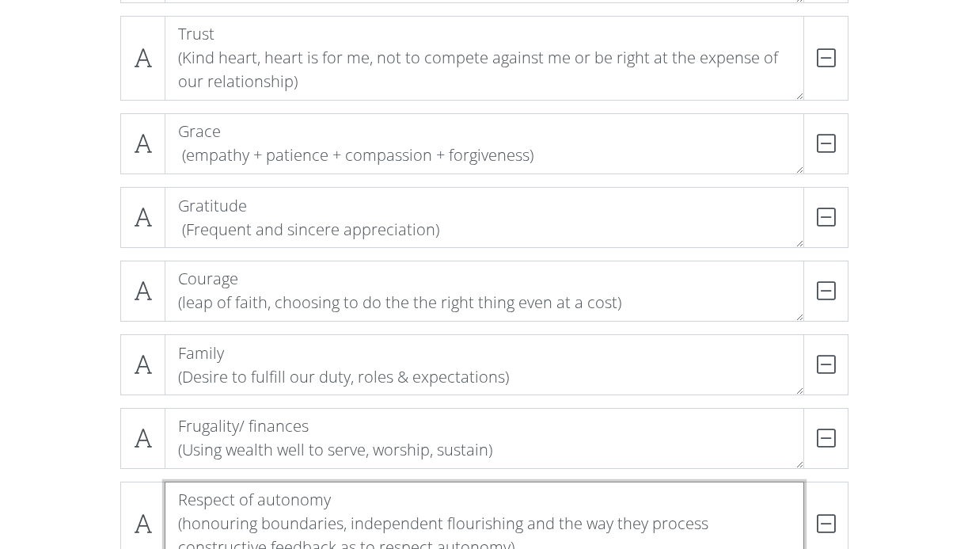
click at [253, 499] on textarea "Respect of autonomy (honouring boundaries, independent flourishing and the way …" at bounding box center [485, 523] width 640 height 85
type textarea "Respecting autonomy (honouring boundaries, independent flourishing and the way …"
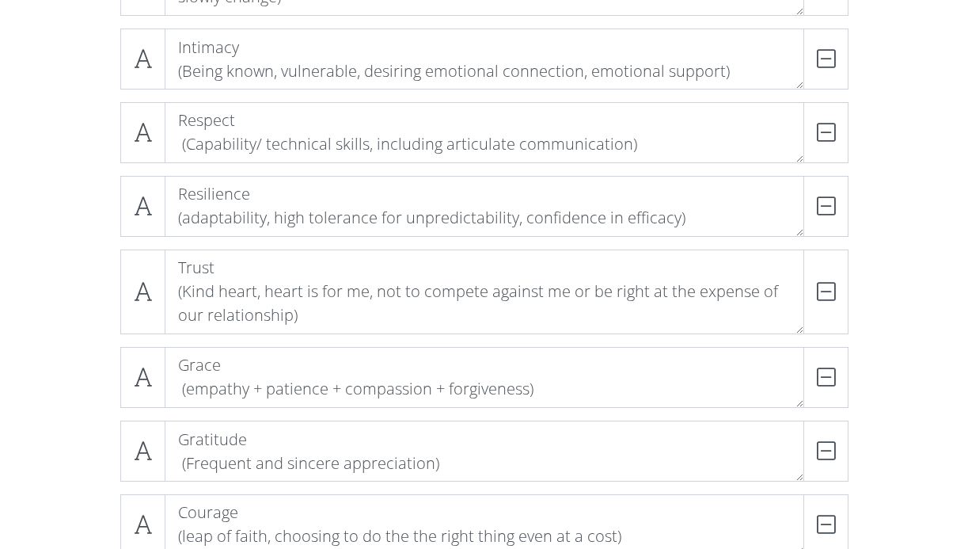
scroll to position [1022, 0]
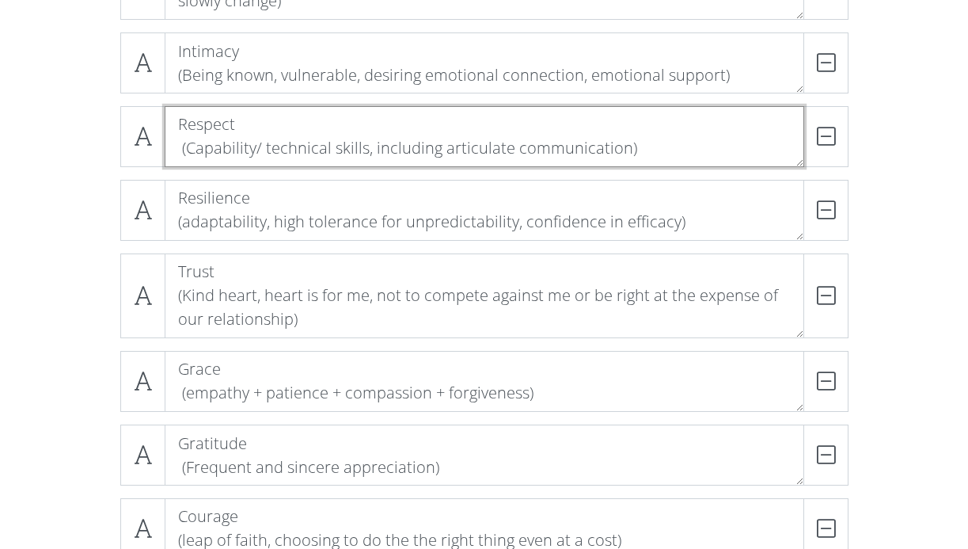
click at [270, 127] on textarea "Respect (Capability/ technical skills, including articulate communication)" at bounding box center [485, 136] width 640 height 61
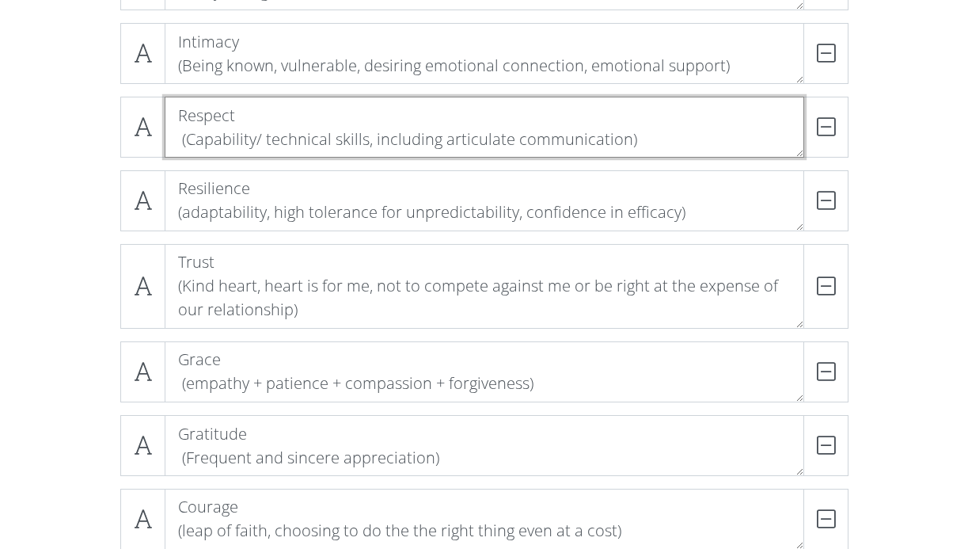
scroll to position [1043, 0]
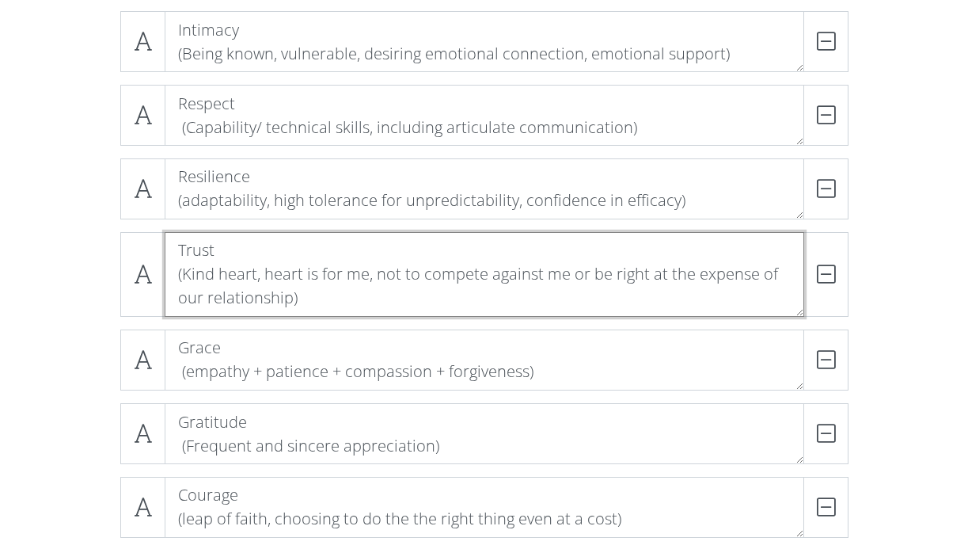
click at [185, 271] on textarea "Trust (Kind heart, heart is for me, not to compete against me or be right at th…" at bounding box center [485, 274] width 640 height 85
drag, startPoint x: 340, startPoint y: 272, endPoint x: 443, endPoint y: 271, distance: 102.9
click at [443, 271] on textarea "Trust (Character, Kind heart, heart is for me, not to compete against me or be …" at bounding box center [485, 274] width 640 height 85
click at [501, 294] on textarea "Trust (Character, Kind heart, not to compete against me or be right at the expe…" at bounding box center [485, 274] width 640 height 85
drag, startPoint x: 380, startPoint y: 273, endPoint x: 344, endPoint y: 273, distance: 35.6
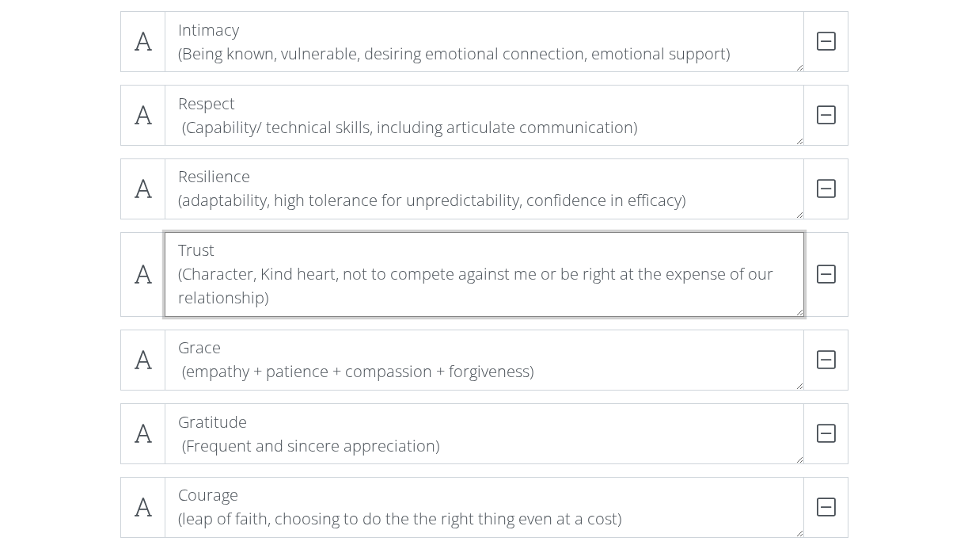
click at [344, 273] on textarea "Trust (Character, Kind heart, not to compete against me or be right at the expe…" at bounding box center [485, 274] width 640 height 85
click at [552, 272] on textarea "Trust (Character, Kind heart, won't compete against me or be right at the expen…" at bounding box center [485, 274] width 640 height 85
click at [515, 294] on textarea "Trust (Character, Kind heart, won't compete against me or just to be right at t…" at bounding box center [485, 274] width 640 height 85
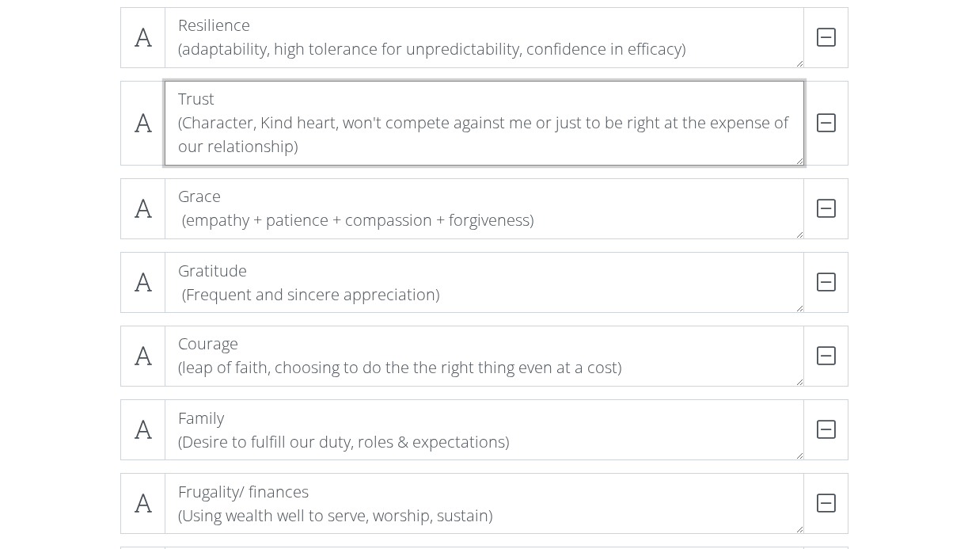
scroll to position [1284, 0]
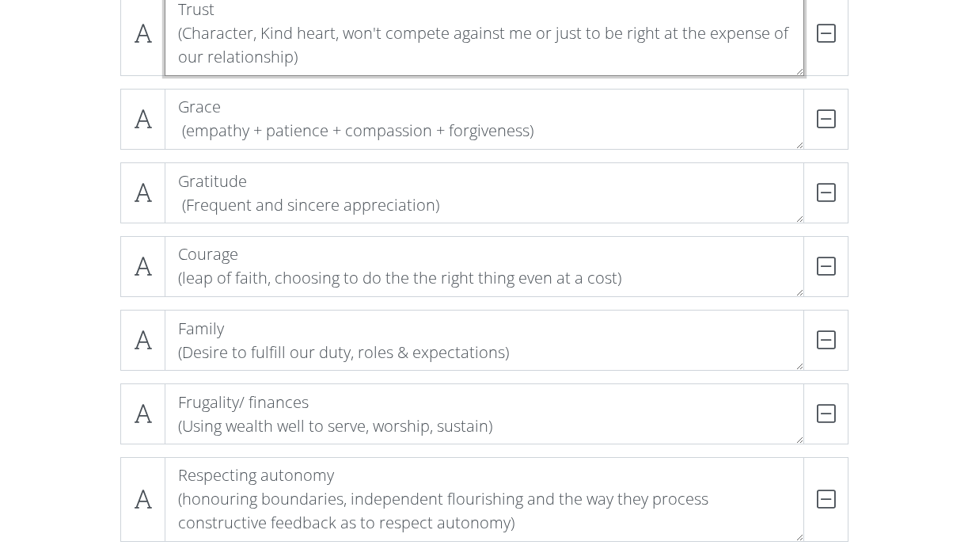
type textarea "Trust (Character, Kind heart, won't compete against me or just to be right at t…"
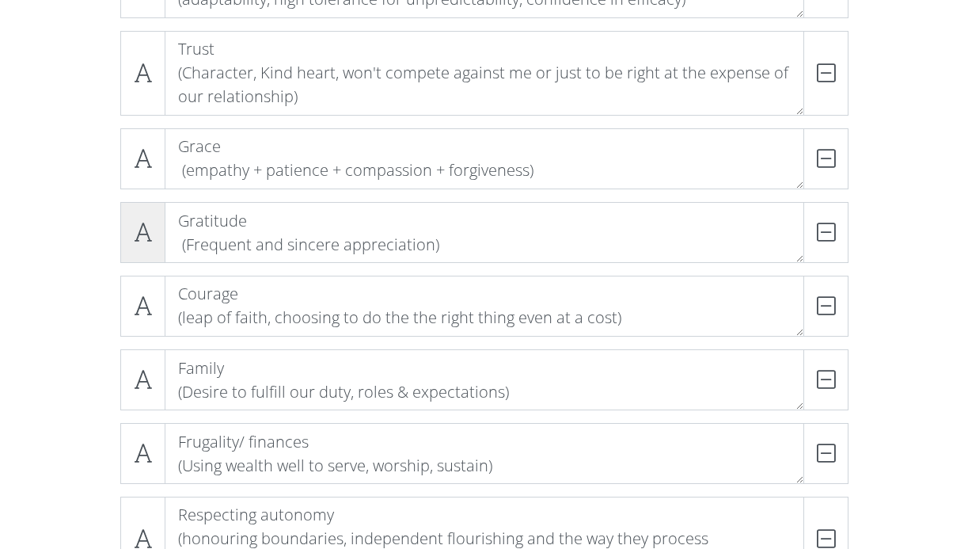
scroll to position [1231, 0]
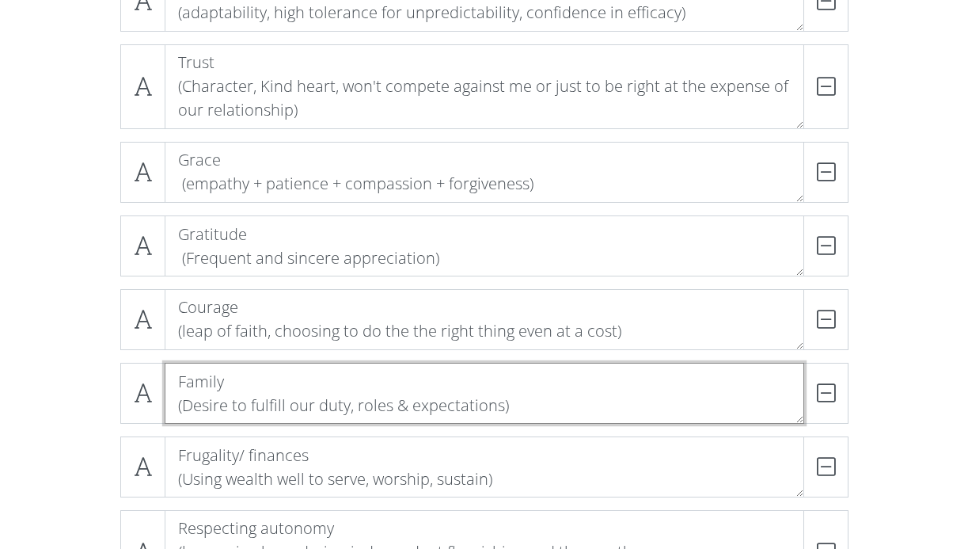
click at [212, 387] on textarea "Family (Desire to fulfill our duty, roles & expectations)" at bounding box center [485, 393] width 640 height 61
click at [234, 388] on textarea "Family (Desire to fulfill our duty, roles & expectations)" at bounding box center [485, 393] width 640 height 61
click at [181, 385] on textarea "Family (Desire to fulfill our duty, roles & expectations)" at bounding box center [485, 393] width 640 height 61
click at [226, 382] on textarea "Family (Desire to fulfill our duty, roles & expectations)" at bounding box center [485, 393] width 640 height 61
click at [264, 408] on textarea "Family of origin (Desire to fulfill our duty, roles & expectations)" at bounding box center [485, 393] width 640 height 61
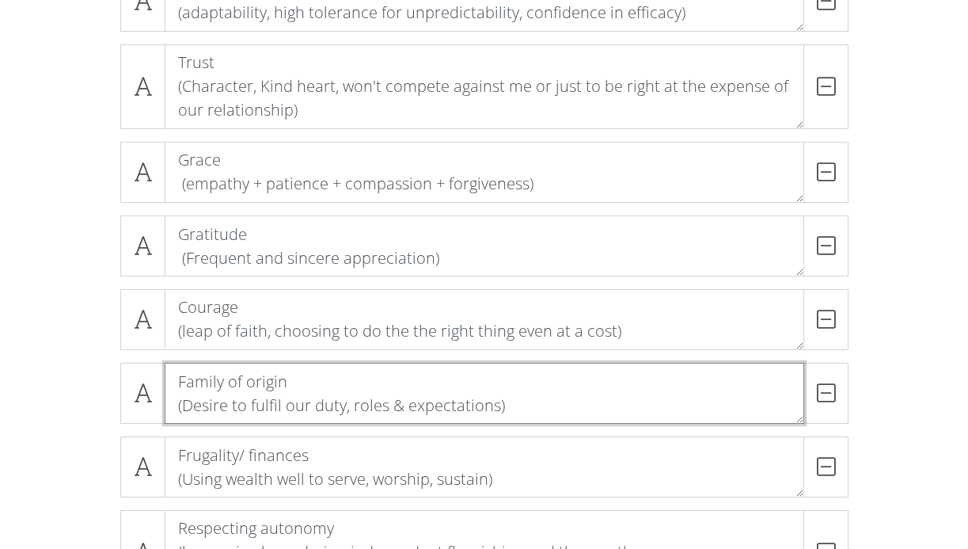
click at [533, 397] on textarea "Family of origin (Desire to fulfil our duty, roles & expectations)" at bounding box center [485, 393] width 640 height 61
click at [454, 374] on textarea "Family of origin (Desire to fulfil our duty, roles & expectations)" at bounding box center [485, 393] width 640 height 61
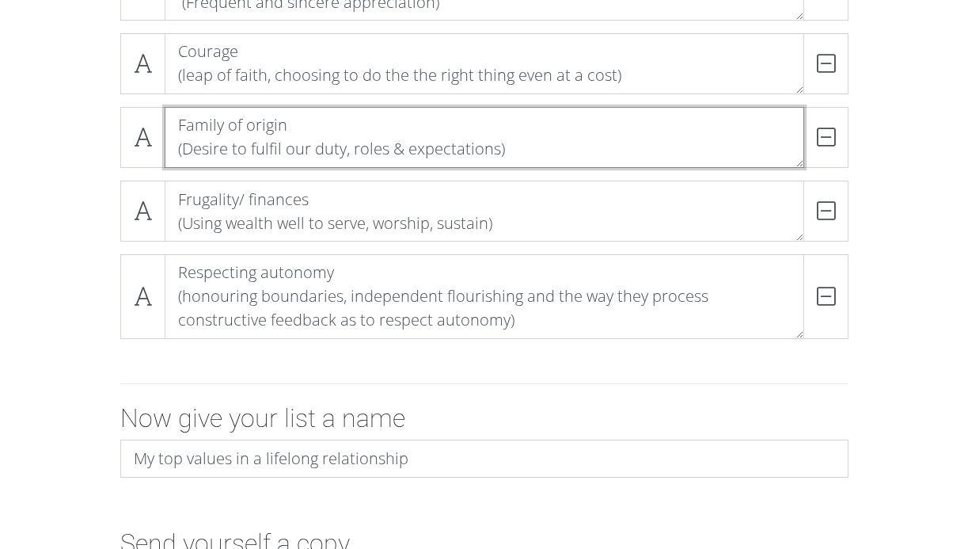
scroll to position [1548, 0]
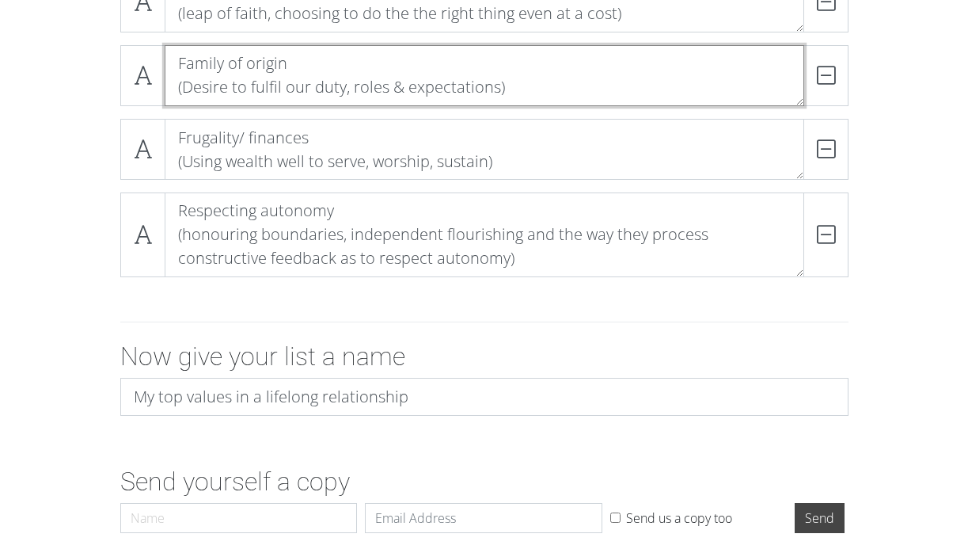
type textarea "Family of origin (Desire to fulfil our duty, roles & expectations)"
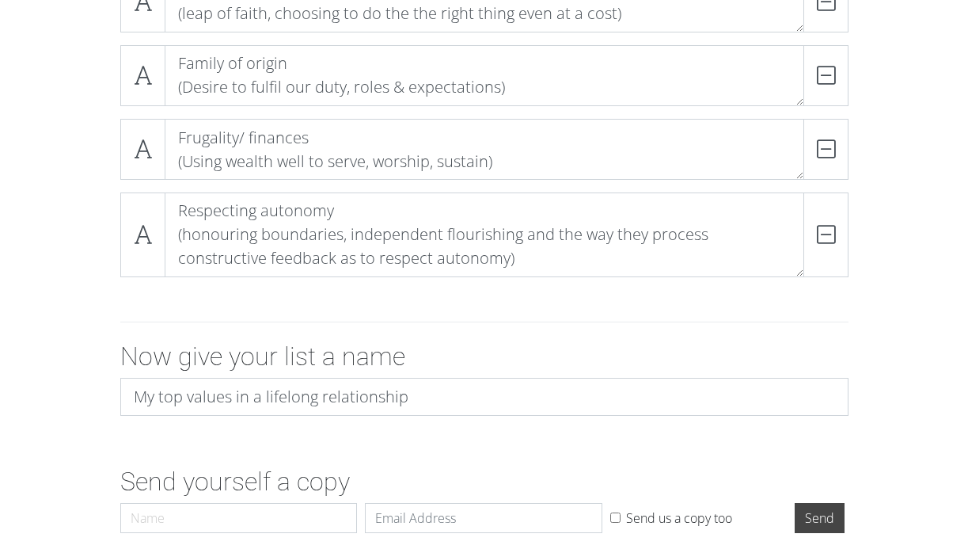
click at [471, 338] on div at bounding box center [484, 321] width 902 height 39
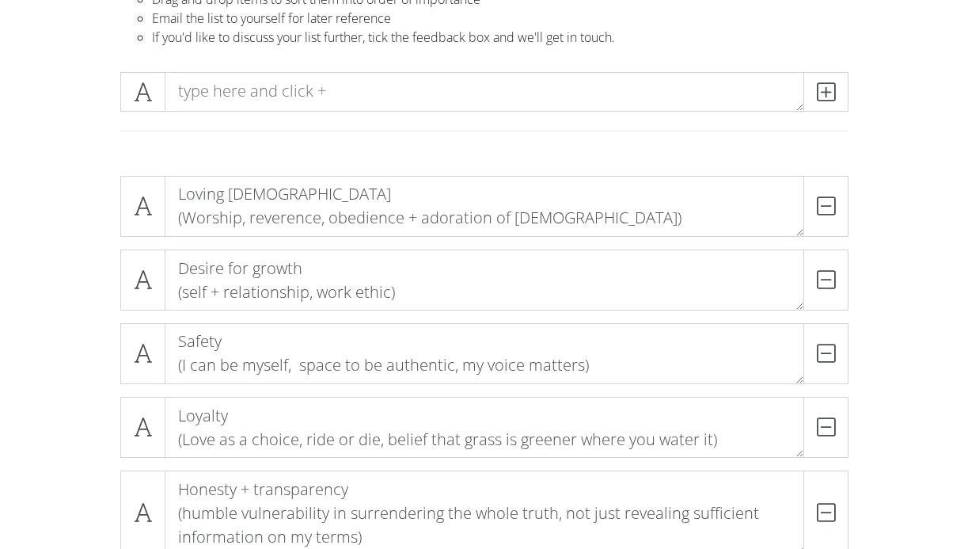
scroll to position [0, 0]
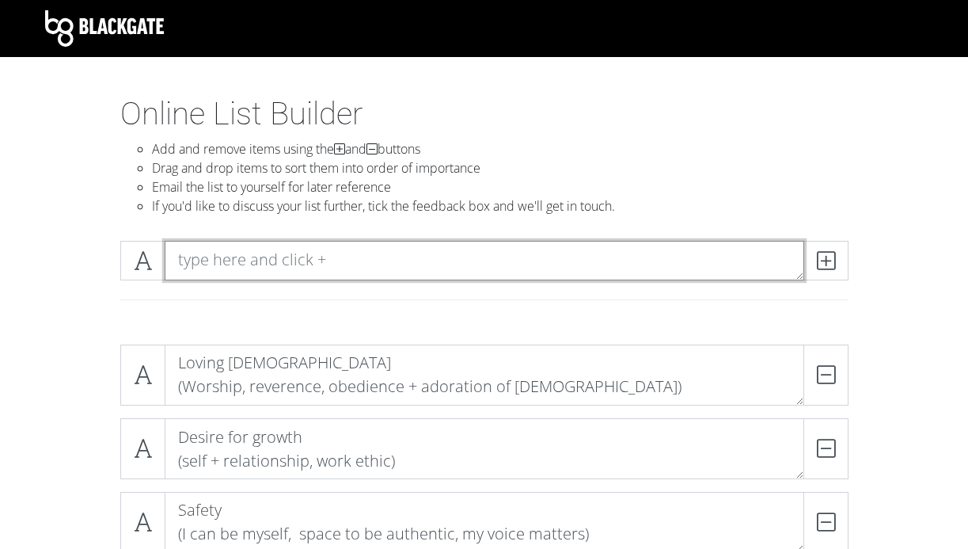
click at [748, 256] on textarea at bounding box center [485, 261] width 640 height 40
type textarea "F"
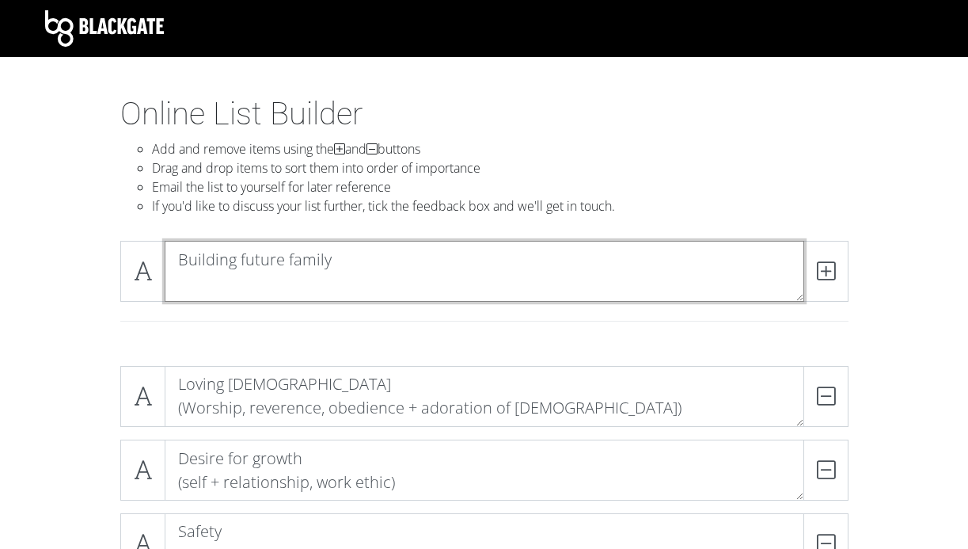
scroll to position [1, 0]
click at [253, 279] on textarea "Building future family (Desire to build & flourish" at bounding box center [485, 271] width 640 height 61
click at [287, 283] on textarea "Building future family (Desire to build & flourish" at bounding box center [485, 271] width 640 height 61
click at [256, 285] on textarea "Building future family (Desire to build & flourish" at bounding box center [485, 271] width 640 height 61
click at [360, 282] on textarea "Building future family (Desire to build & flourish" at bounding box center [485, 271] width 640 height 61
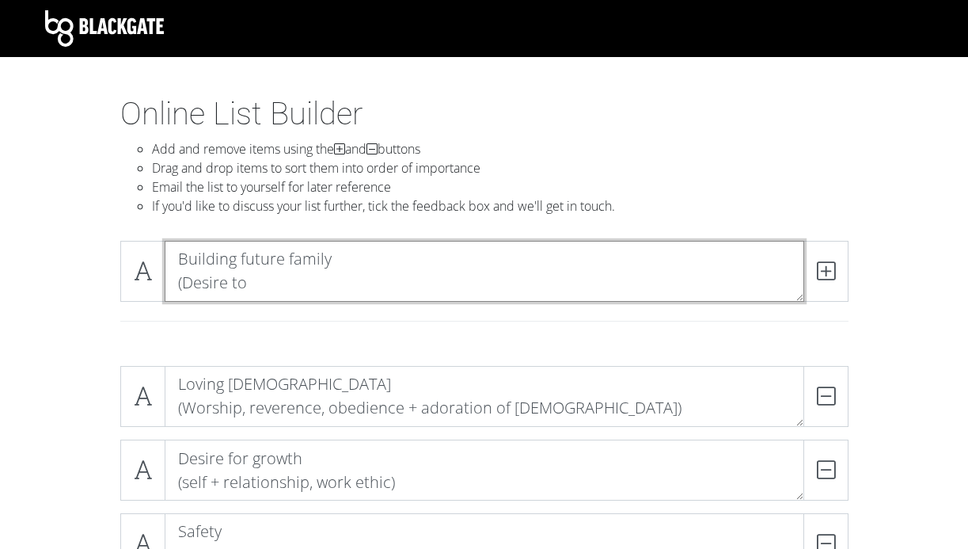
click at [217, 256] on textarea "Building future family (Desire to" at bounding box center [485, 271] width 640 height 61
click at [267, 287] on textarea "Building future family (Desire to" at bounding box center [485, 271] width 640 height 61
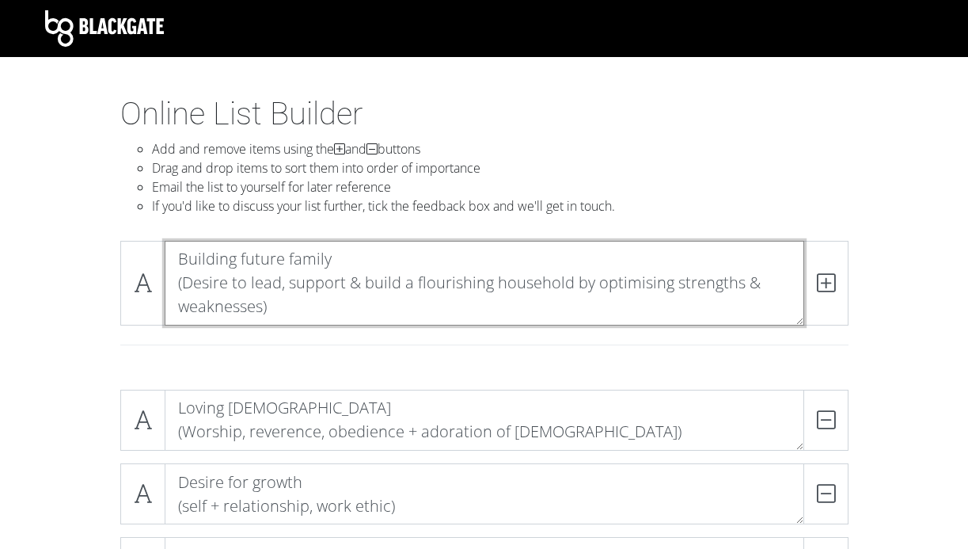
click at [285, 286] on textarea "Building future family (Desire to lead, support & build a flourishing household…" at bounding box center [485, 283] width 640 height 85
click at [185, 286] on textarea "Building future family (Desire to lead, support & build a flourishing household…" at bounding box center [485, 283] width 640 height 85
click at [261, 310] on textarea "Building future family (Desire to lead, support & build a flourishing household…" at bounding box center [485, 283] width 640 height 85
click at [302, 321] on textarea "Building future family (Desire to lead, support & build a flourishing household…" at bounding box center [485, 283] width 640 height 85
click at [356, 310] on textarea "Building future family (Desire to lead, support & build a flourishing household…" at bounding box center [485, 283] width 640 height 85
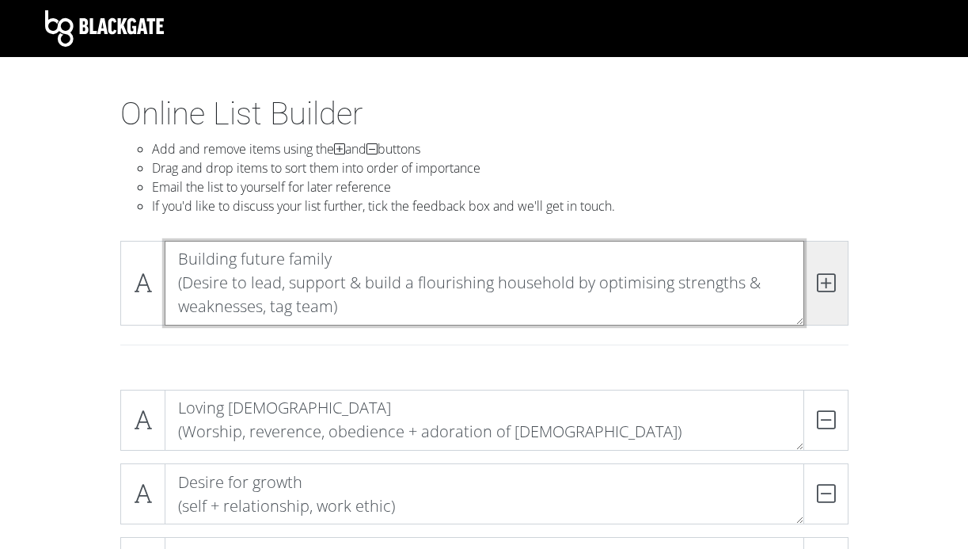
type textarea "Building future family (Desire to lead, support & build a flourishing household…"
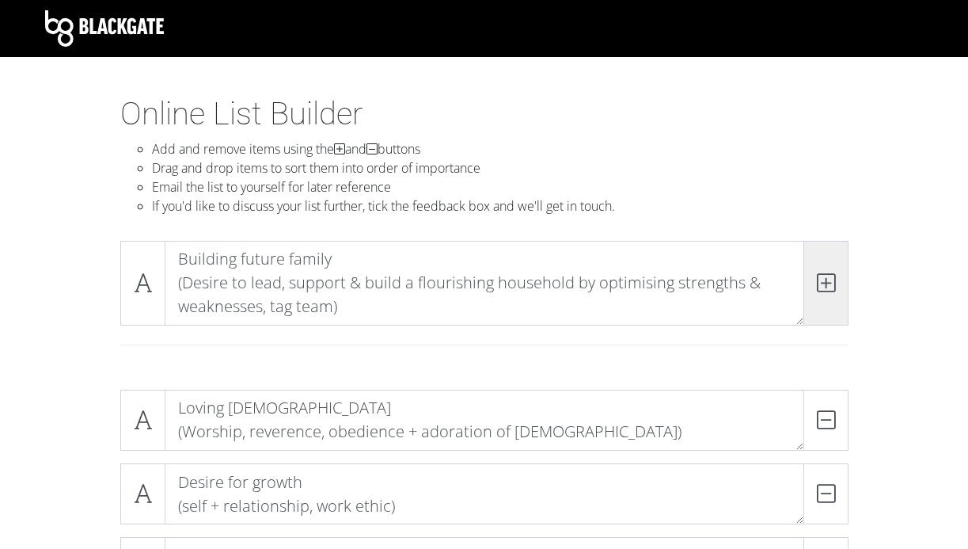
click at [822, 269] on span at bounding box center [825, 283] width 45 height 85
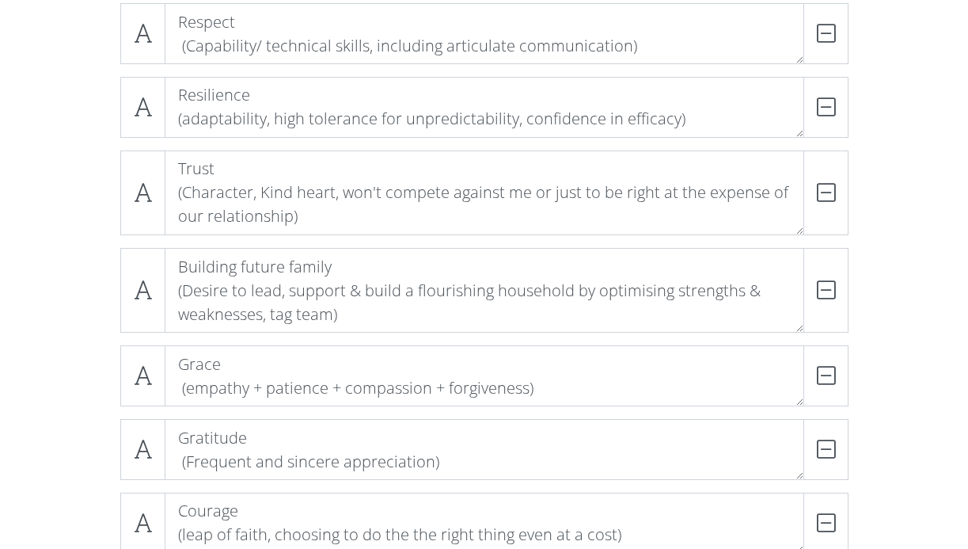
scroll to position [1115, 0]
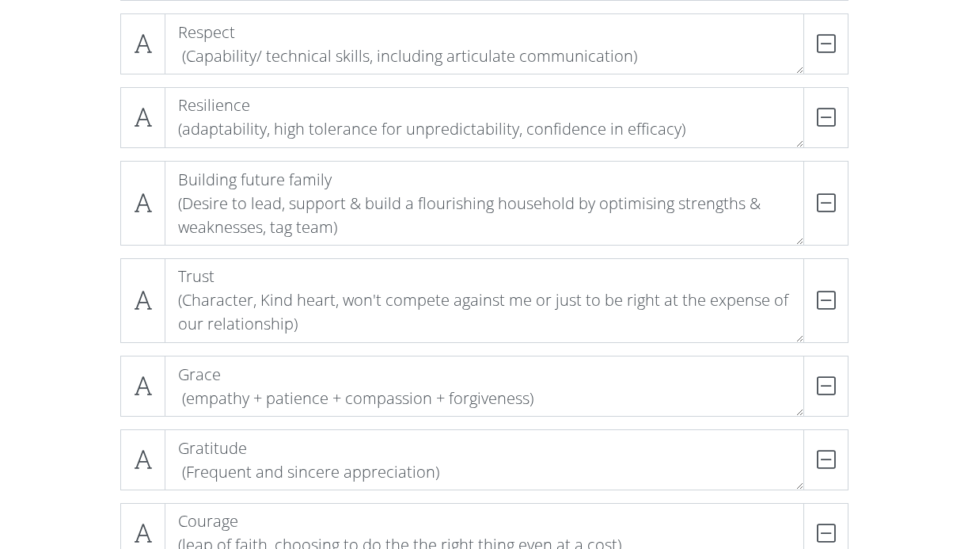
click at [82, 214] on div "Loving [DEMOGRAPHIC_DATA] (Worship, reverence, obedience + adoration of [DEMOGR…" at bounding box center [484, 25] width 902 height 1616
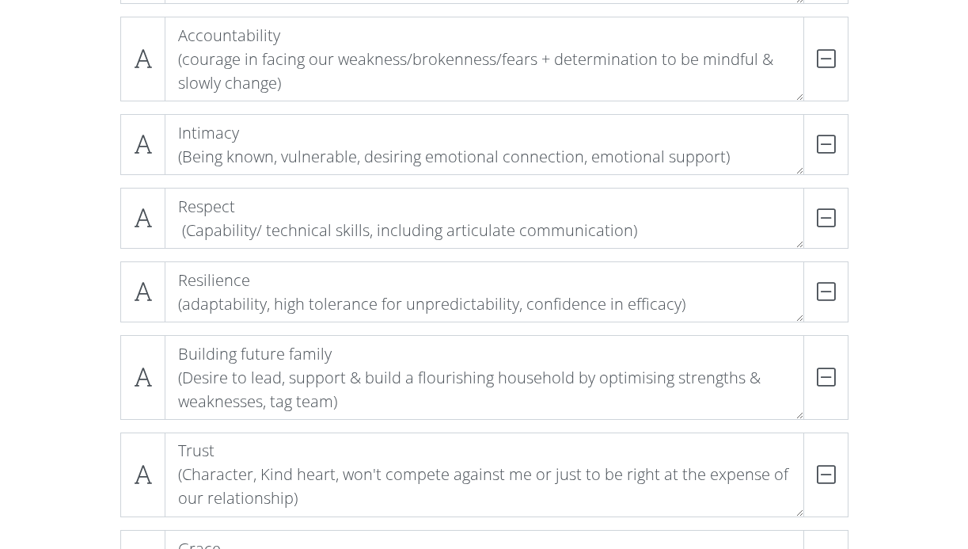
scroll to position [946, 0]
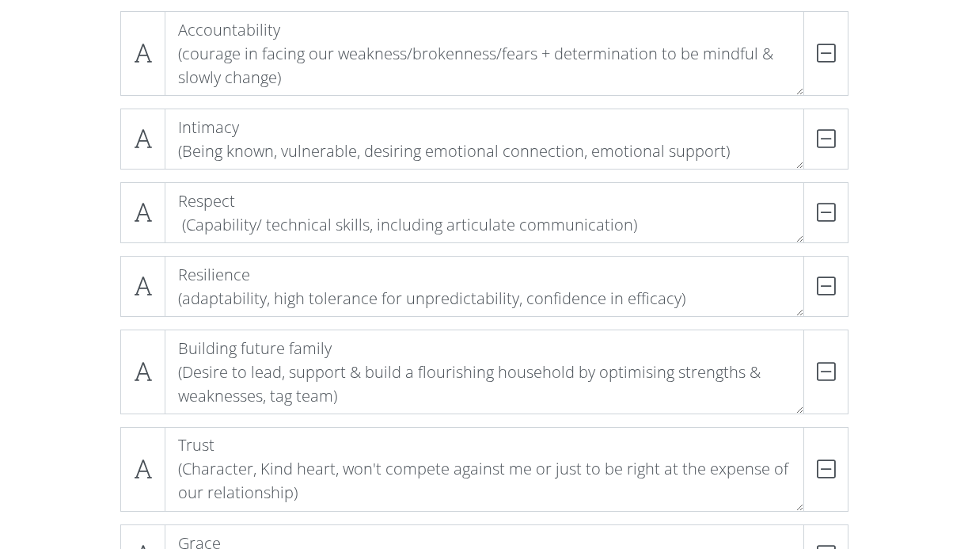
click at [67, 281] on div "Loving [DEMOGRAPHIC_DATA] (Worship, reverence, obedience + adoration of [DEMOGR…" at bounding box center [484, 194] width 902 height 1616
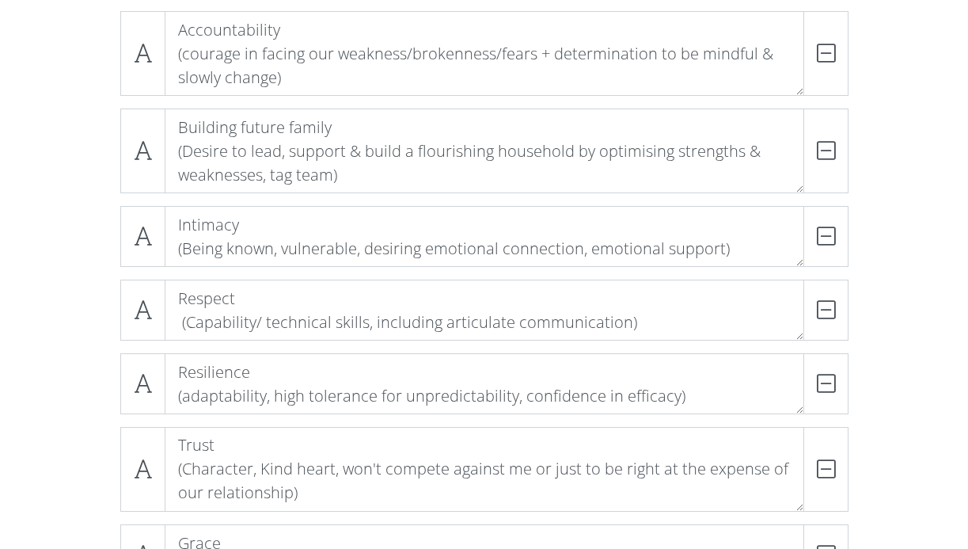
click at [81, 185] on div "Loving [DEMOGRAPHIC_DATA] (Worship, reverence, obedience + adoration of [DEMOGR…" at bounding box center [484, 194] width 902 height 1616
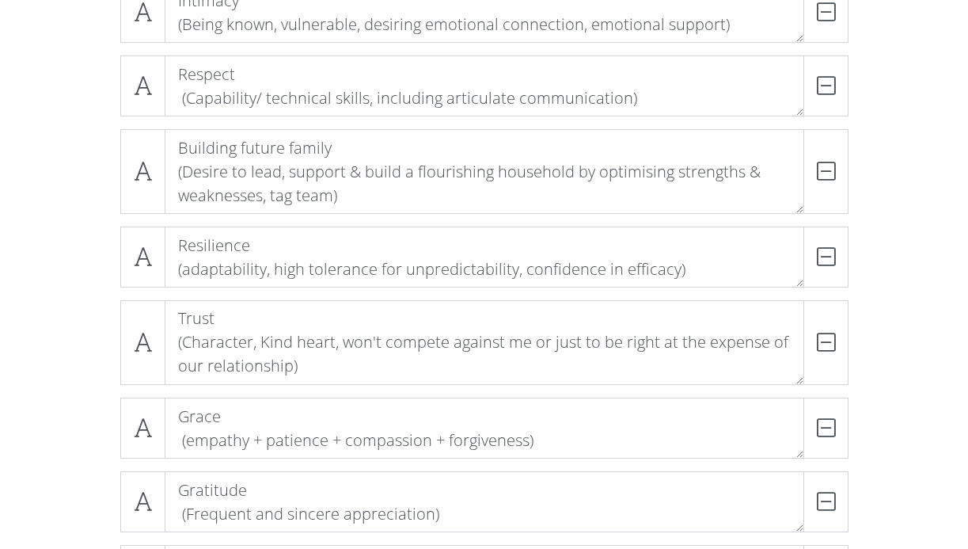
scroll to position [1081, 0]
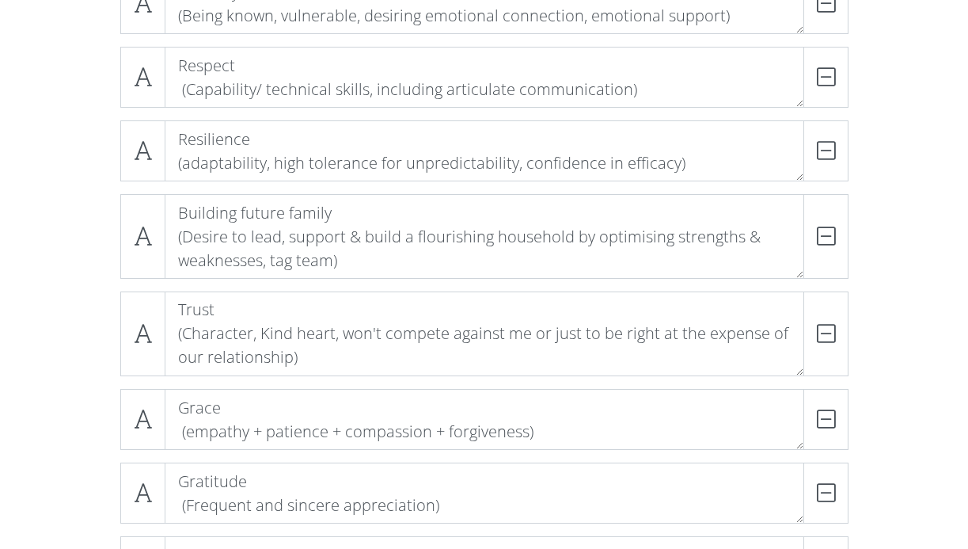
drag, startPoint x: 138, startPoint y: 245, endPoint x: 136, endPoint y: 147, distance: 97.4
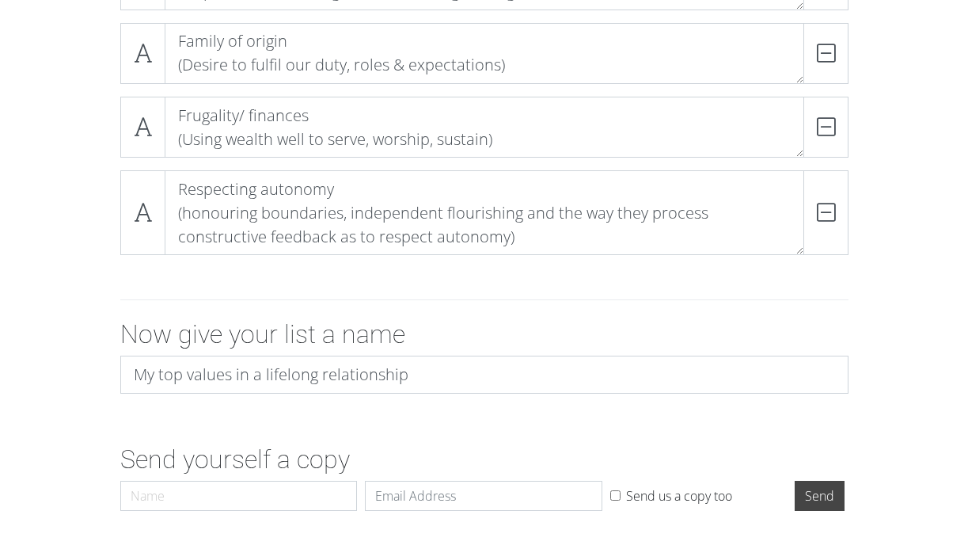
scroll to position [1687, 0]
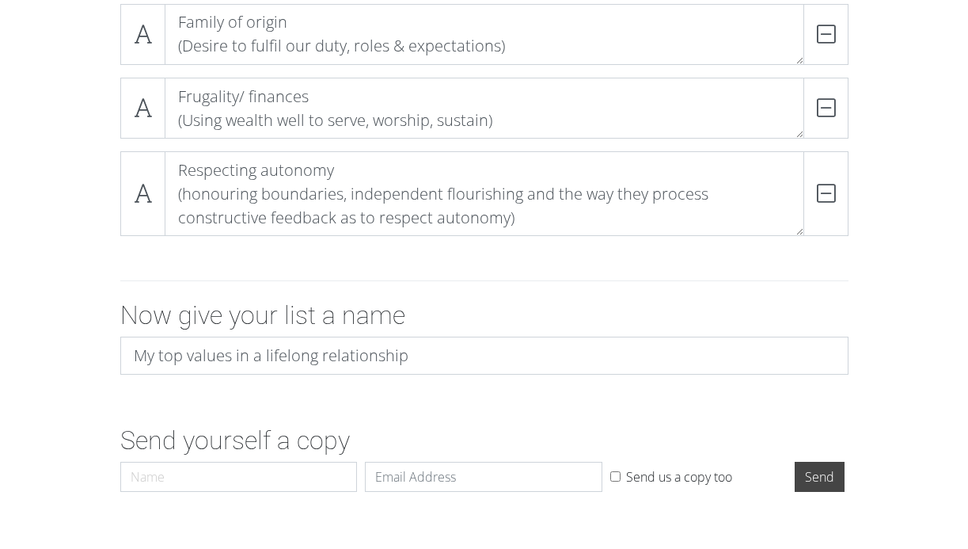
click at [462, 381] on div "Now give your list a name My top values in a lifelong relationship" at bounding box center [484, 343] width 752 height 87
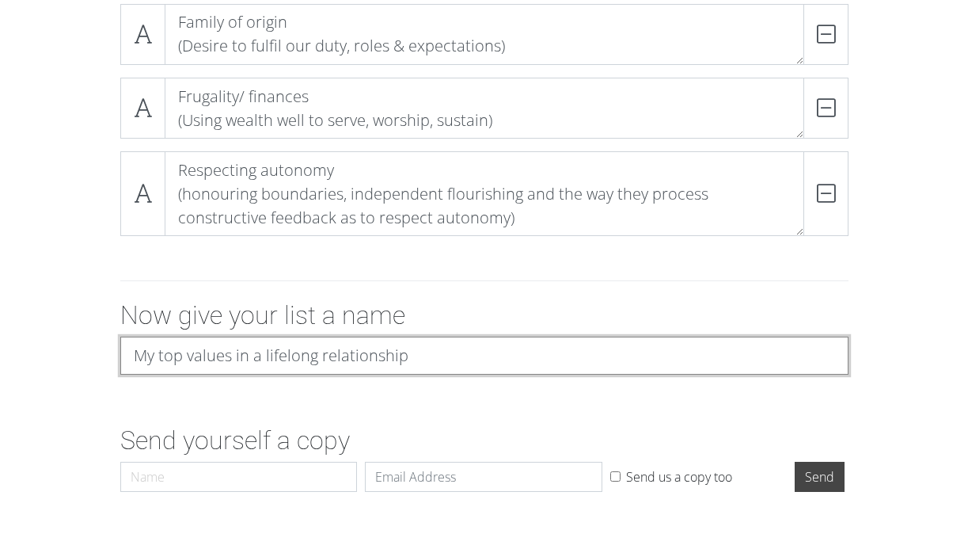
click at [230, 357] on input "My top values in a lifelong relationship" at bounding box center [484, 355] width 728 height 38
drag, startPoint x: 230, startPoint y: 354, endPoint x: 158, endPoint y: 347, distance: 72.3
click at [158, 347] on input "My top values in a lifelong relationship" at bounding box center [484, 355] width 728 height 38
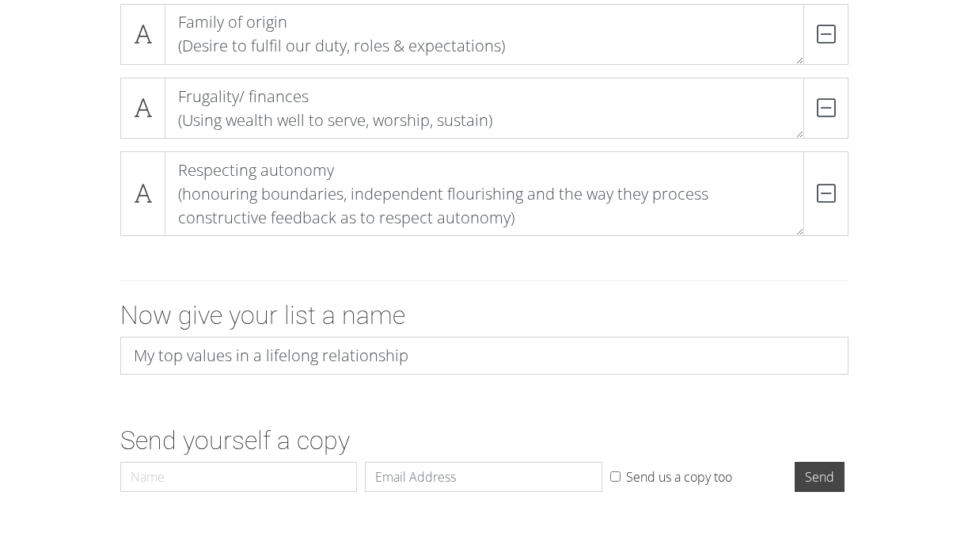
click at [288, 478] on input "Name" at bounding box center [238, 476] width 237 height 30
type input "[PERSON_NAME]"
click at [484, 479] on input "Email" at bounding box center [483, 476] width 237 height 30
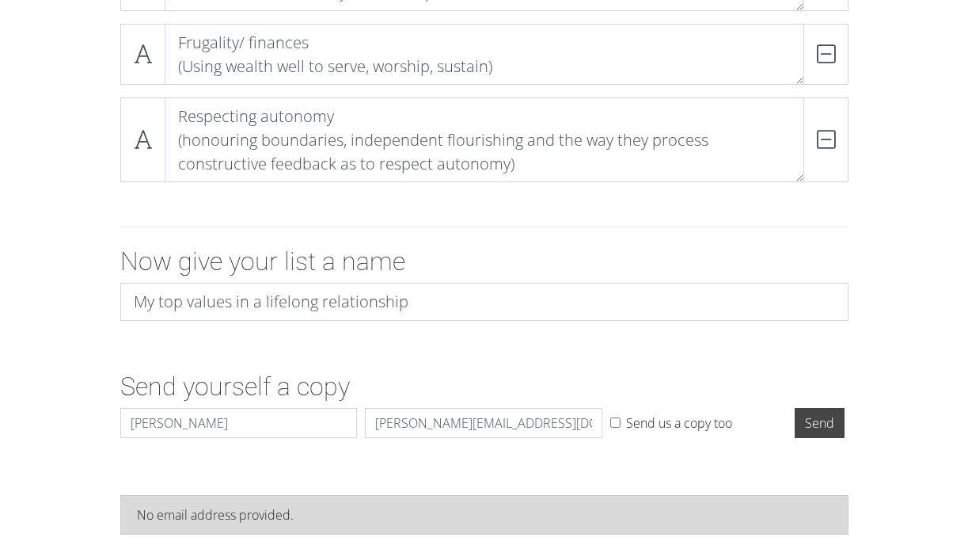
scroll to position [1741, 0]
click at [811, 421] on input "Send" at bounding box center [820, 422] width 50 height 30
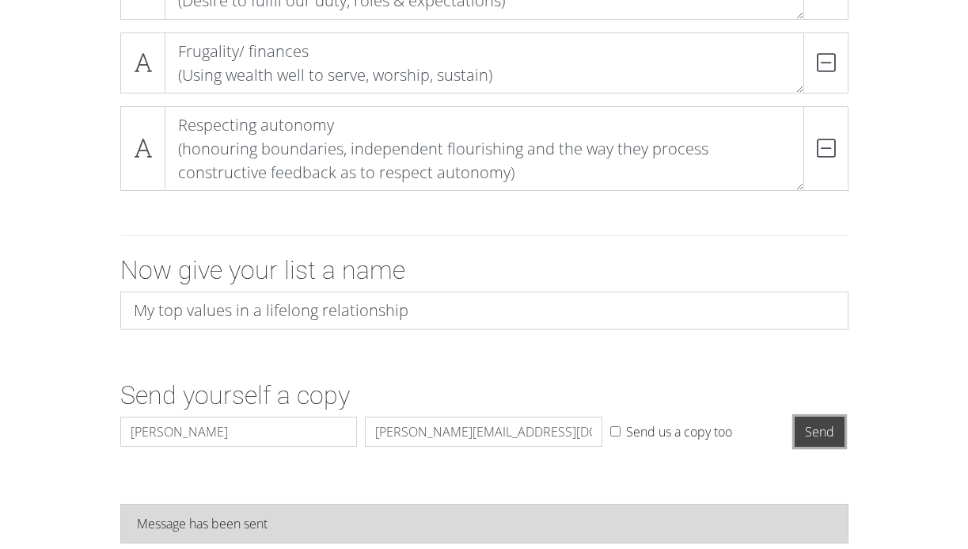
scroll to position [1720, 0]
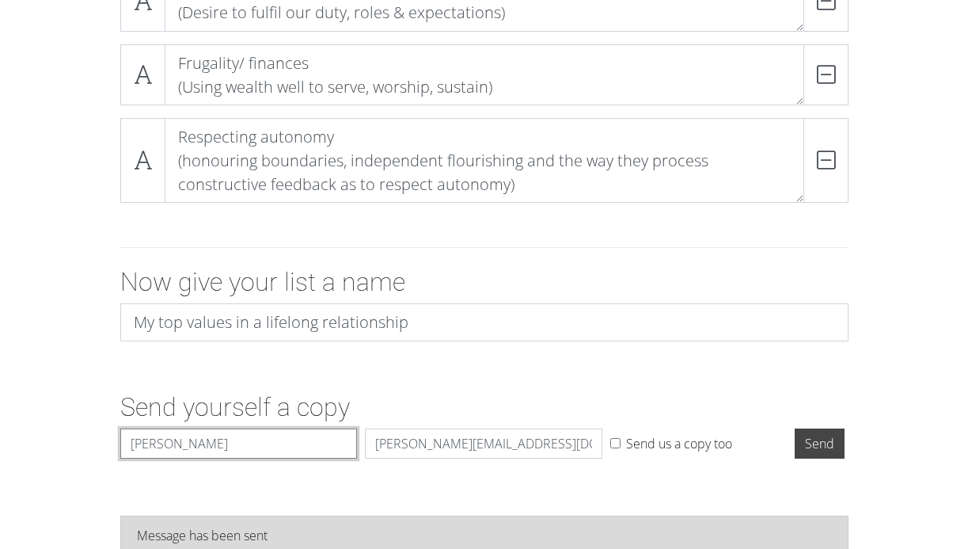
drag, startPoint x: 241, startPoint y: 448, endPoint x: 36, endPoint y: 431, distance: 206.5
click at [36, 431] on div "Send yourself a copy Name [PERSON_NAME] Email [PERSON_NAME][EMAIL_ADDRESS][DOMA…" at bounding box center [484, 428] width 902 height 73
click at [188, 442] on input "[PERSON_NAME]" at bounding box center [238, 443] width 237 height 30
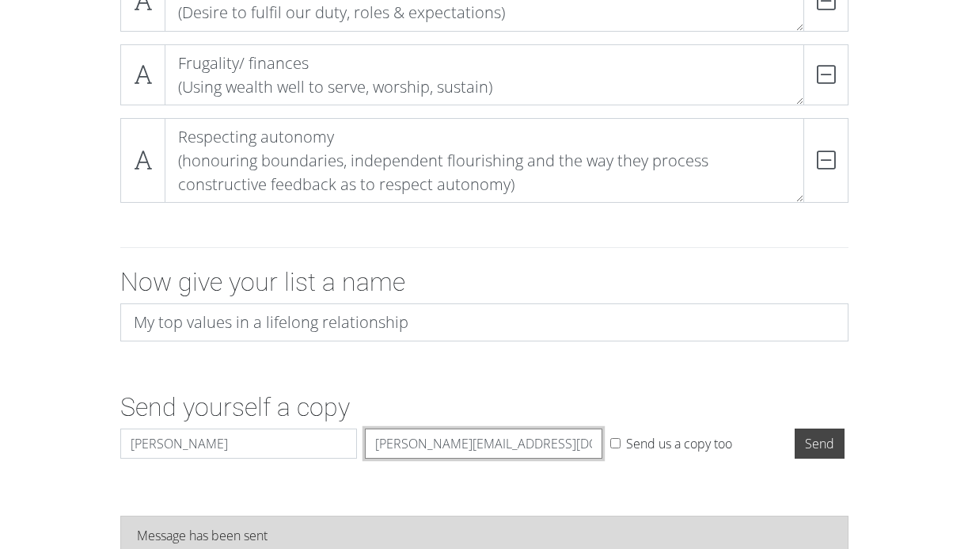
drag, startPoint x: 554, startPoint y: 440, endPoint x: 318, endPoint y: 440, distance: 235.9
click at [318, 440] on div "Name [PERSON_NAME] Email [PERSON_NAME][EMAIL_ADDRESS][DOMAIN_NAME] Send us a co…" at bounding box center [484, 446] width 736 height 36
type input "jack_guo"
drag, startPoint x: 459, startPoint y: 447, endPoint x: 312, endPoint y: 442, distance: 147.3
click at [312, 442] on div "Name [PERSON_NAME] Email jack_guo Send us a copy too Send" at bounding box center [484, 446] width 736 height 36
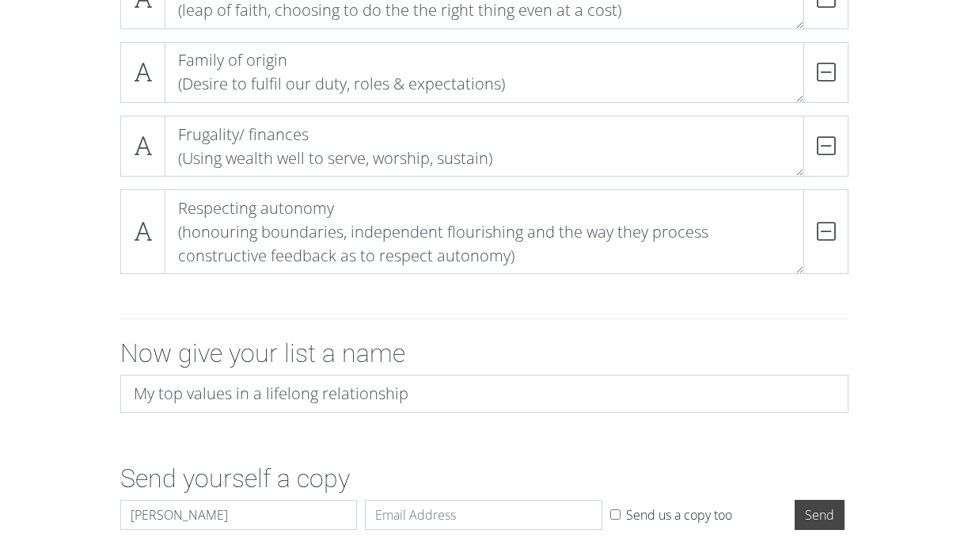
scroll to position [1545, 0]
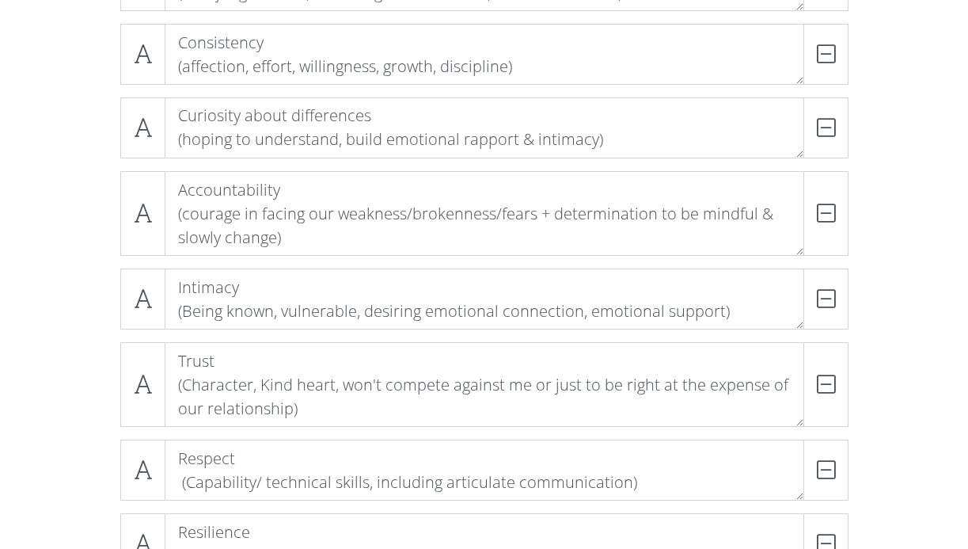
scroll to position [0, 0]
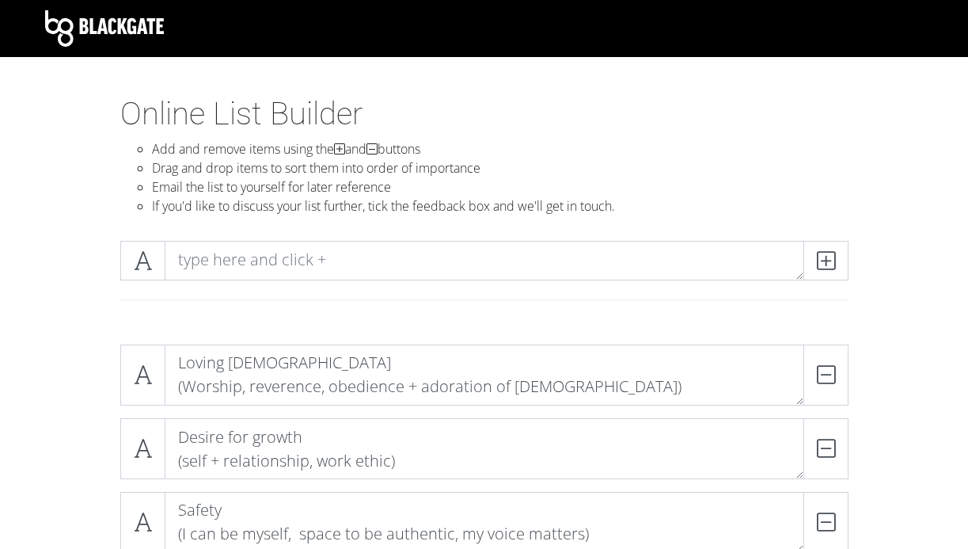
click at [537, 186] on li "Email the list to yourself for later reference" at bounding box center [500, 186] width 697 height 19
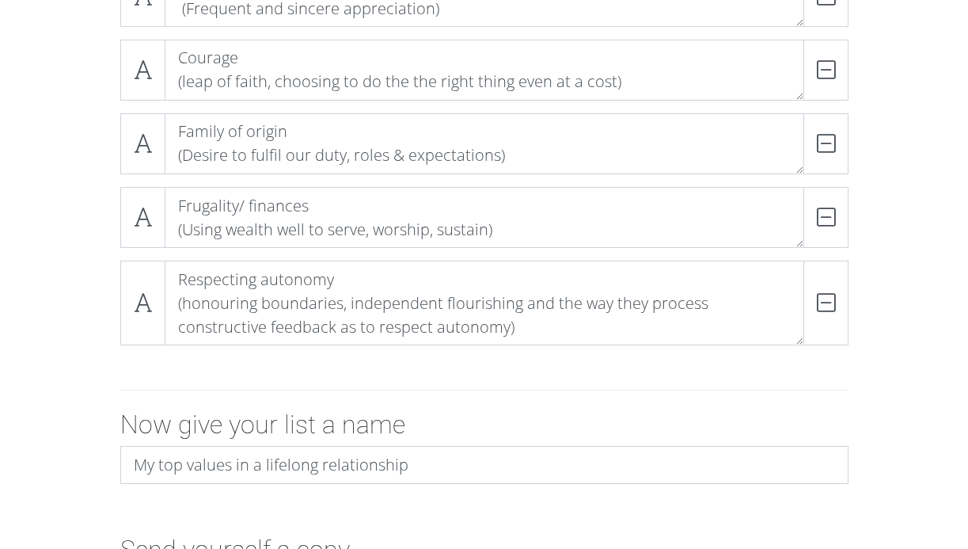
scroll to position [1771, 0]
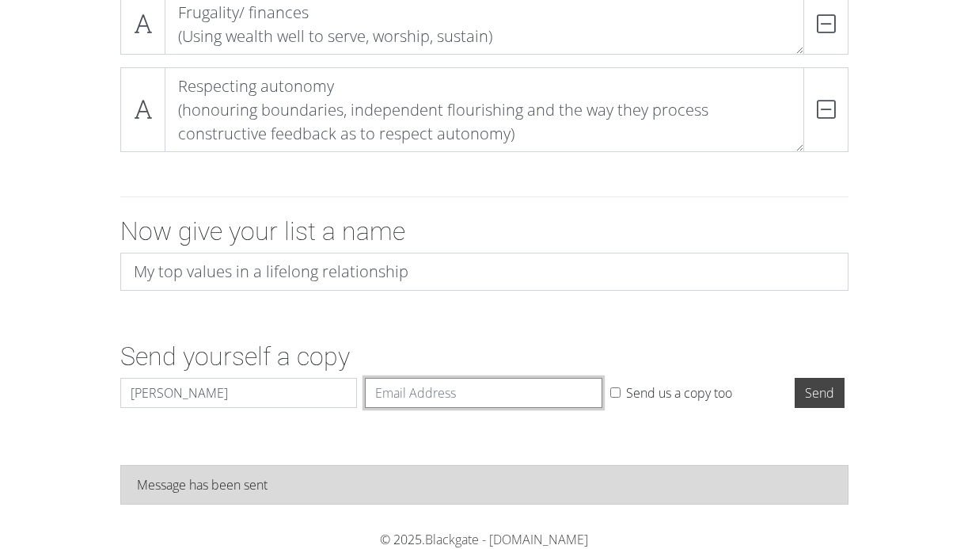
click at [477, 390] on input "Email" at bounding box center [483, 393] width 237 height 30
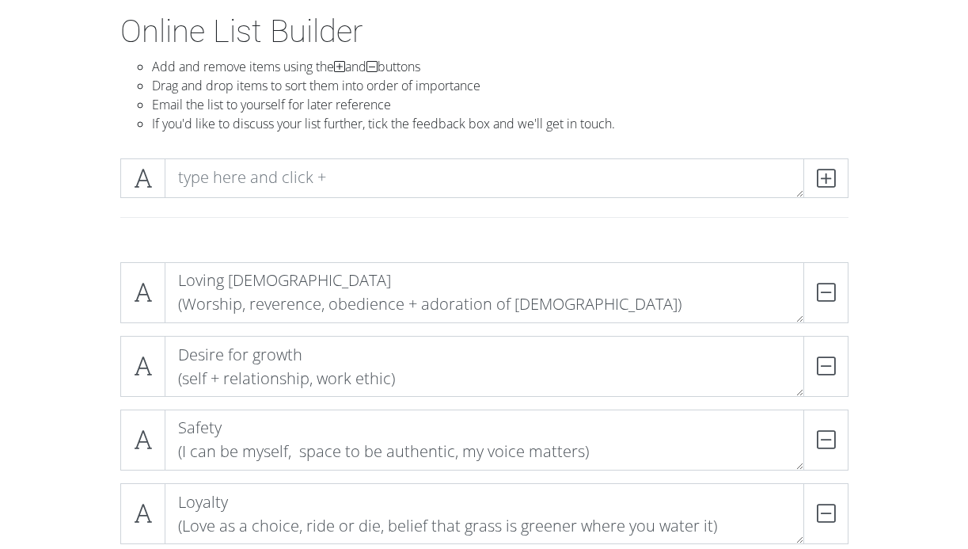
scroll to position [176, 0]
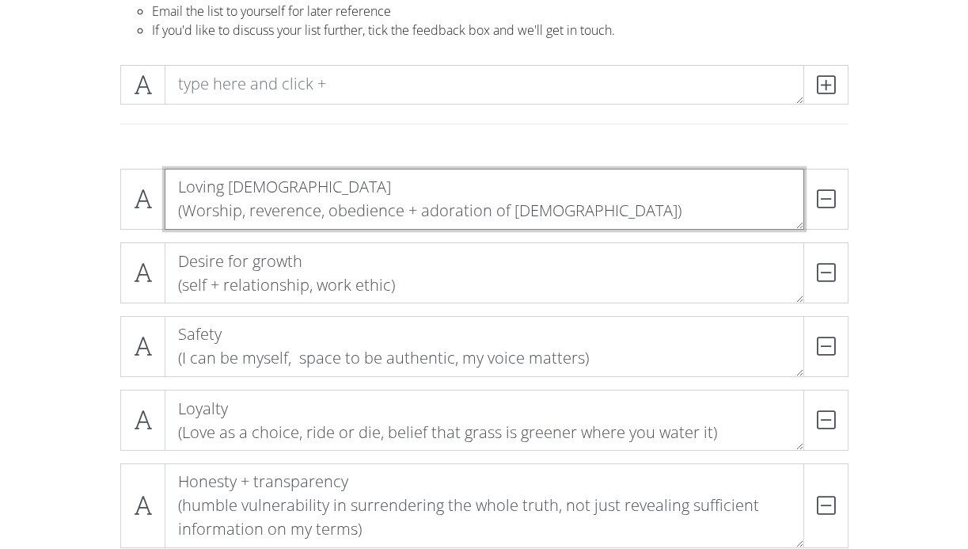
click at [300, 205] on textarea "Loving [DEMOGRAPHIC_DATA] (Worship, reverence, obedience + adoration of [DEMOGR…" at bounding box center [485, 199] width 640 height 61
click at [583, 207] on textarea "Loving [DEMOGRAPHIC_DATA] (Worship, reverence, obedience + adoration of [DEMOGR…" at bounding box center [485, 199] width 640 height 61
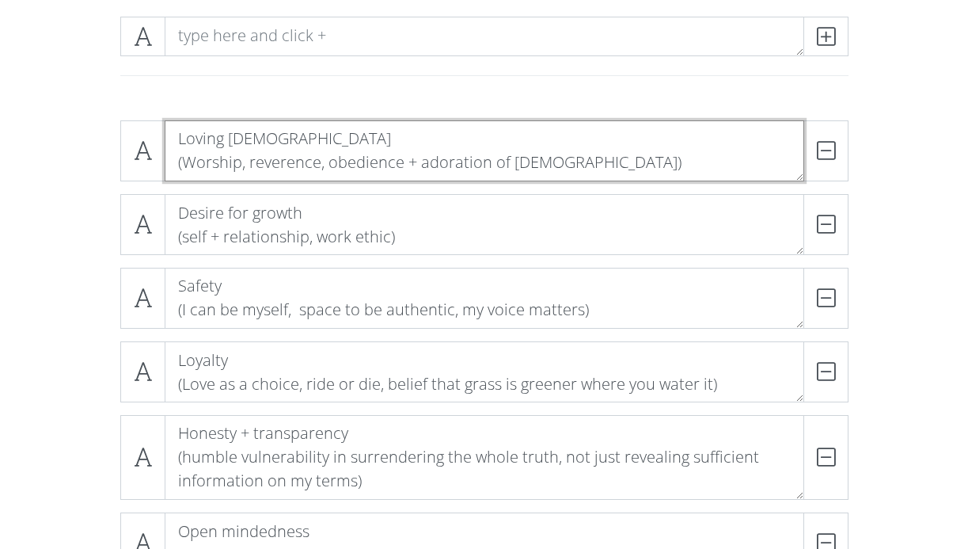
scroll to position [256, 0]
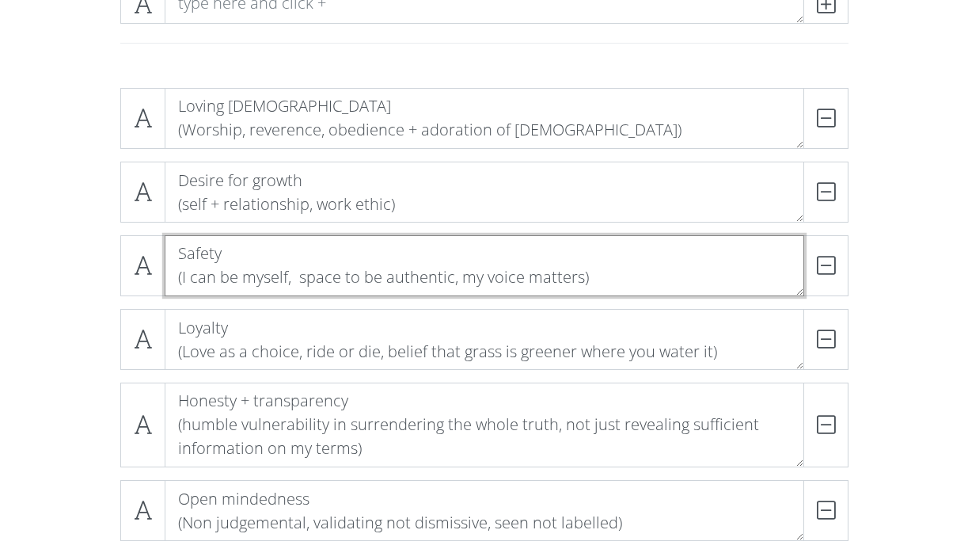
click at [276, 249] on textarea "Safety (I can be myself, space to be authentic, my voice matters)" at bounding box center [485, 265] width 640 height 61
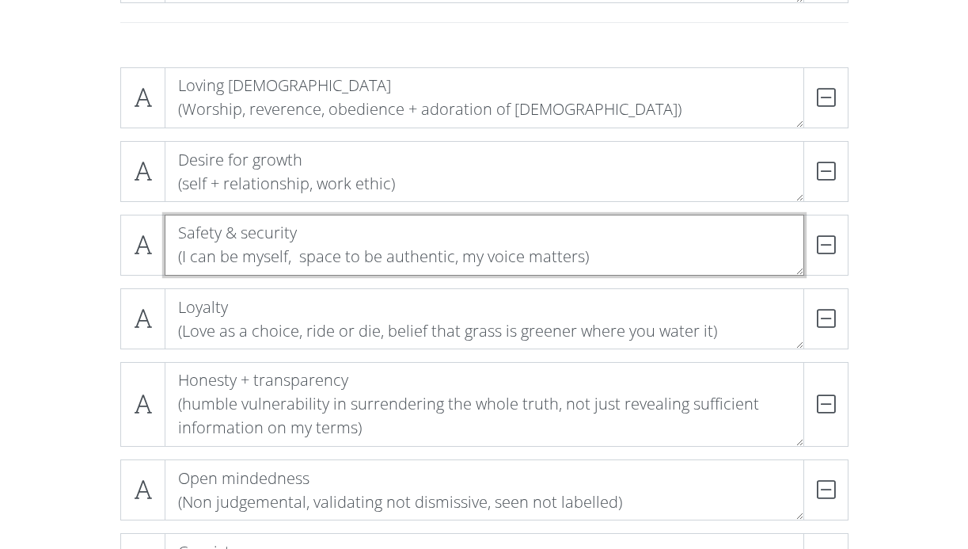
scroll to position [279, 0]
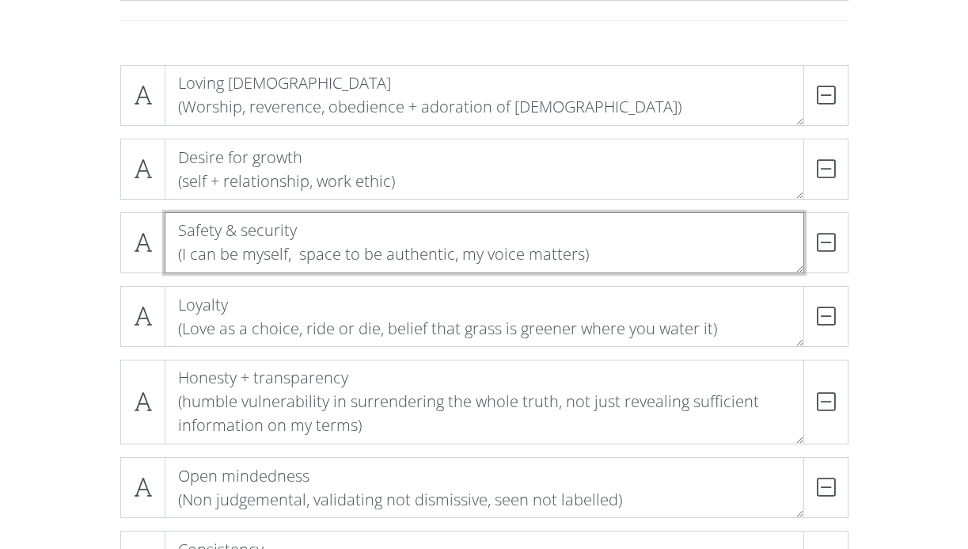
click at [580, 255] on textarea "Safety & security (I can be myself, space to be authentic, my voice matters)" at bounding box center [485, 242] width 640 height 61
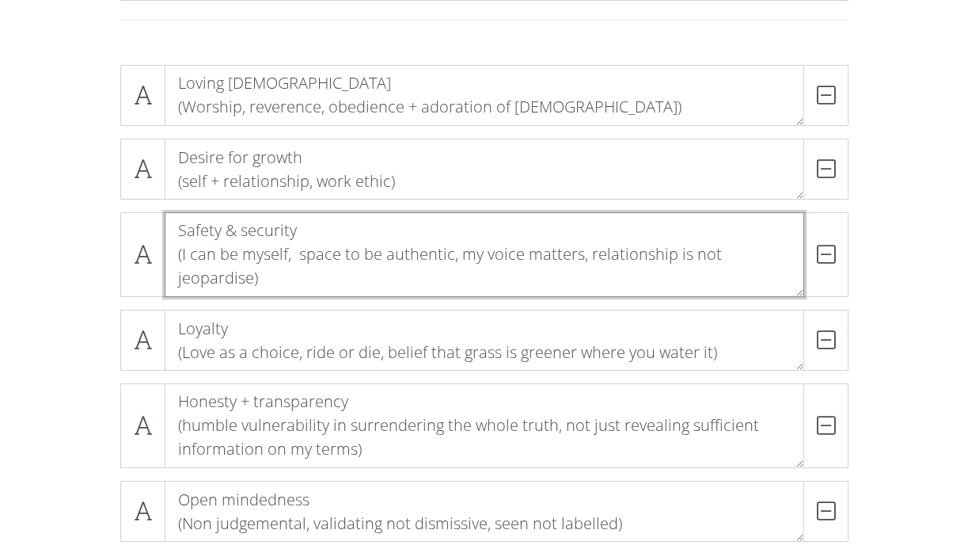
scroll to position [1, 0]
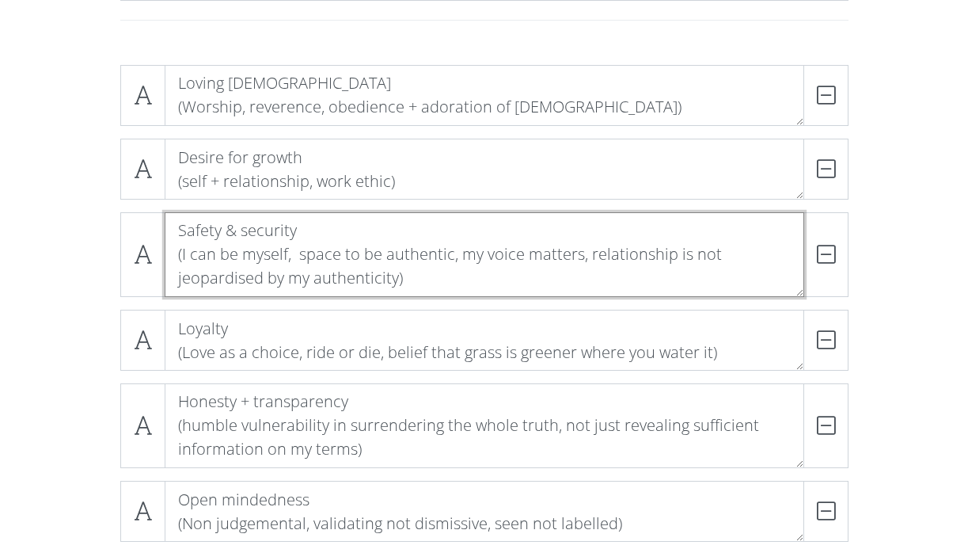
click at [714, 261] on textarea "Safety & security (I can be myself, space to be authentic, my voice matters, re…" at bounding box center [485, 254] width 640 height 85
click at [704, 275] on textarea "Safety & security (I can be myself, space to be authentic, my voice matters, re…" at bounding box center [485, 254] width 640 height 85
type textarea "Safety & security (I can be myself, space to be authentic, my voice matters, re…"
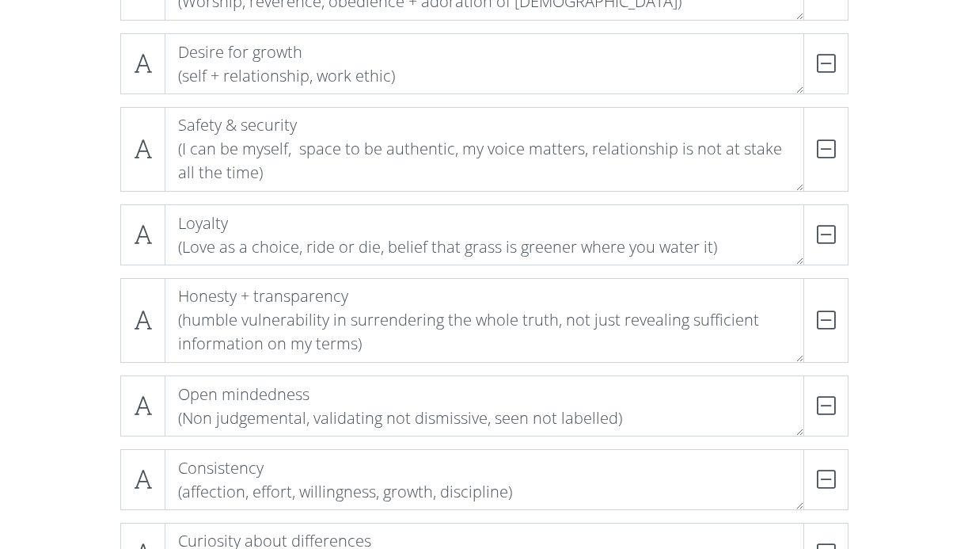
scroll to position [386, 0]
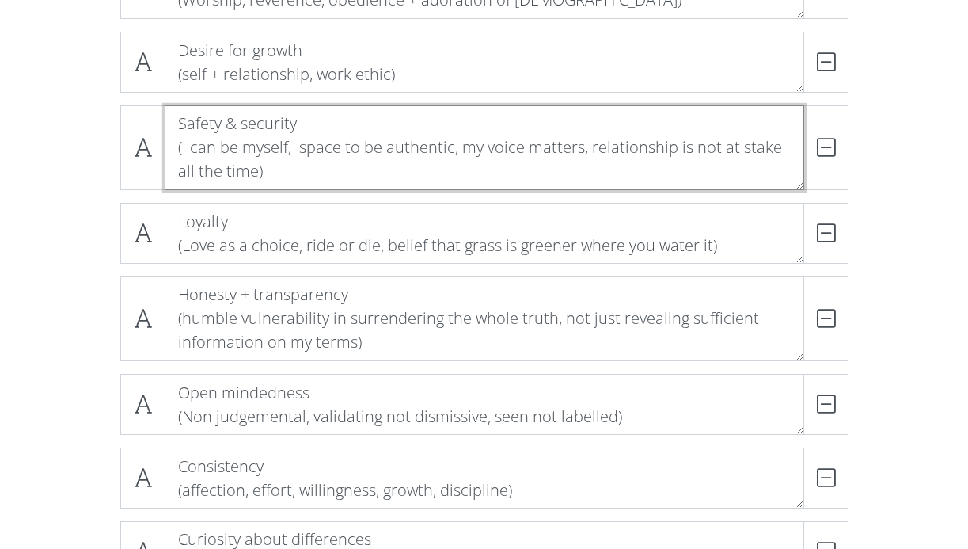
click at [299, 158] on textarea "Safety & security (I can be myself, space to be authentic, my voice matters, re…" at bounding box center [485, 147] width 640 height 85
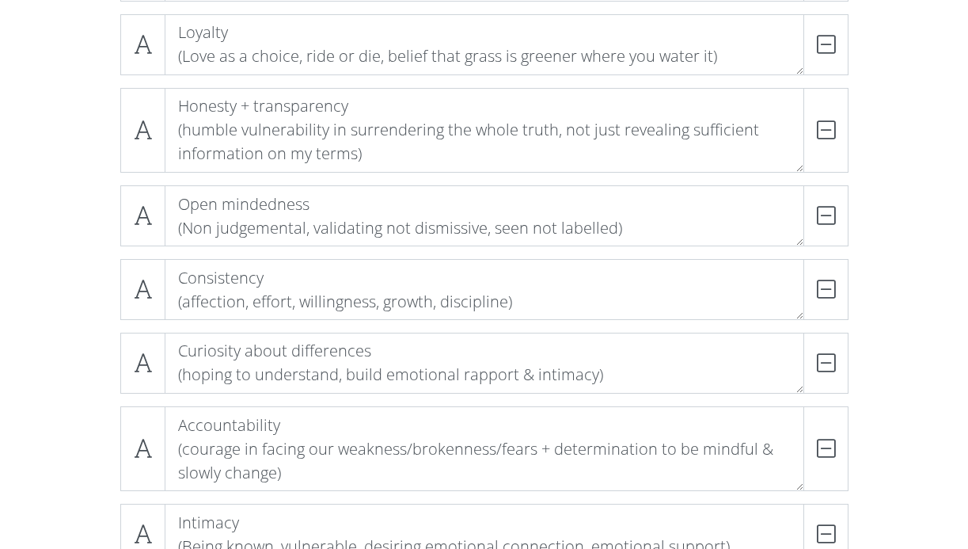
scroll to position [575, 0]
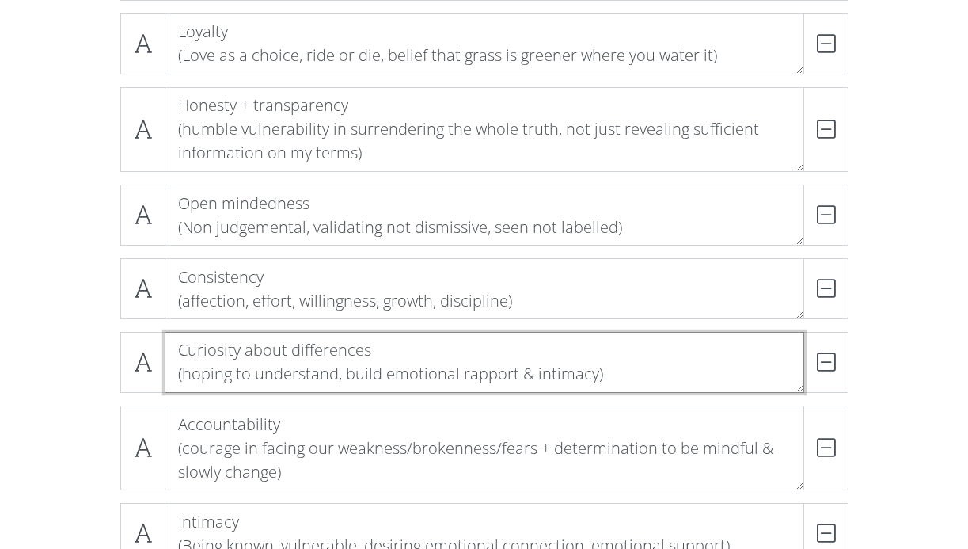
click at [182, 376] on textarea "Curiosity about differences (hoping to understand, build emotional rapport & in…" at bounding box center [485, 362] width 640 height 61
type textarea "Curiosity about differences (attentive, hoping to understand, build emotional r…"
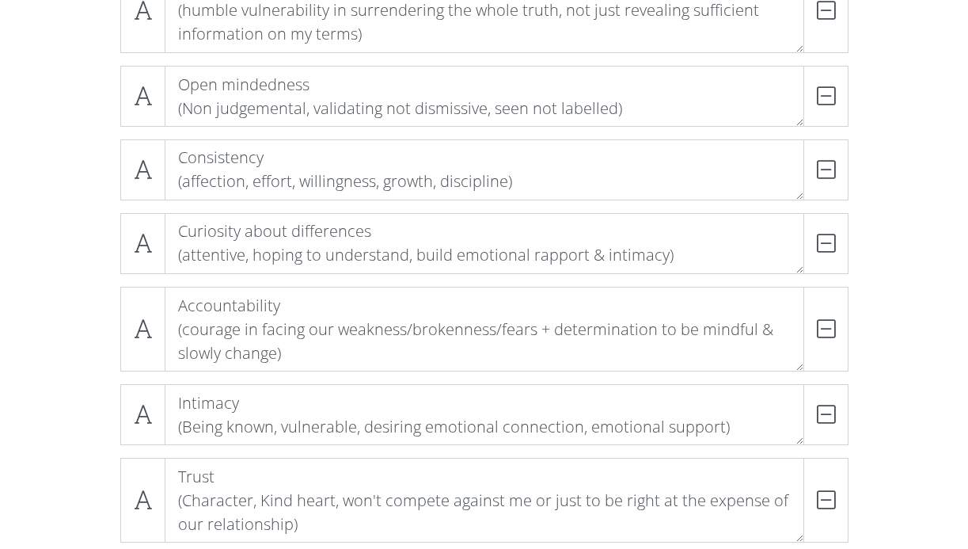
scroll to position [699, 0]
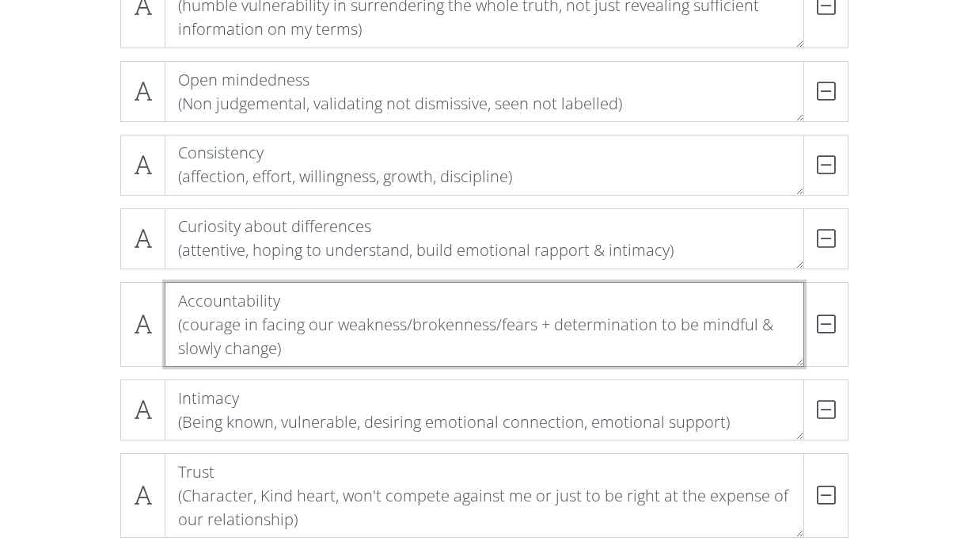
click at [356, 291] on textarea "Accountability (courage in facing our weakness/brokenness/fears + determination…" at bounding box center [485, 324] width 640 height 85
click at [290, 349] on textarea "Accountability & reciprocity (courage in facing our weakness/brokenness/fears +…" at bounding box center [485, 324] width 640 height 85
drag, startPoint x: 501, startPoint y: 324, endPoint x: 339, endPoint y: 325, distance: 162.3
click at [339, 325] on textarea "Accountability & reciprocity (courage in facing our weakness/brokenness/fears +…" at bounding box center [485, 324] width 640 height 85
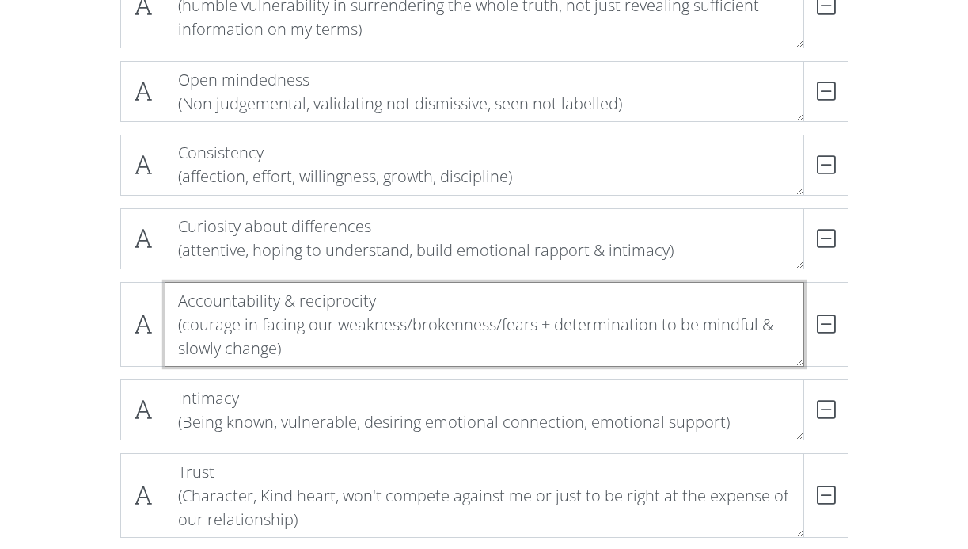
click at [545, 329] on textarea "Accountability & reciprocity (courage in facing our weakness/brokenness/fears +…" at bounding box center [485, 324] width 640 height 85
click at [275, 350] on textarea "Accountability & reciprocity (courage in facing our weakness/brokenness/fears, …" at bounding box center [485, 324] width 640 height 85
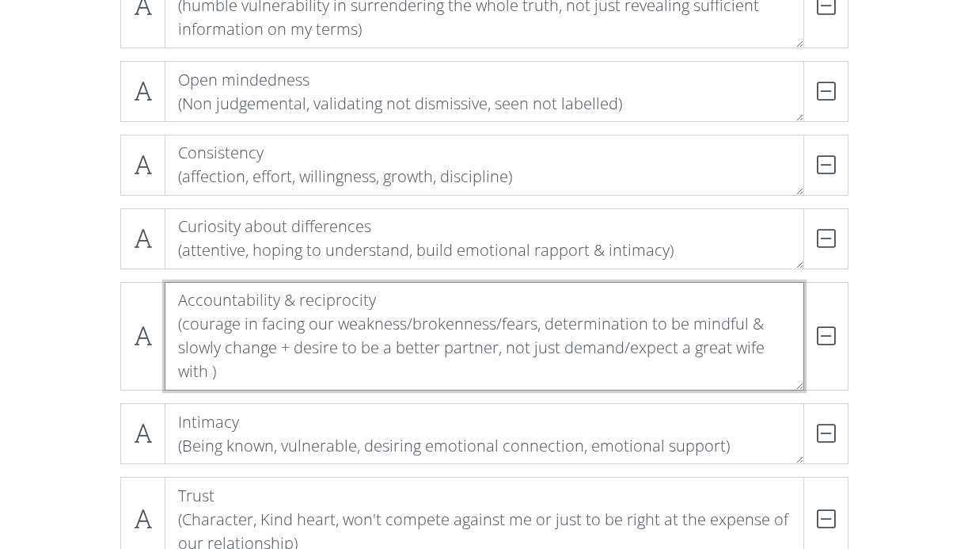
scroll to position [1, 0]
click at [291, 375] on textarea "Accountability & reciprocity (courage in facing our weakness/brokenness/fears, …" at bounding box center [485, 336] width 640 height 108
drag, startPoint x: 351, startPoint y: 371, endPoint x: 559, endPoint y: 347, distance: 208.7
click at [559, 347] on textarea "Accountability & reciprocity (courage in facing our weakness/brokenness/fears, …" at bounding box center [485, 336] width 640 height 108
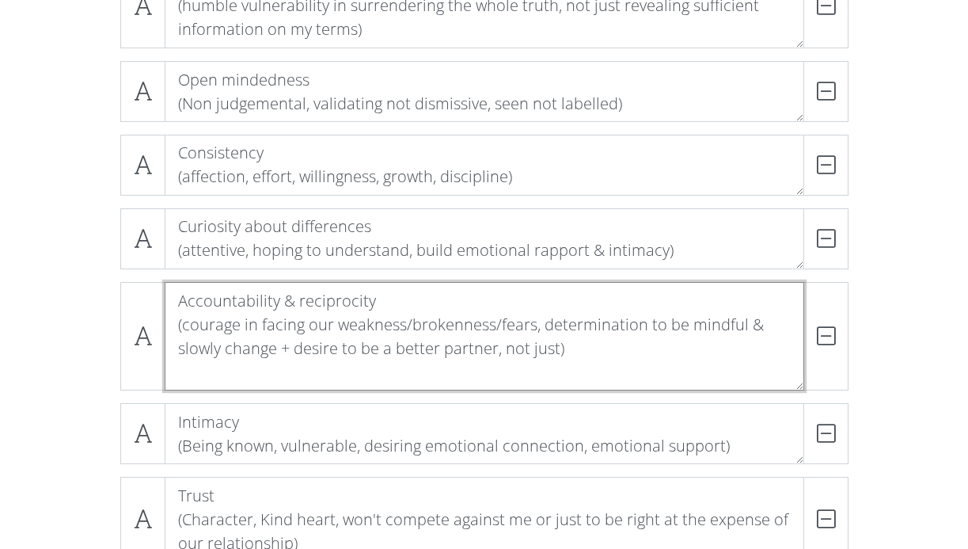
scroll to position [0, 0]
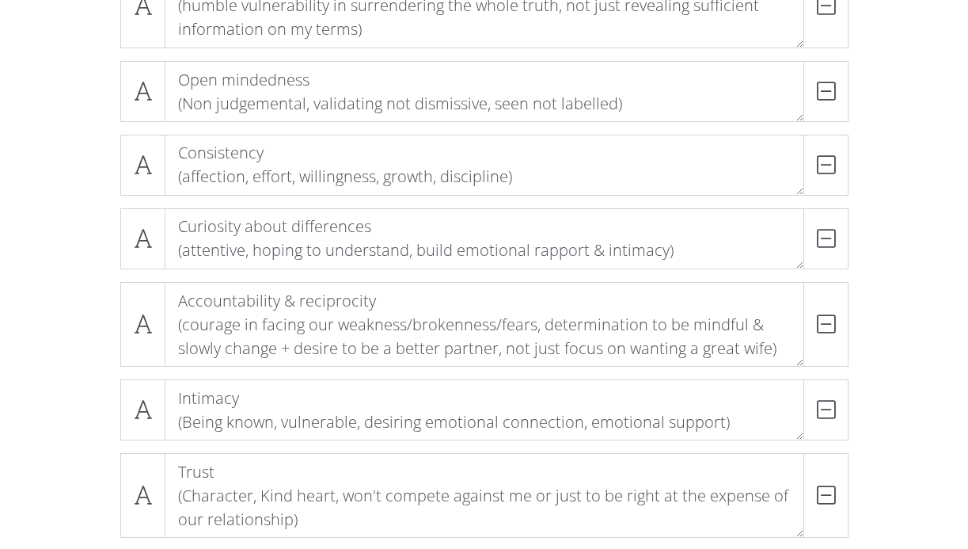
click at [868, 319] on div "Loving [DEMOGRAPHIC_DATA] (Worship, reverence, obedience + adoration of [DEMOGR…" at bounding box center [484, 453] width 902 height 1640
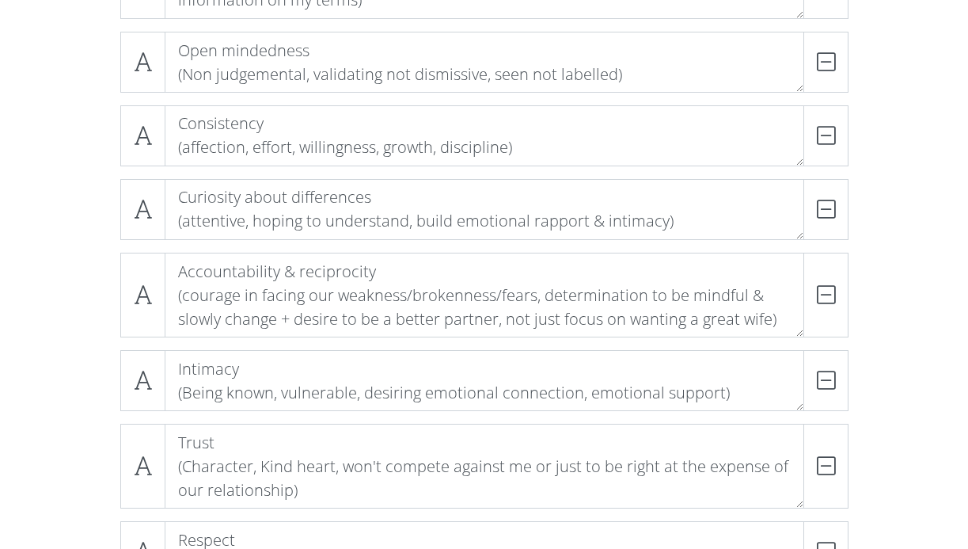
scroll to position [732, 0]
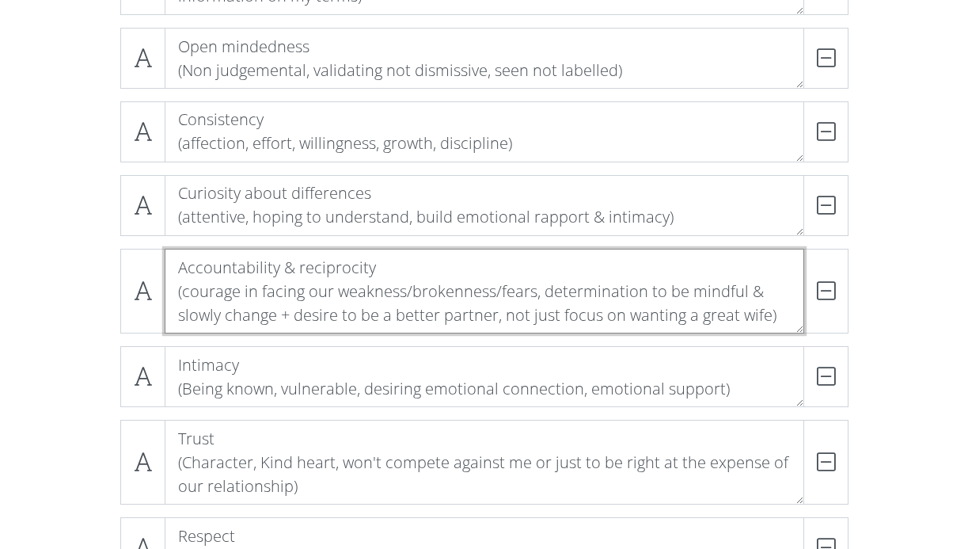
click at [472, 317] on textarea "Accountability & reciprocity (courage in facing our weakness/brokenness/fears, …" at bounding box center [485, 291] width 640 height 85
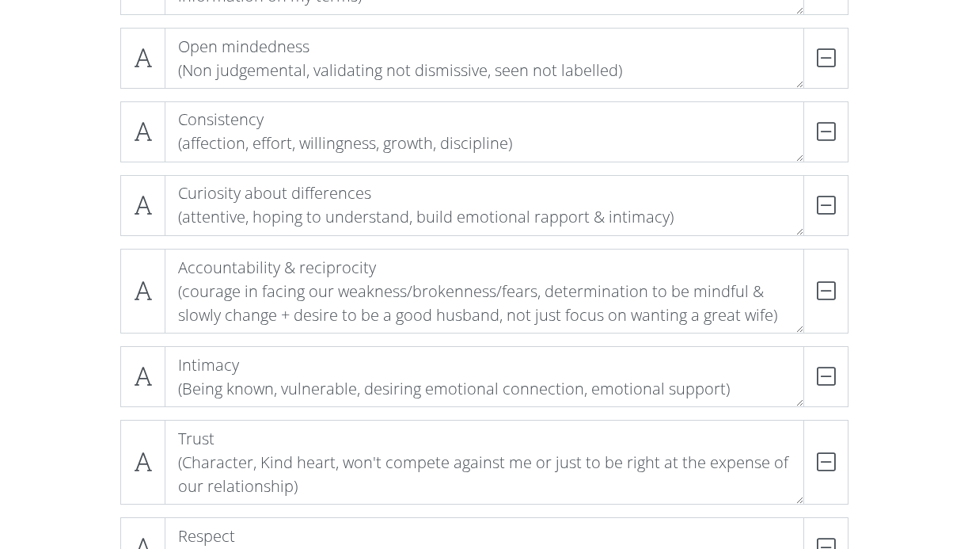
click at [902, 332] on div "Loving [DEMOGRAPHIC_DATA] (Worship, reverence, obedience + adoration of [DEMOGR…" at bounding box center [484, 419] width 902 height 1640
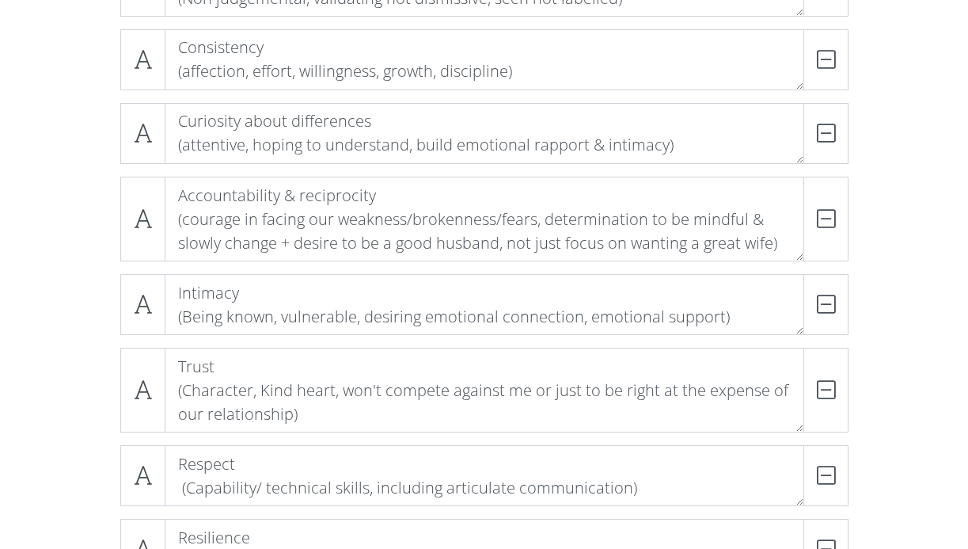
scroll to position [806, 0]
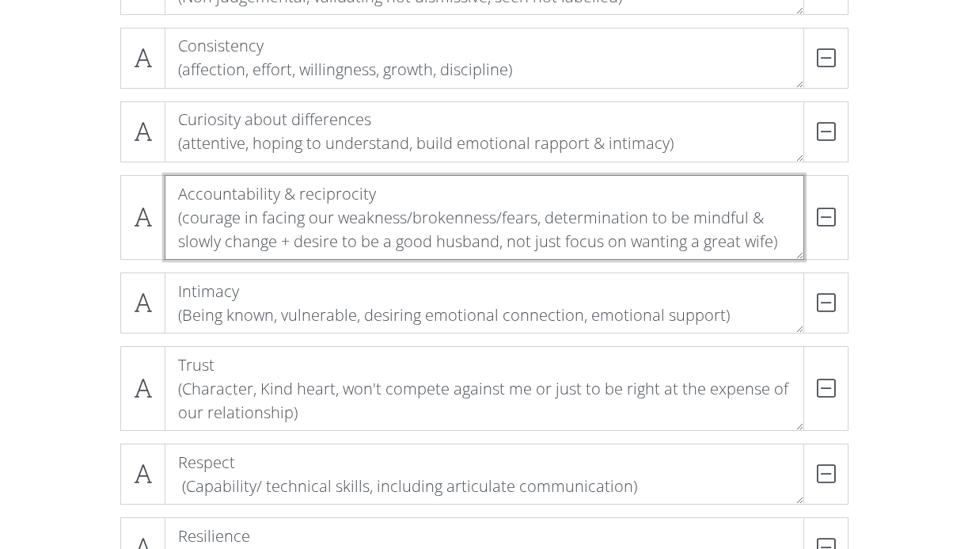
click at [325, 242] on textarea "Accountability & reciprocity (courage in facing our weakness/brokenness/fears, …" at bounding box center [485, 217] width 640 height 85
type textarea "Accountability & reciprocity (courage in facing our weakness/brokenness/fears, …"
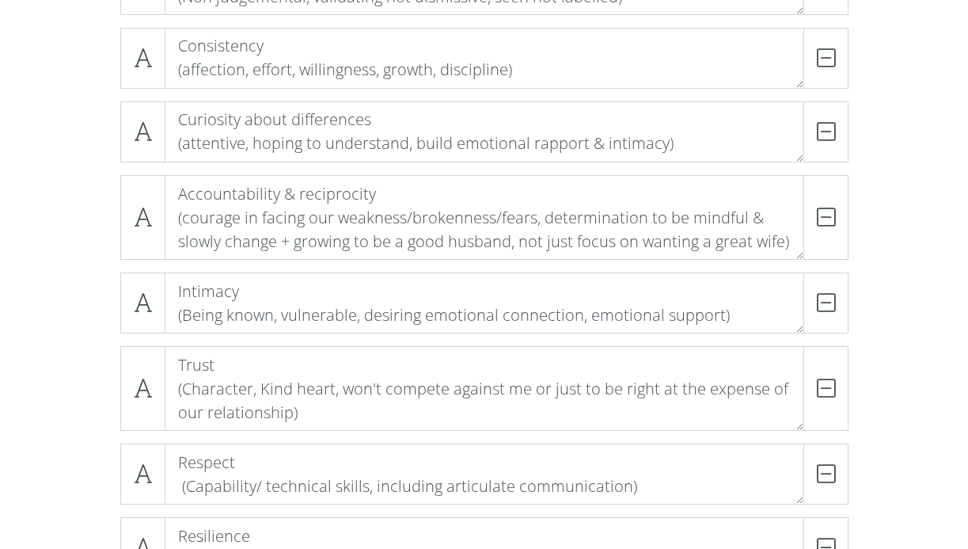
click at [915, 244] on div "Loving [DEMOGRAPHIC_DATA] (Worship, reverence, obedience + adoration of [DEMOGR…" at bounding box center [484, 346] width 902 height 1640
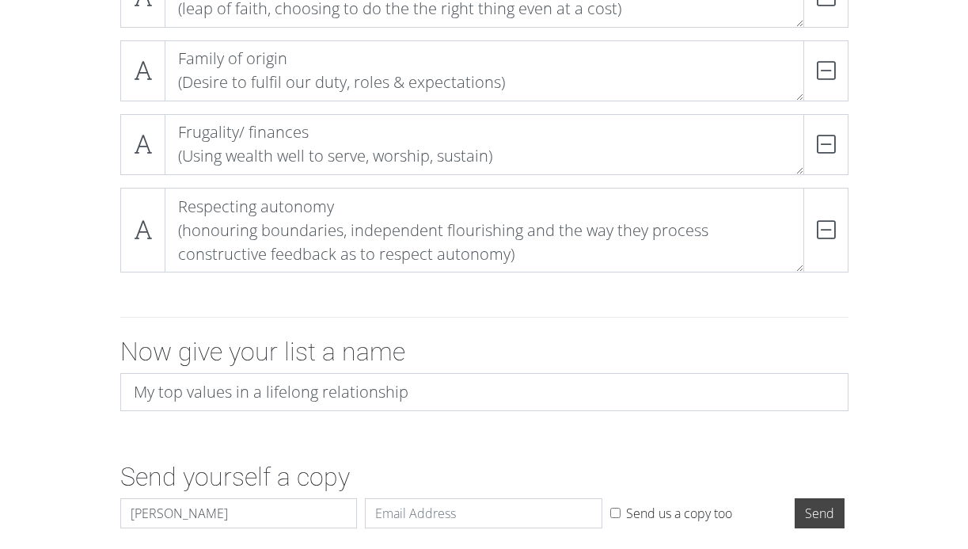
scroll to position [1794, 0]
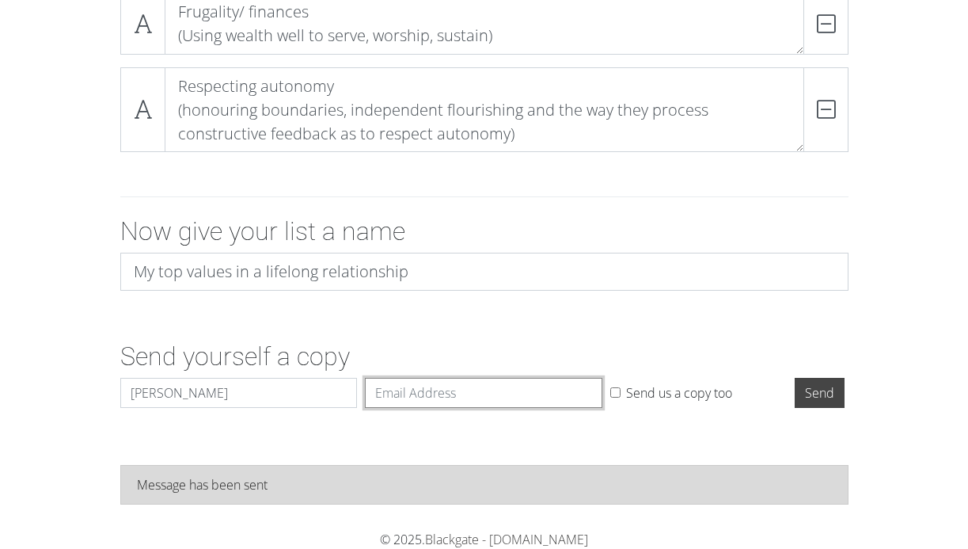
click at [454, 392] on input "Email" at bounding box center [483, 393] width 237 height 30
type input "[PERSON_NAME][EMAIL_ADDRESS][DOMAIN_NAME]"
click at [795, 378] on input "Send" at bounding box center [820, 393] width 50 height 30
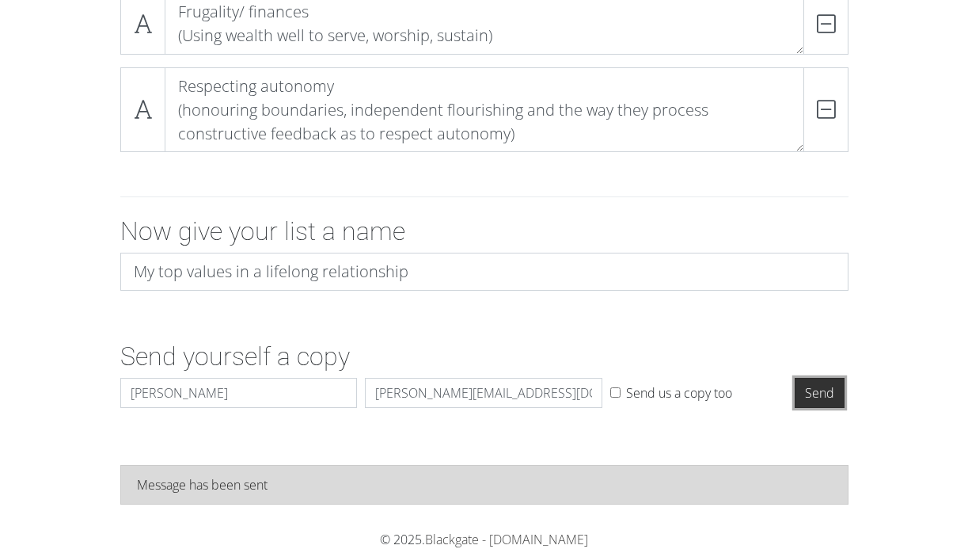
click at [821, 399] on input "Send" at bounding box center [820, 393] width 50 height 30
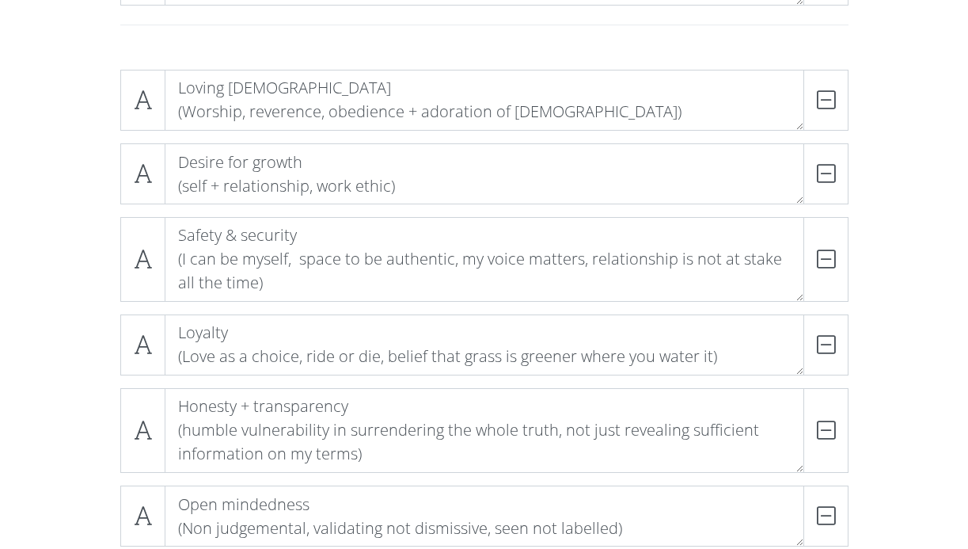
scroll to position [280, 0]
